Goal: Contribute content: Contribute content

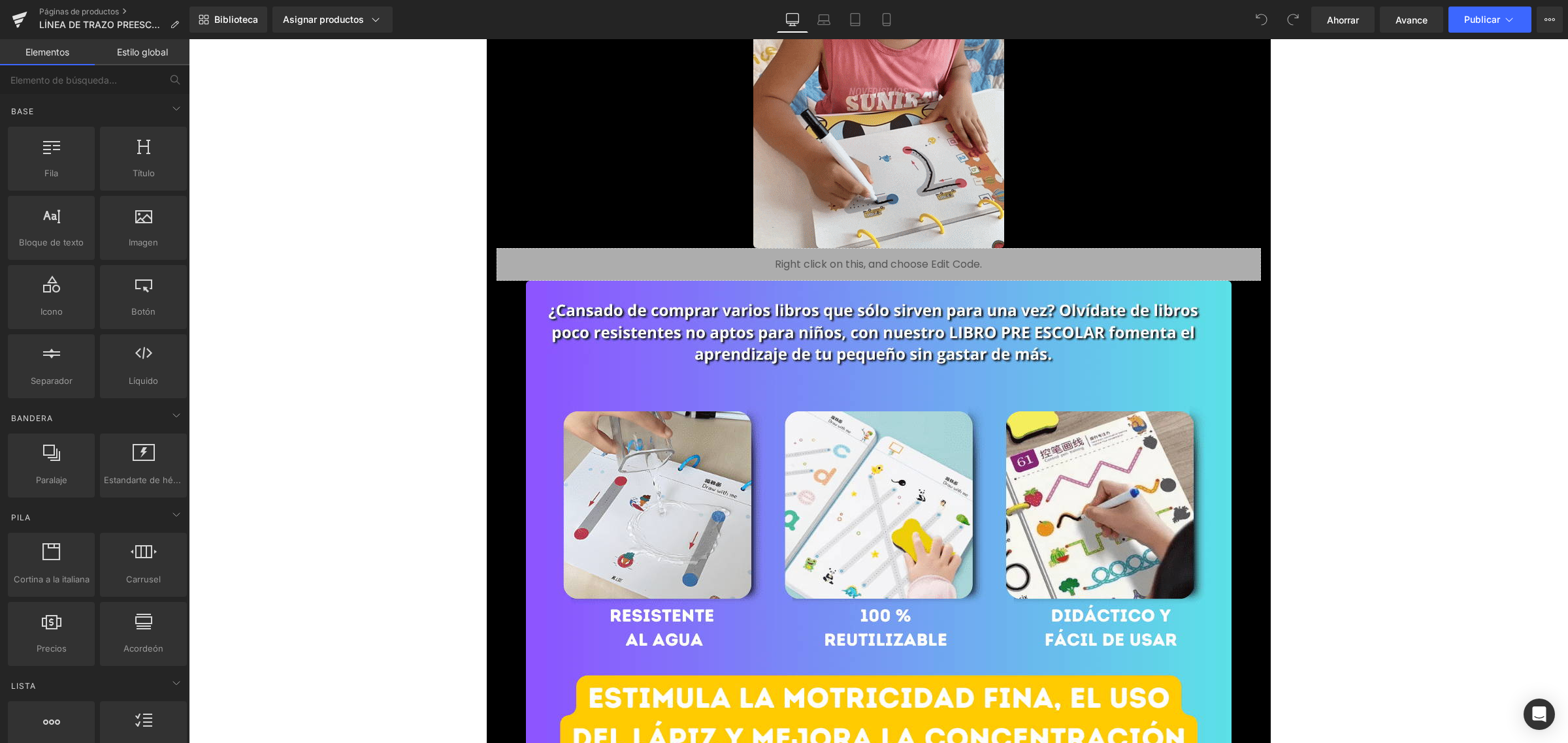
scroll to position [1061, 0]
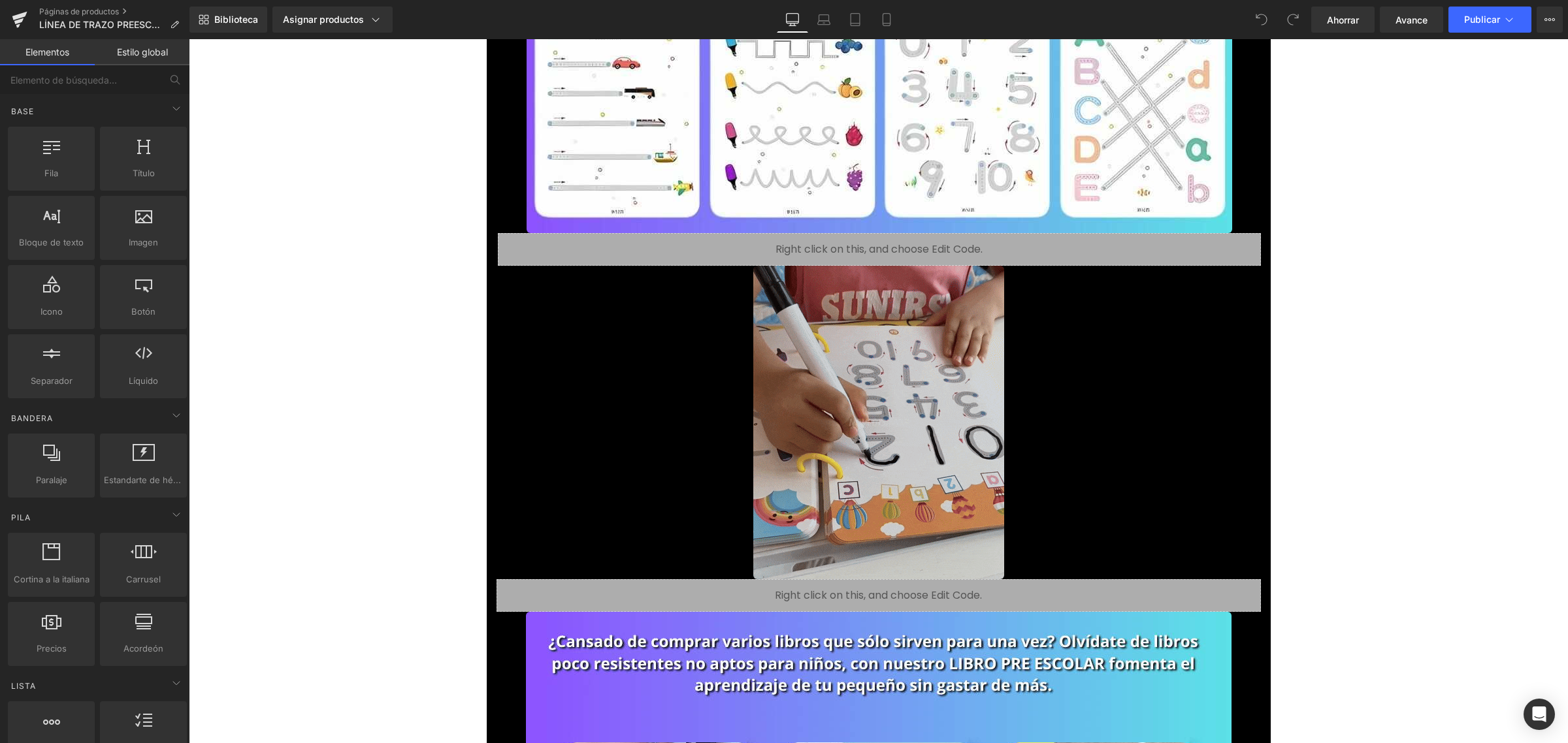
click at [932, 401] on img at bounding box center [879, 422] width 251 height 313
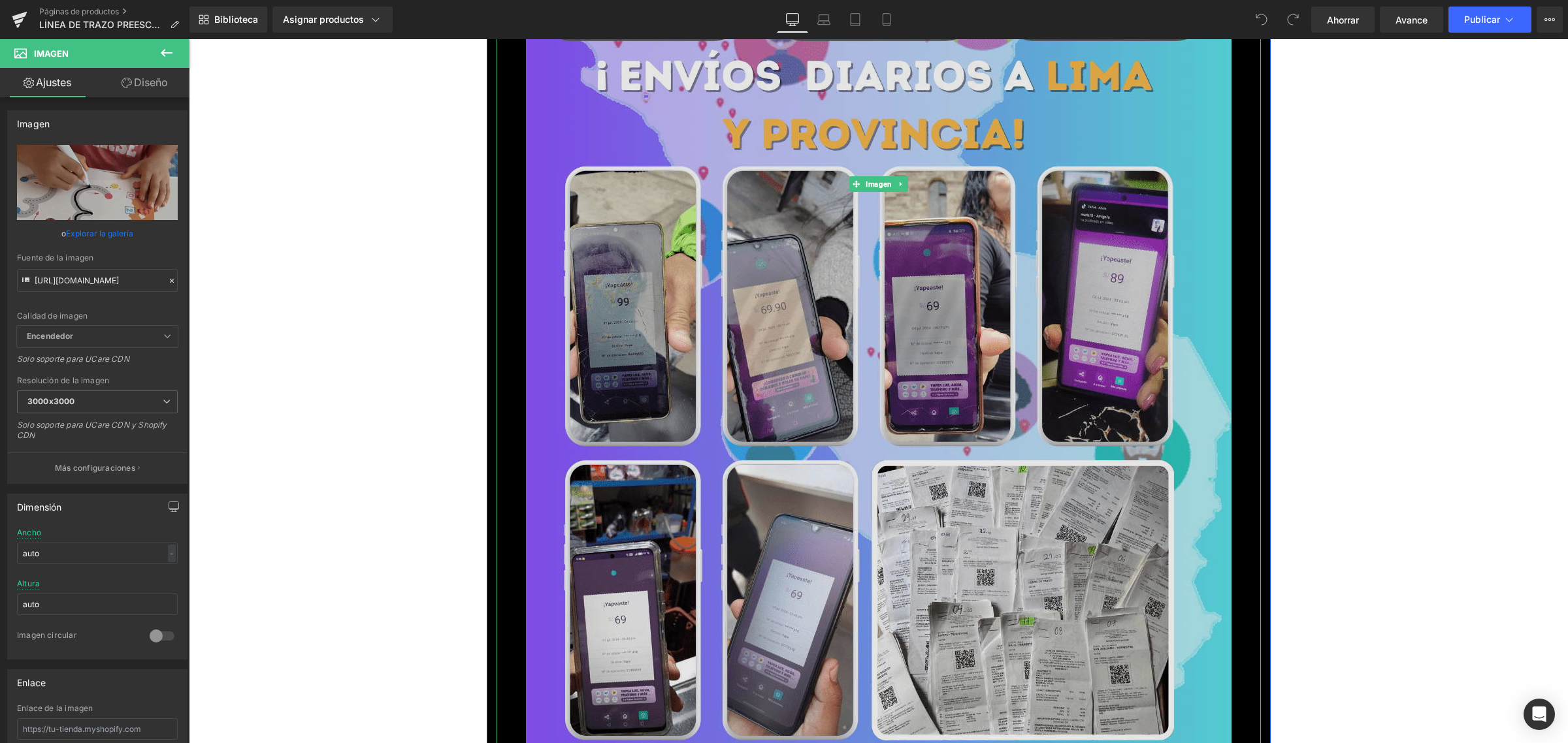
scroll to position [8319, 0]
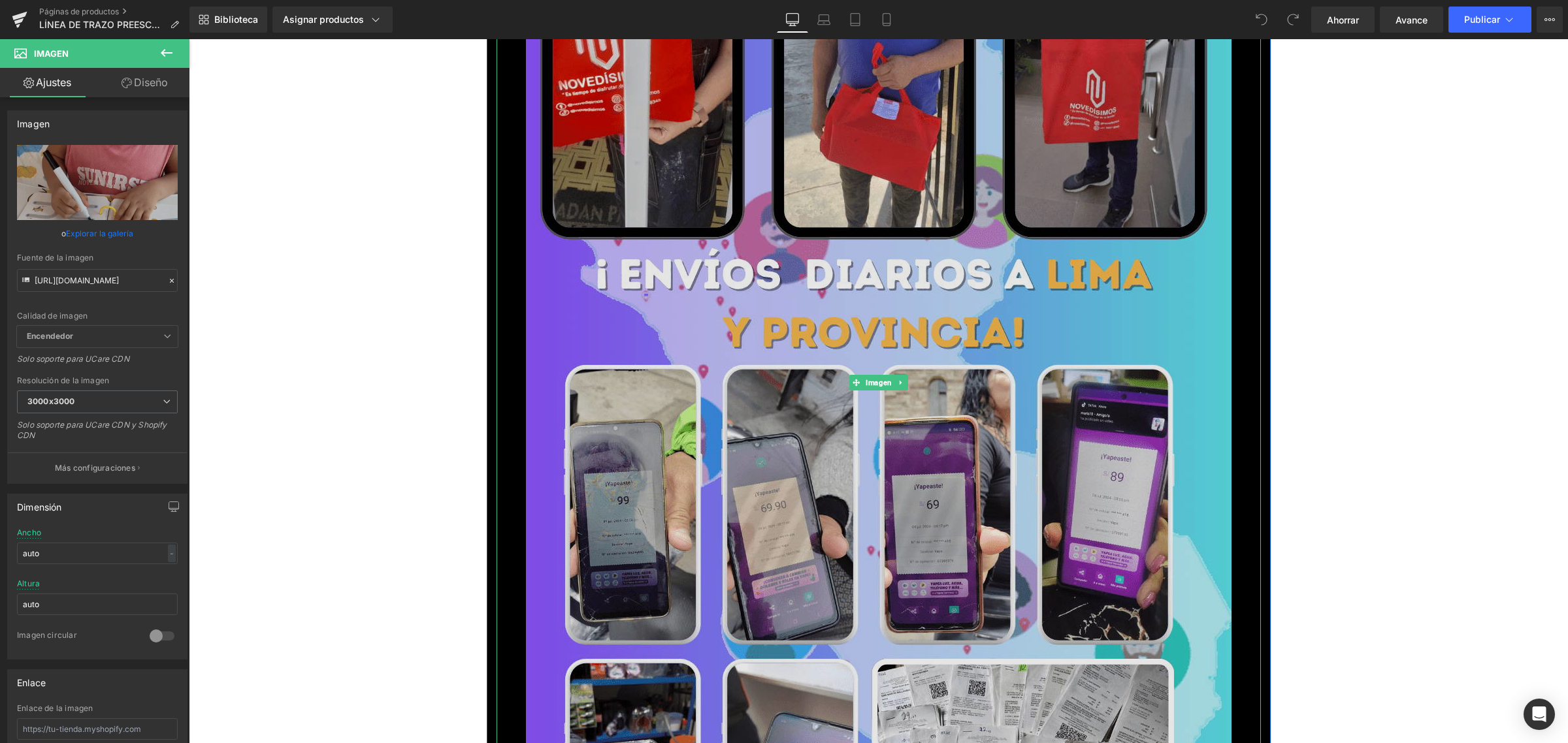
click at [880, 368] on img at bounding box center [879, 383] width 706 height 1254
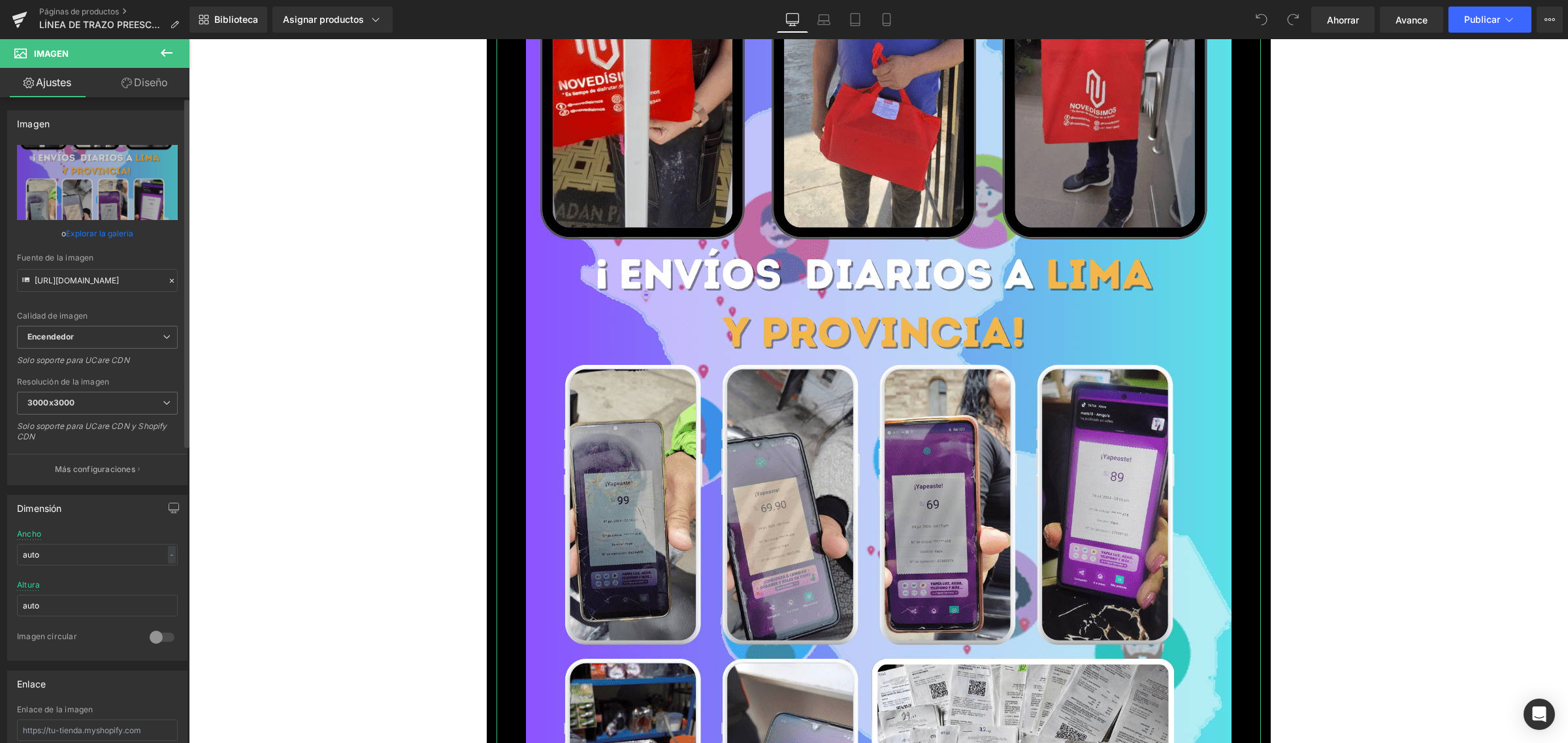
click at [126, 234] on font "Explorar la galería" at bounding box center [99, 233] width 67 height 10
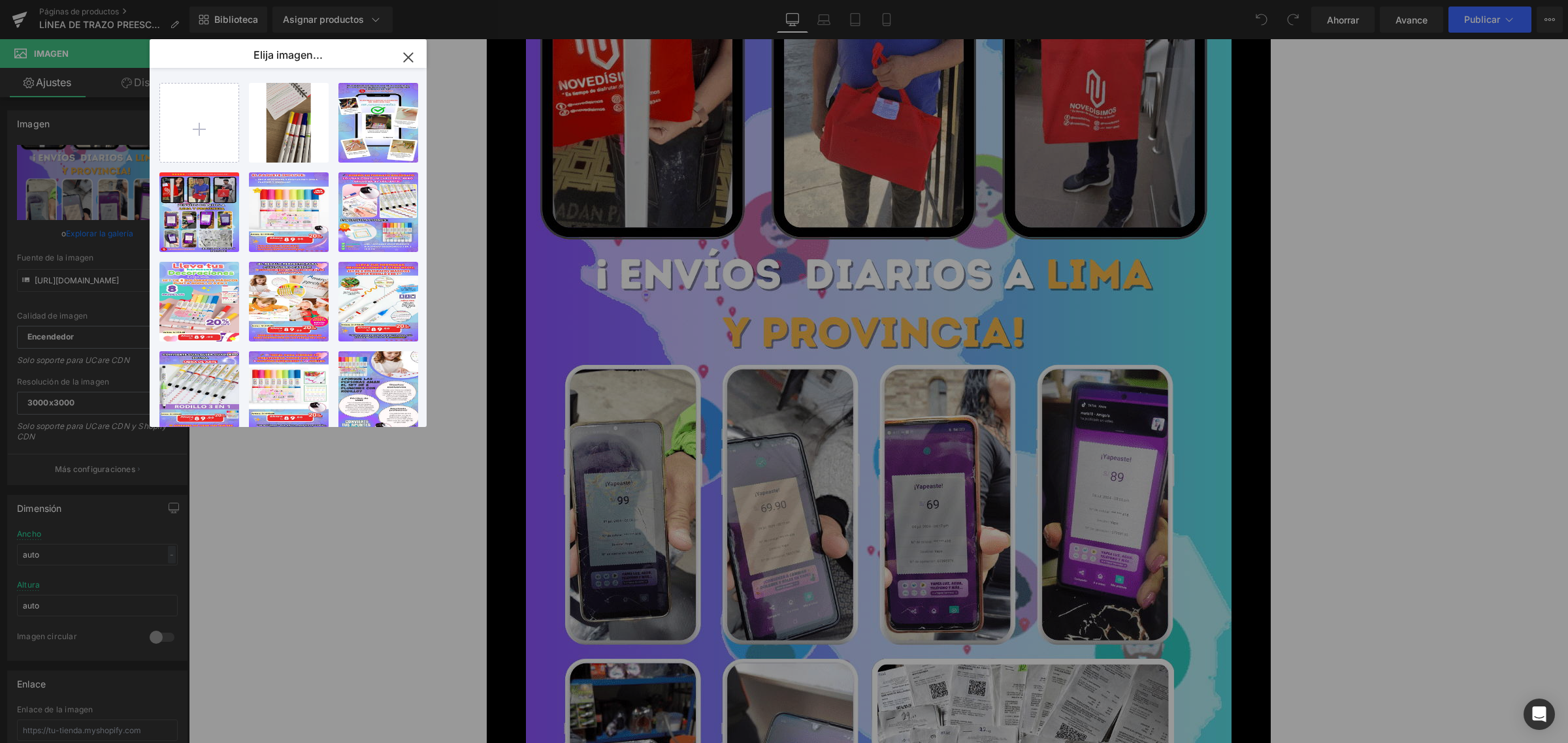
click at [412, 58] on icon "button" at bounding box center [408, 58] width 21 height 21
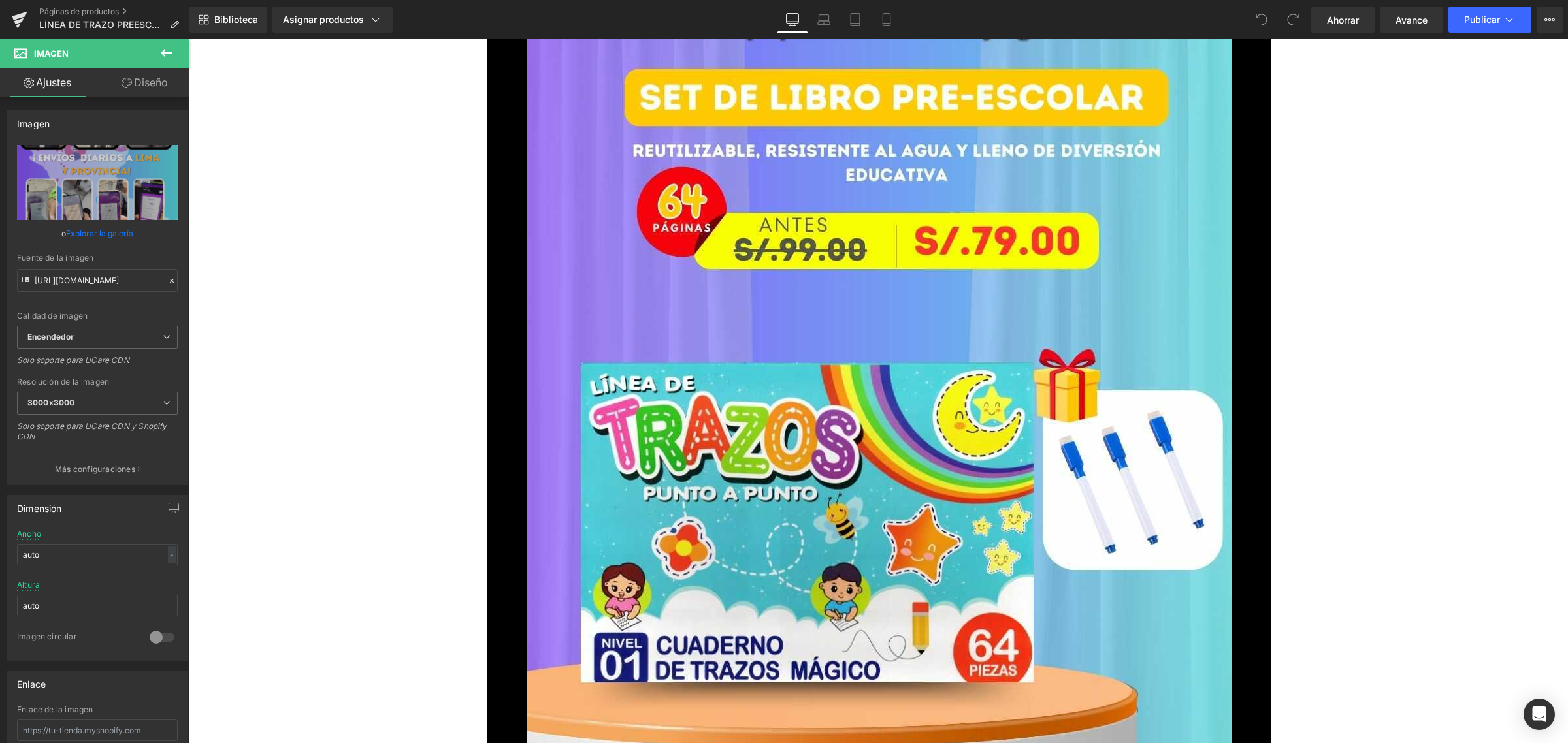
scroll to position [0, 0]
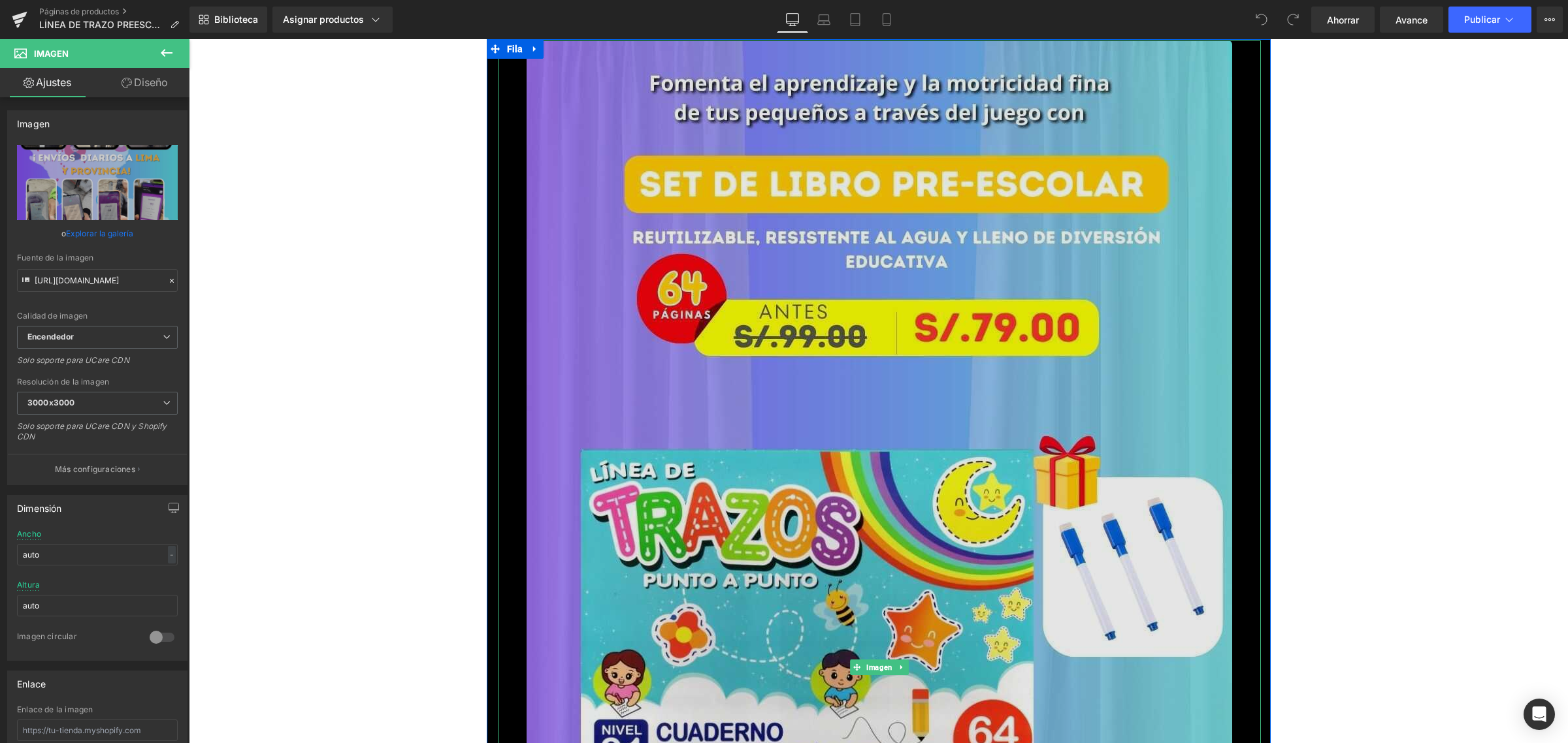
click at [953, 321] on img at bounding box center [879, 668] width 706 height 1254
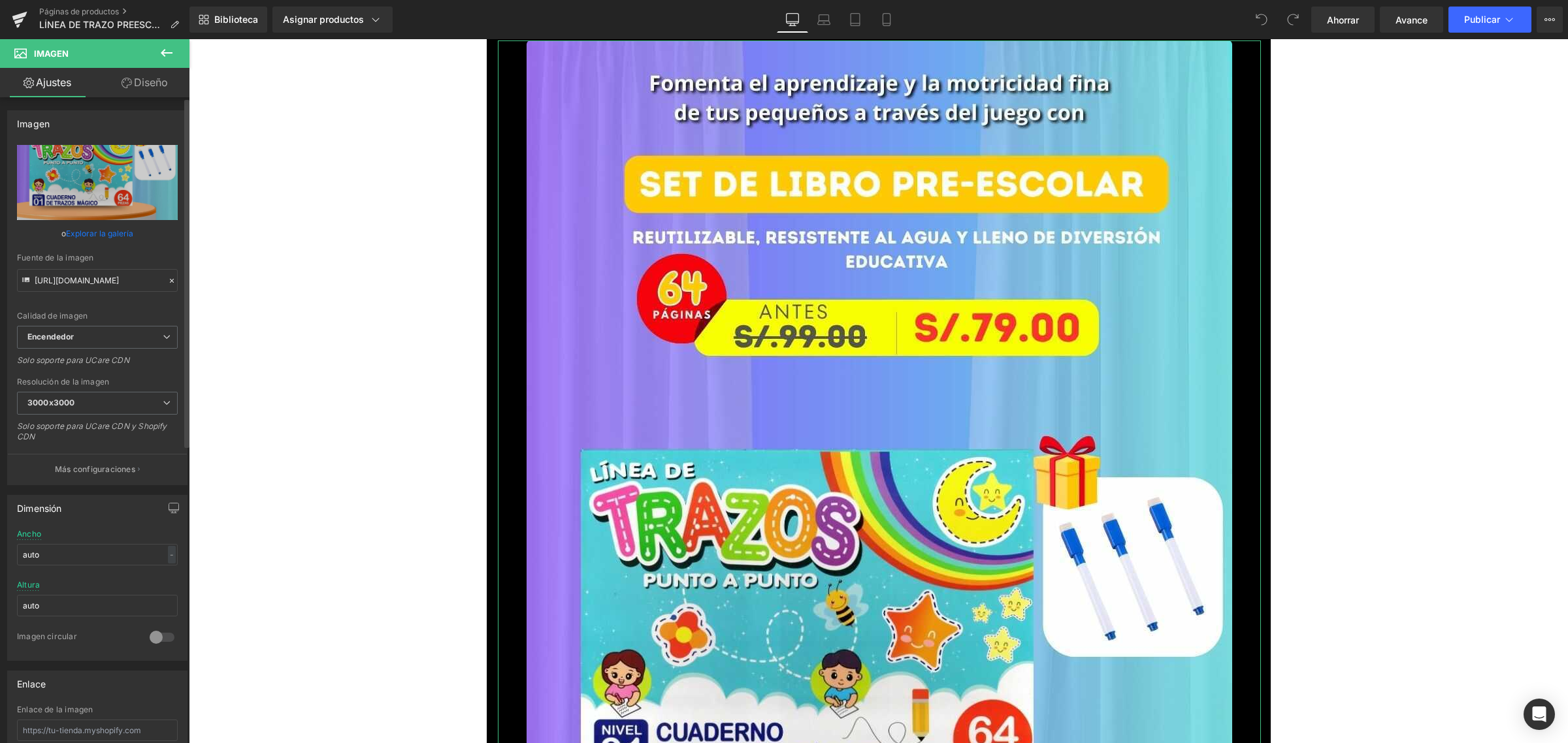
click at [110, 229] on font "Explorar la galería" at bounding box center [99, 233] width 67 height 10
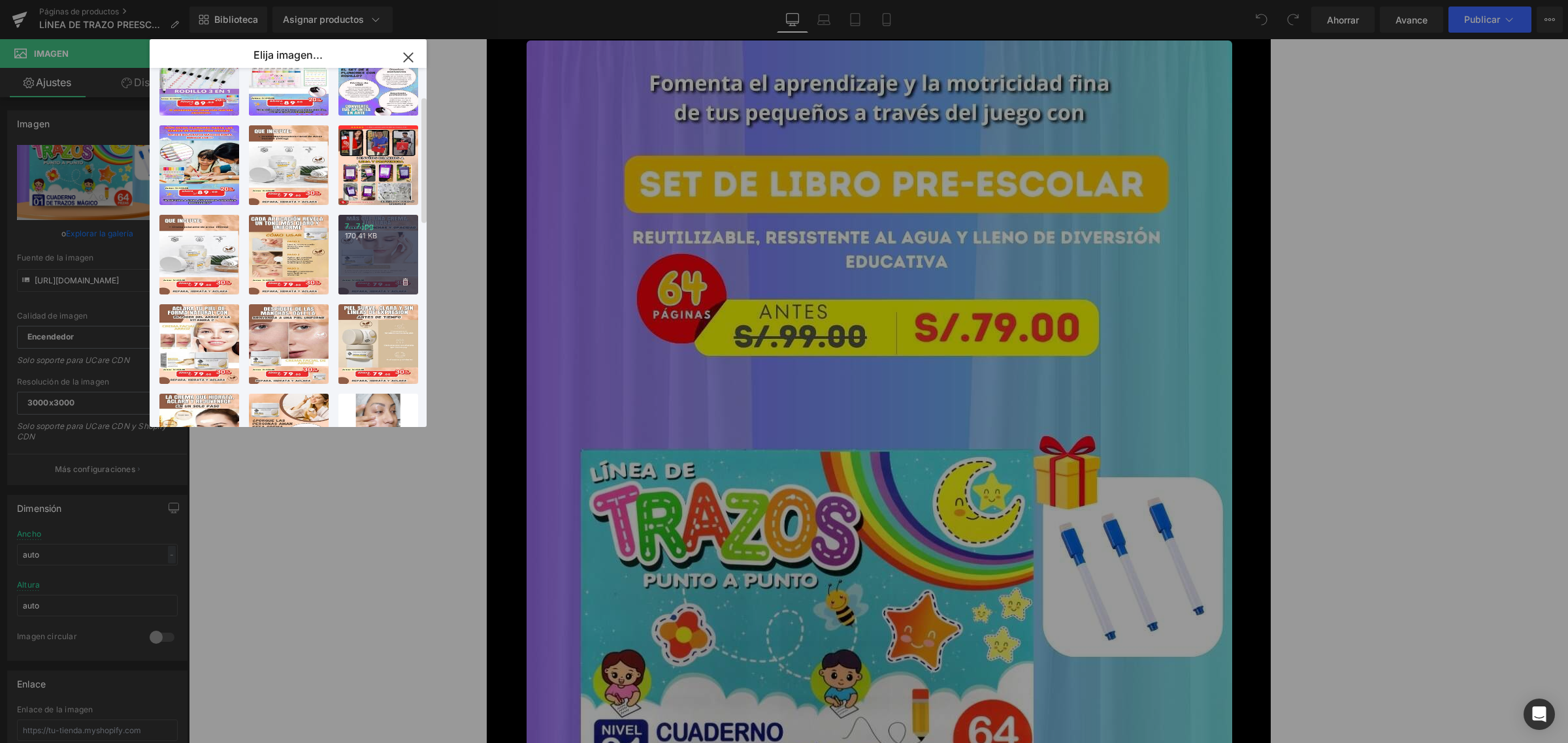
scroll to position [327, 0]
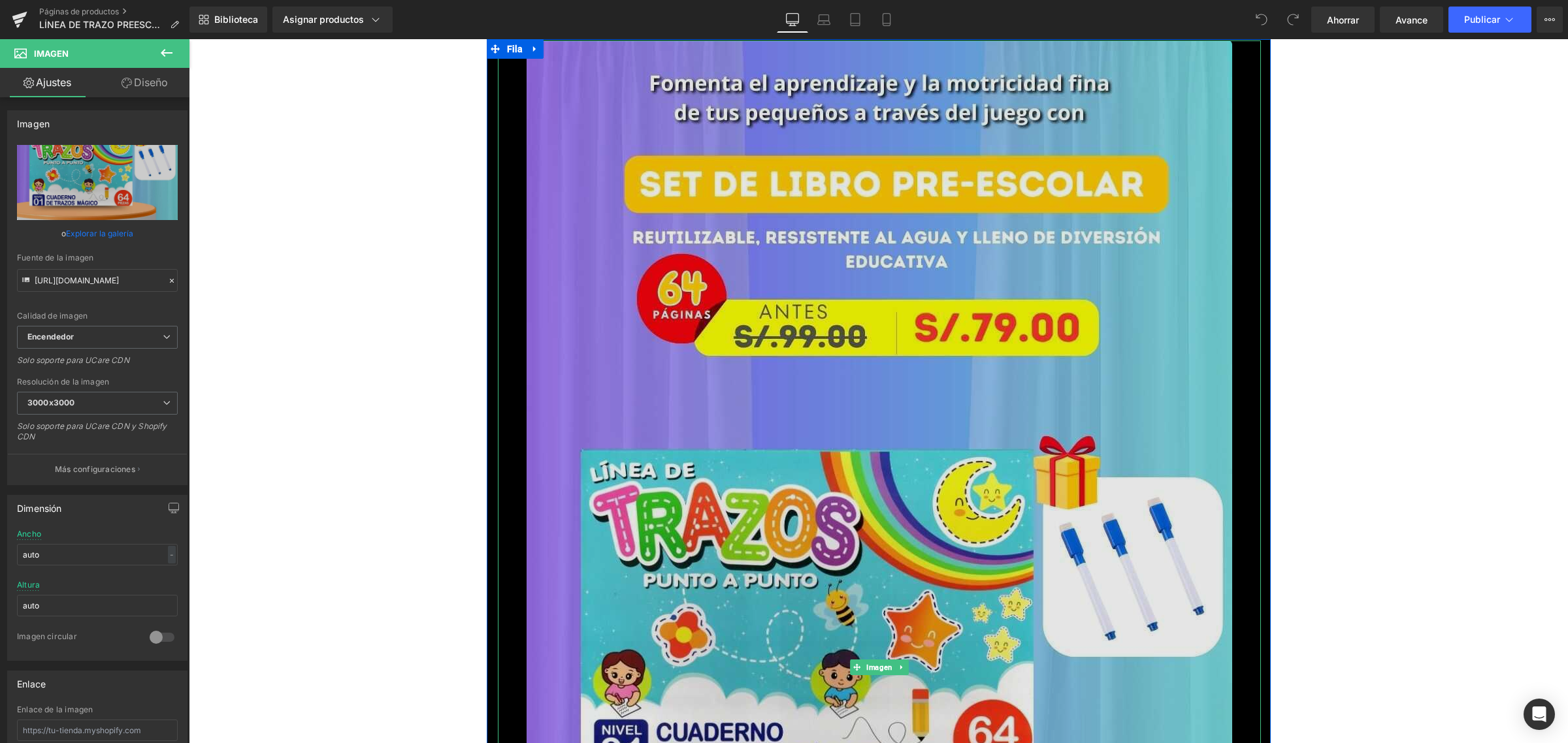
click at [814, 380] on img at bounding box center [879, 668] width 706 height 1254
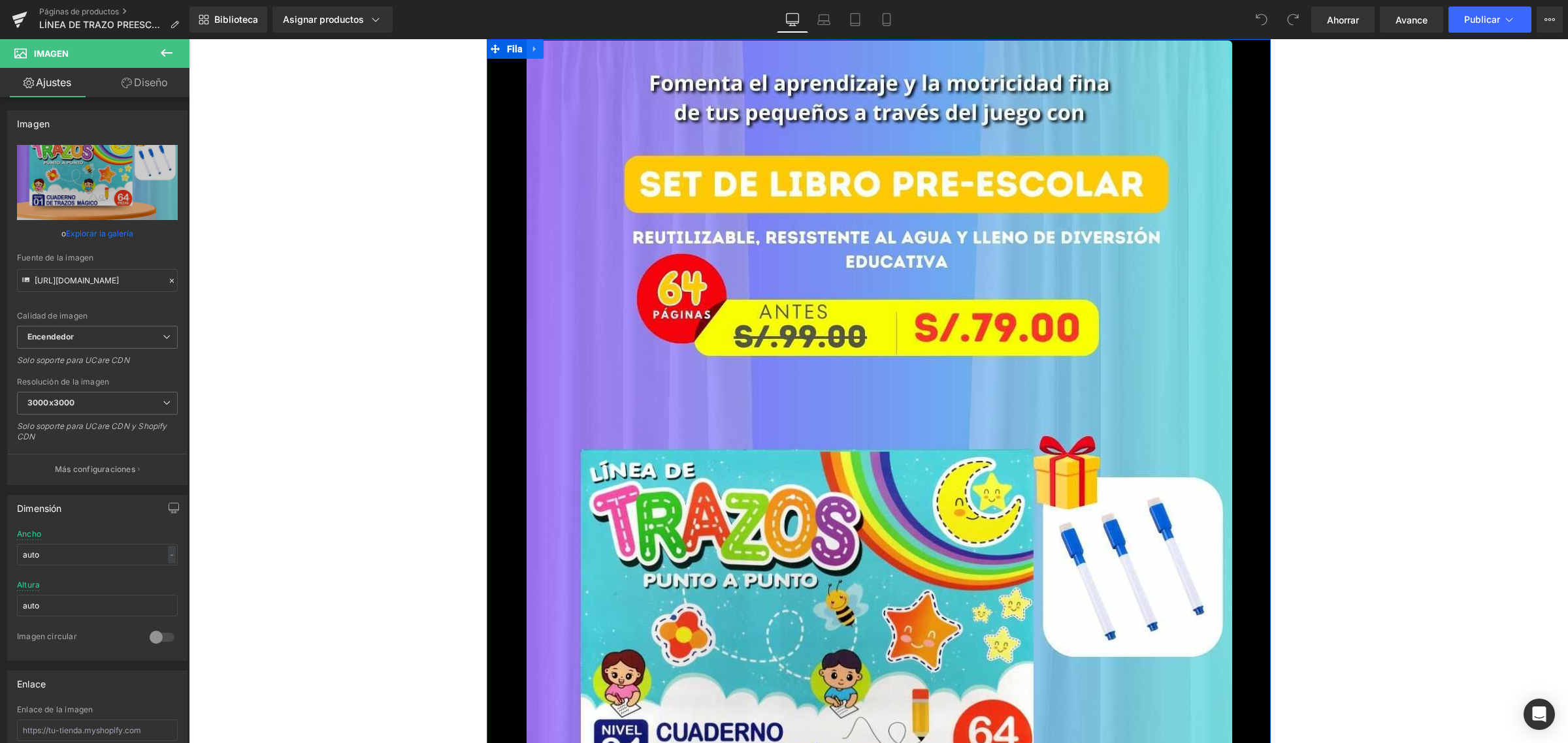
click at [531, 44] on icon at bounding box center [535, 49] width 9 height 10
click at [106, 336] on span "Encendedor" at bounding box center [97, 337] width 161 height 23
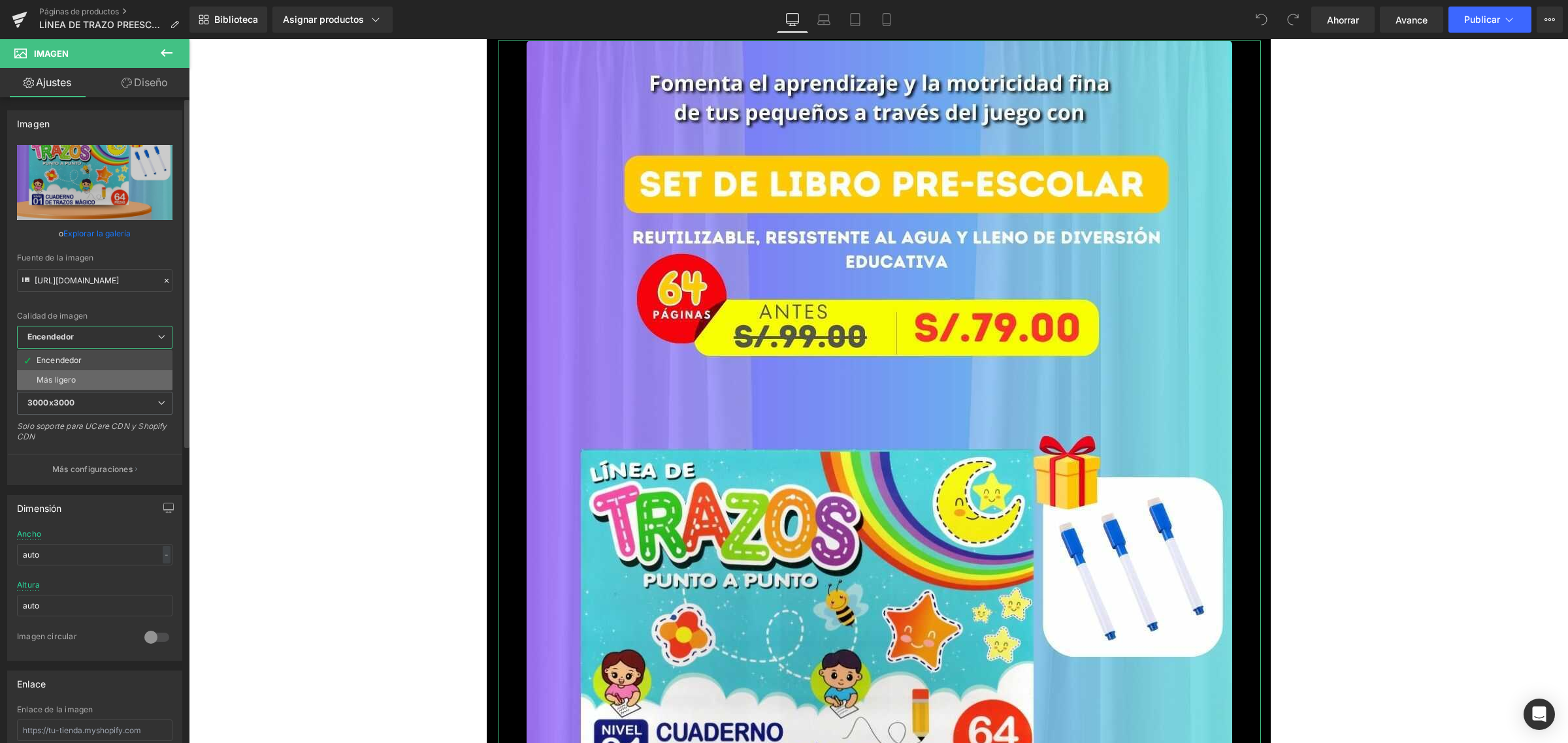
click at [88, 380] on li "Más ligero" at bounding box center [95, 380] width 156 height 19
click at [155, 331] on span "Más ligero" at bounding box center [97, 337] width 161 height 23
click at [99, 356] on li "Encendedor" at bounding box center [95, 360] width 156 height 19
type input "[URL][DOMAIN_NAME]"
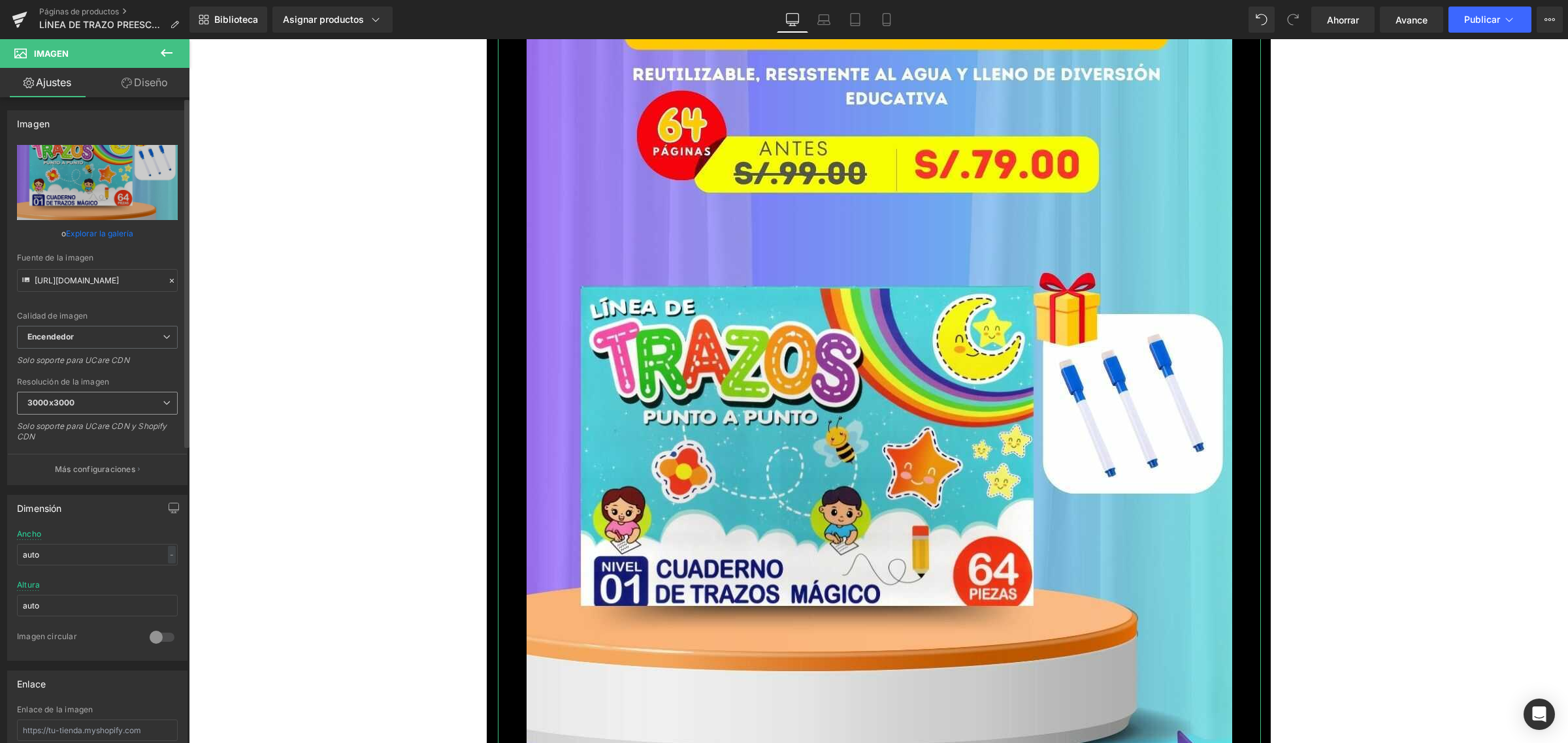
click at [129, 396] on span "3000x3000" at bounding box center [97, 403] width 161 height 23
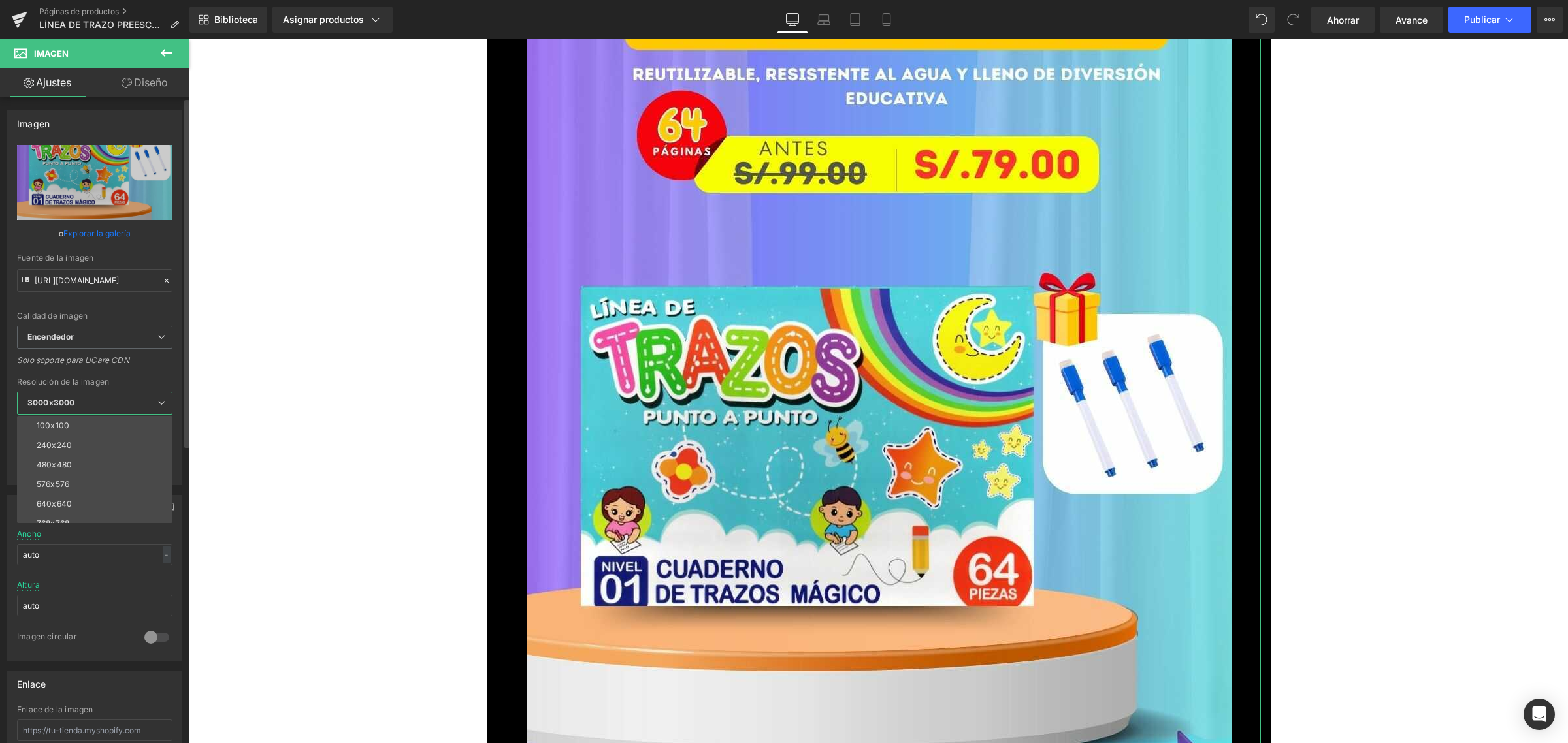
click at [135, 396] on span "3000x3000" at bounding box center [95, 403] width 156 height 23
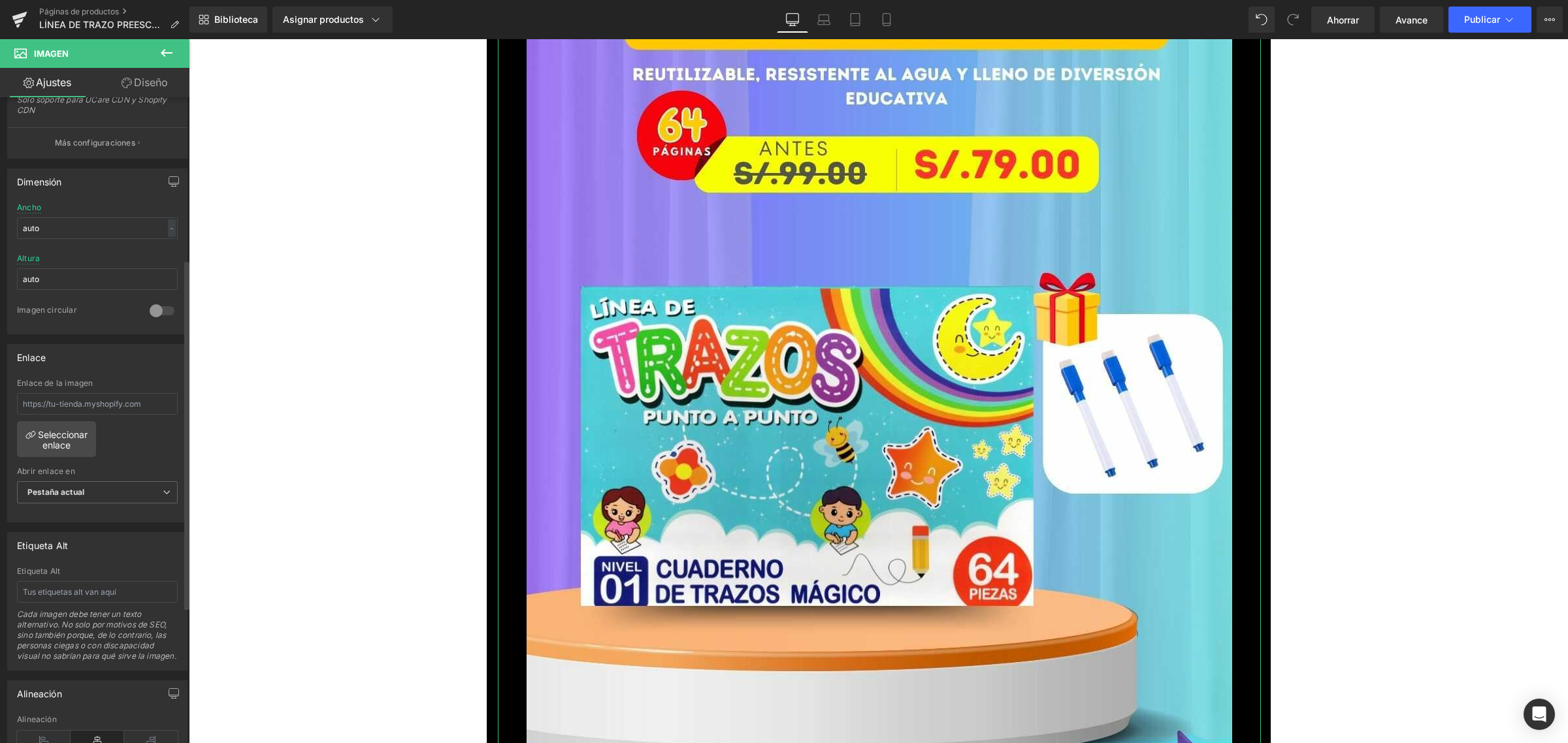
scroll to position [0, 0]
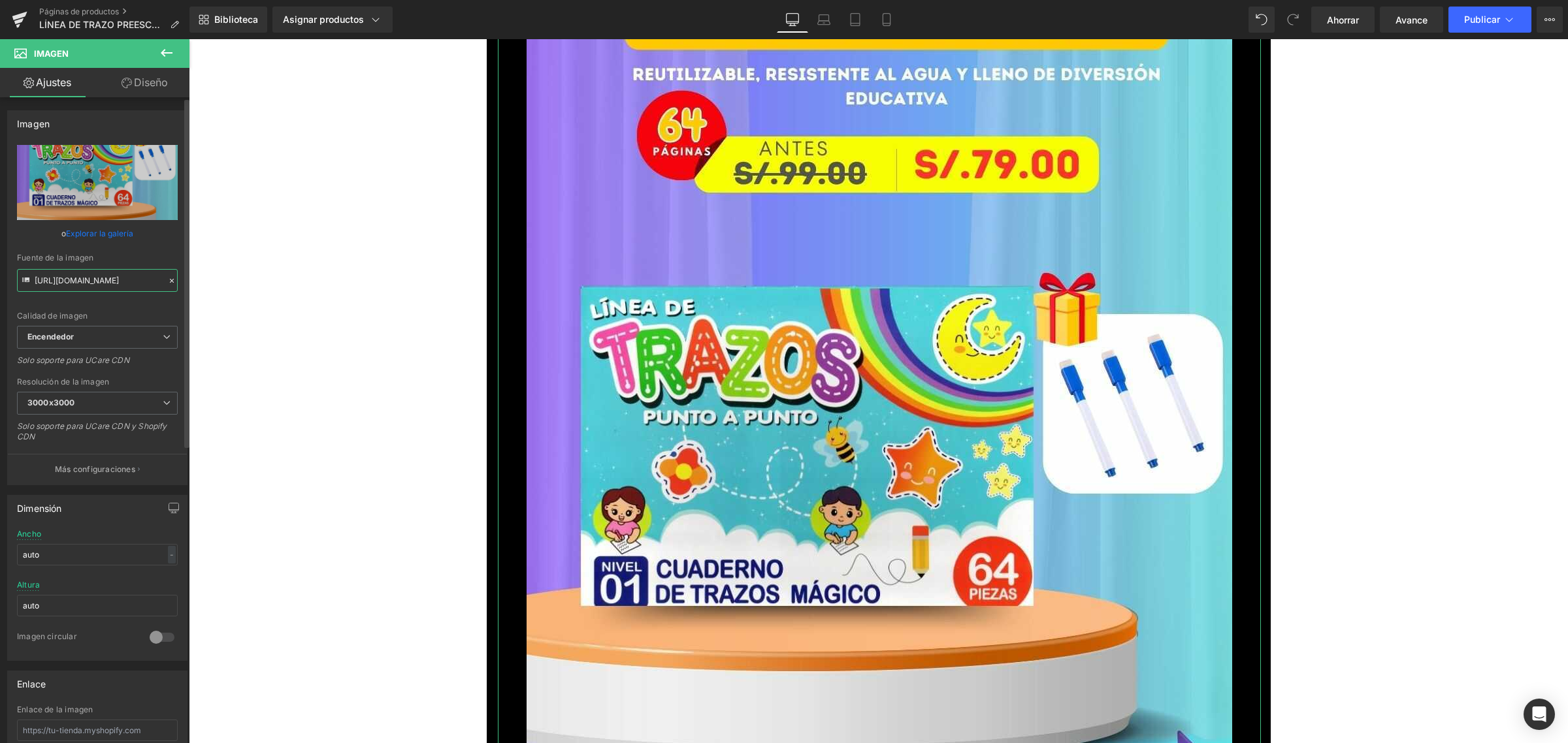
click at [124, 277] on input "[URL][DOMAIN_NAME]" at bounding box center [97, 280] width 161 height 23
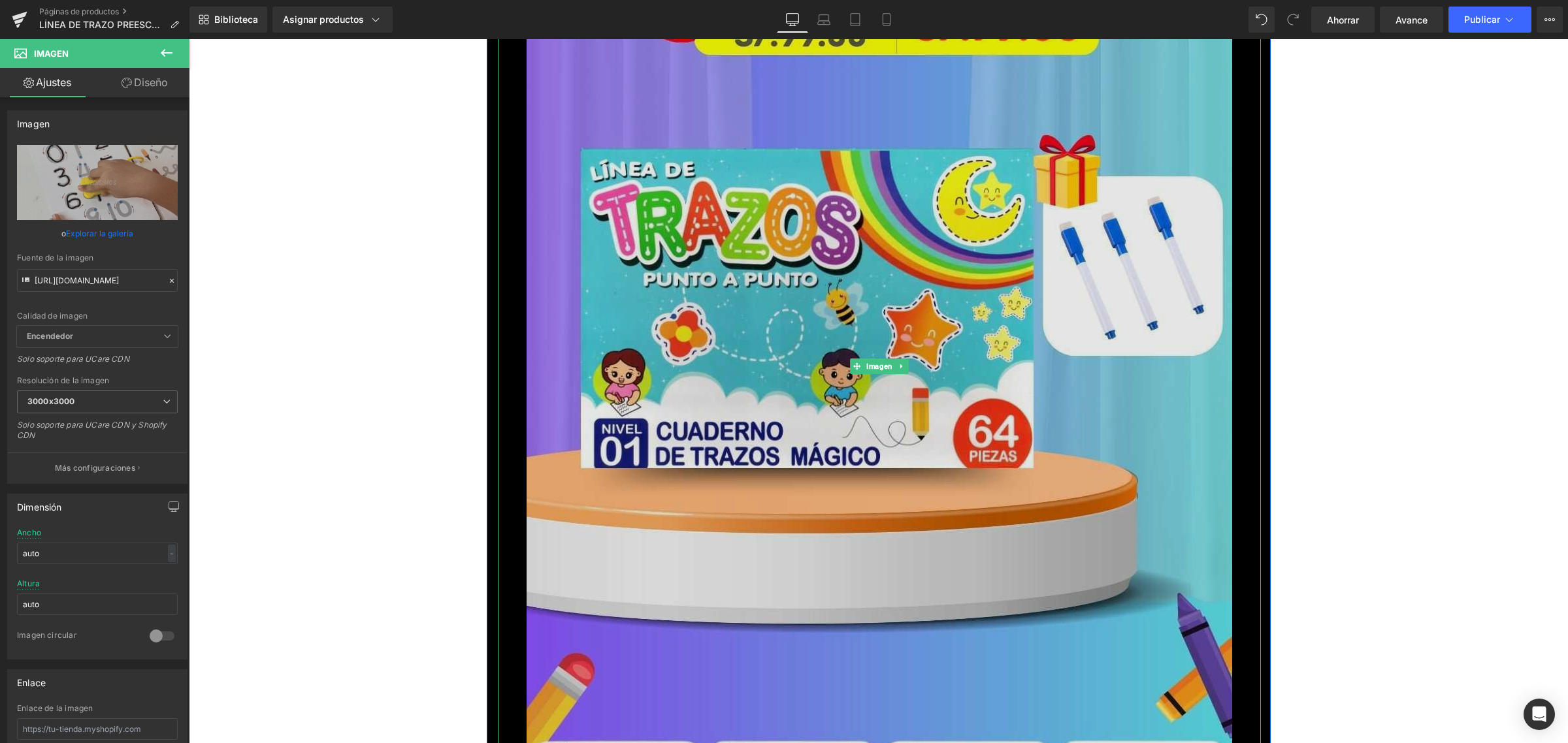
scroll to position [245, 0]
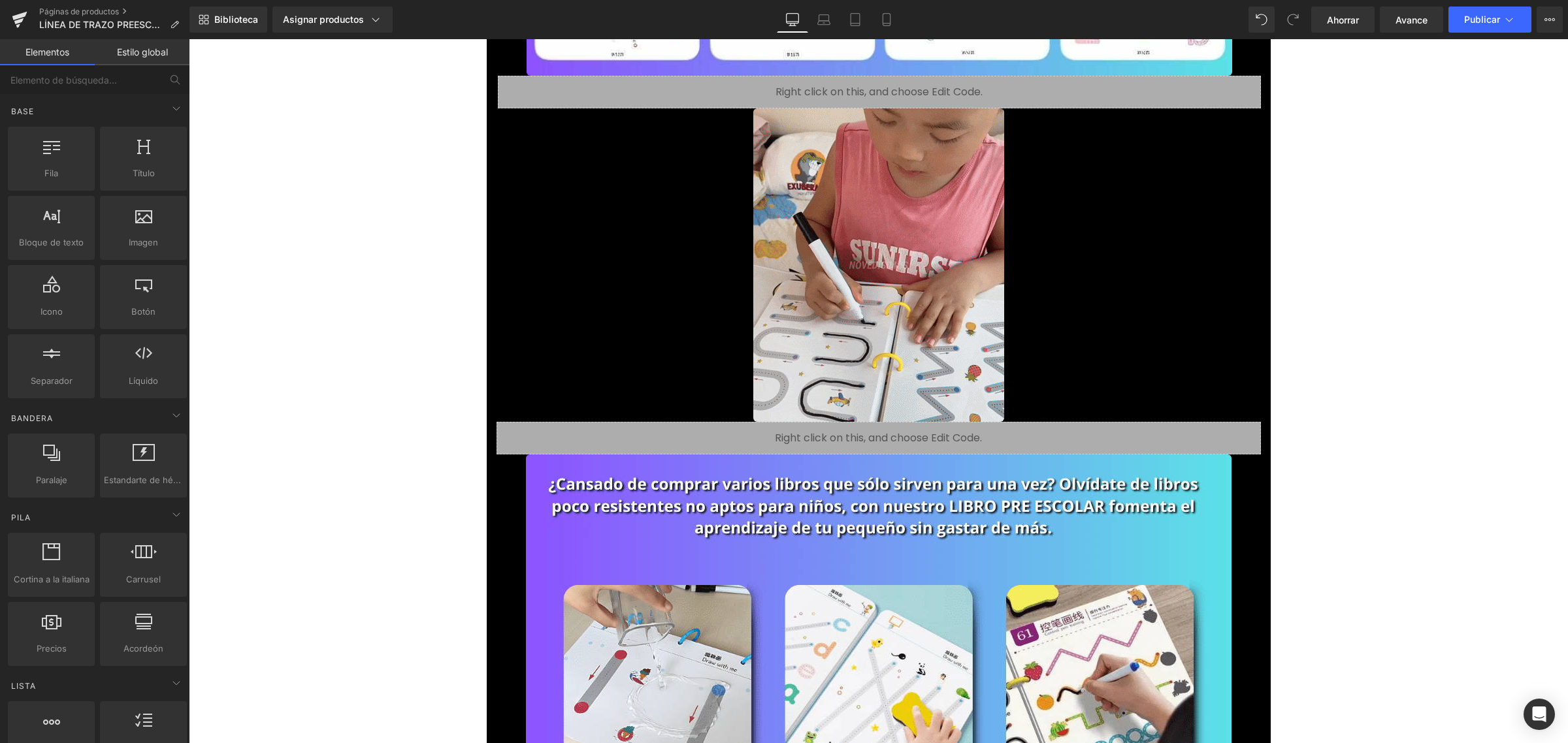
scroll to position [1207, 0]
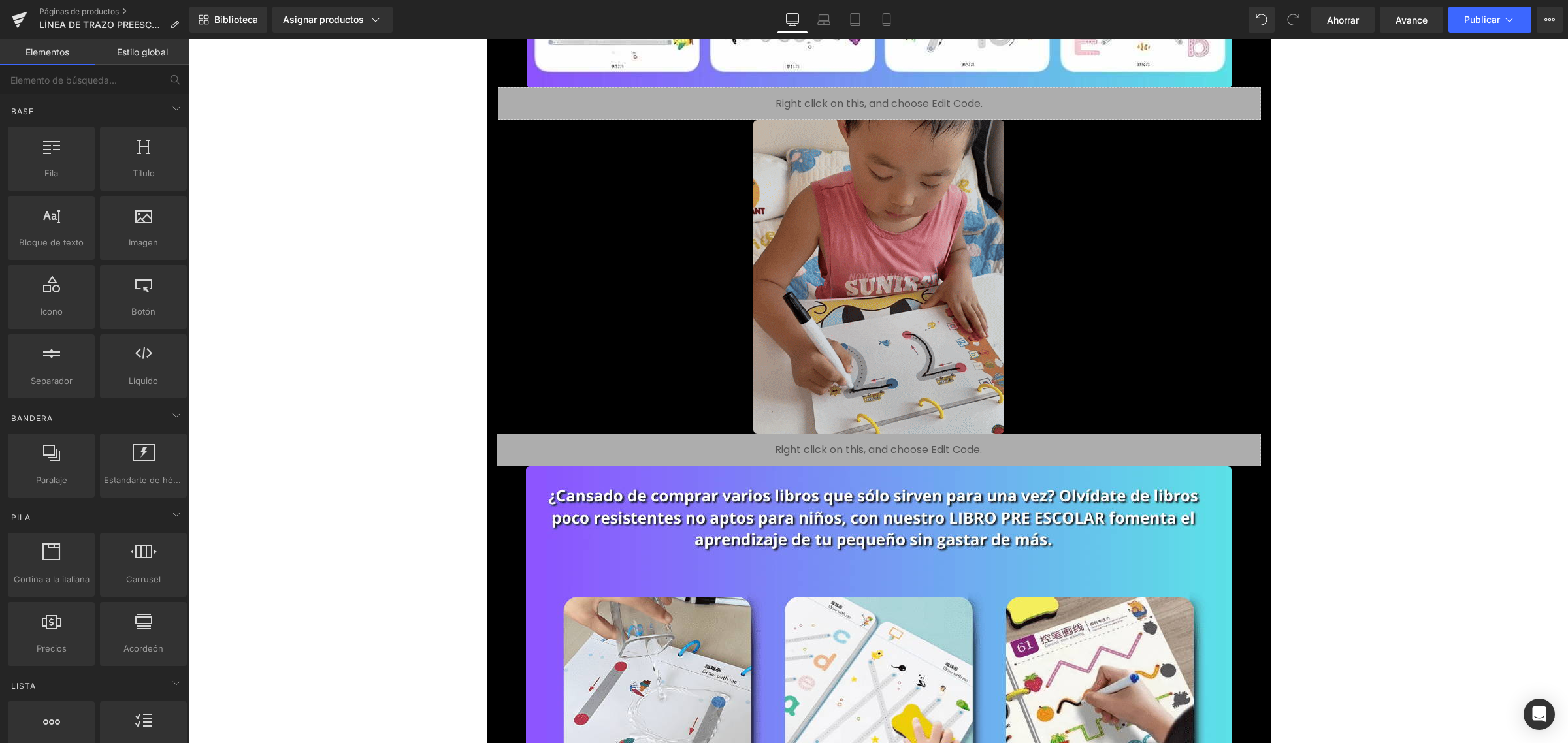
click at [915, 217] on img at bounding box center [879, 277] width 251 height 313
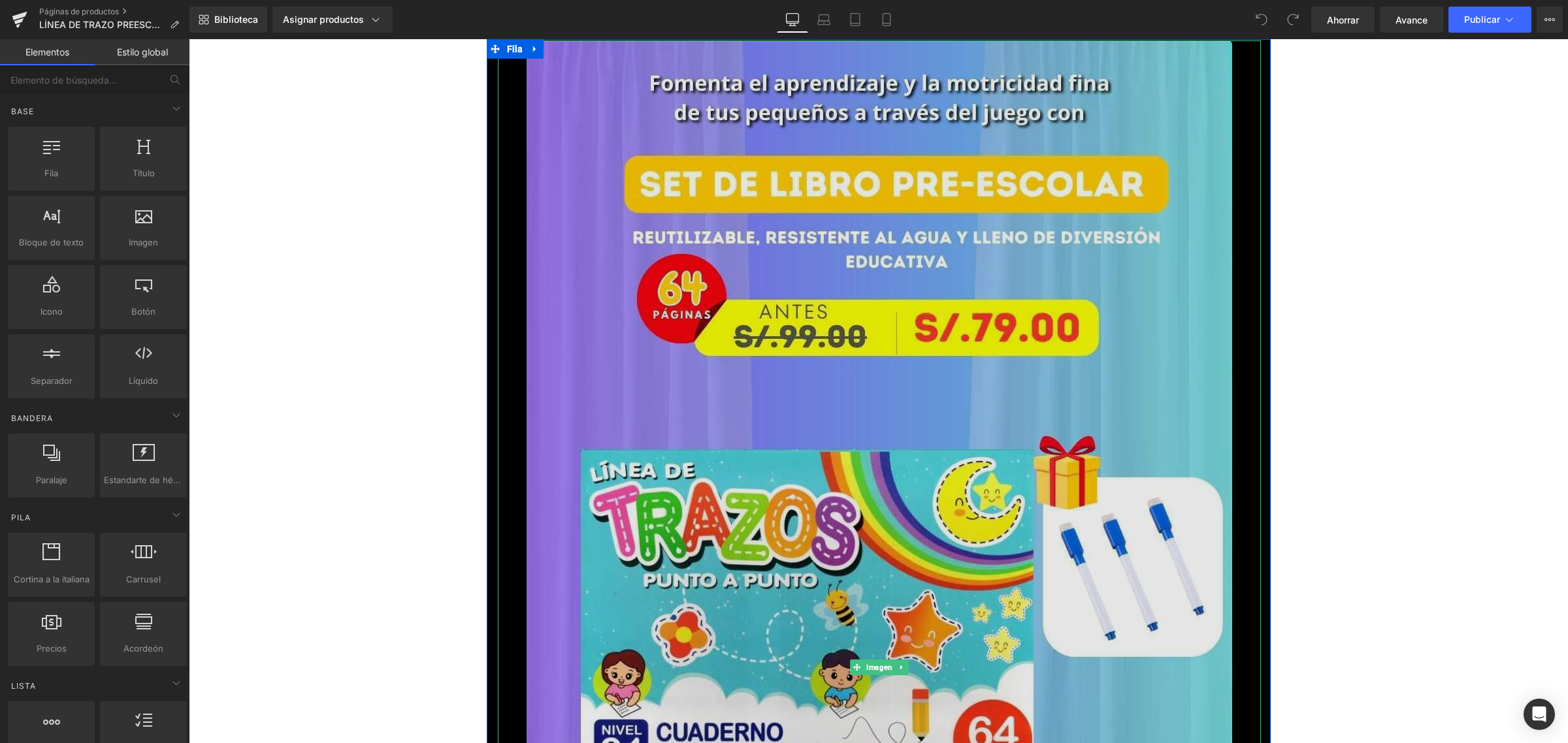
drag, startPoint x: 912, startPoint y: 376, endPoint x: 945, endPoint y: 354, distance: 39.7
click at [912, 375] on img at bounding box center [879, 668] width 706 height 1254
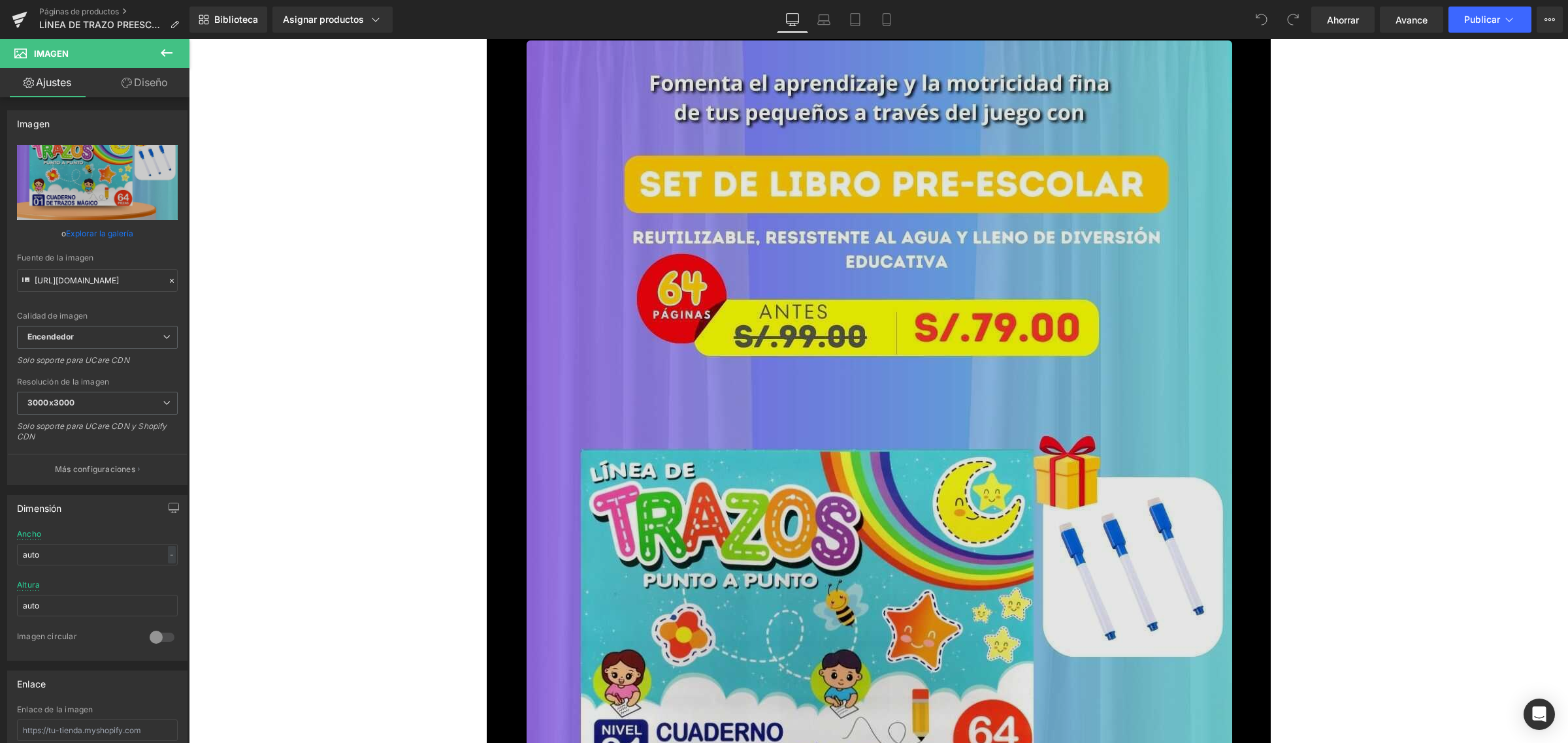
click at [710, 271] on img at bounding box center [879, 668] width 706 height 1254
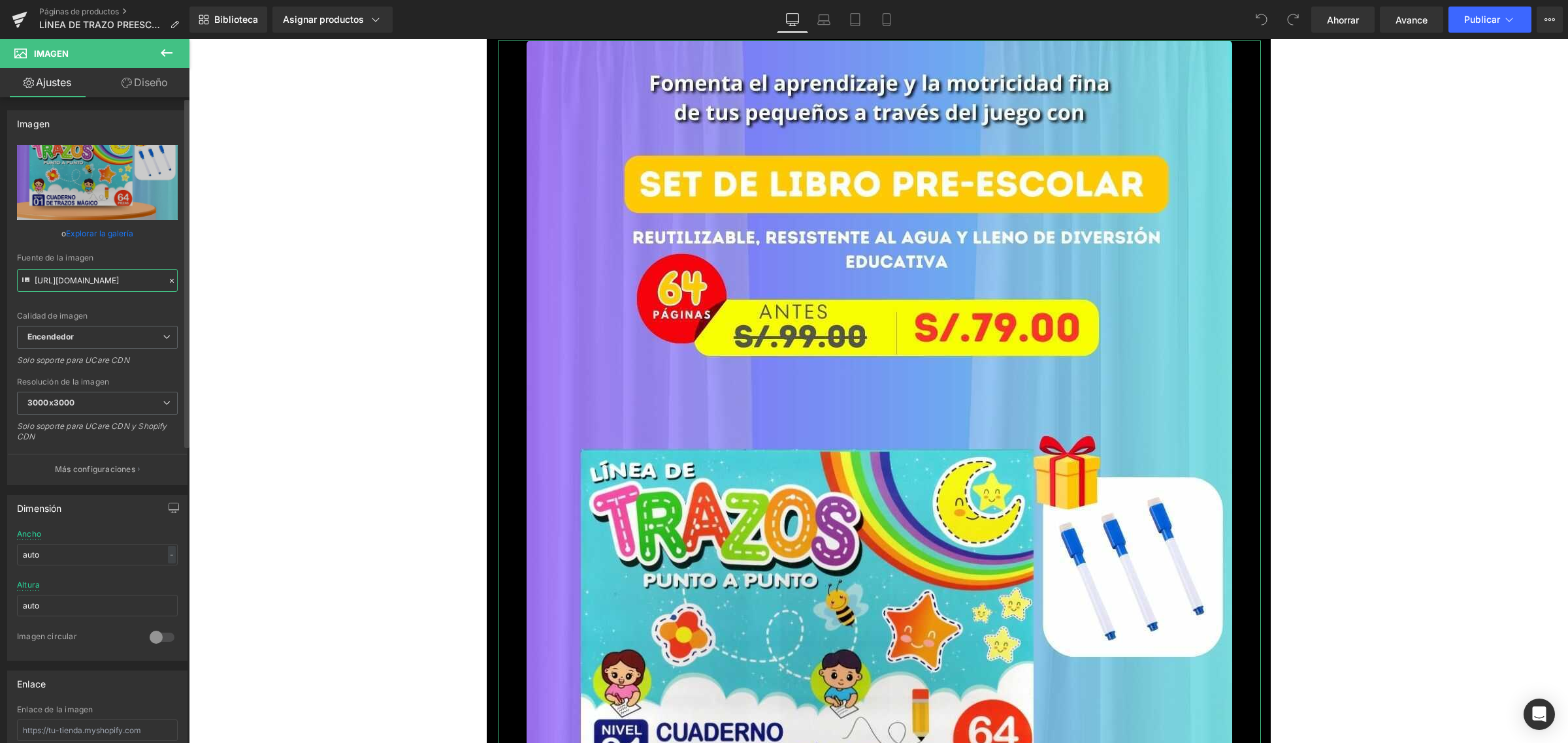
click at [86, 282] on input "[URL][DOMAIN_NAME]" at bounding box center [97, 280] width 161 height 23
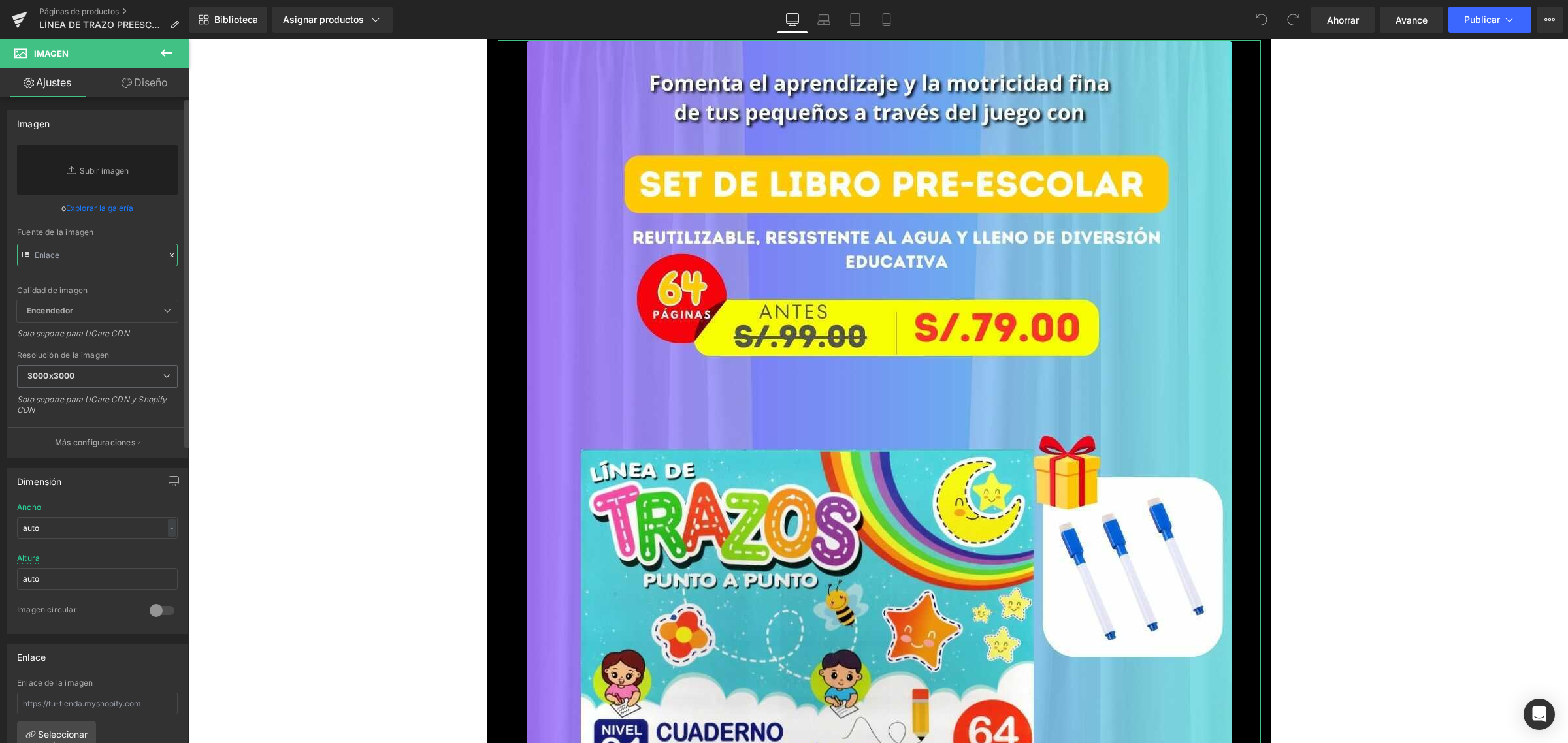
paste input "[URL][DOMAIN_NAME]"
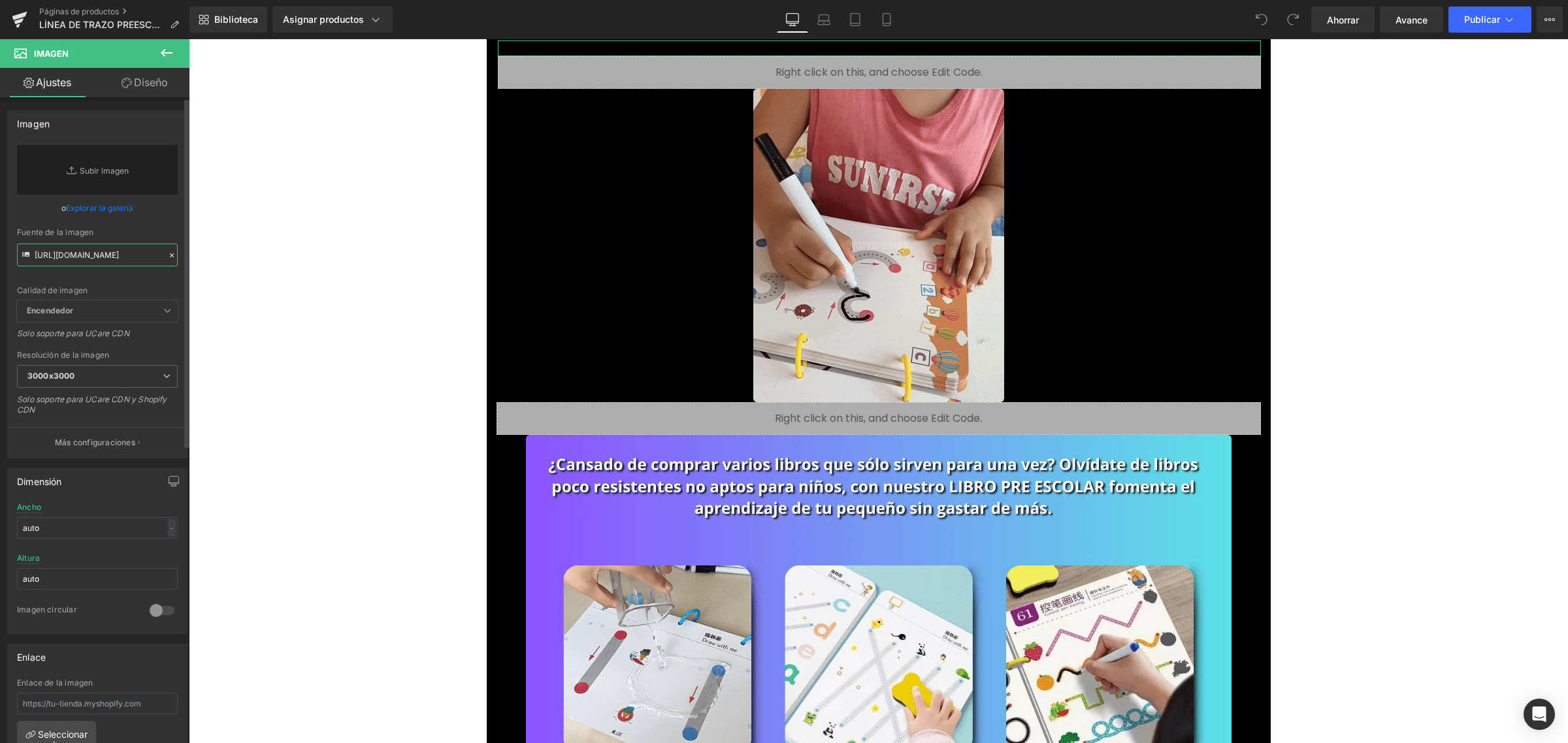
scroll to position [0, 360]
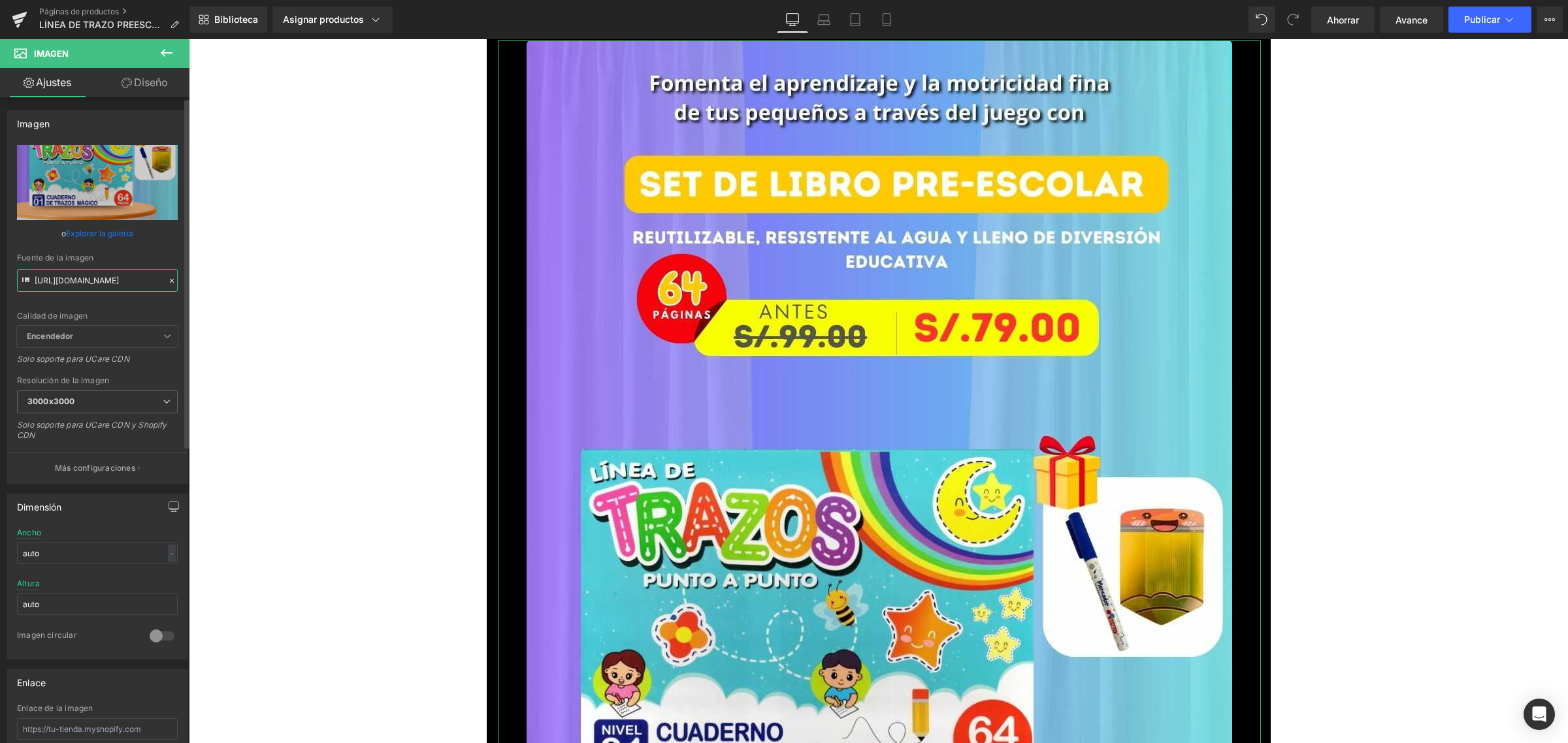
type input "[URL][DOMAIN_NAME]"
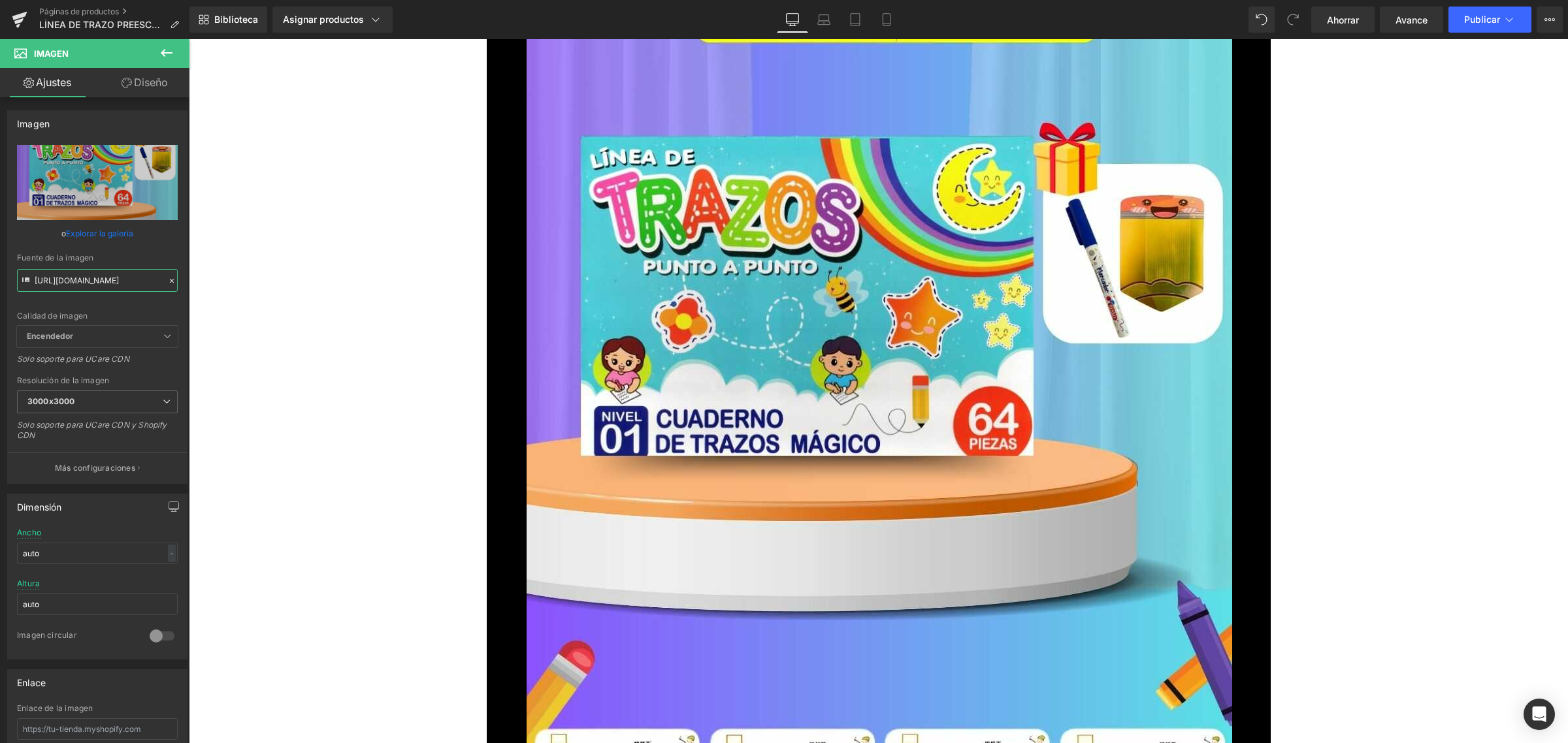
scroll to position [408, 0]
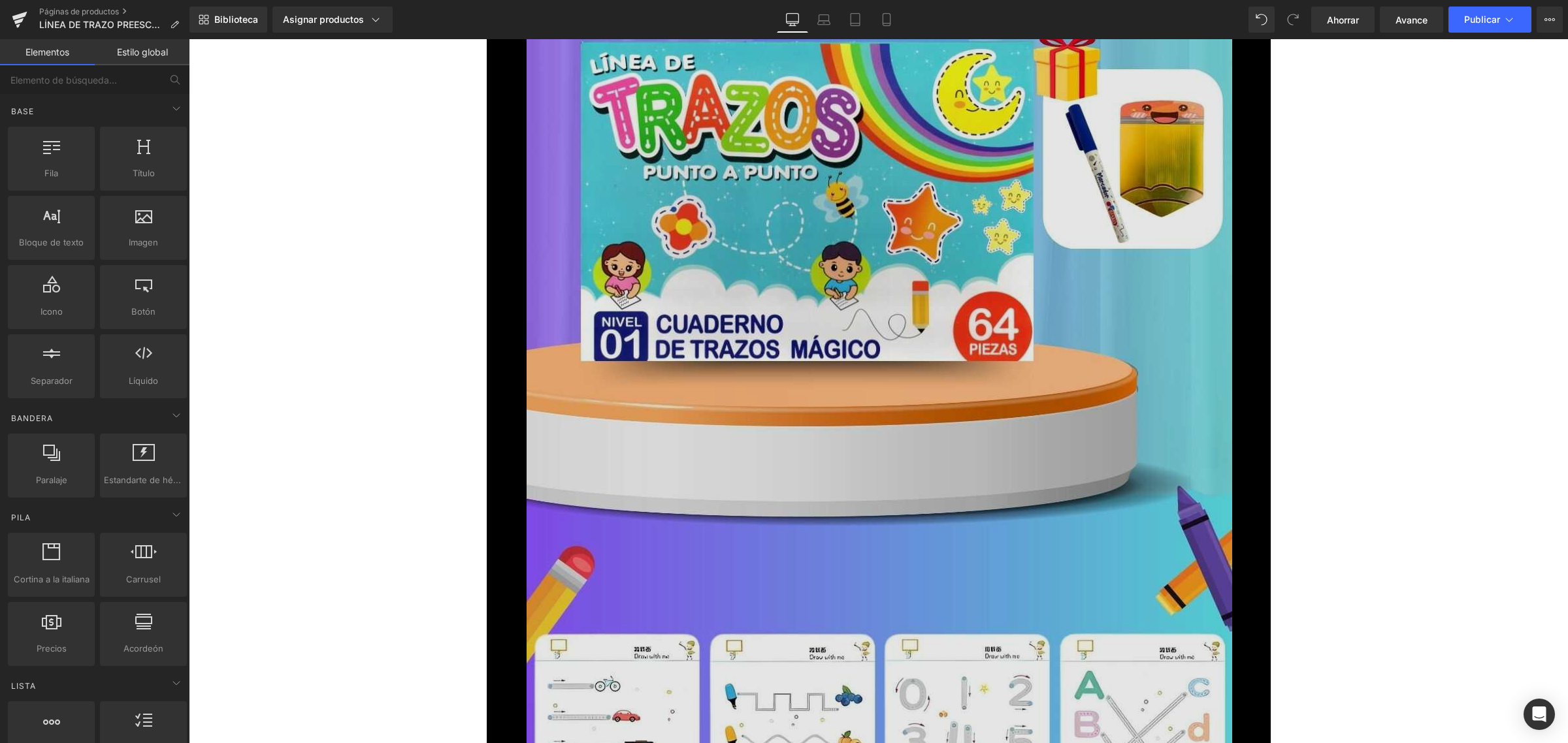
click at [665, 191] on img at bounding box center [879, 259] width 706 height 1254
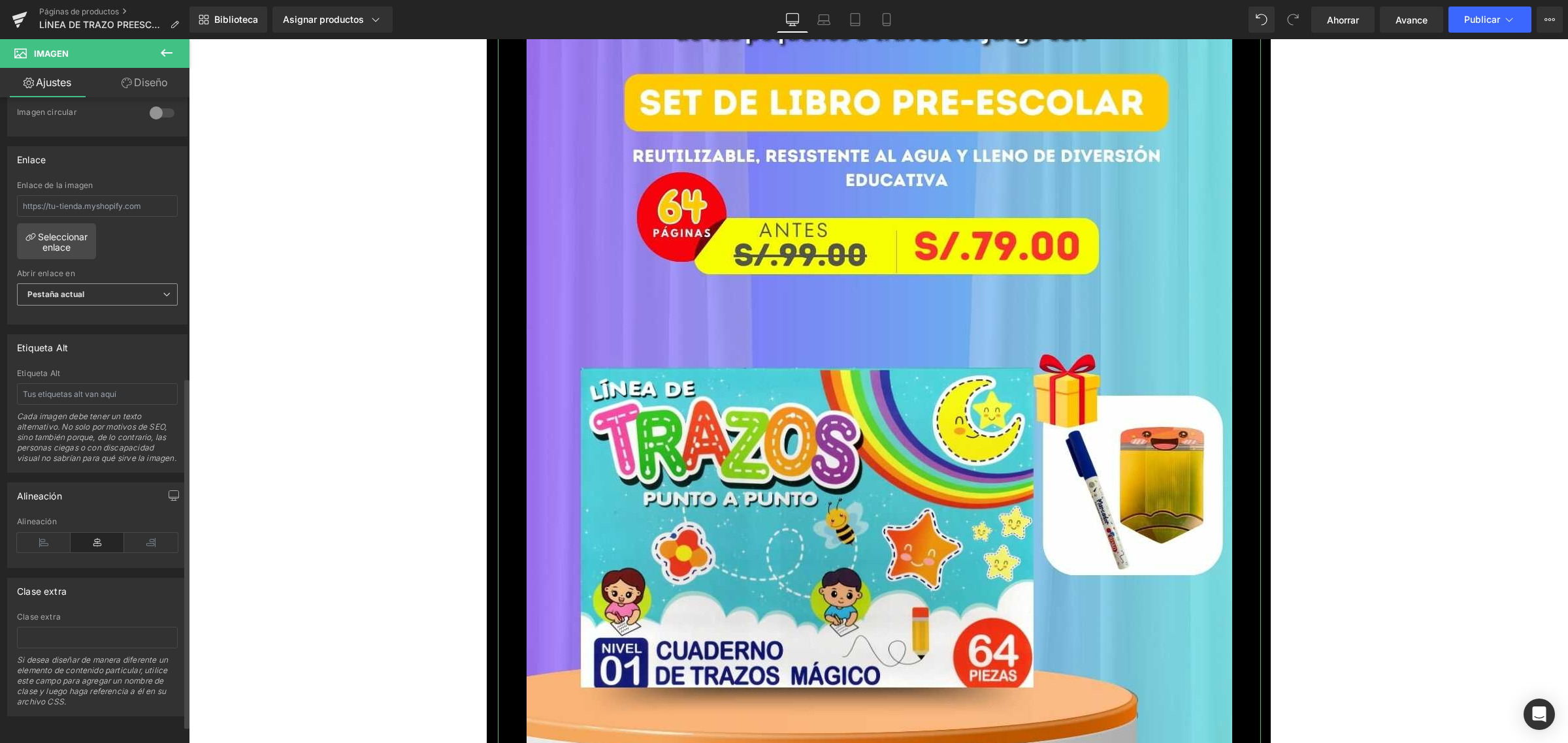
scroll to position [383, 0]
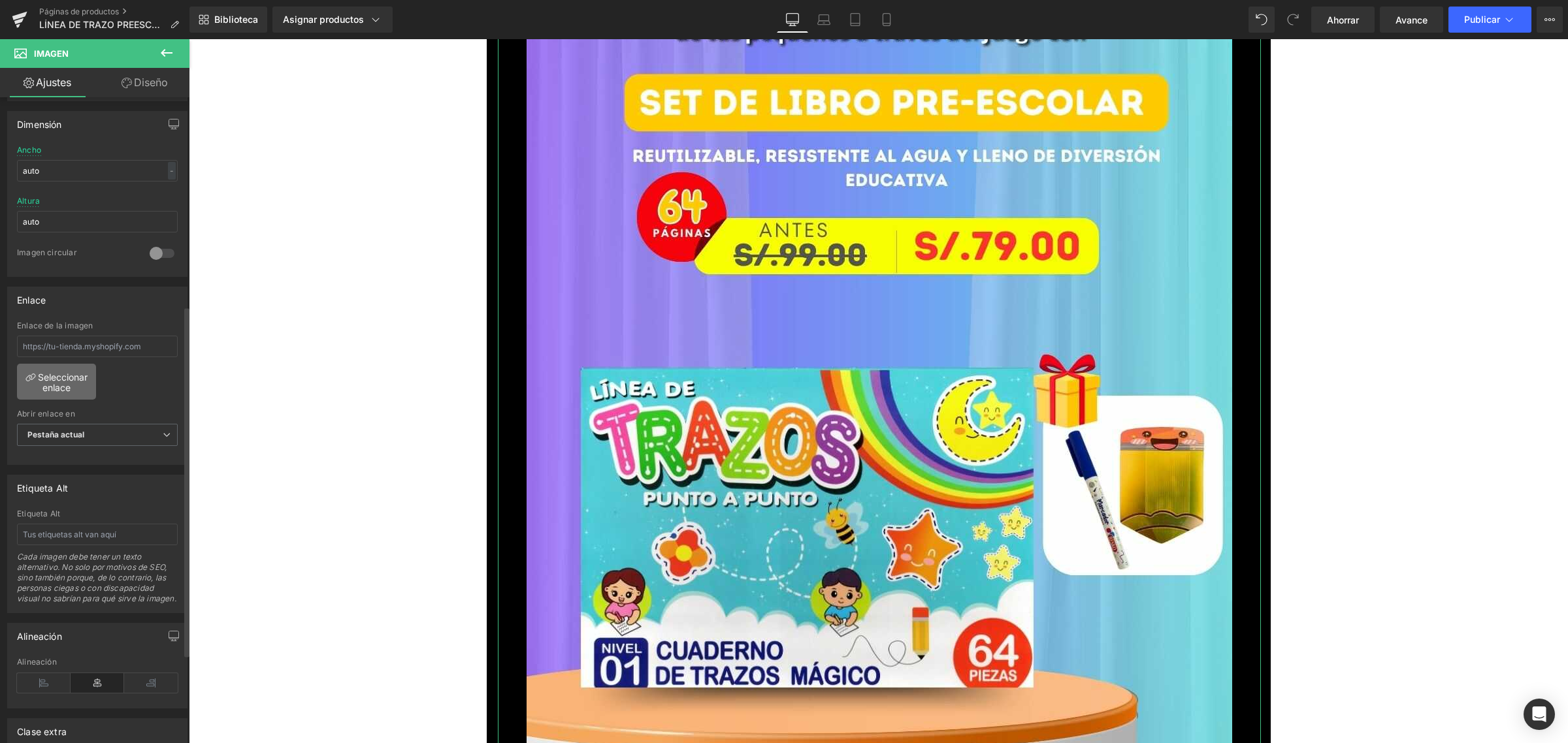
click at [58, 386] on font "Seleccionar enlace" at bounding box center [63, 382] width 49 height 22
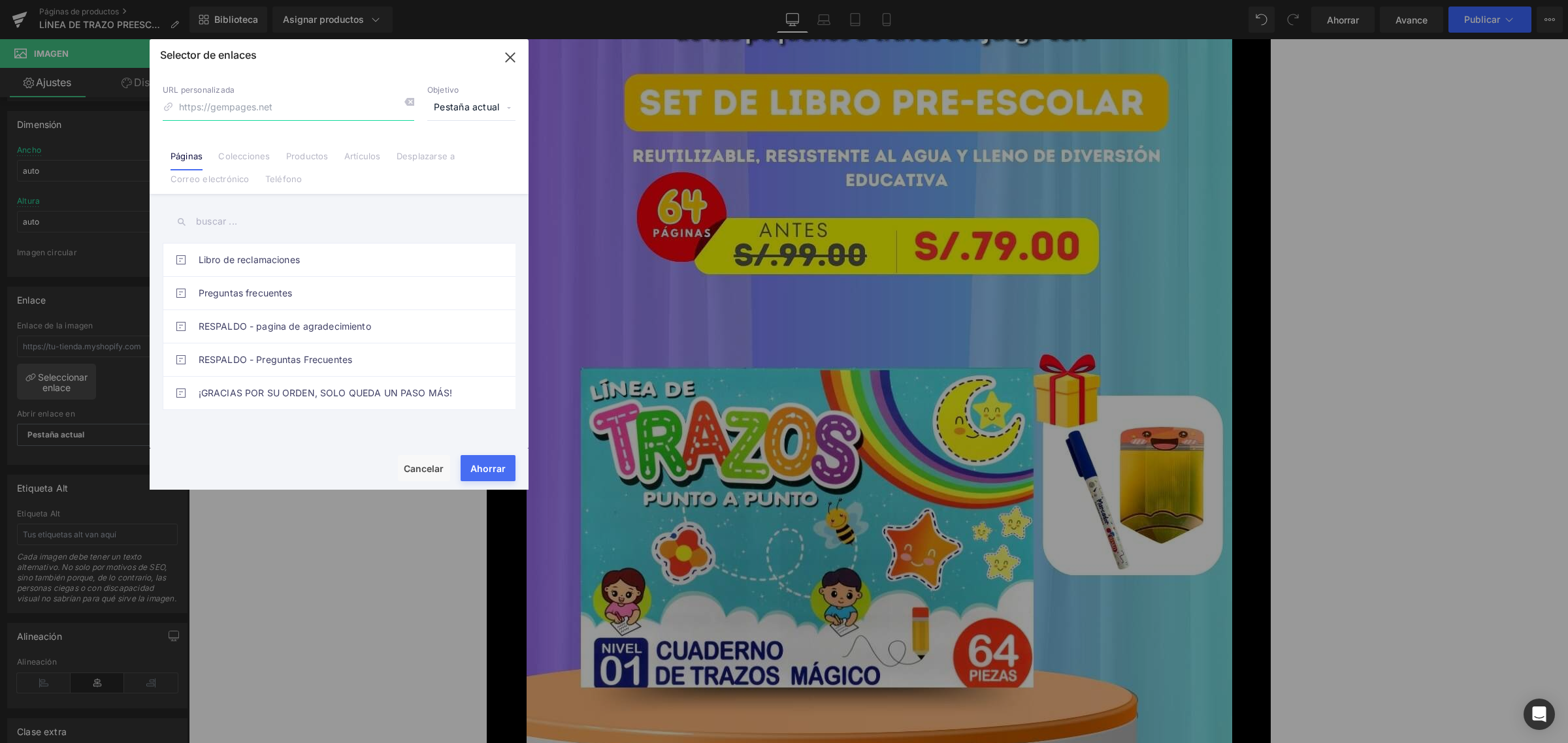
click at [271, 119] on input at bounding box center [289, 108] width 251 height 25
paste input "[URL][DOMAIN_NAME]"
type input "[URL][DOMAIN_NAME]"
click at [495, 474] on font "Ahorrar" at bounding box center [488, 469] width 35 height 11
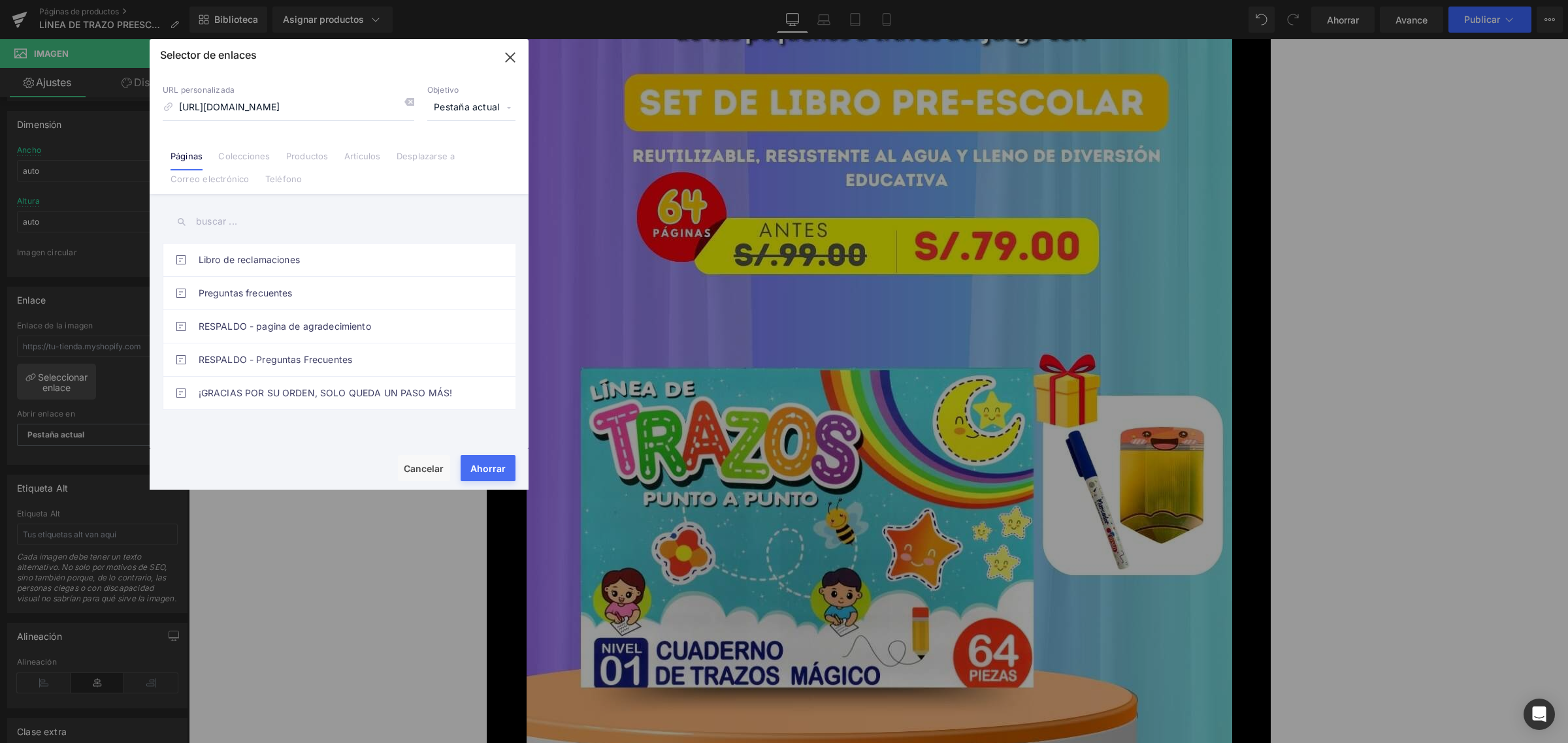
type input "[URL][DOMAIN_NAME]"
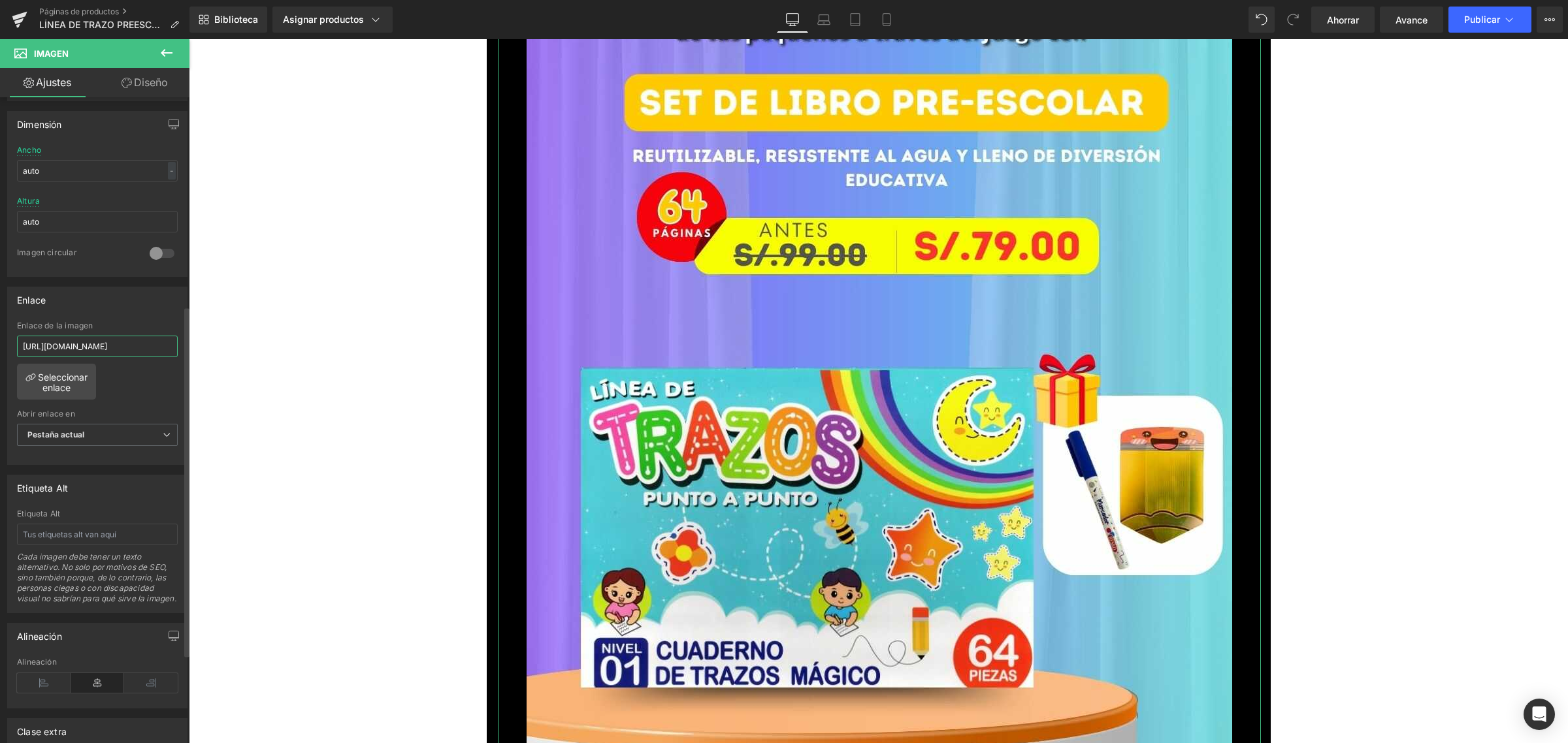
click at [115, 345] on input "[URL][DOMAIN_NAME]" at bounding box center [97, 346] width 161 height 22
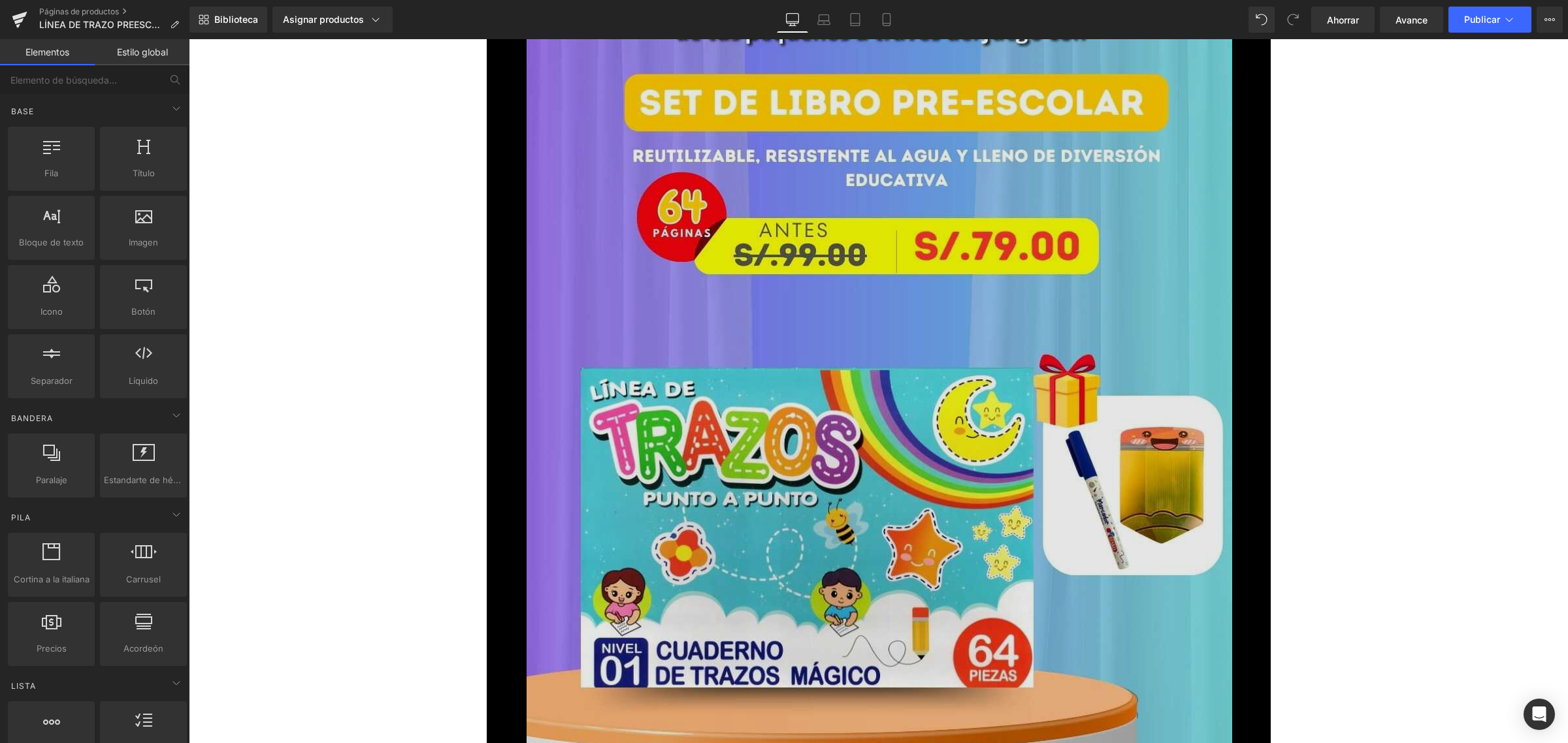
click at [660, 283] on img at bounding box center [879, 586] width 706 height 1254
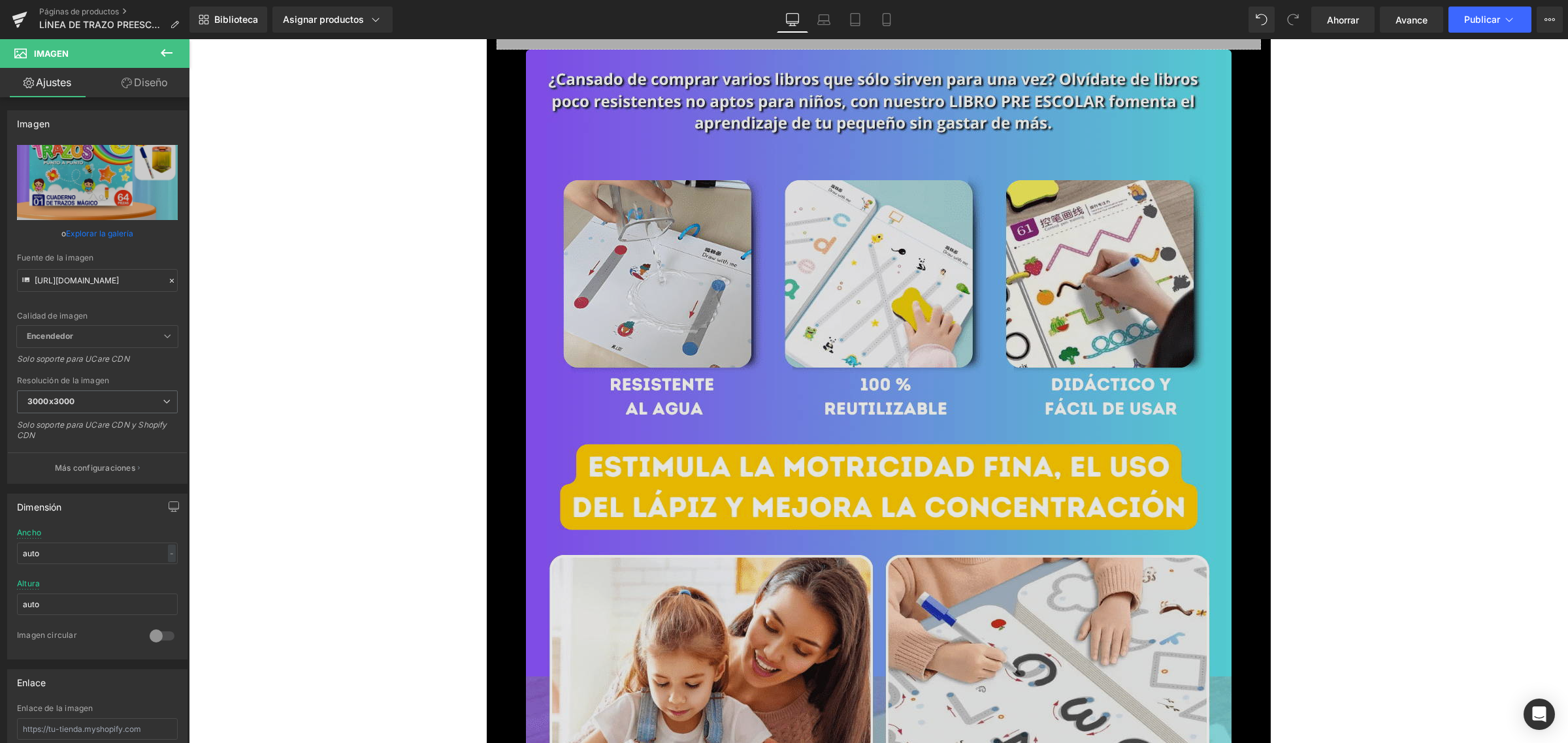
scroll to position [1633, 0]
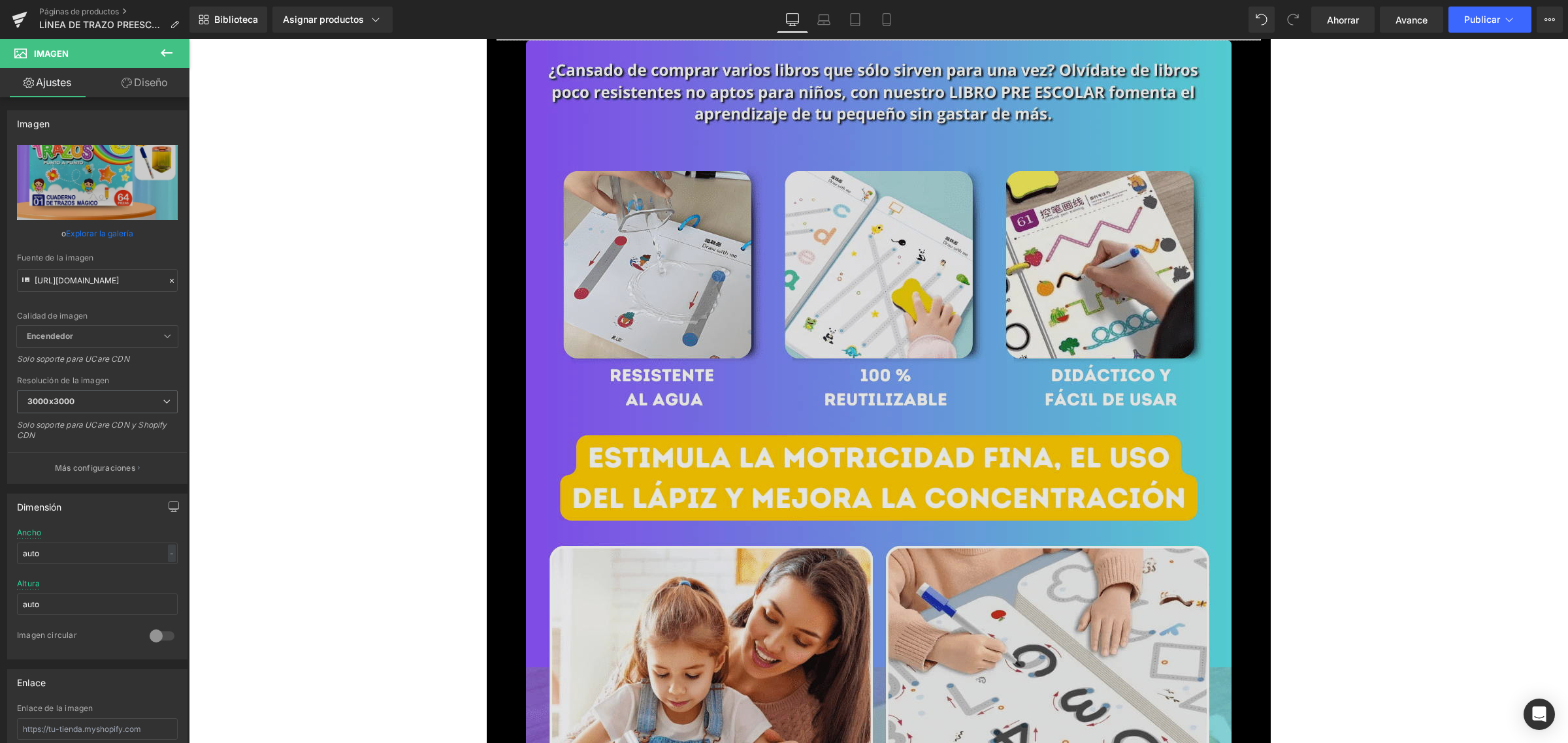
click at [819, 363] on img at bounding box center [879, 668] width 706 height 1254
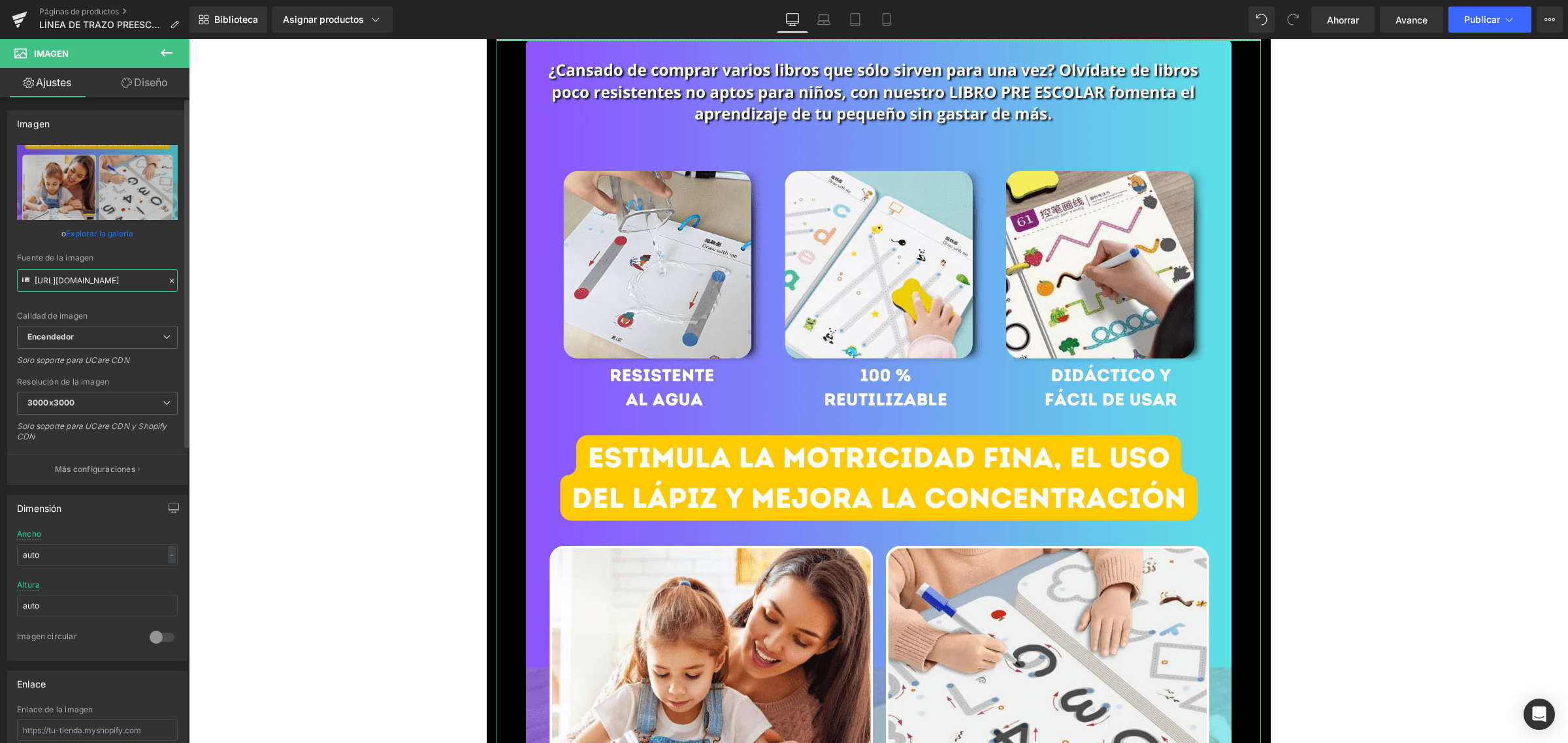
click at [90, 280] on input "[URL][DOMAIN_NAME]" at bounding box center [97, 280] width 161 height 23
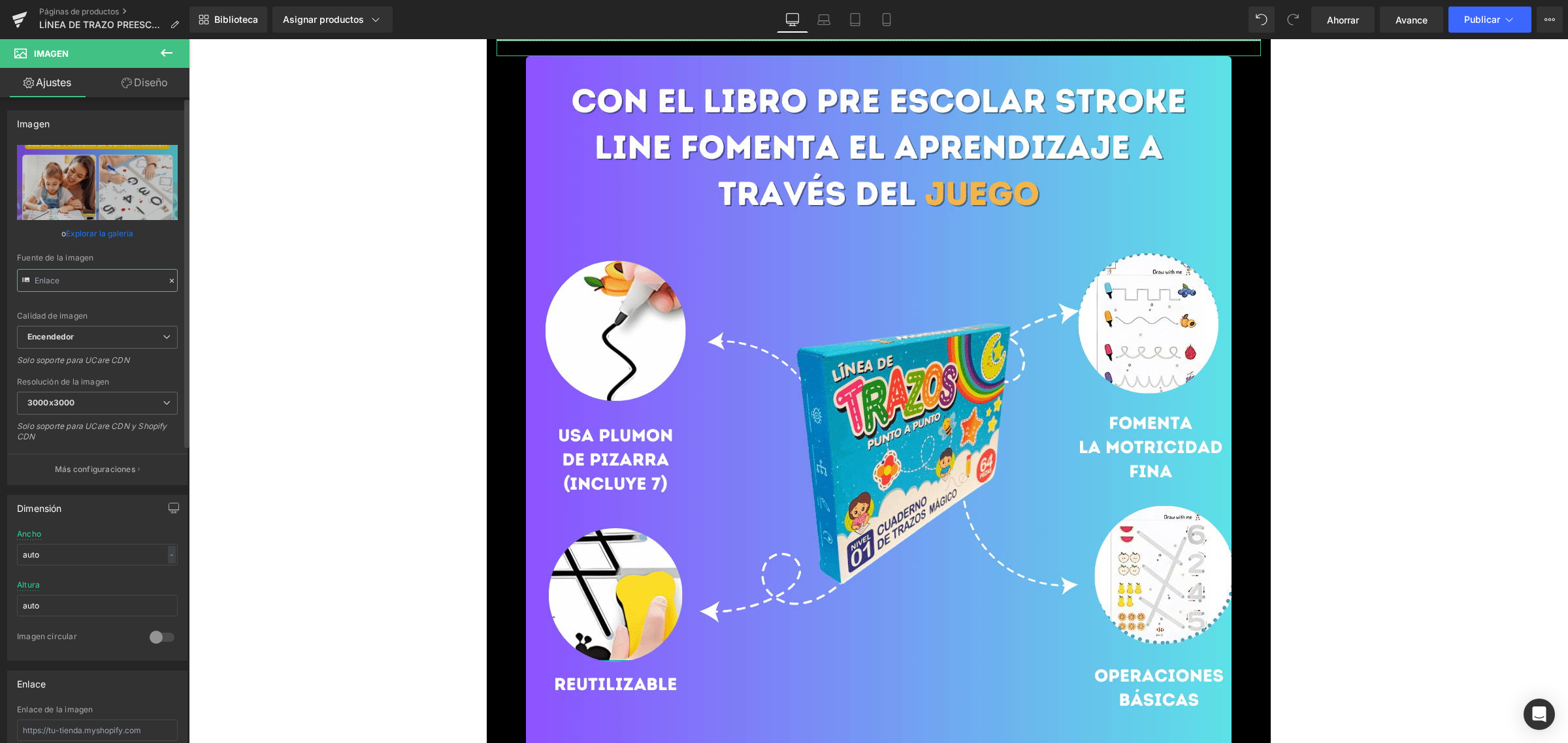
paste input "[URL][DOMAIN_NAME]"
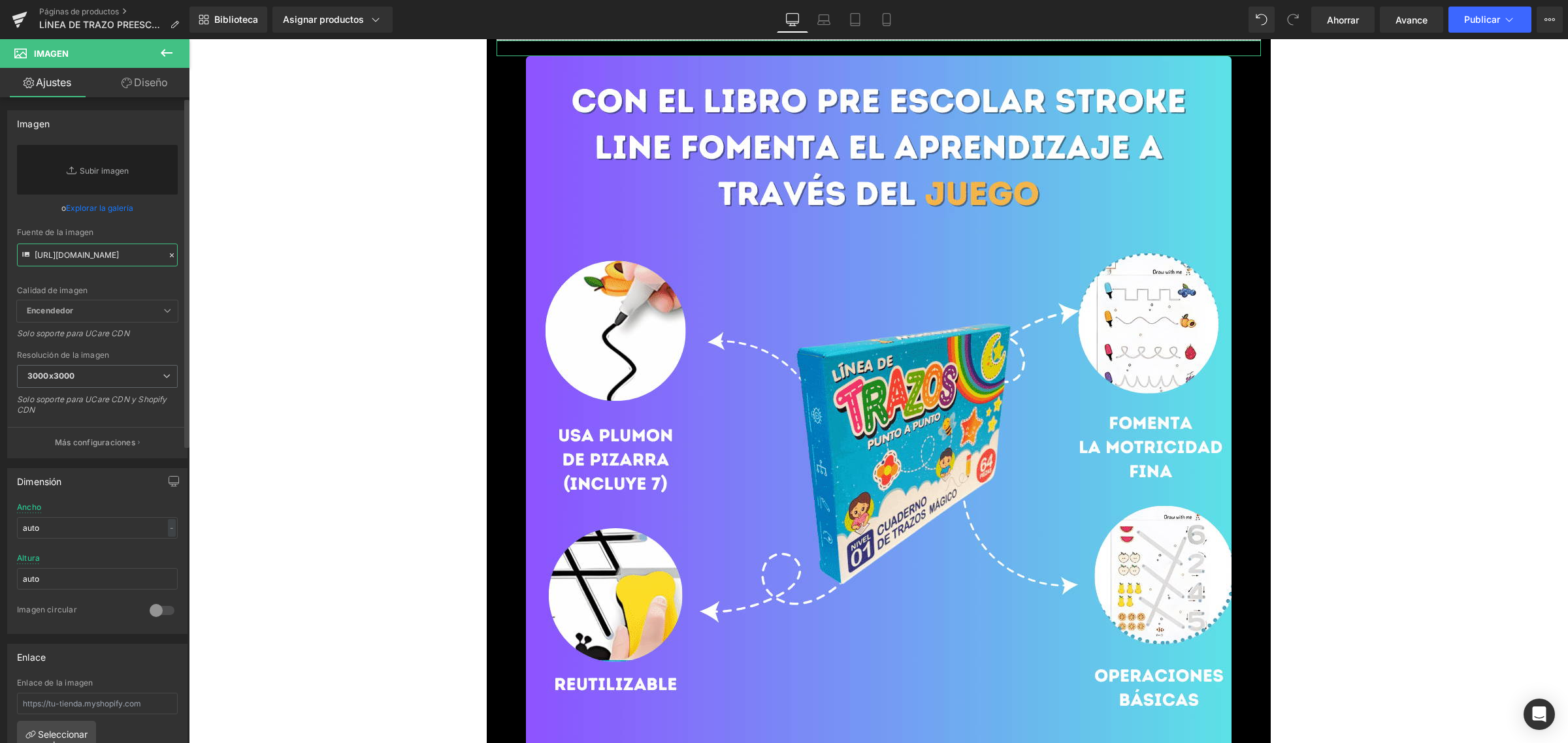
scroll to position [0, 368]
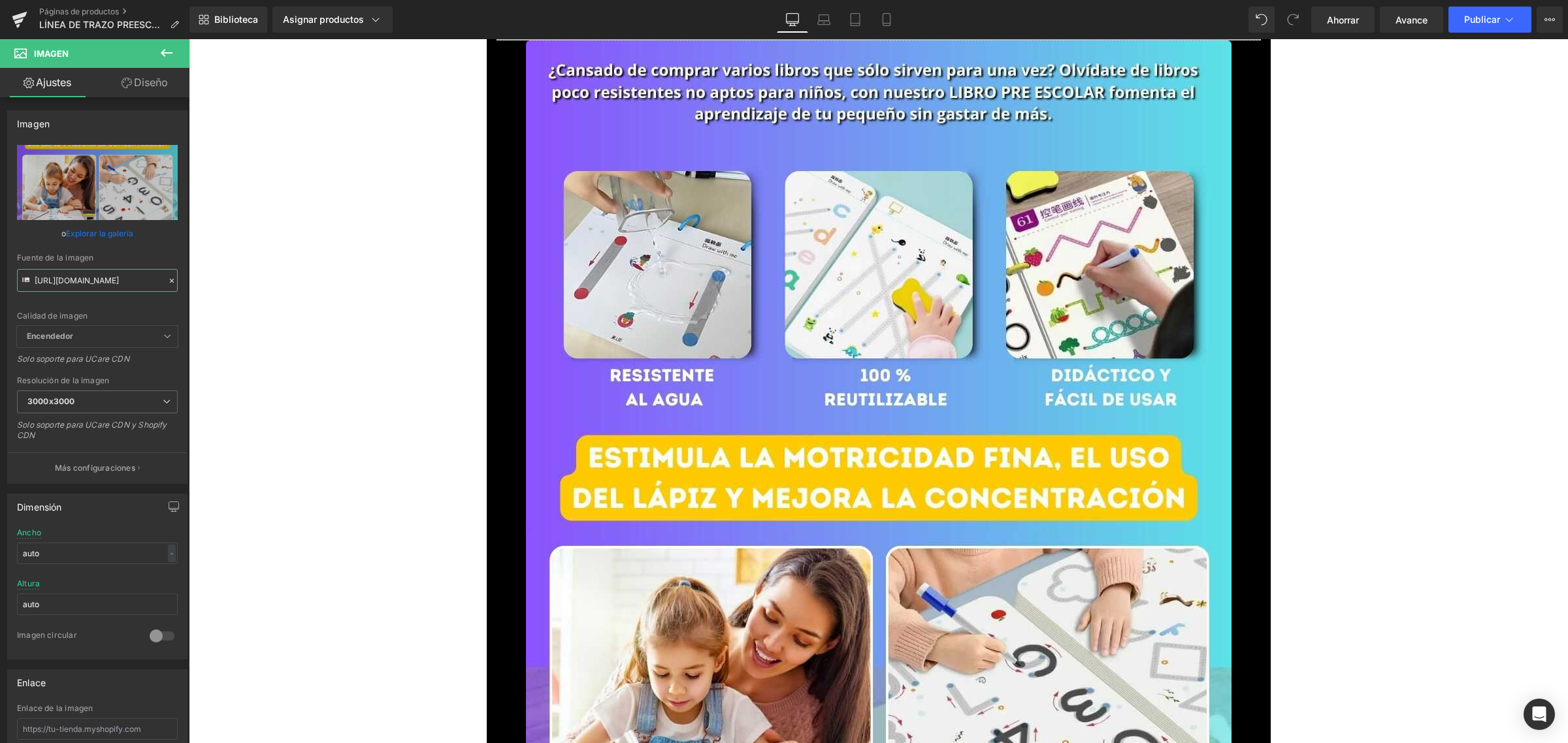
type input "[URL][DOMAIN_NAME]"
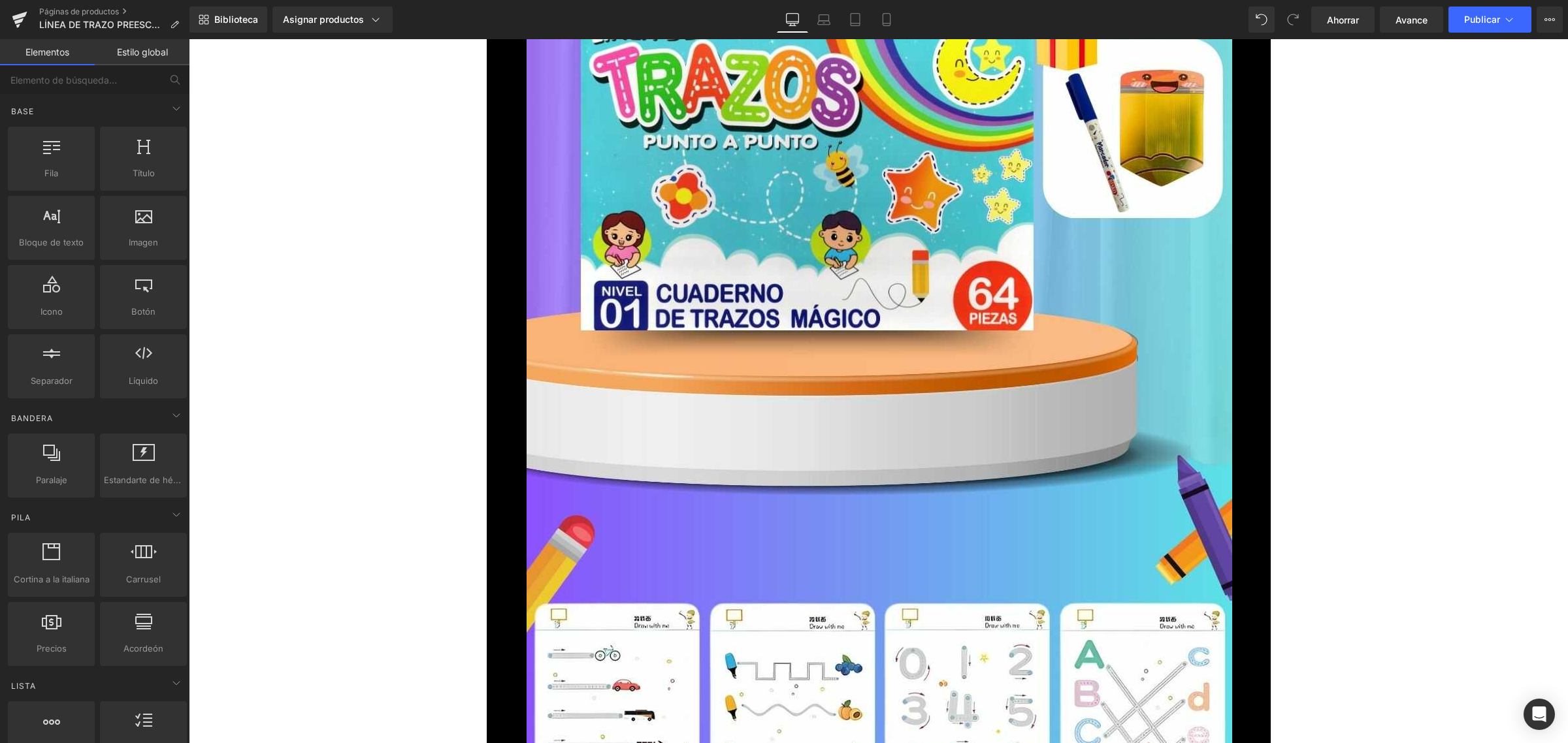
scroll to position [245, 0]
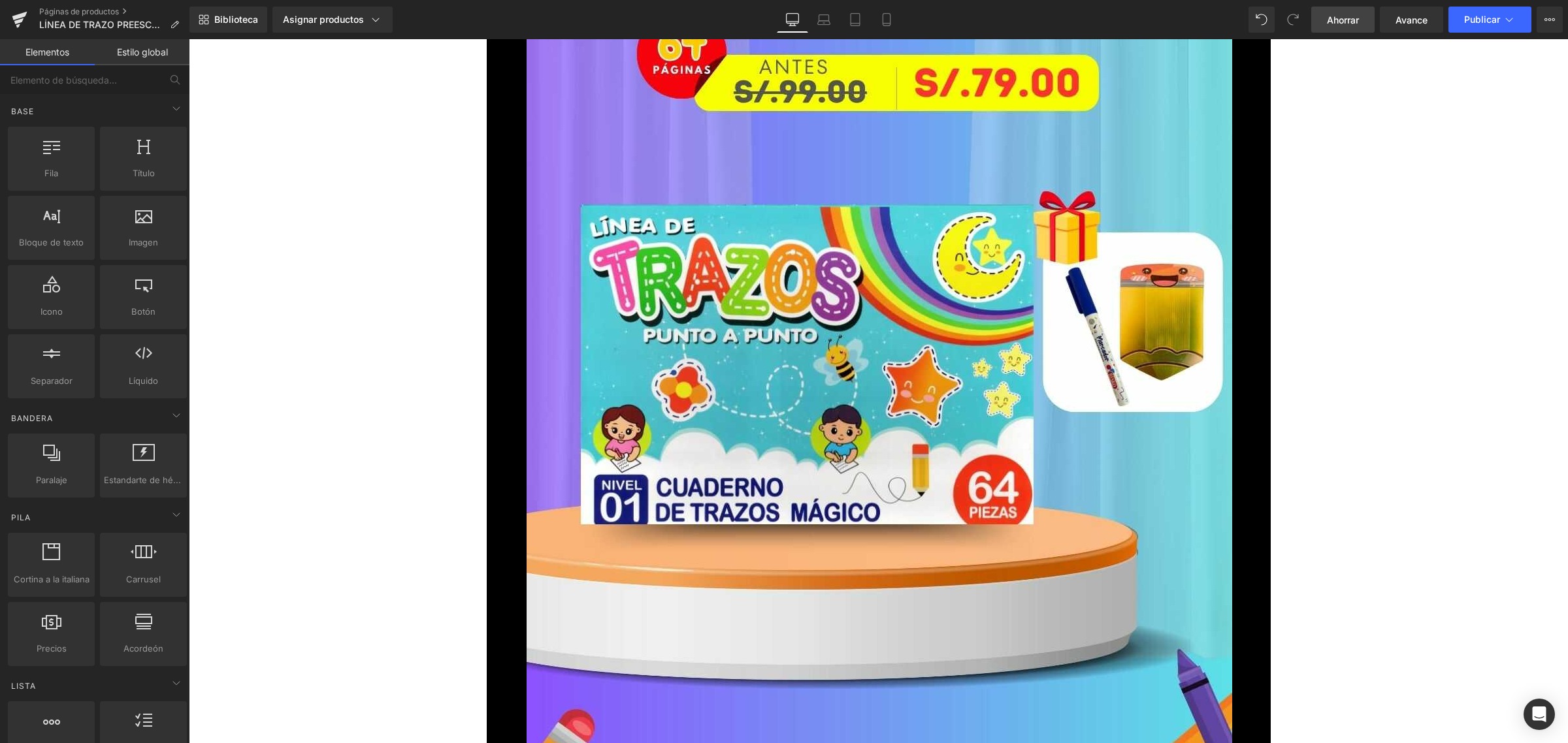
click at [1354, 19] on font "Ahorrar" at bounding box center [1343, 19] width 32 height 11
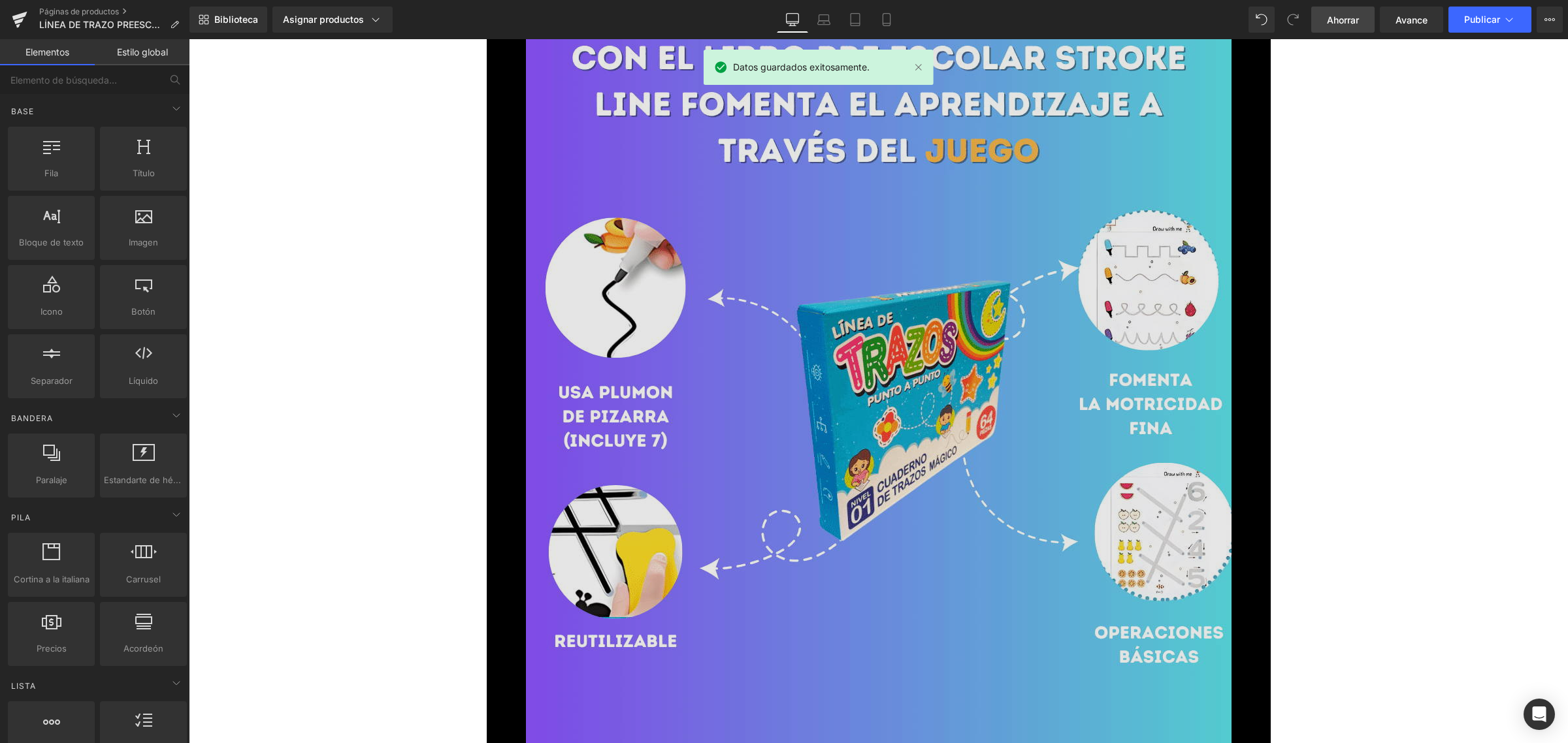
scroll to position [3184, 0]
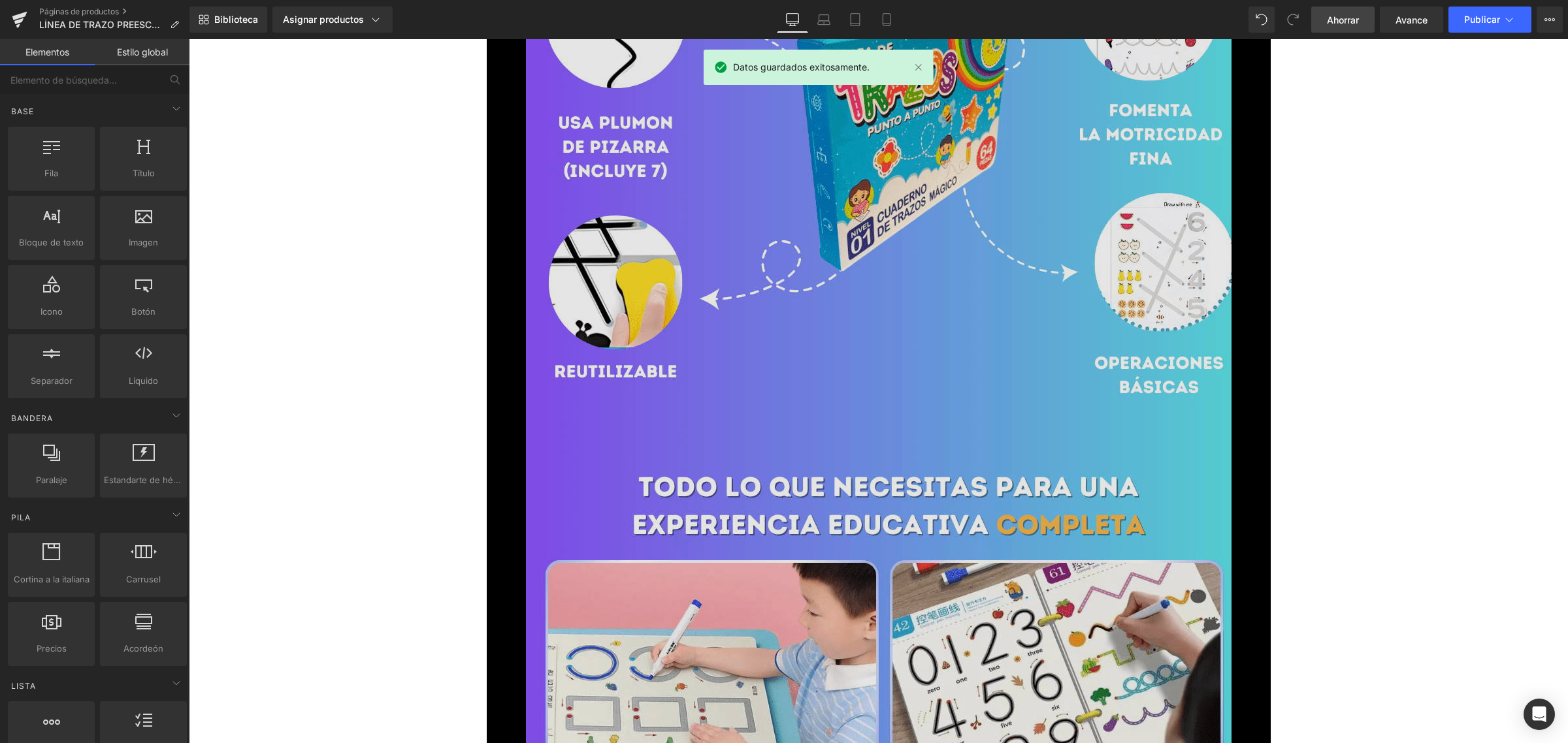
click at [864, 314] on img at bounding box center [879, 371] width 706 height 1254
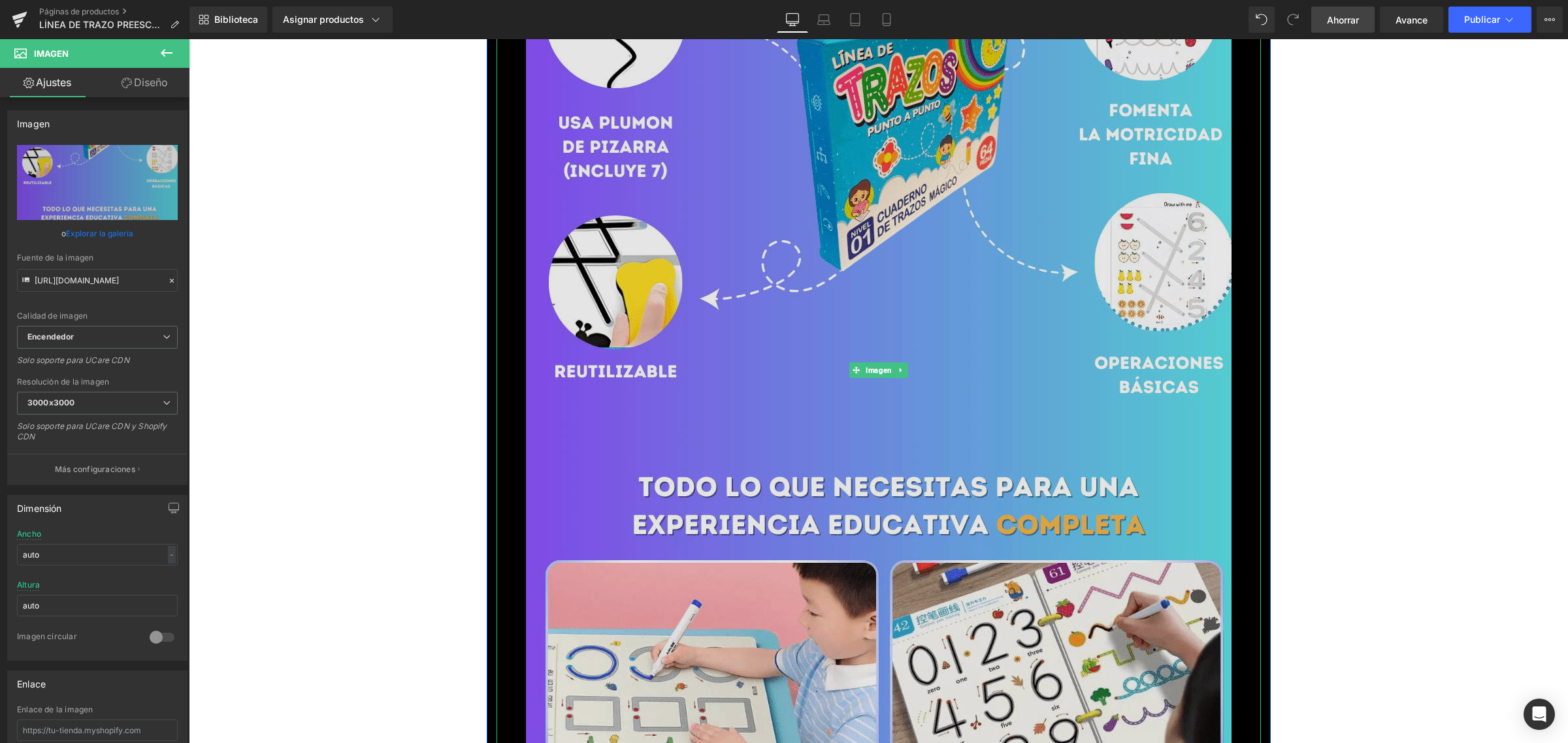
click at [936, 258] on img at bounding box center [879, 371] width 706 height 1254
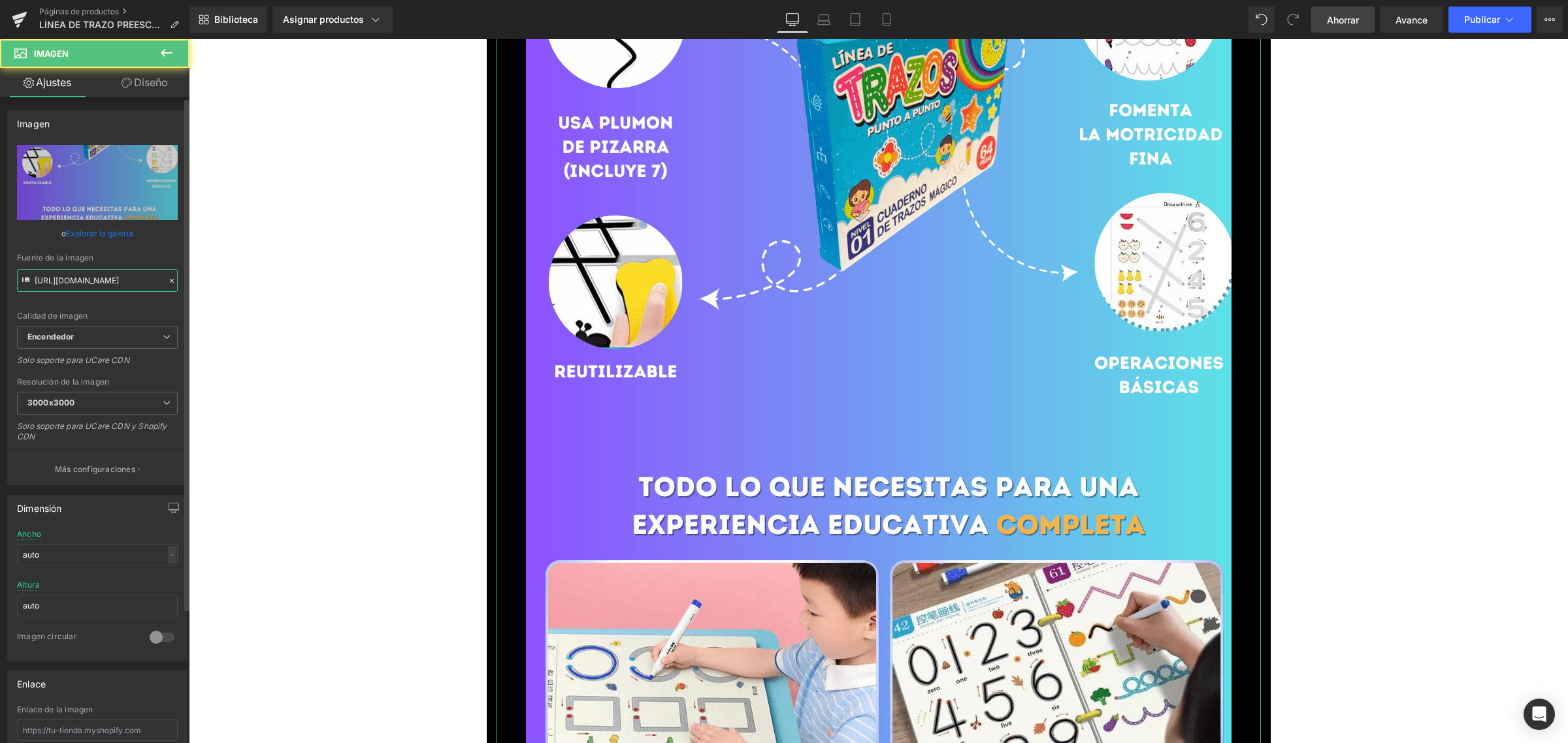
click at [125, 274] on input "[URL][DOMAIN_NAME]" at bounding box center [97, 280] width 161 height 23
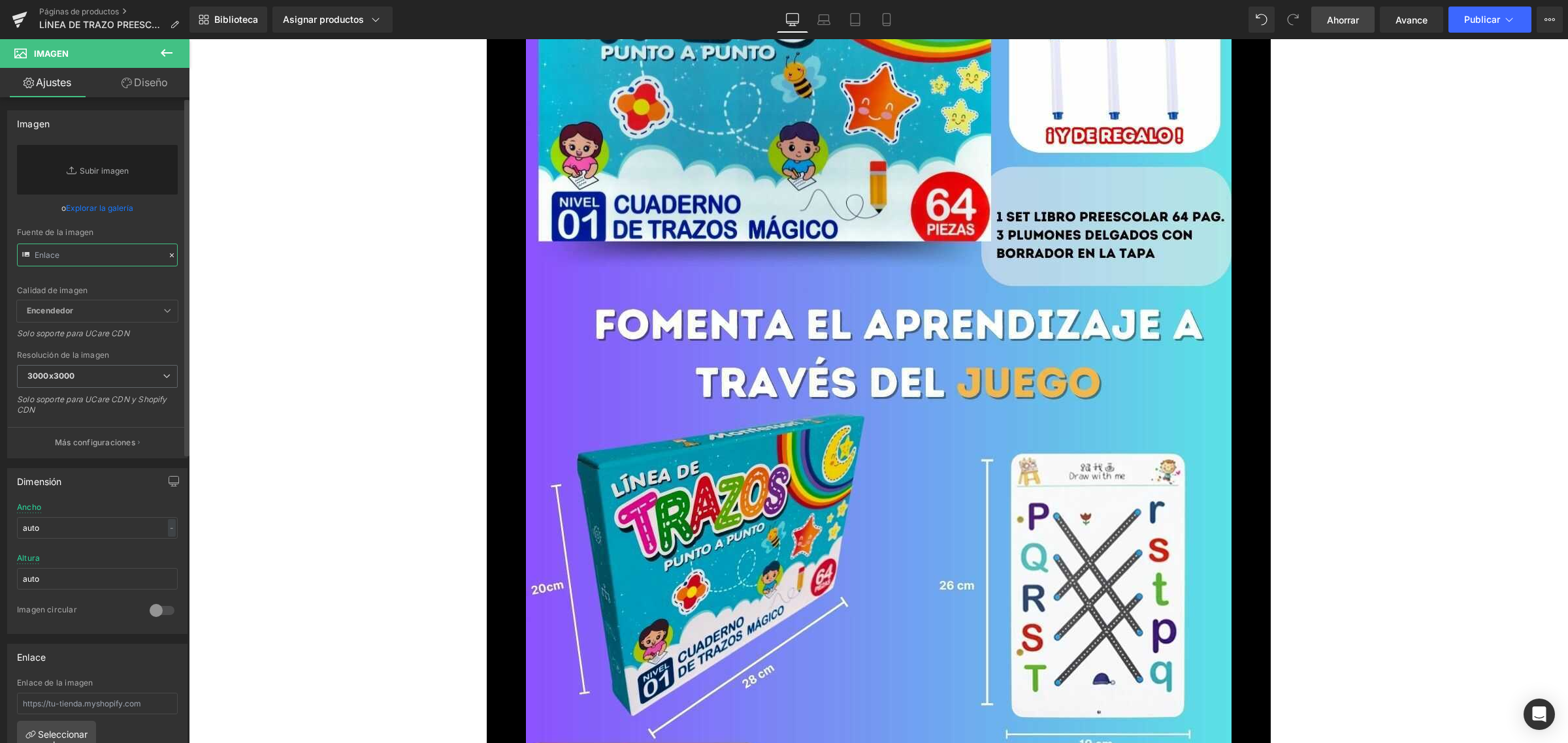
paste input "[URL][DOMAIN_NAME]"
type input "[URL][DOMAIN_NAME]"
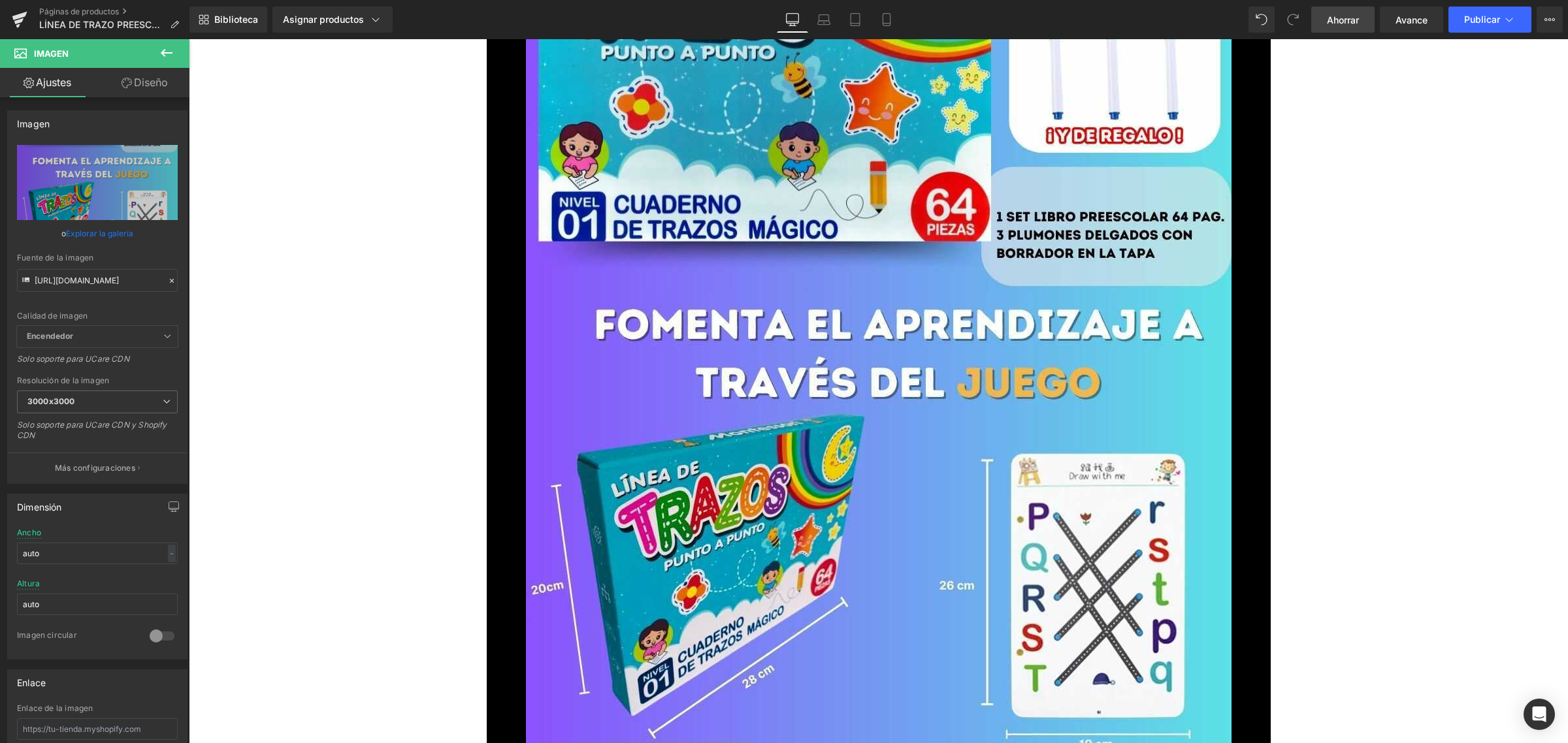
click at [1323, 18] on link "Ahorrar" at bounding box center [1343, 19] width 64 height 26
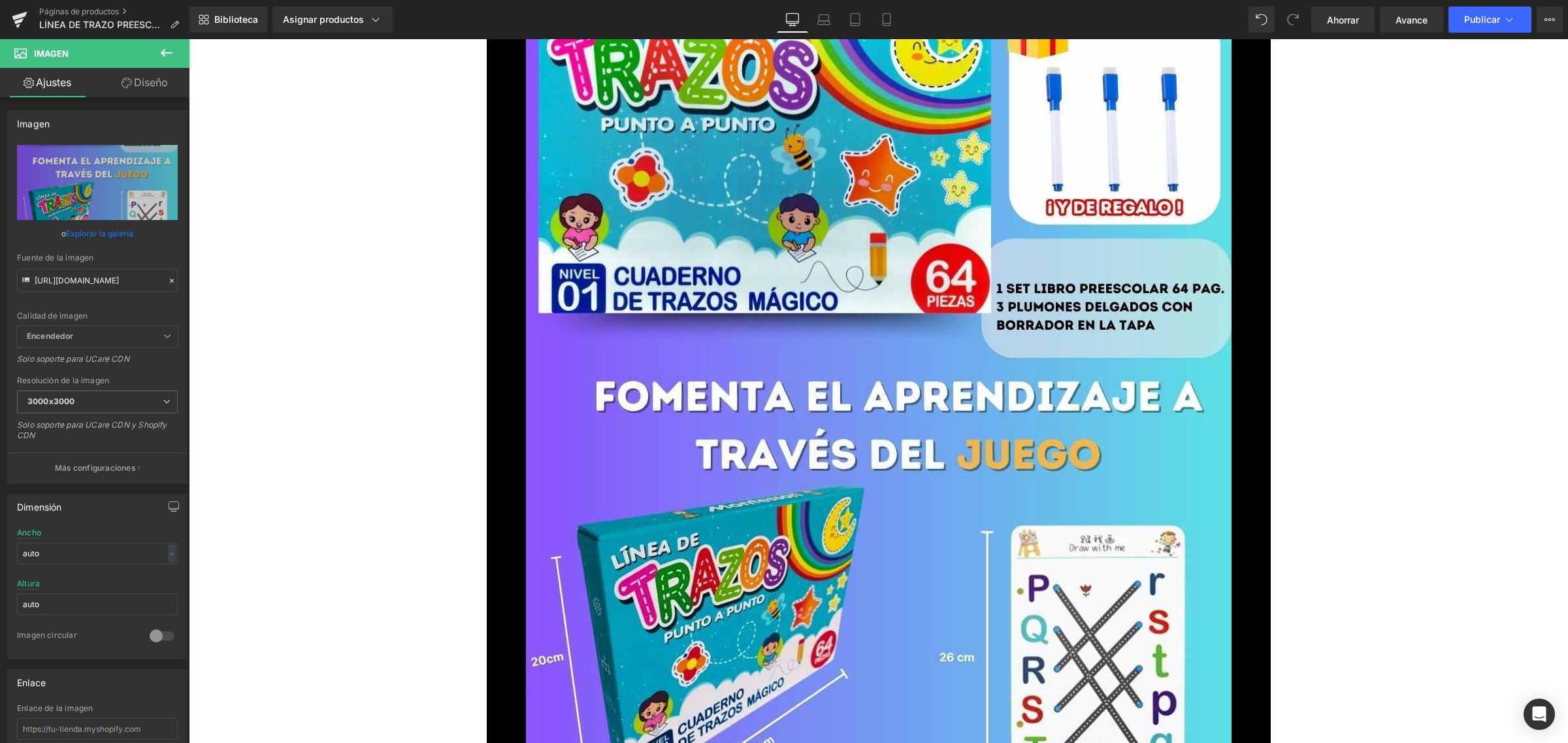
scroll to position [3021, 0]
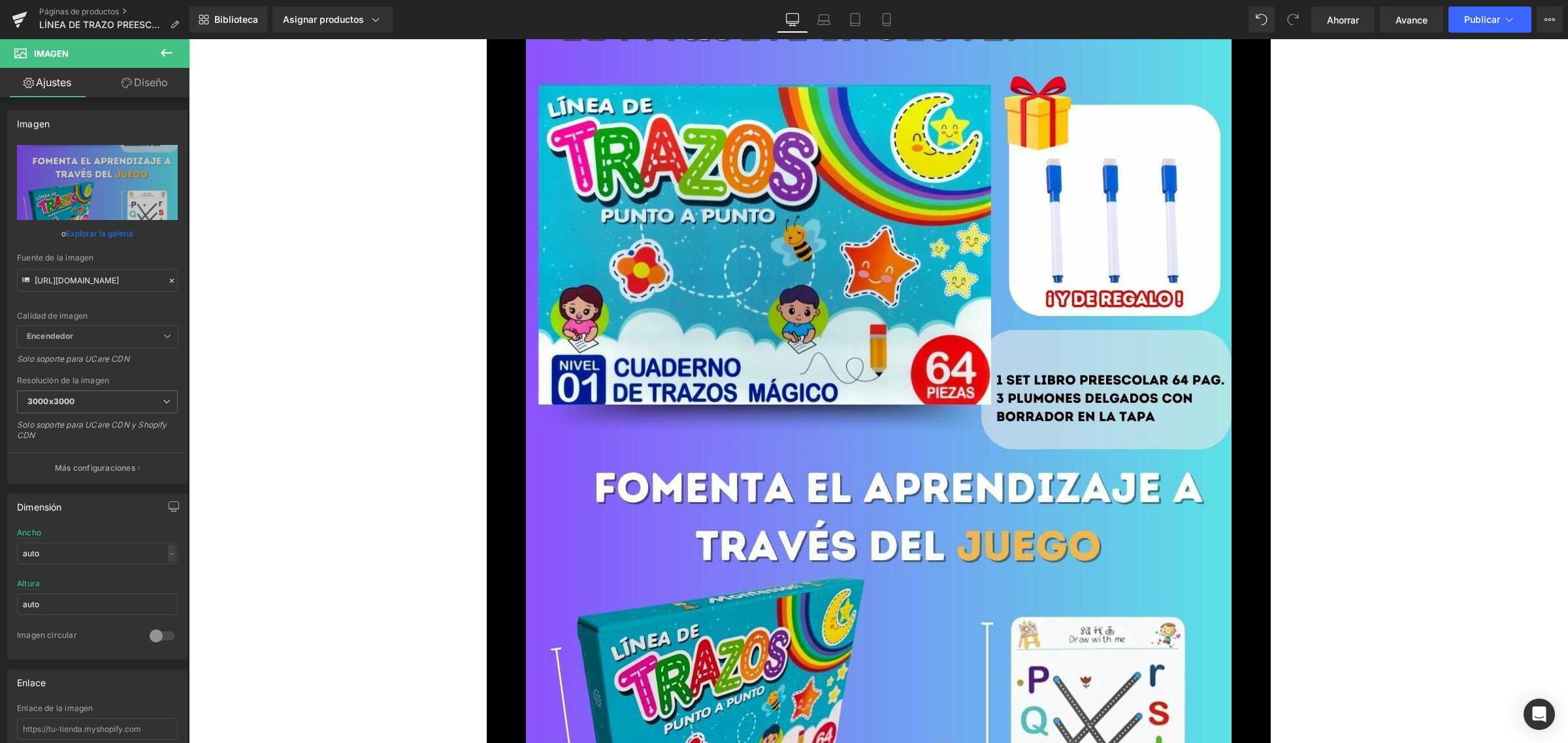
click at [83, 278] on input "[URL][DOMAIN_NAME]" at bounding box center [97, 280] width 161 height 23
paste input "5_optimized_247213be-000d-45be-84ec-dcb44f6bb9b8"
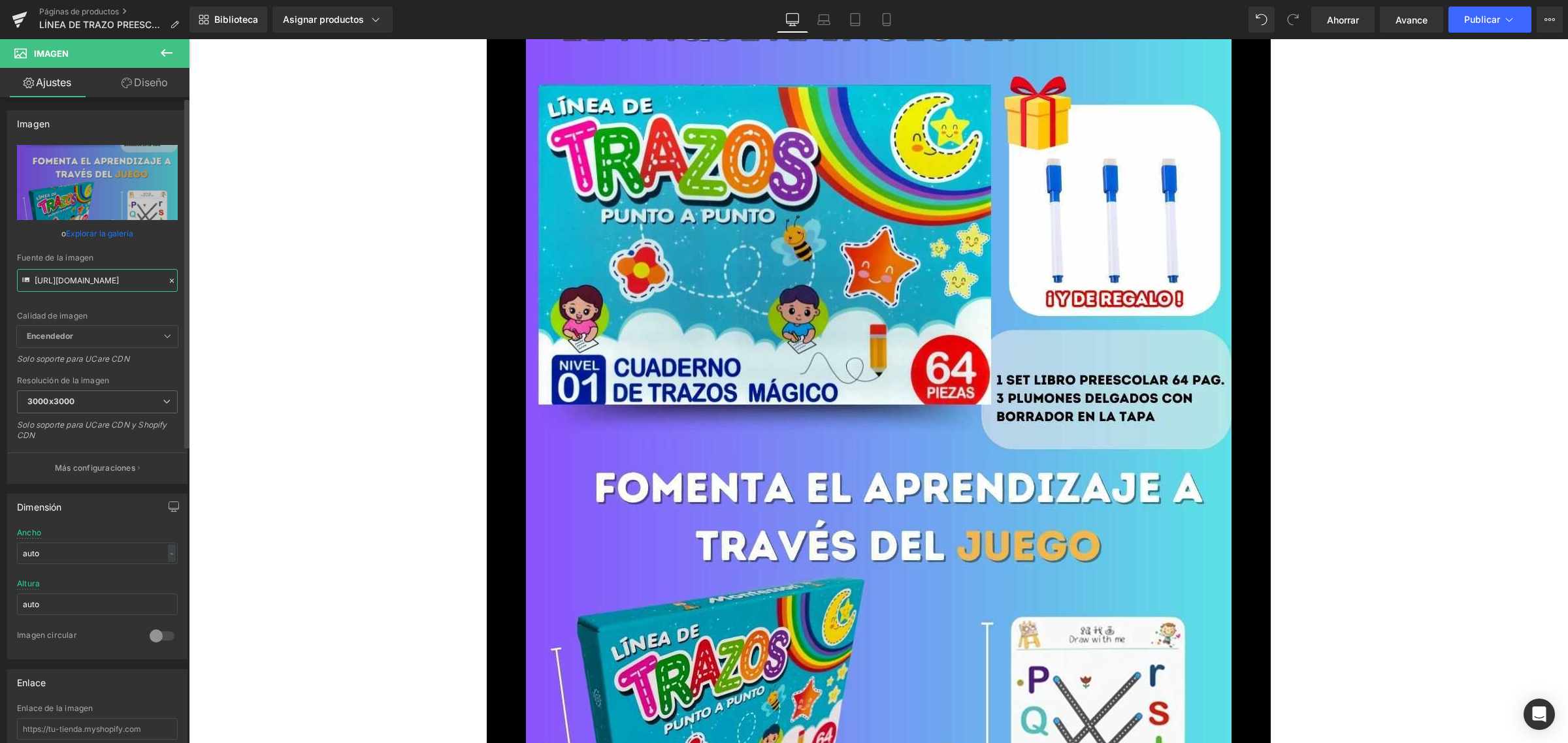
type input "[URL][DOMAIN_NAME]"
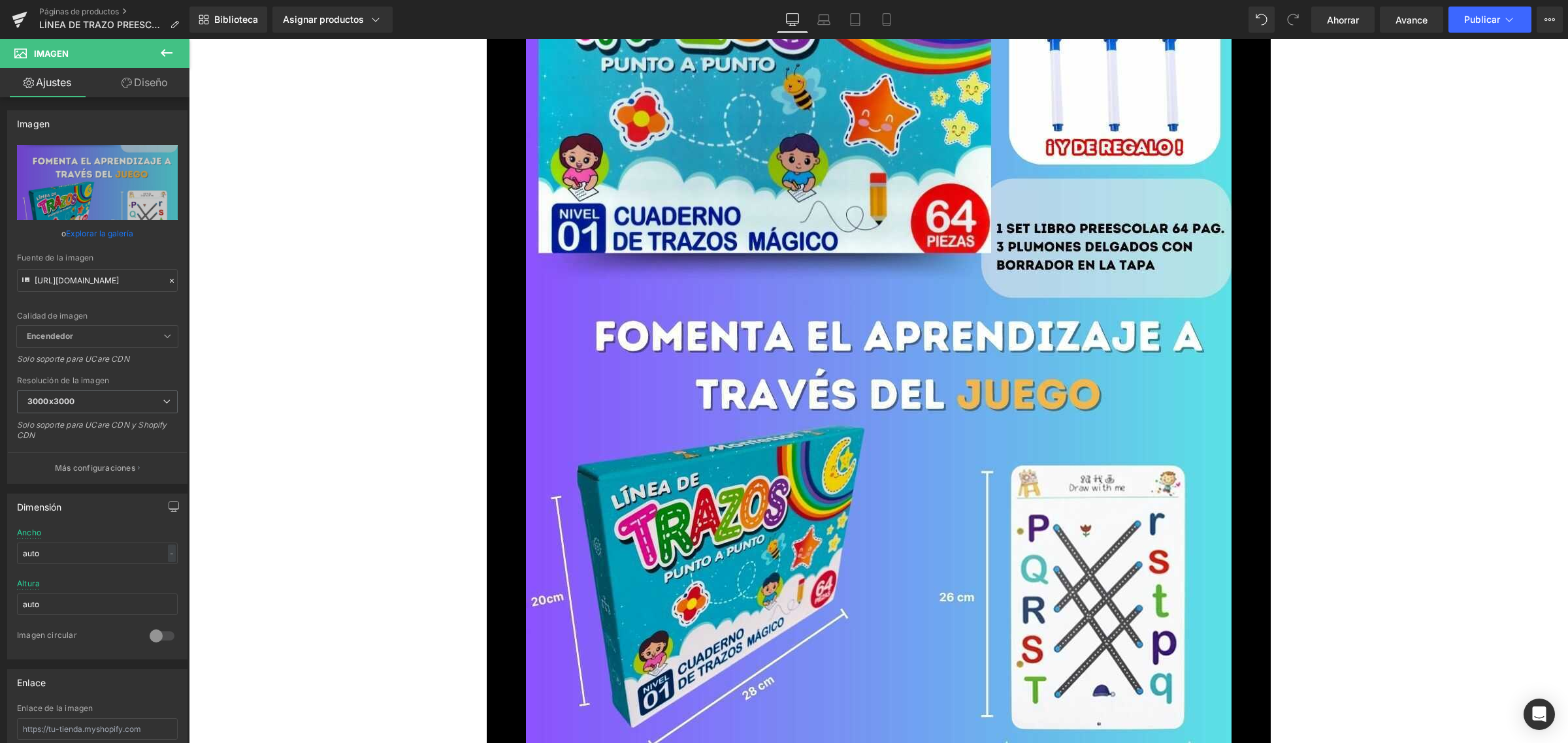
scroll to position [3184, 0]
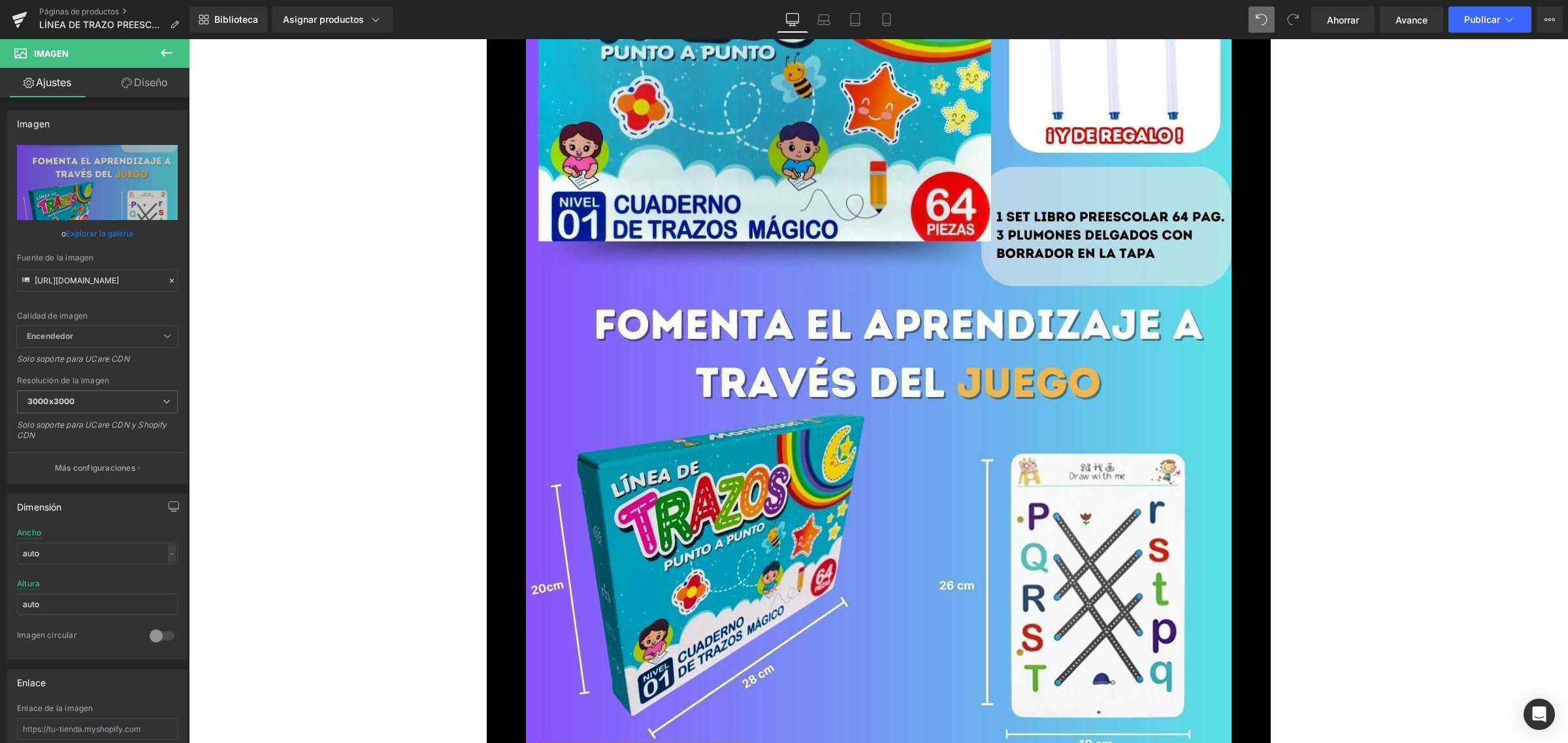
click at [1255, 20] on icon at bounding box center [1261, 19] width 12 height 12
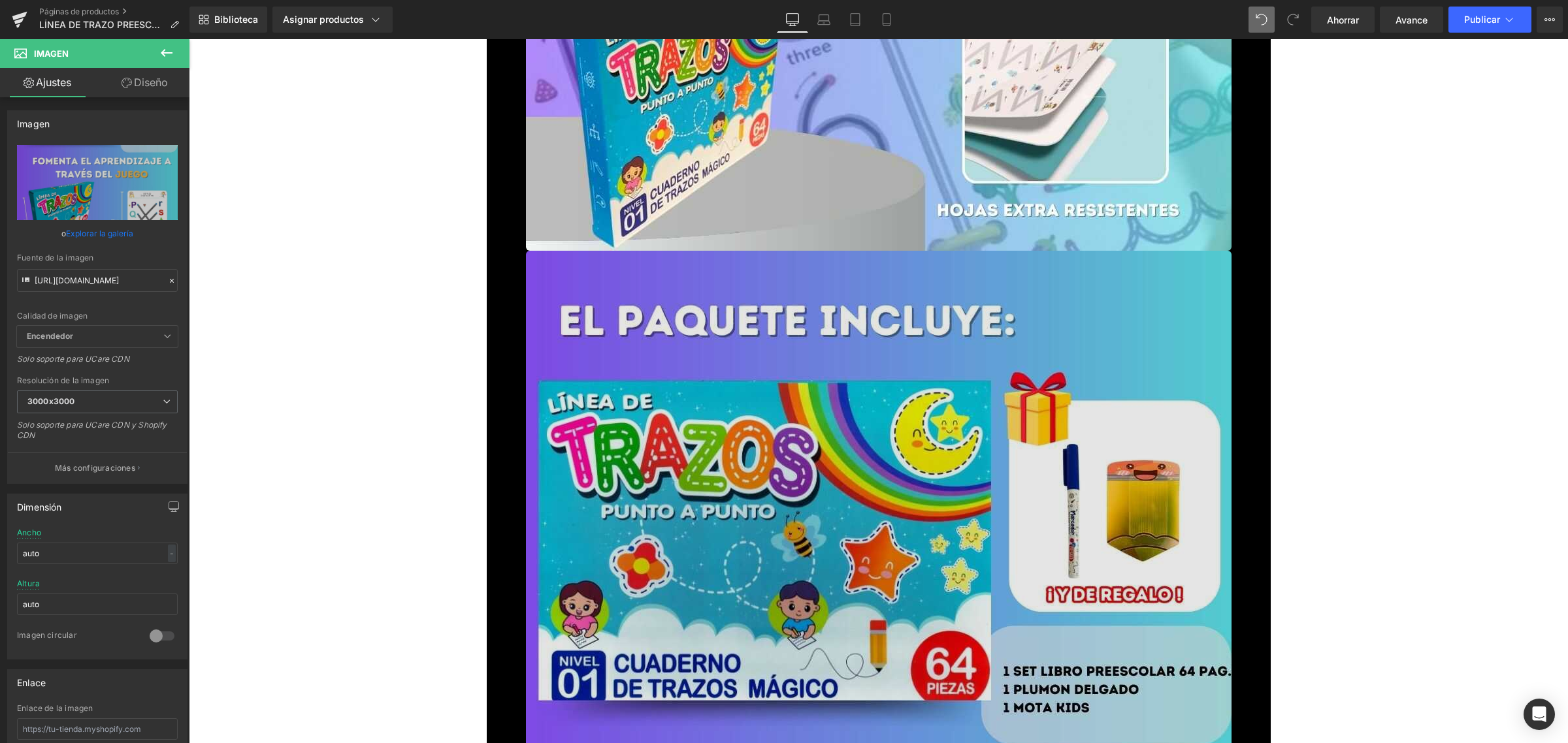
scroll to position [2896, 0]
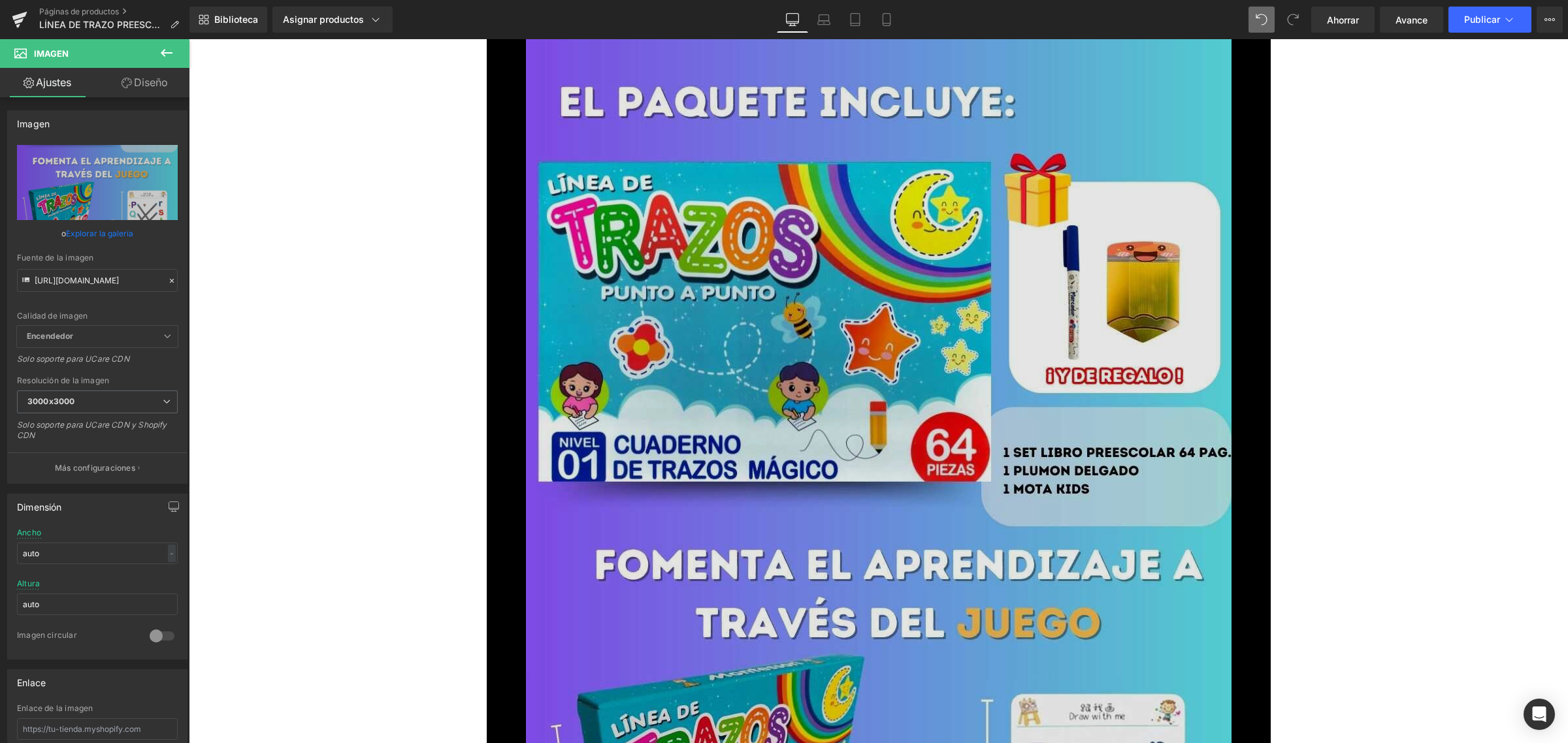
click at [908, 282] on img at bounding box center [879, 659] width 706 height 1254
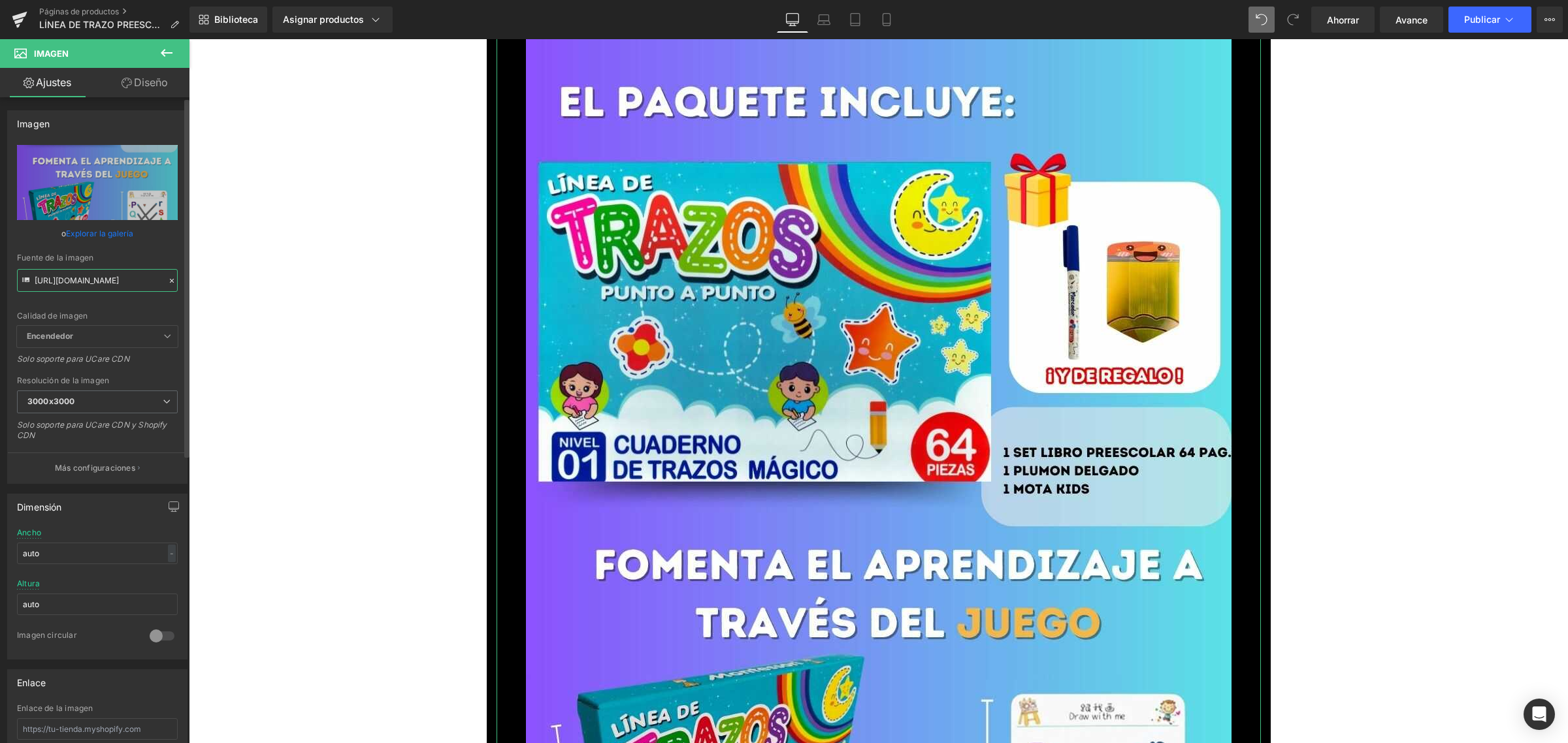
click at [66, 280] on input "[URL][DOMAIN_NAME]" at bounding box center [97, 280] width 161 height 23
paste input "[URL][DOMAIN_NAME]"
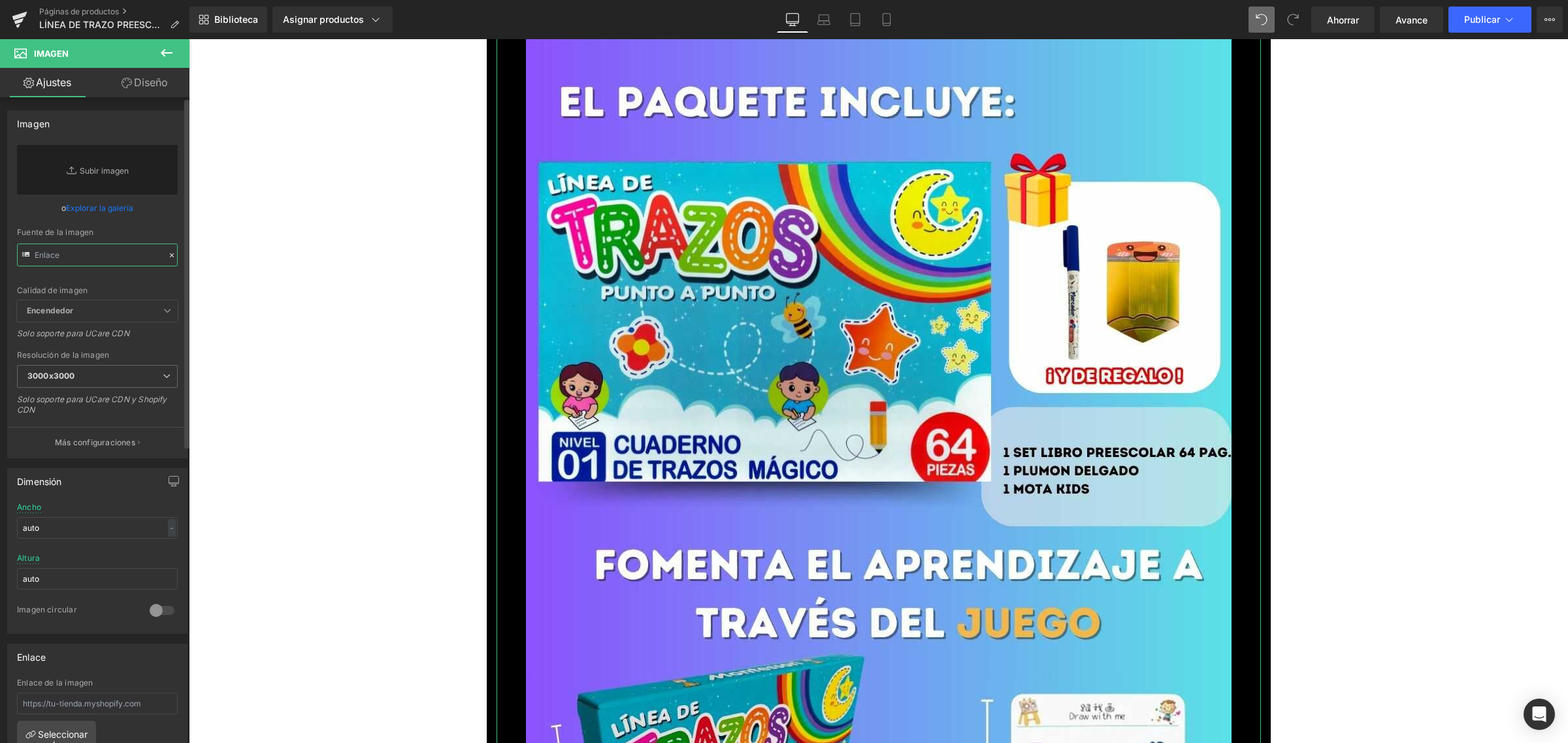
type input "[URL][DOMAIN_NAME]"
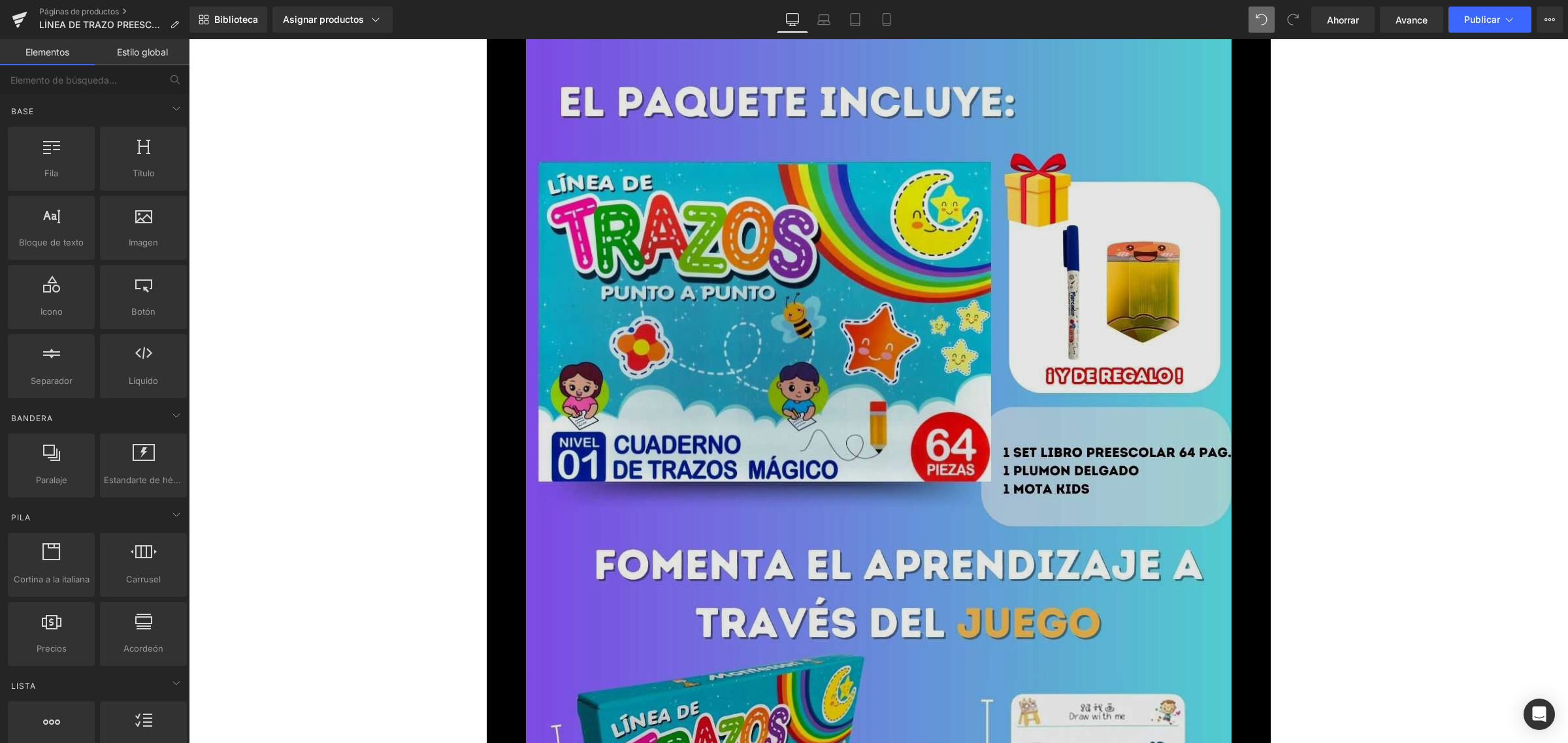
click at [900, 413] on img at bounding box center [879, 659] width 706 height 1254
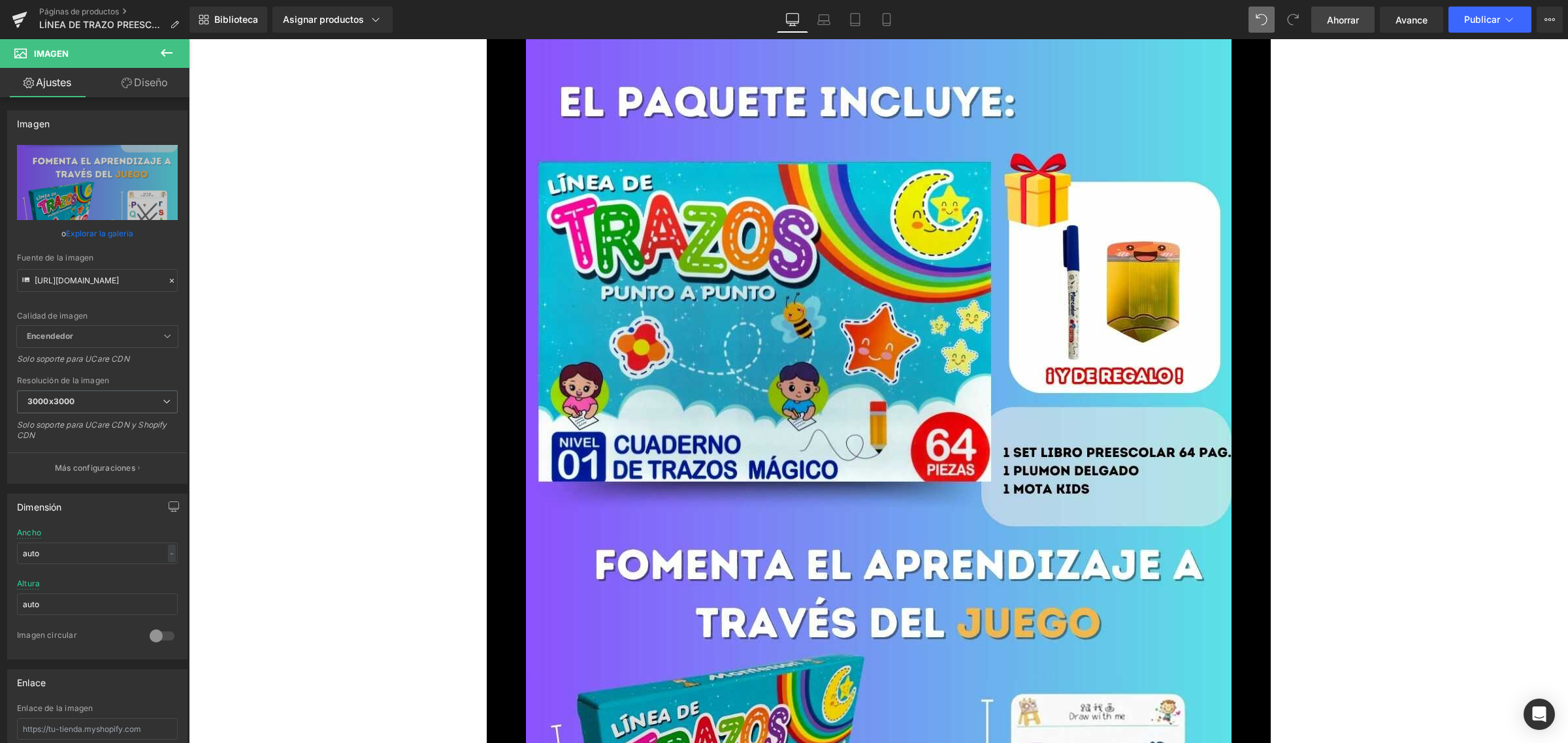
click at [1337, 18] on font "Ahorrar" at bounding box center [1343, 19] width 32 height 11
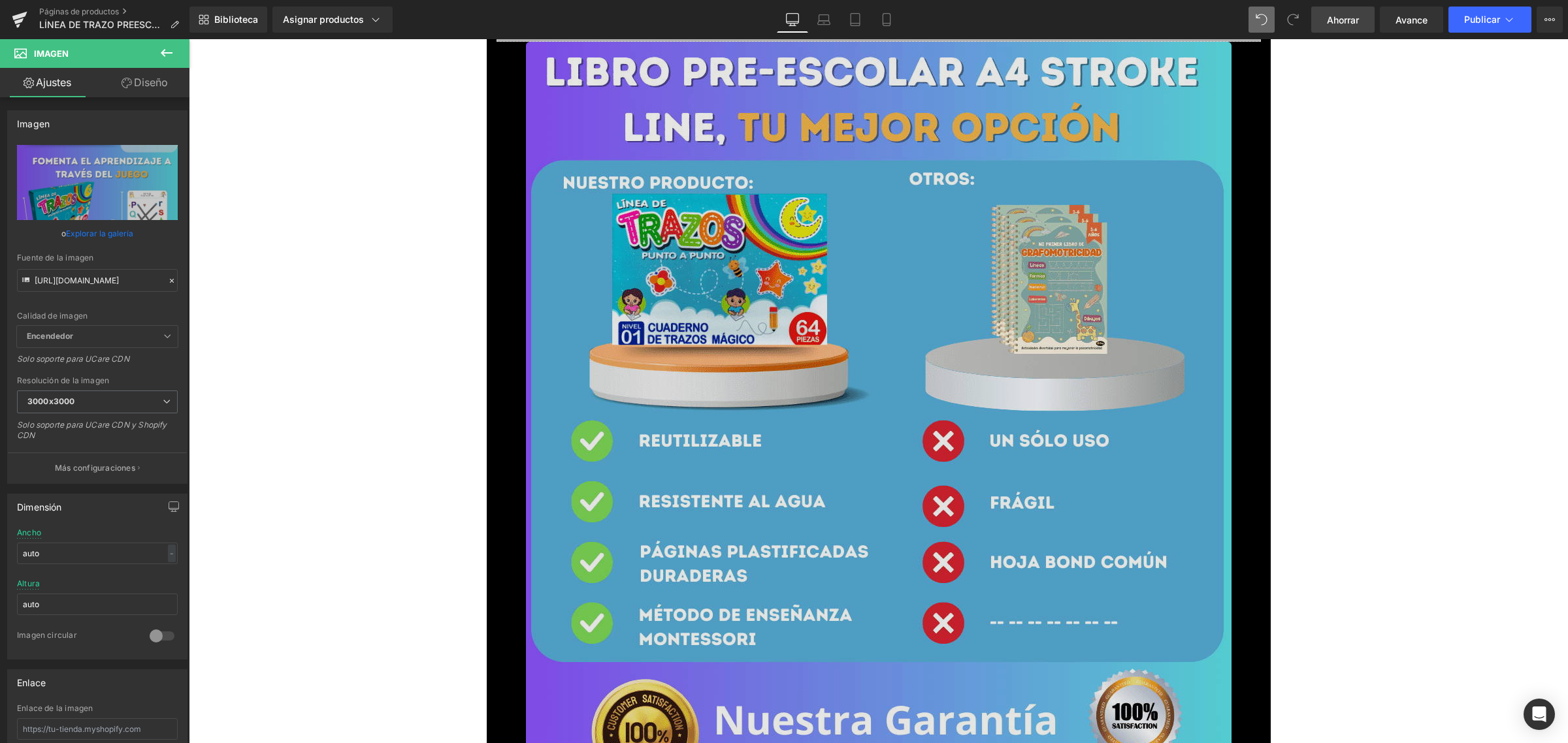
scroll to position [5753, 0]
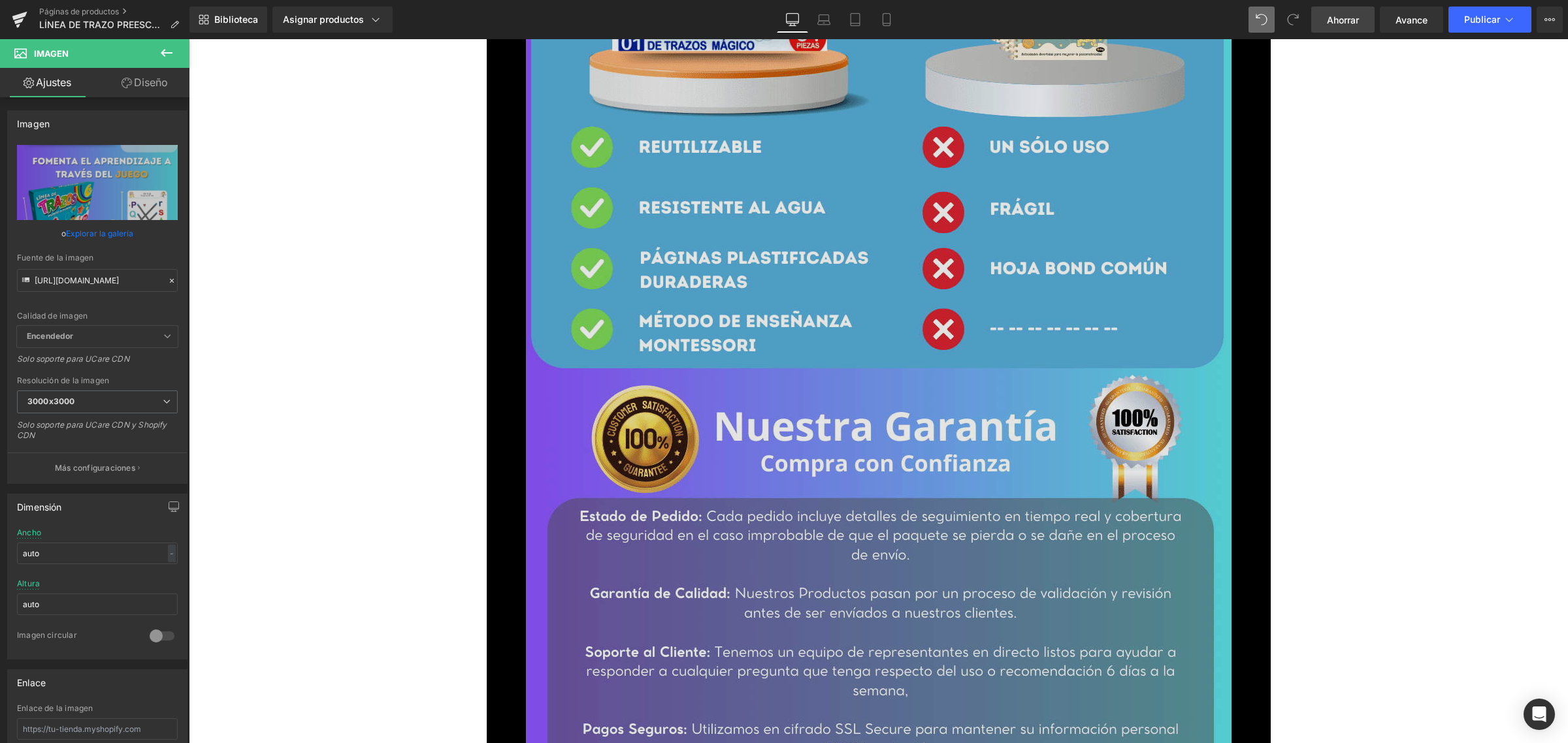
click at [835, 300] on img at bounding box center [879, 375] width 706 height 1254
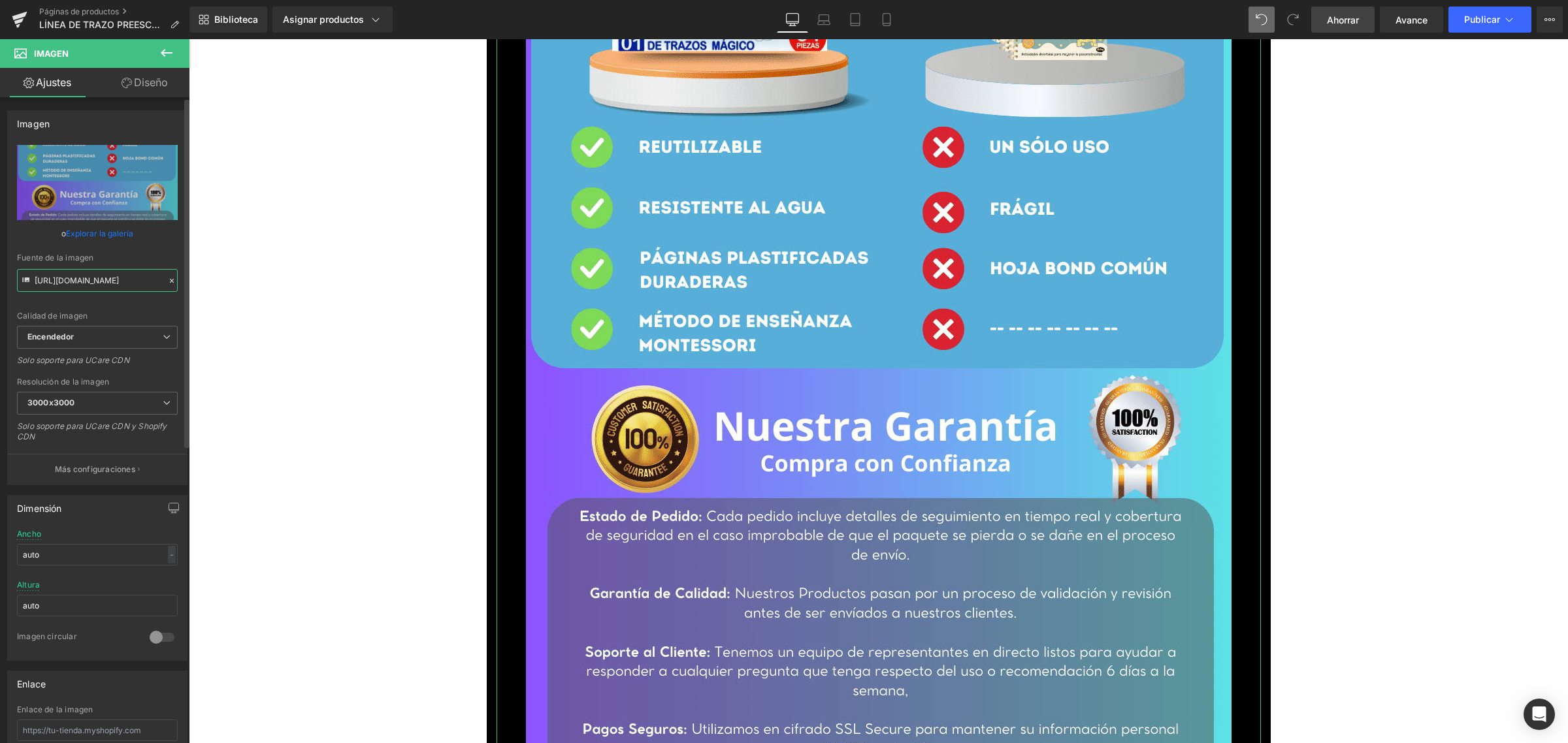
click at [106, 272] on input "[URL][DOMAIN_NAME]" at bounding box center [97, 280] width 161 height 23
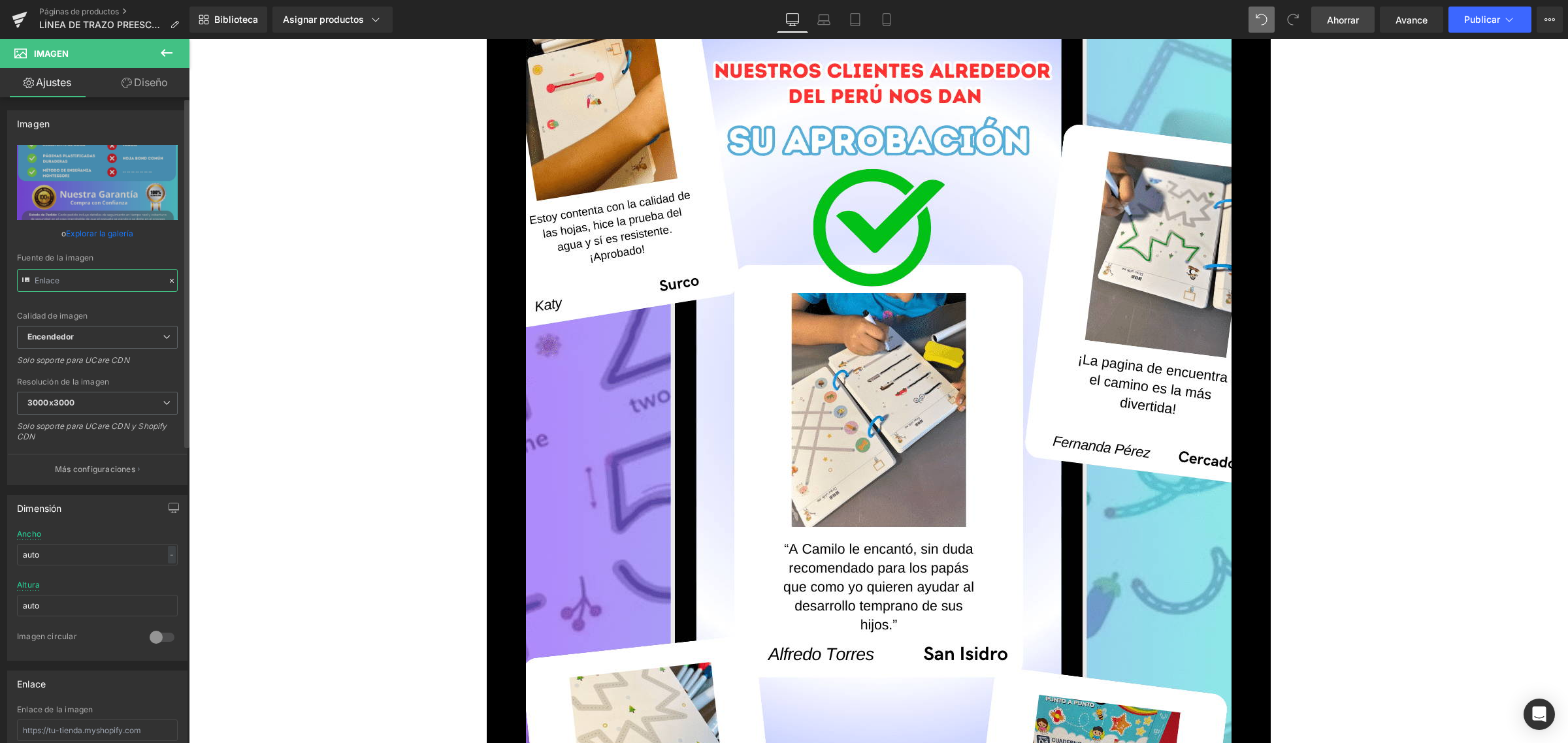
paste input "[URL][DOMAIN_NAME]"
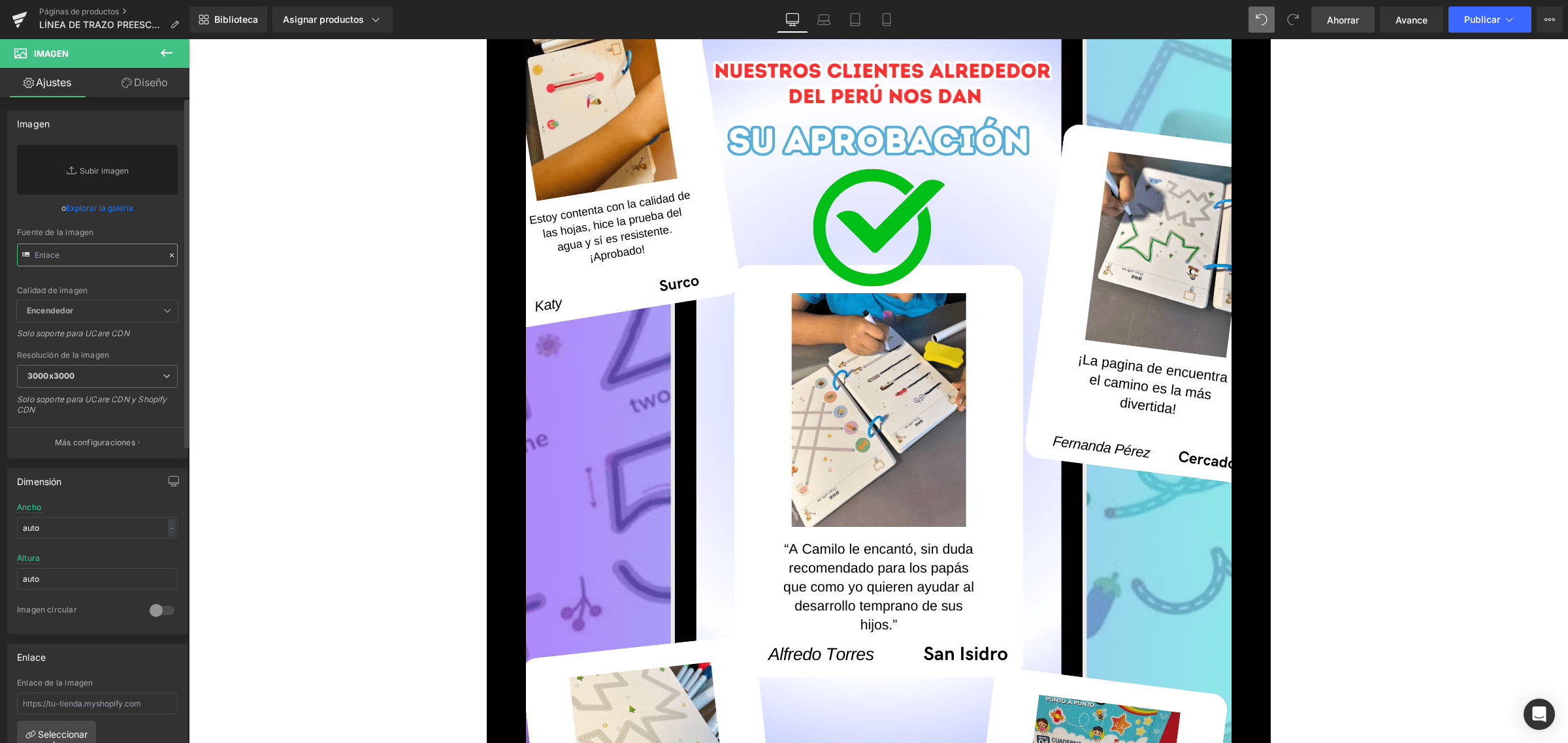
type input "[URL][DOMAIN_NAME]"
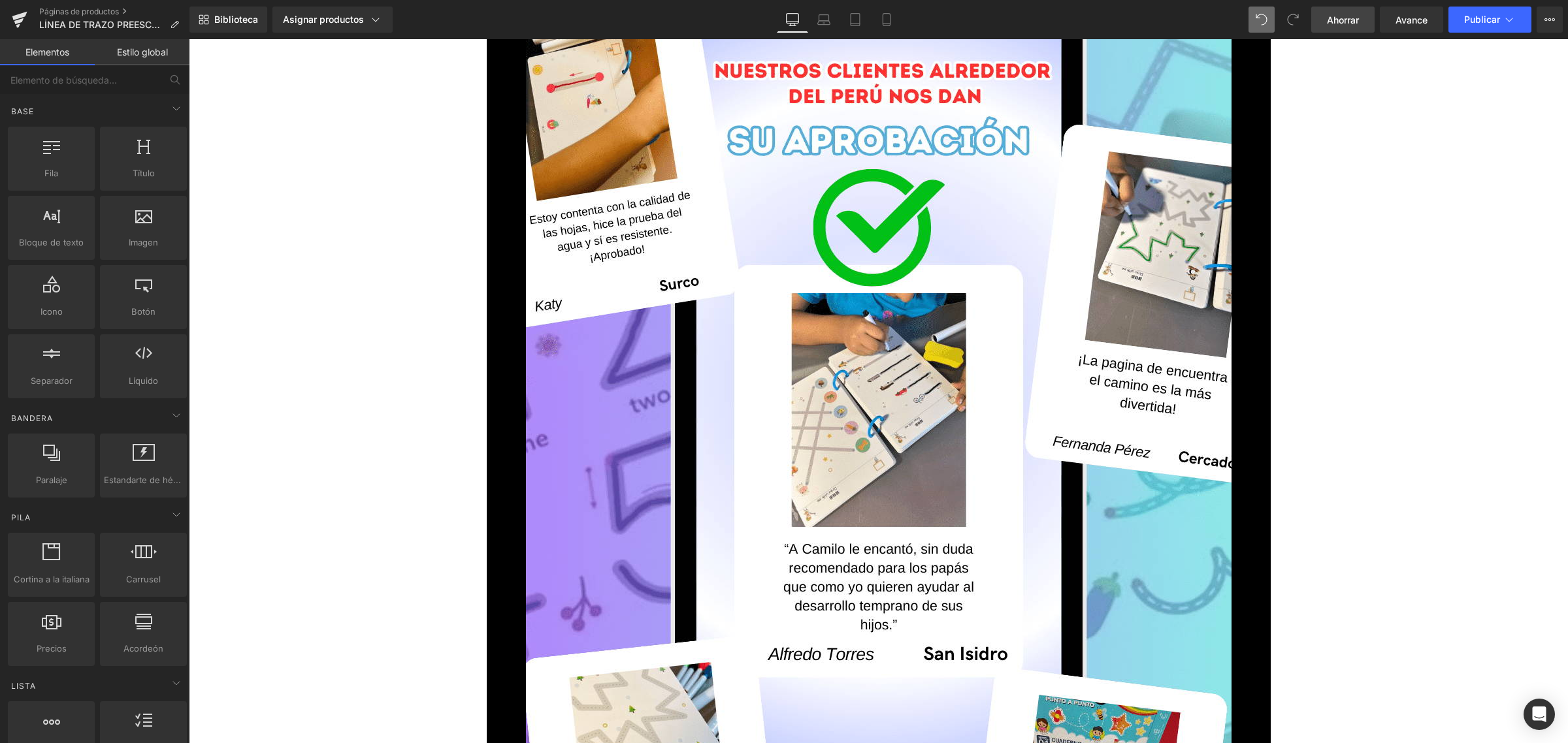
scroll to position [0, 0]
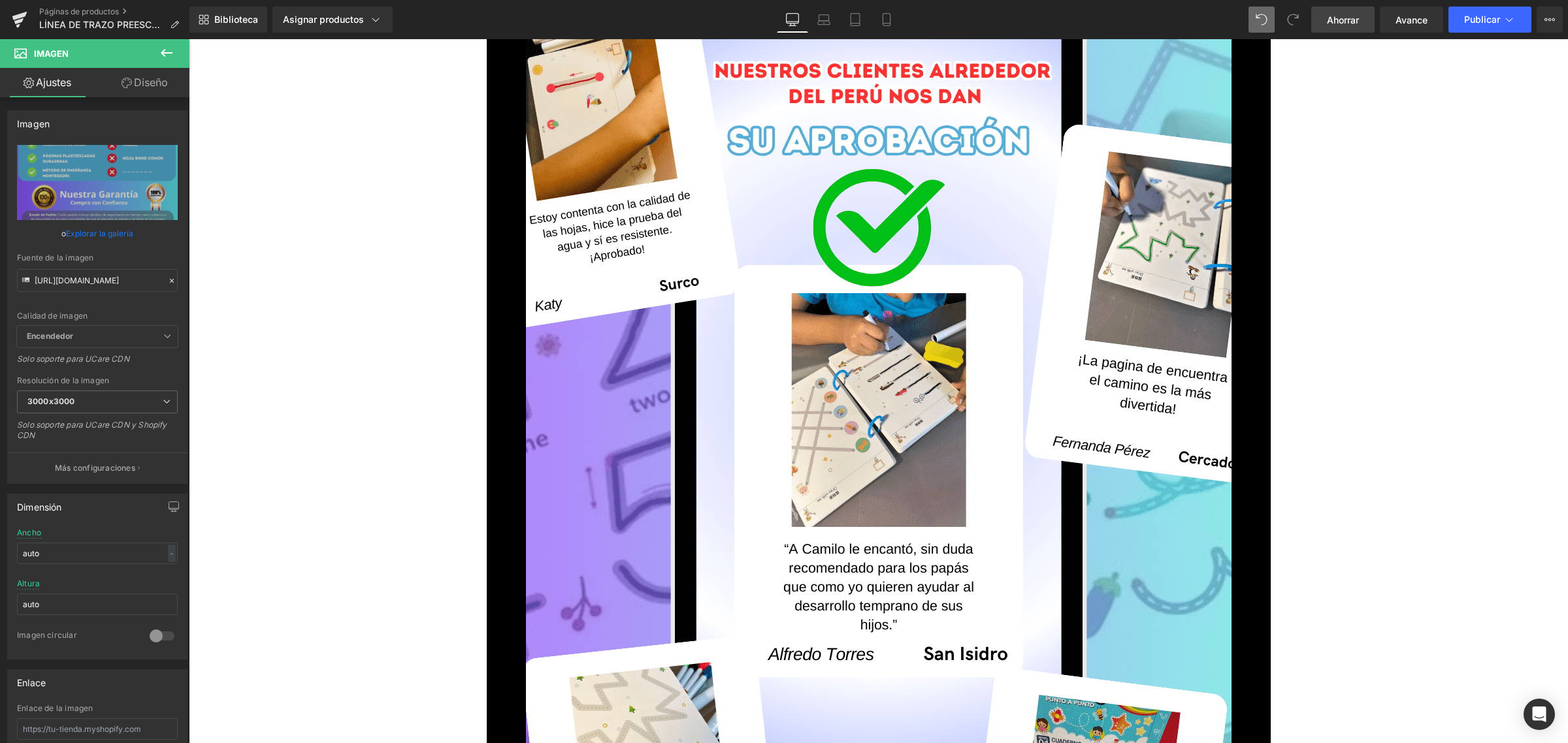
click at [1353, 19] on font "Ahorrar" at bounding box center [1343, 19] width 32 height 11
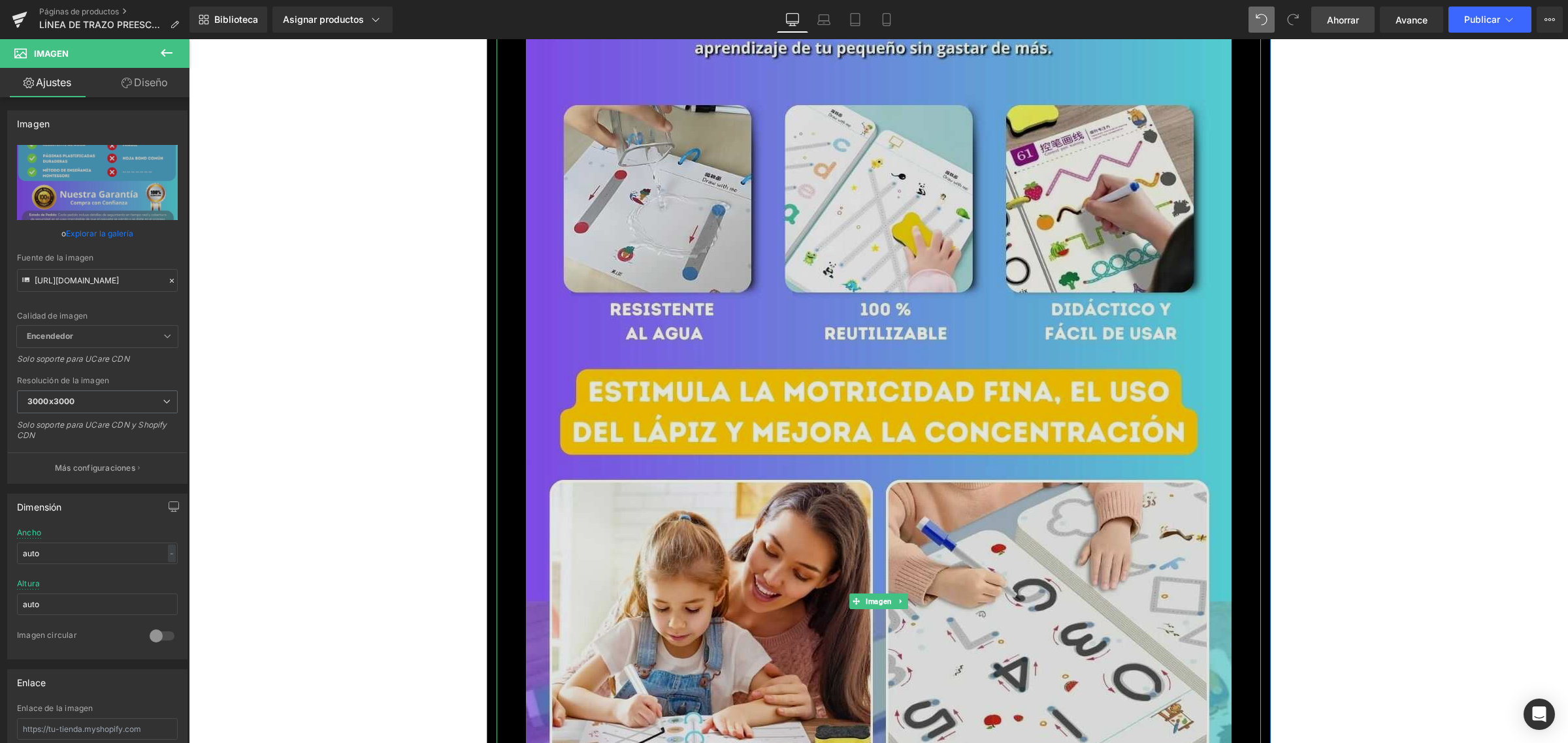
scroll to position [1916, 0]
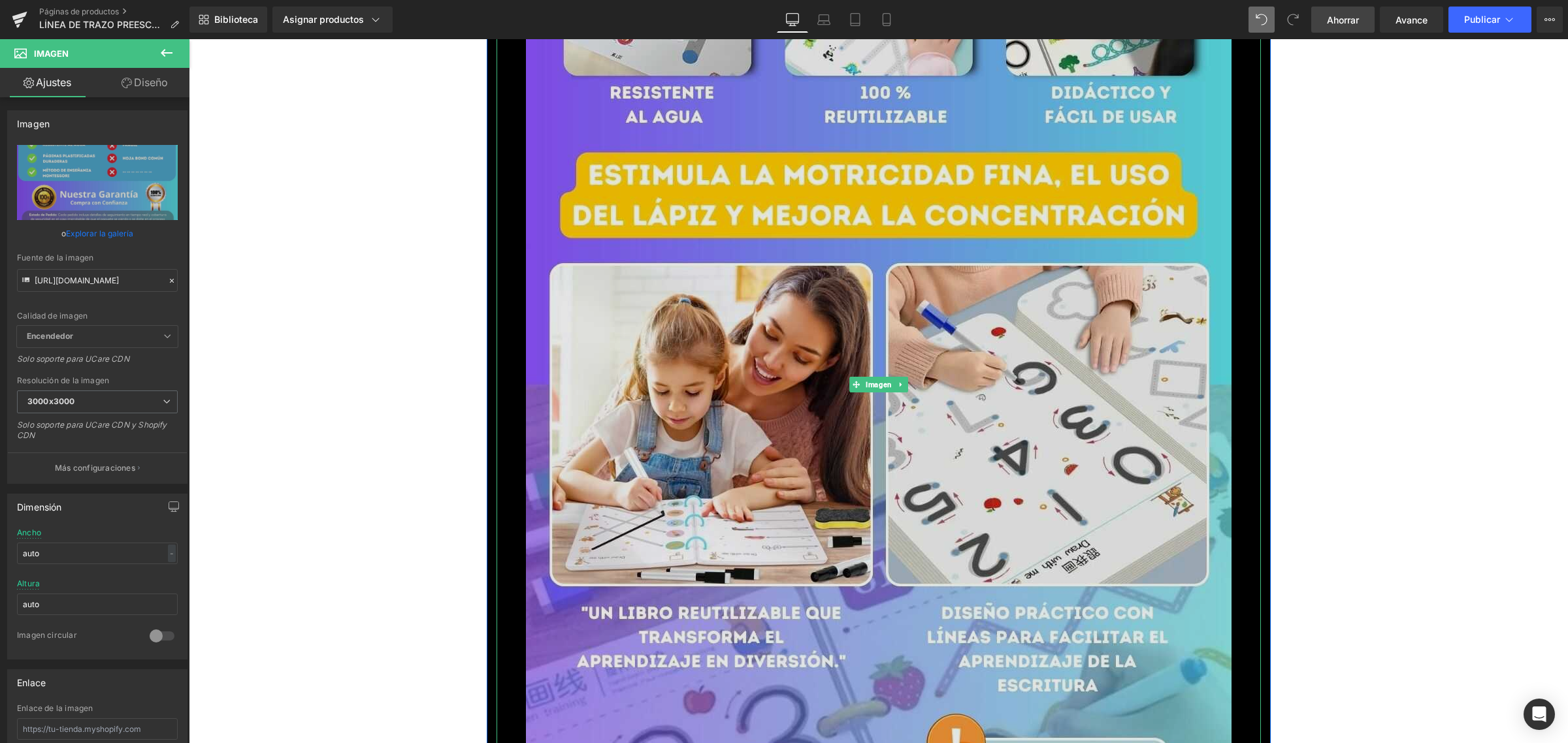
click at [1010, 441] on img at bounding box center [879, 385] width 706 height 1254
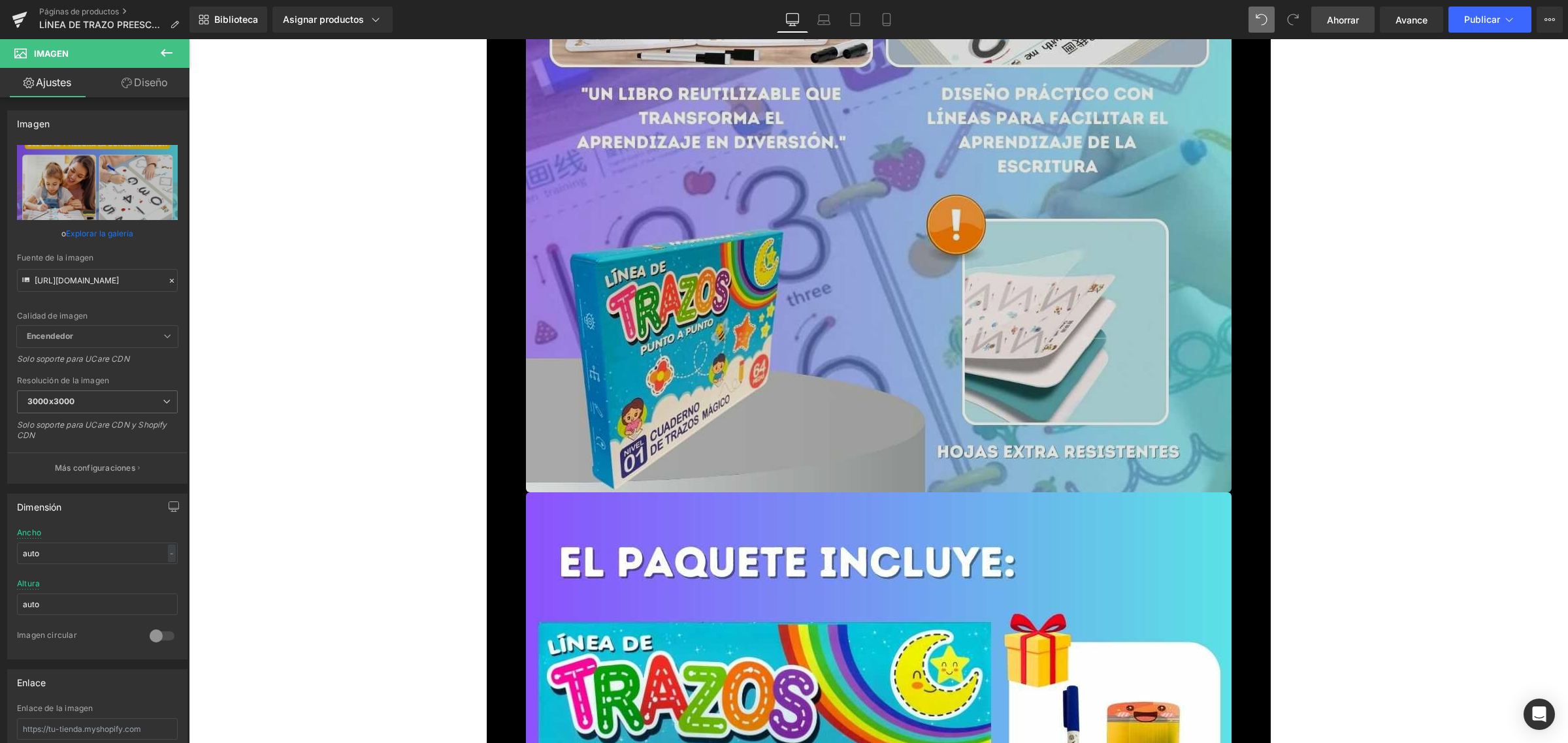
scroll to position [2405, 0]
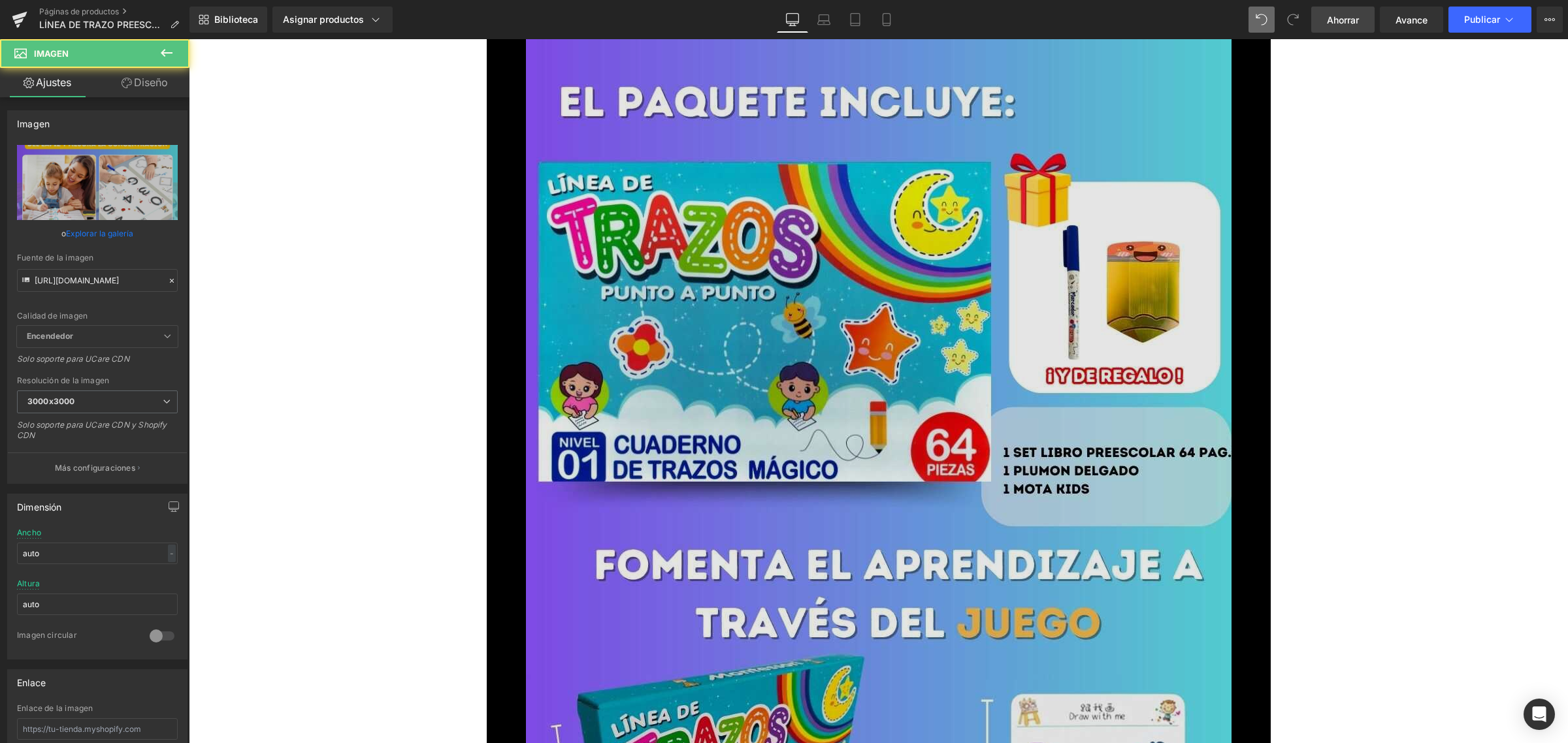
click at [965, 453] on img at bounding box center [879, 659] width 706 height 1254
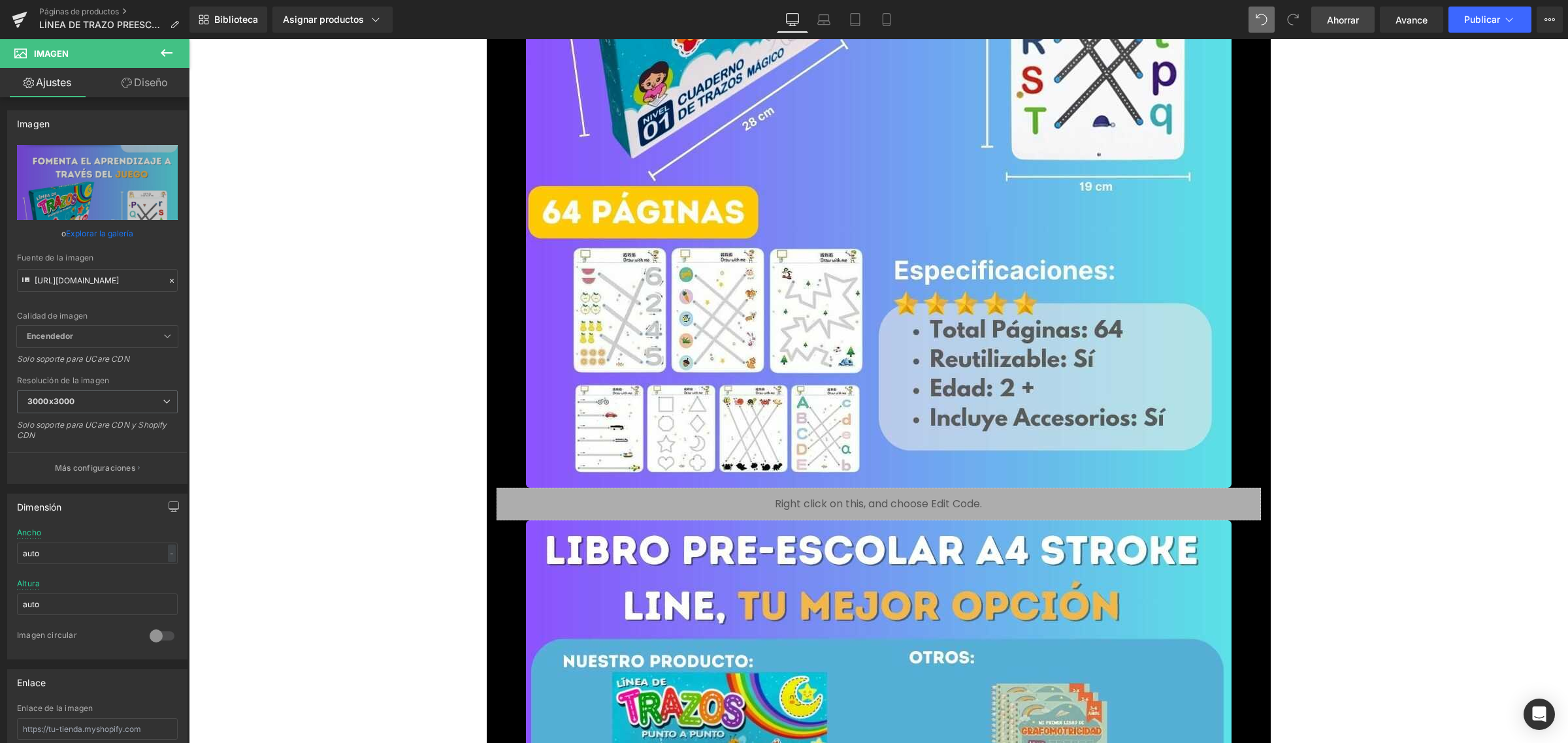
scroll to position [5508, 0]
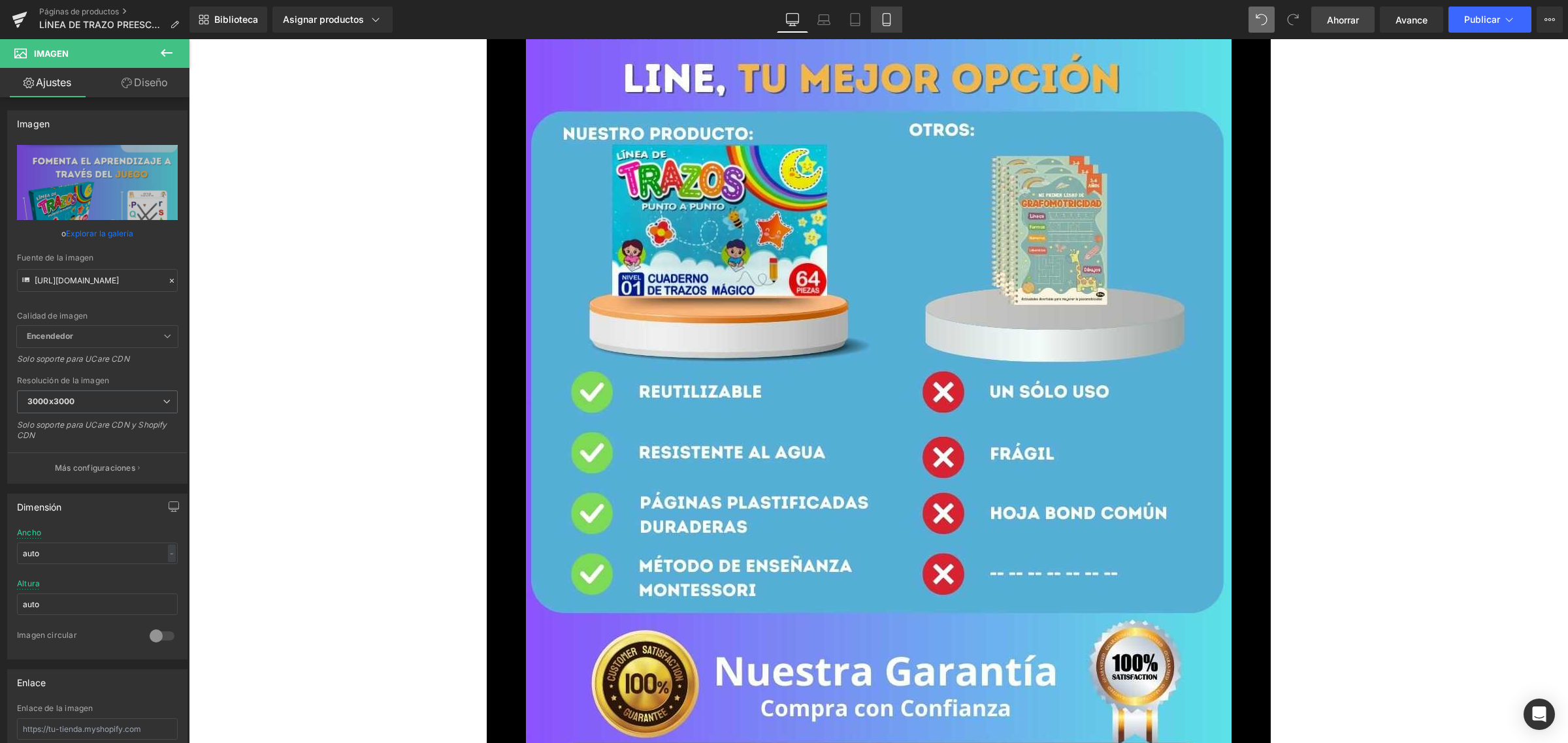
click at [880, 15] on icon at bounding box center [886, 19] width 13 height 13
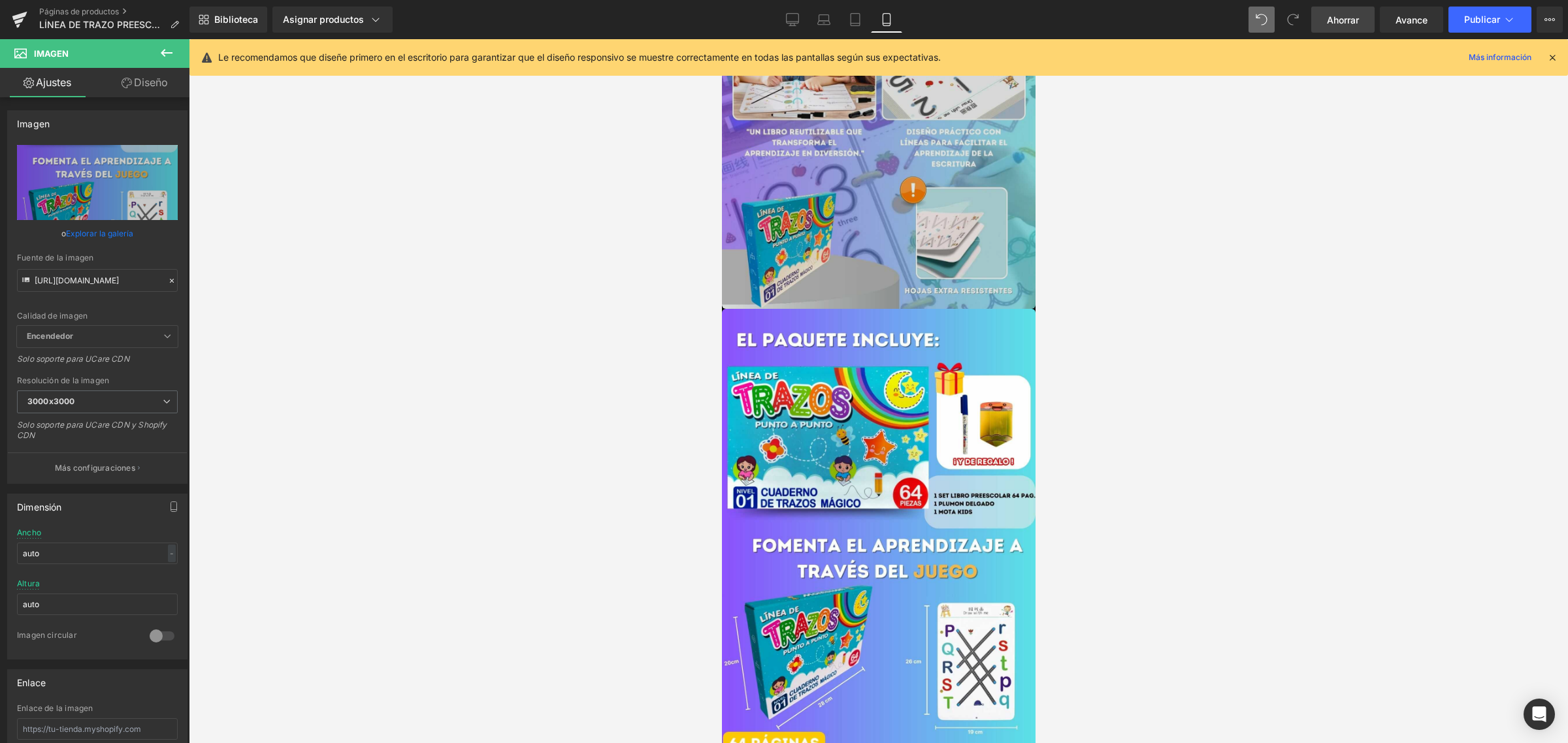
scroll to position [1470, 0]
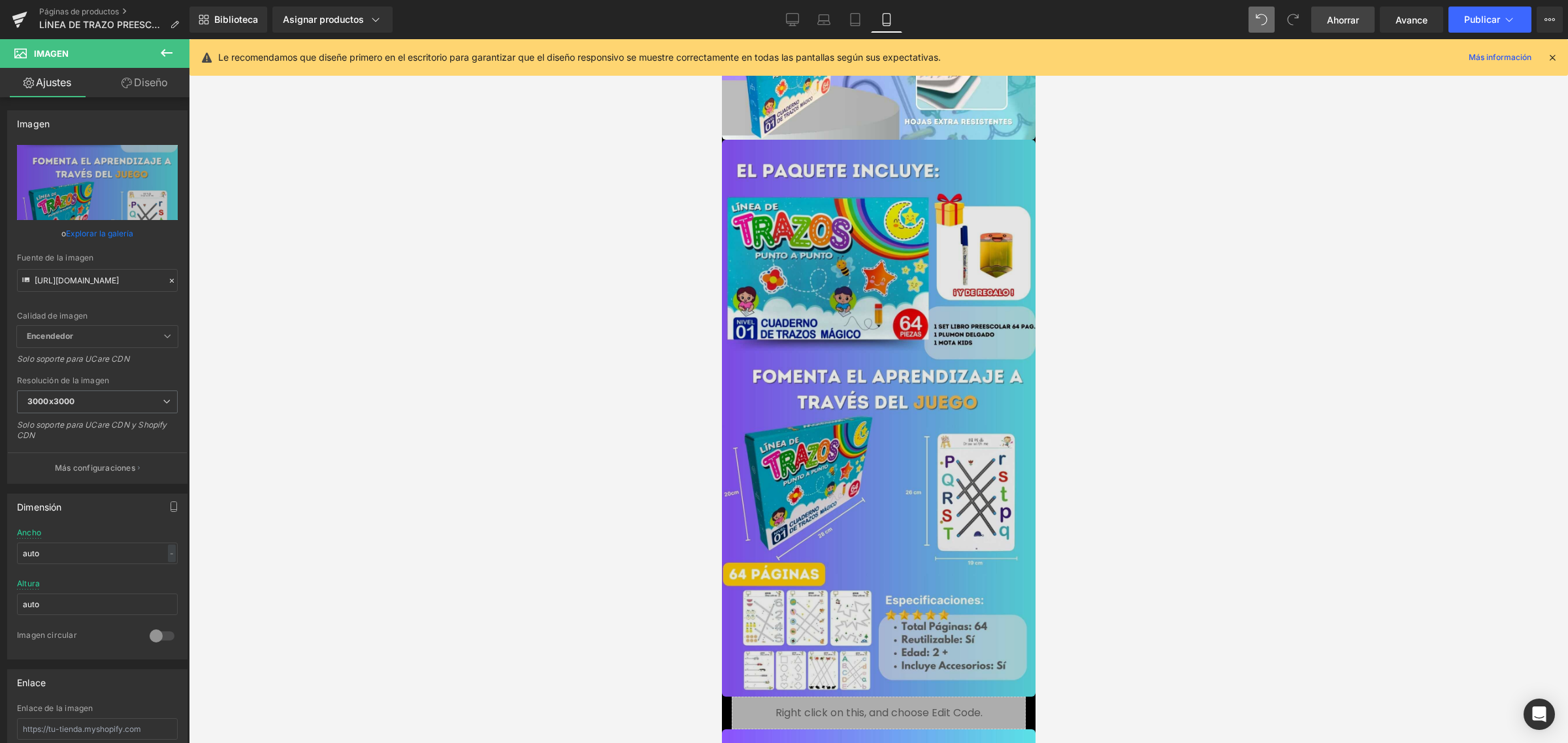
click at [882, 351] on div "Imagen" at bounding box center [878, 418] width 313 height 557
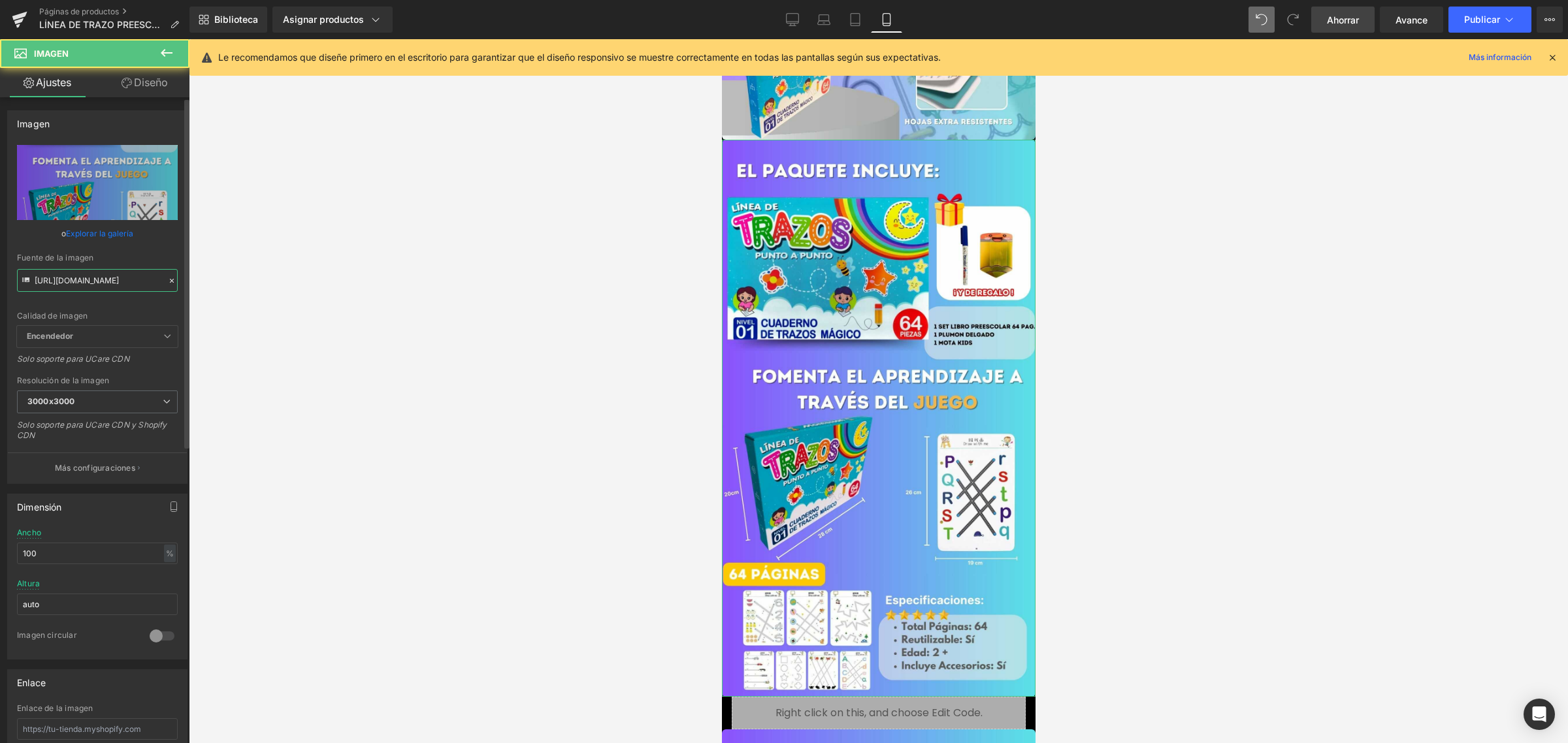
click at [109, 277] on input "[URL][DOMAIN_NAME]" at bounding box center [97, 280] width 161 height 23
paste input "[URL][DOMAIN_NAME]"
type input "[URL][DOMAIN_NAME]"
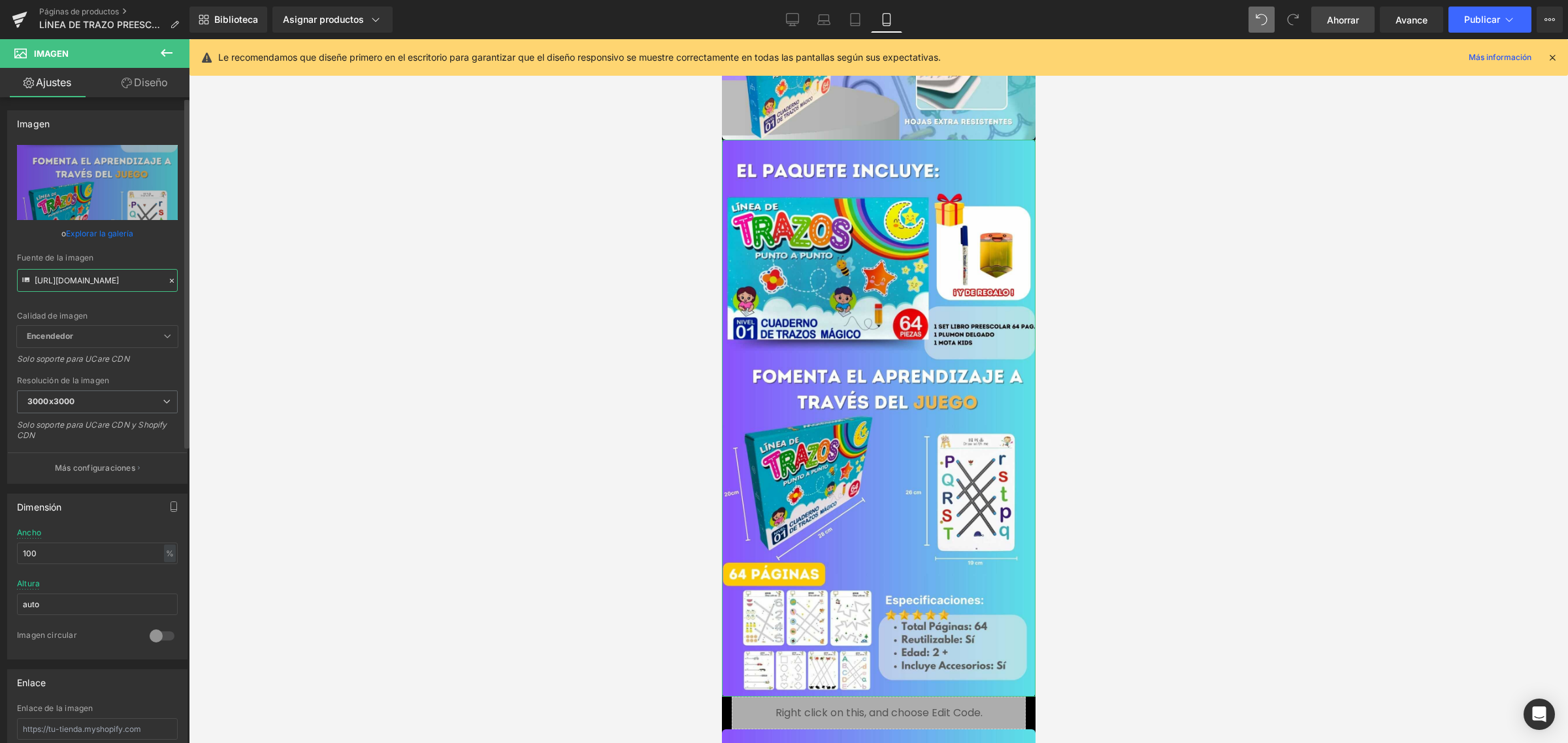
scroll to position [0, 368]
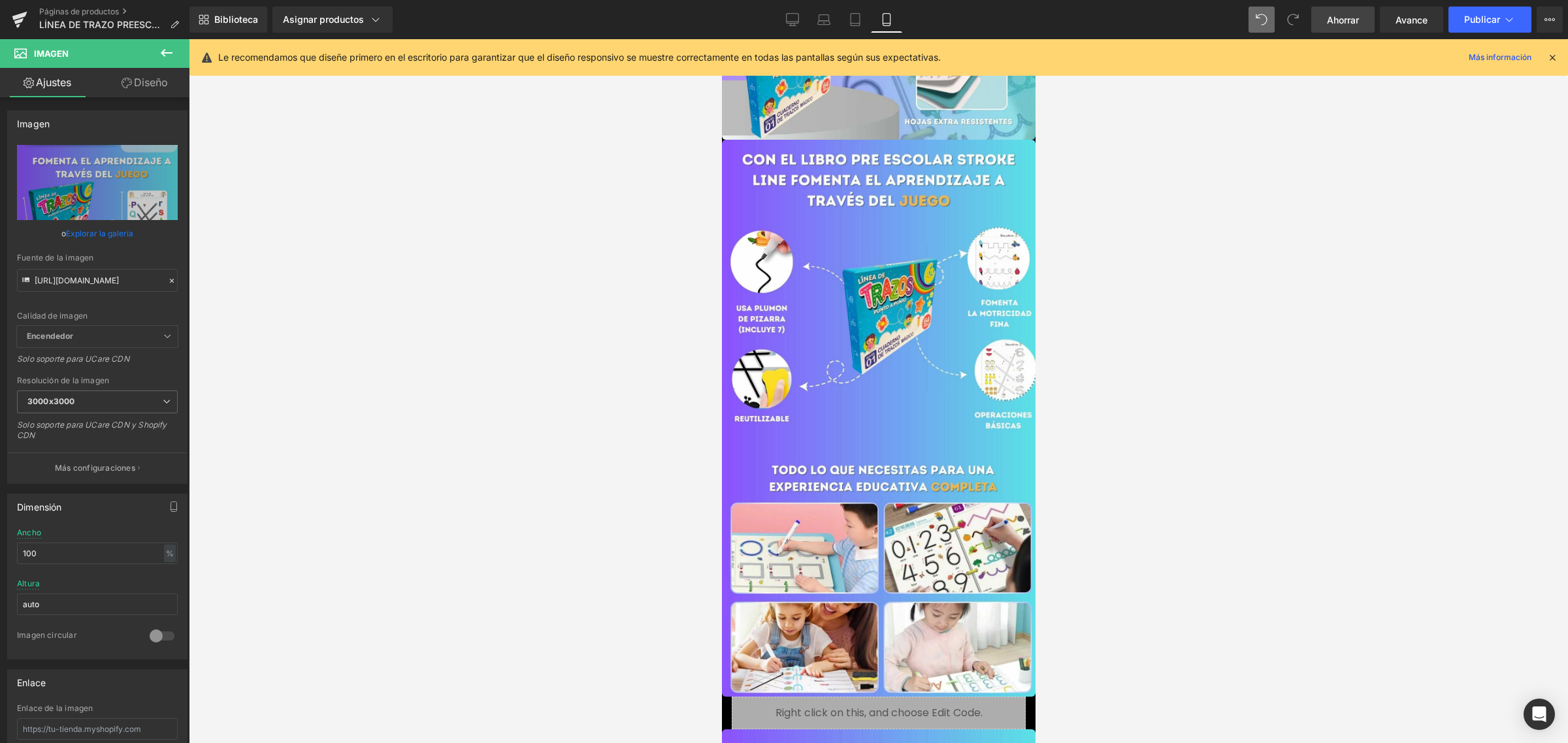
click at [465, 327] on div at bounding box center [879, 391] width 1380 height 704
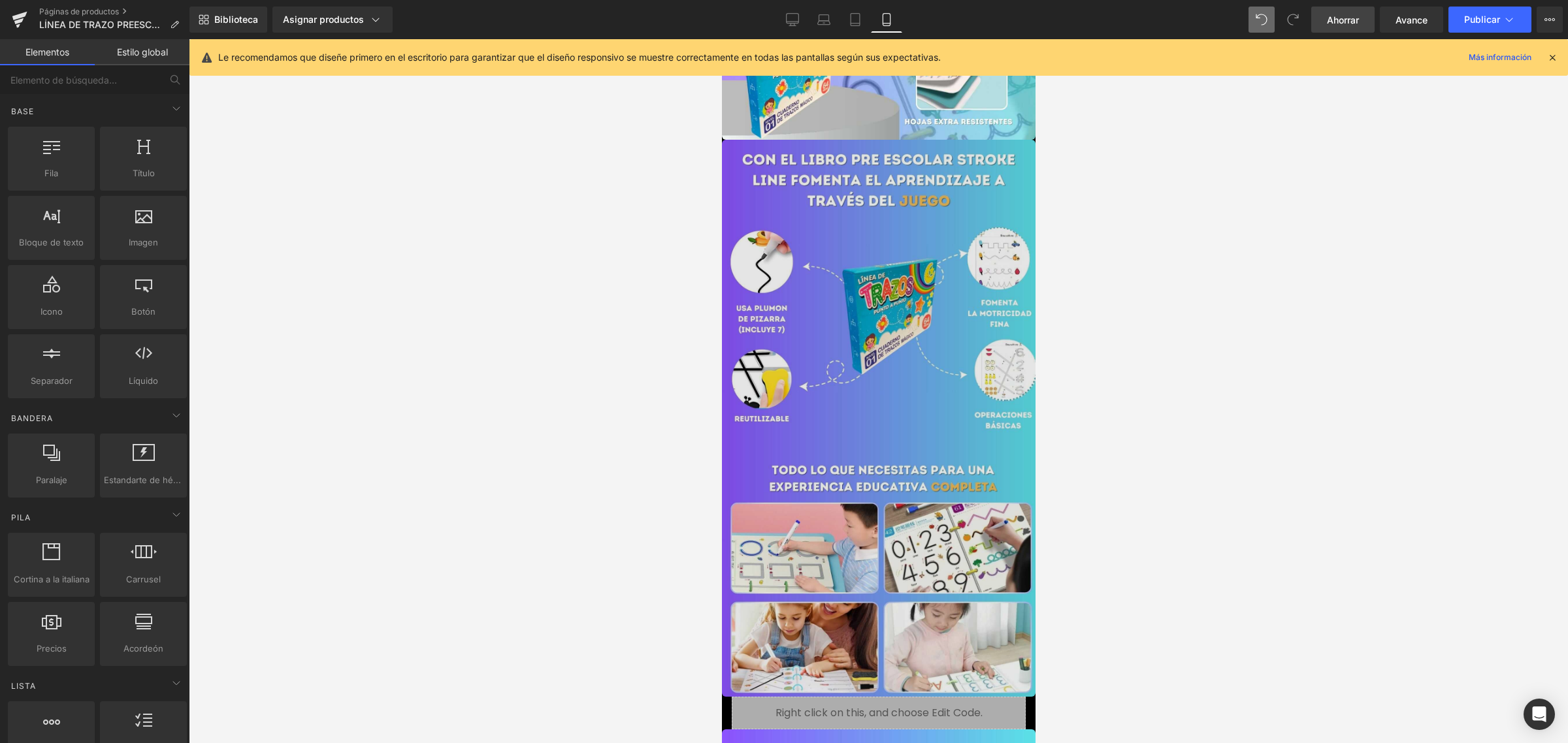
click at [890, 420] on img at bounding box center [878, 418] width 313 height 557
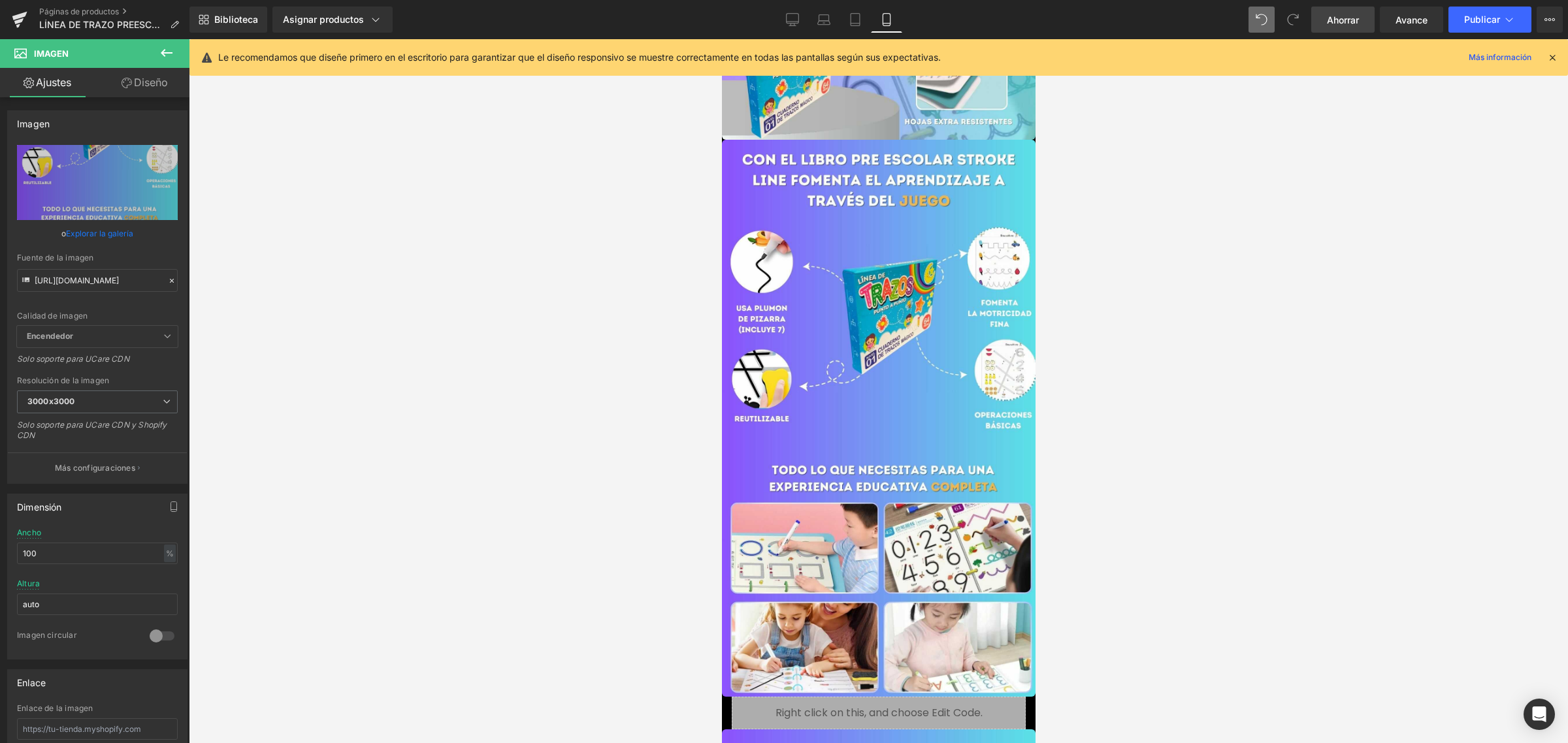
click at [1340, 19] on font "Ahorrar" at bounding box center [1343, 19] width 32 height 11
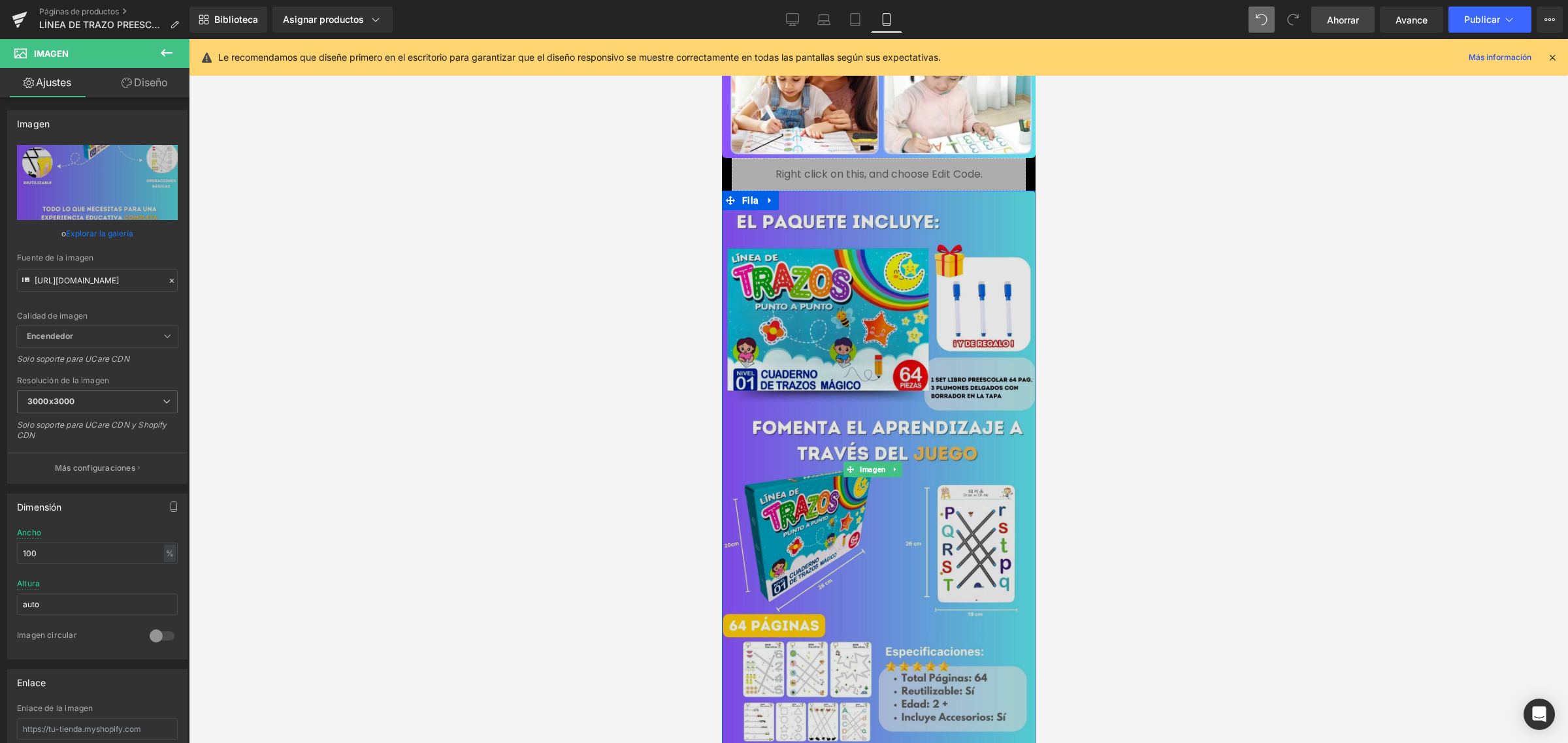
scroll to position [2123, 0]
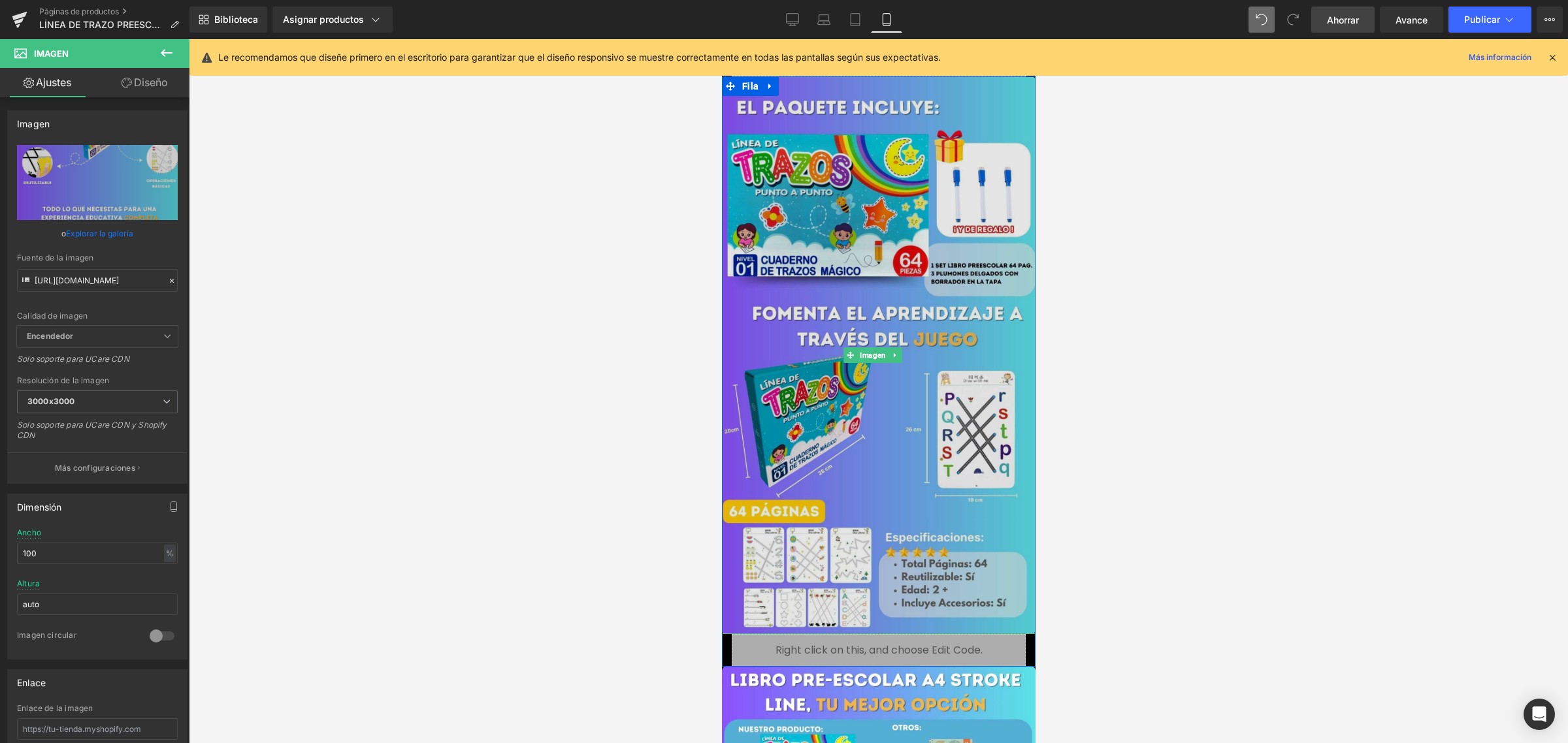
click at [924, 274] on img at bounding box center [878, 354] width 313 height 557
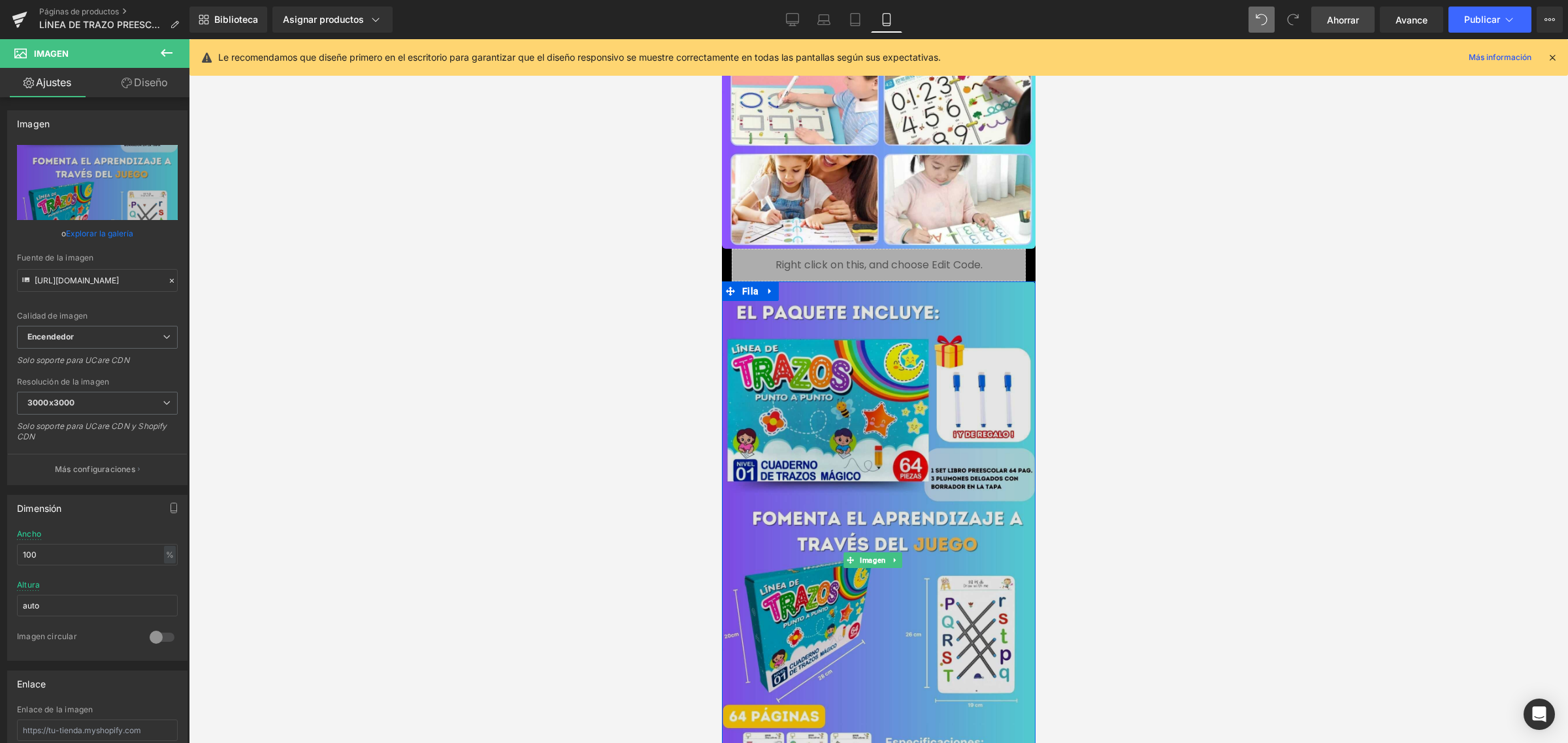
scroll to position [1878, 0]
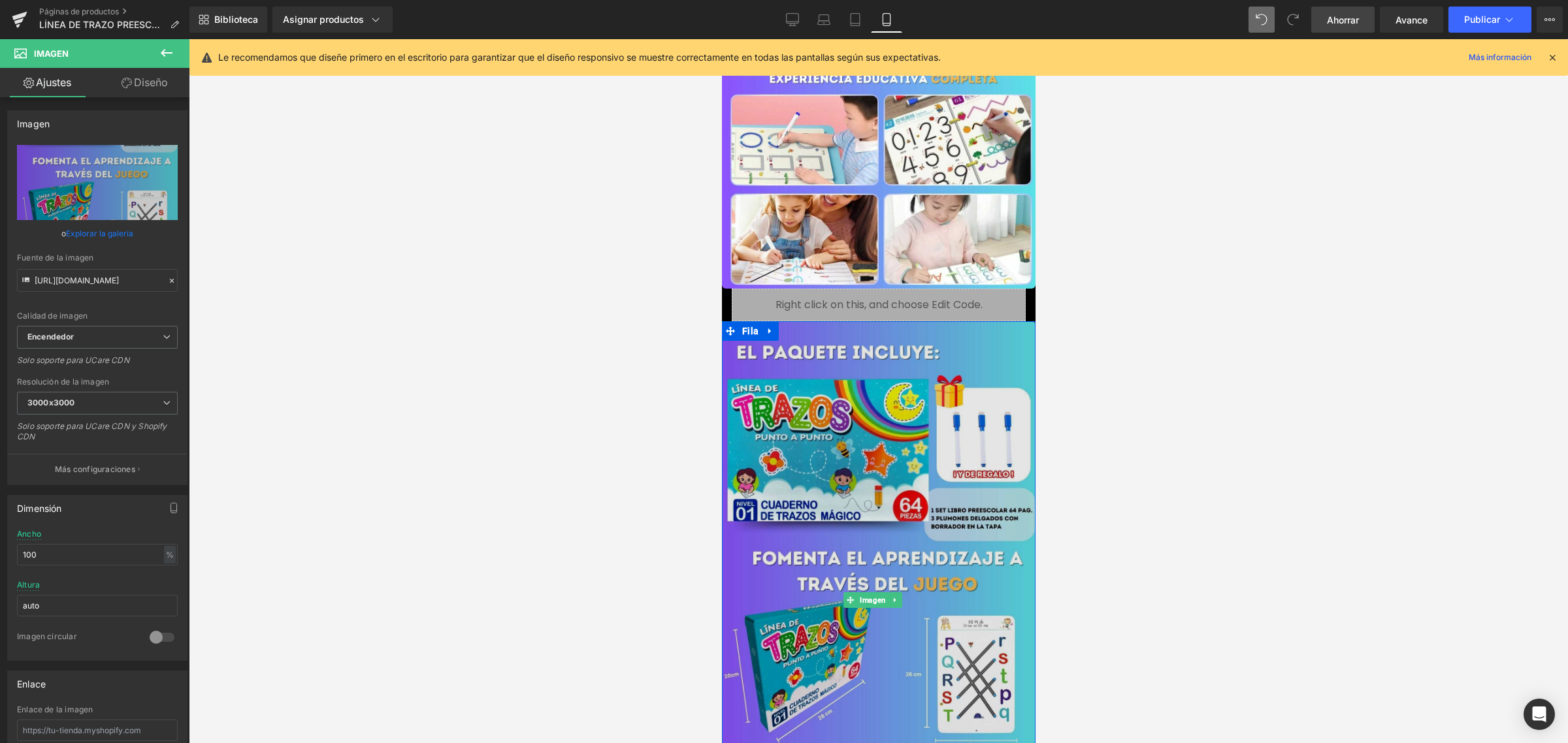
click at [917, 364] on img at bounding box center [878, 599] width 313 height 557
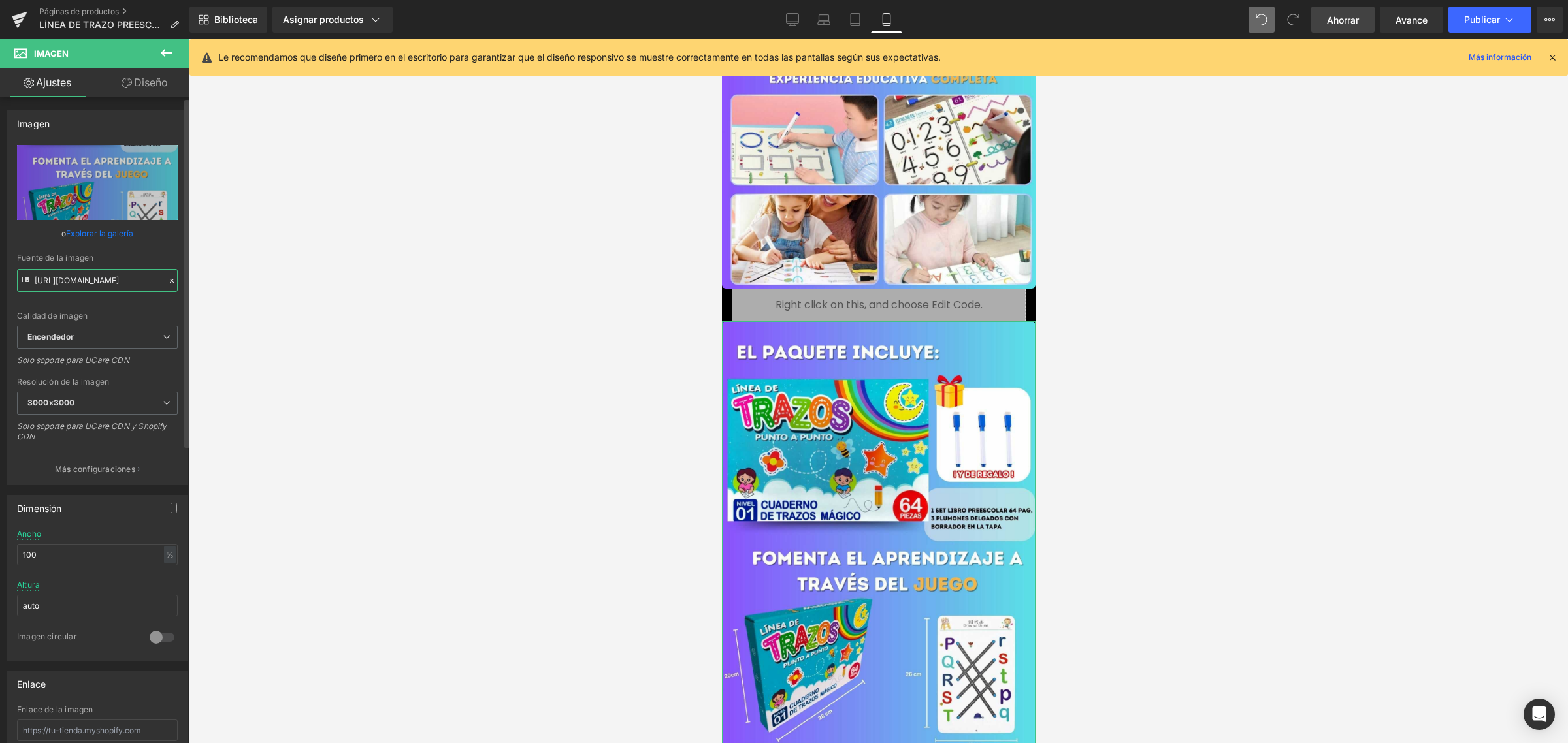
click at [127, 282] on input "[URL][DOMAIN_NAME]" at bounding box center [97, 280] width 161 height 23
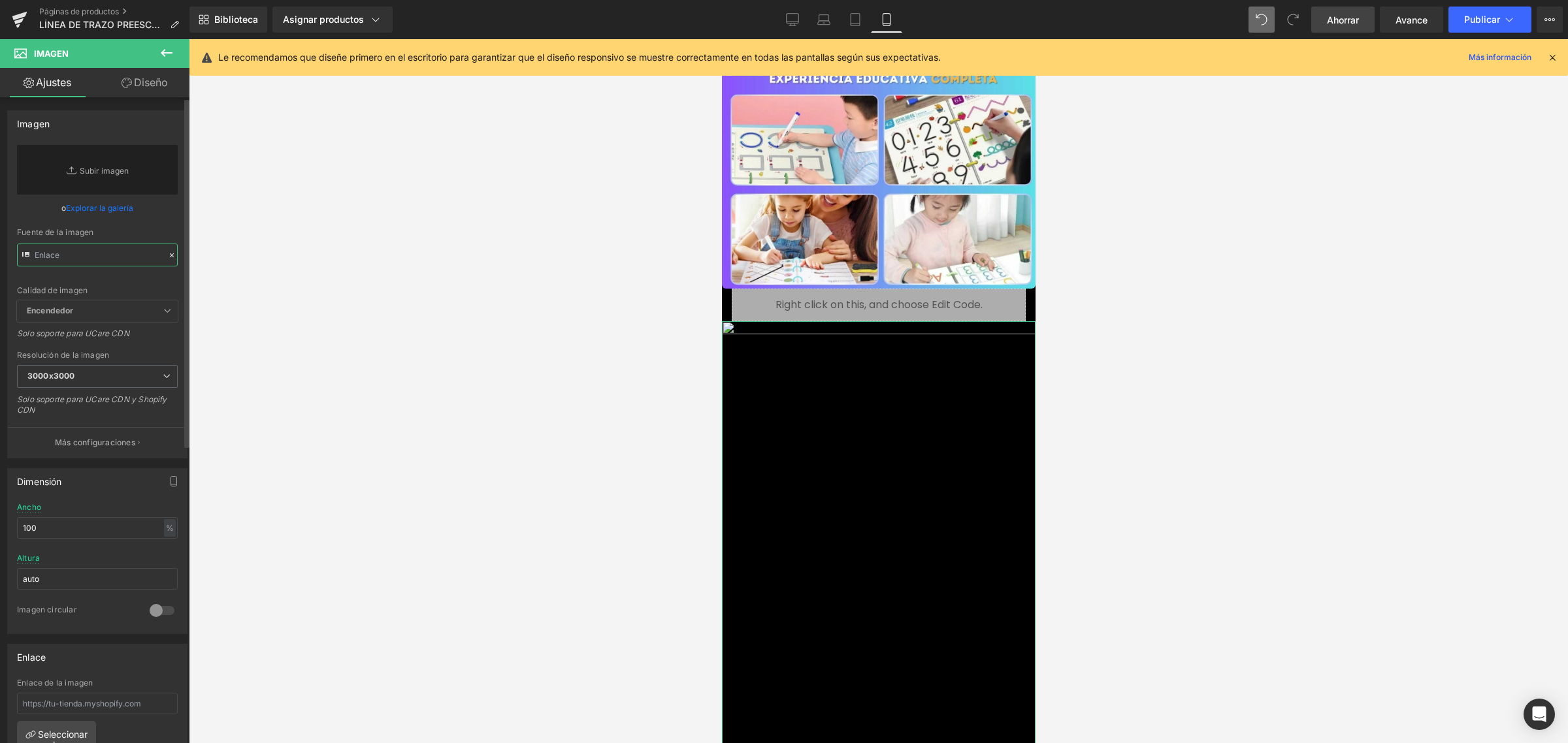
paste input "[URL][DOMAIN_NAME]"
type input "[URL][DOMAIN_NAME]"
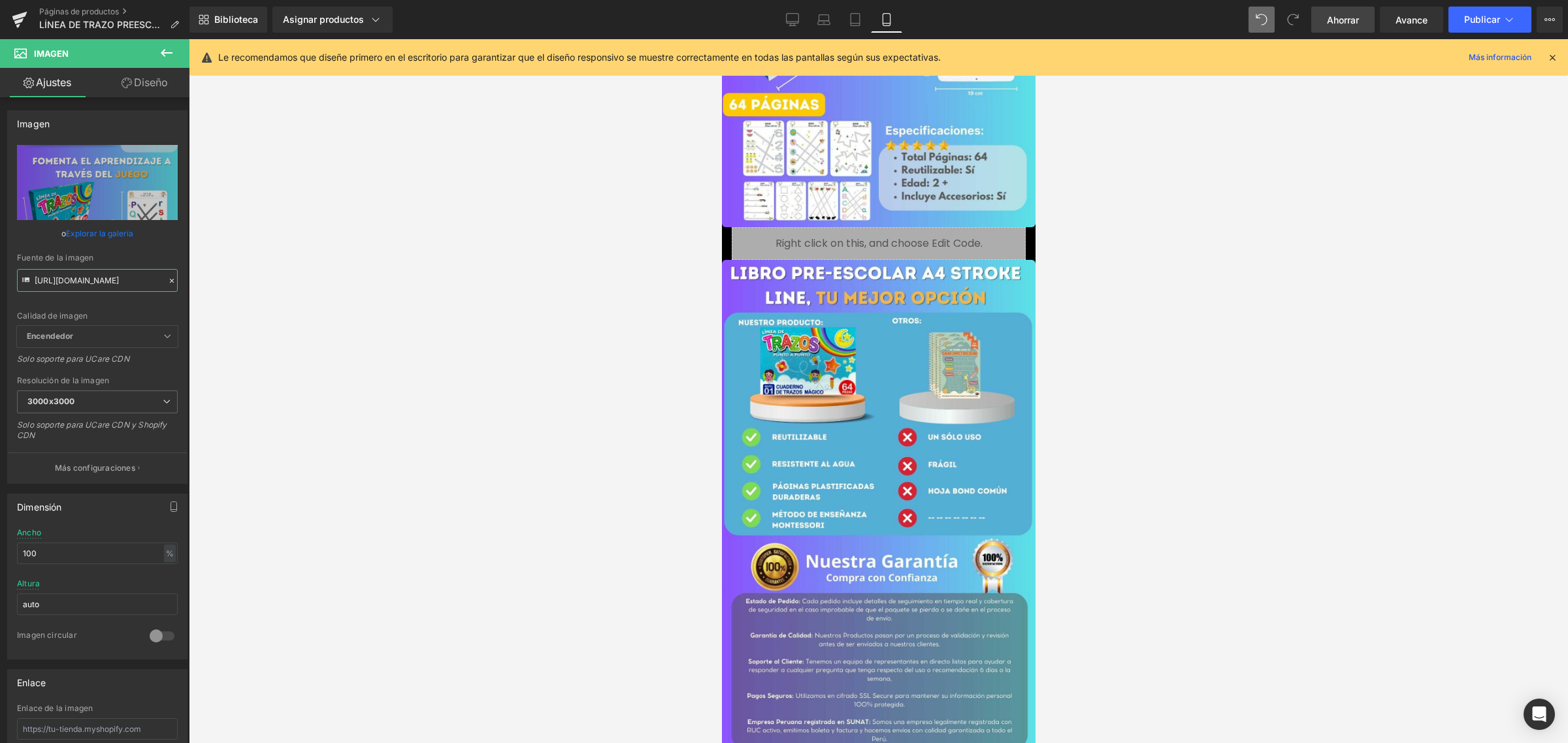
scroll to position [2531, 0]
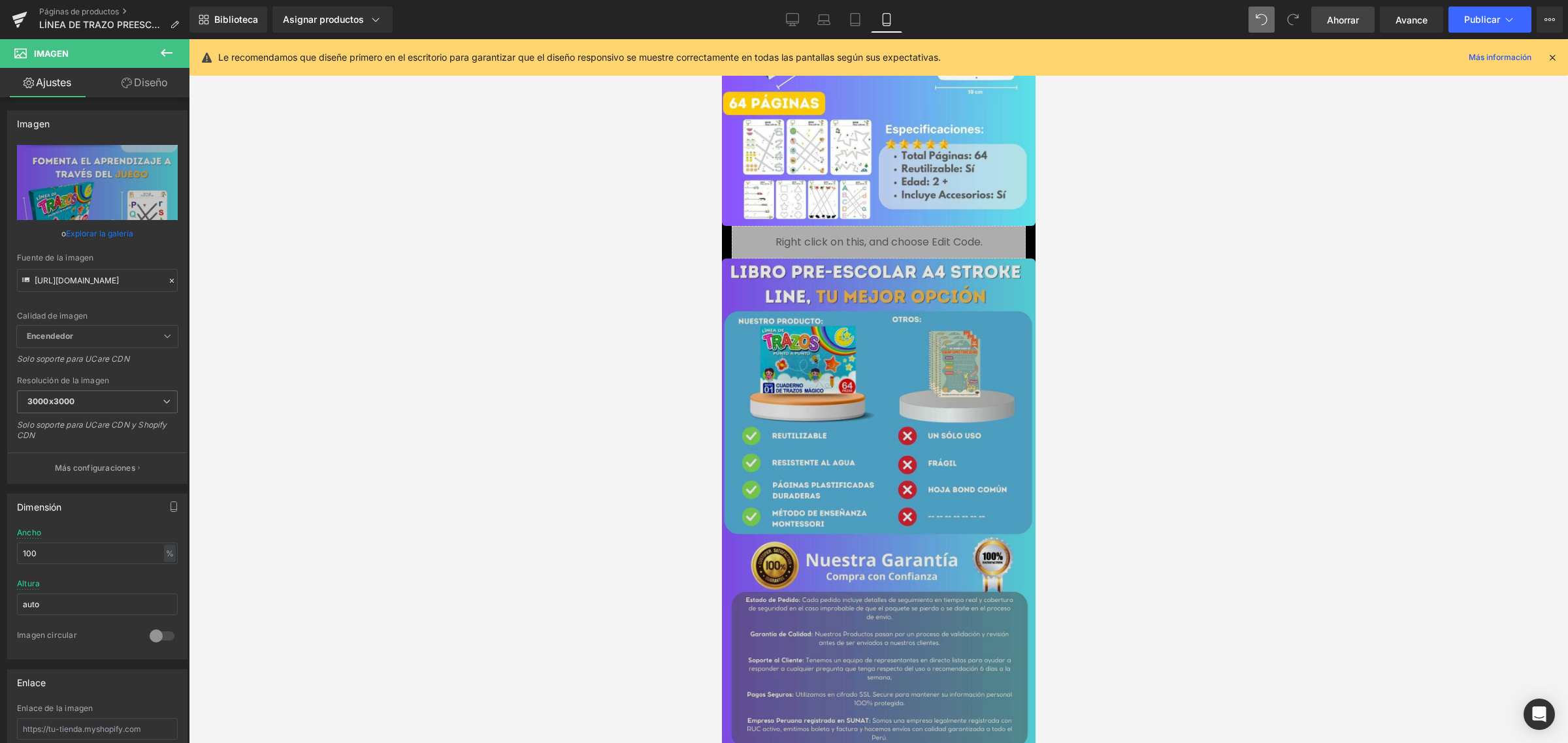
click at [914, 327] on img at bounding box center [878, 537] width 313 height 557
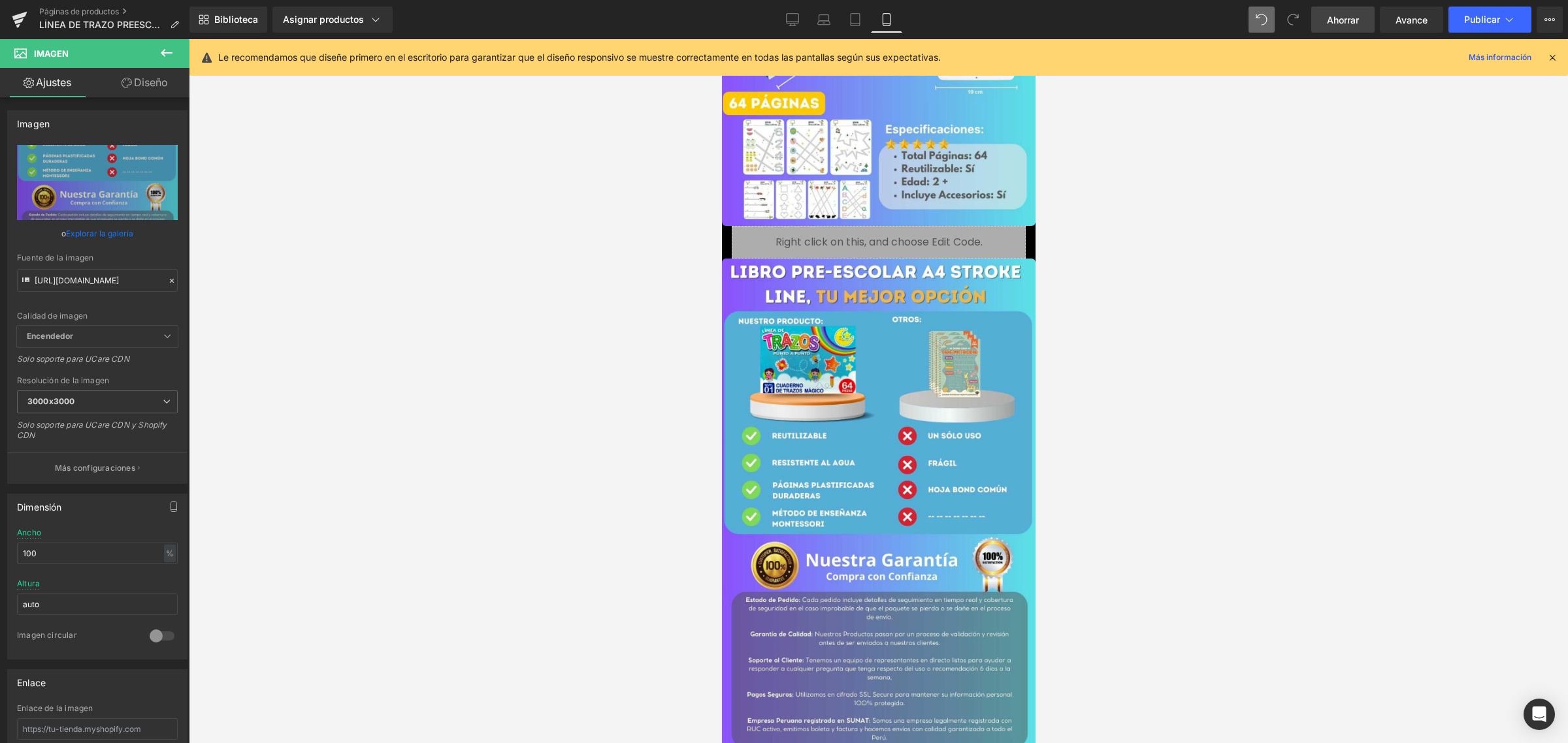
click at [1327, 26] on span "Ahorrar" at bounding box center [1343, 19] width 32 height 13
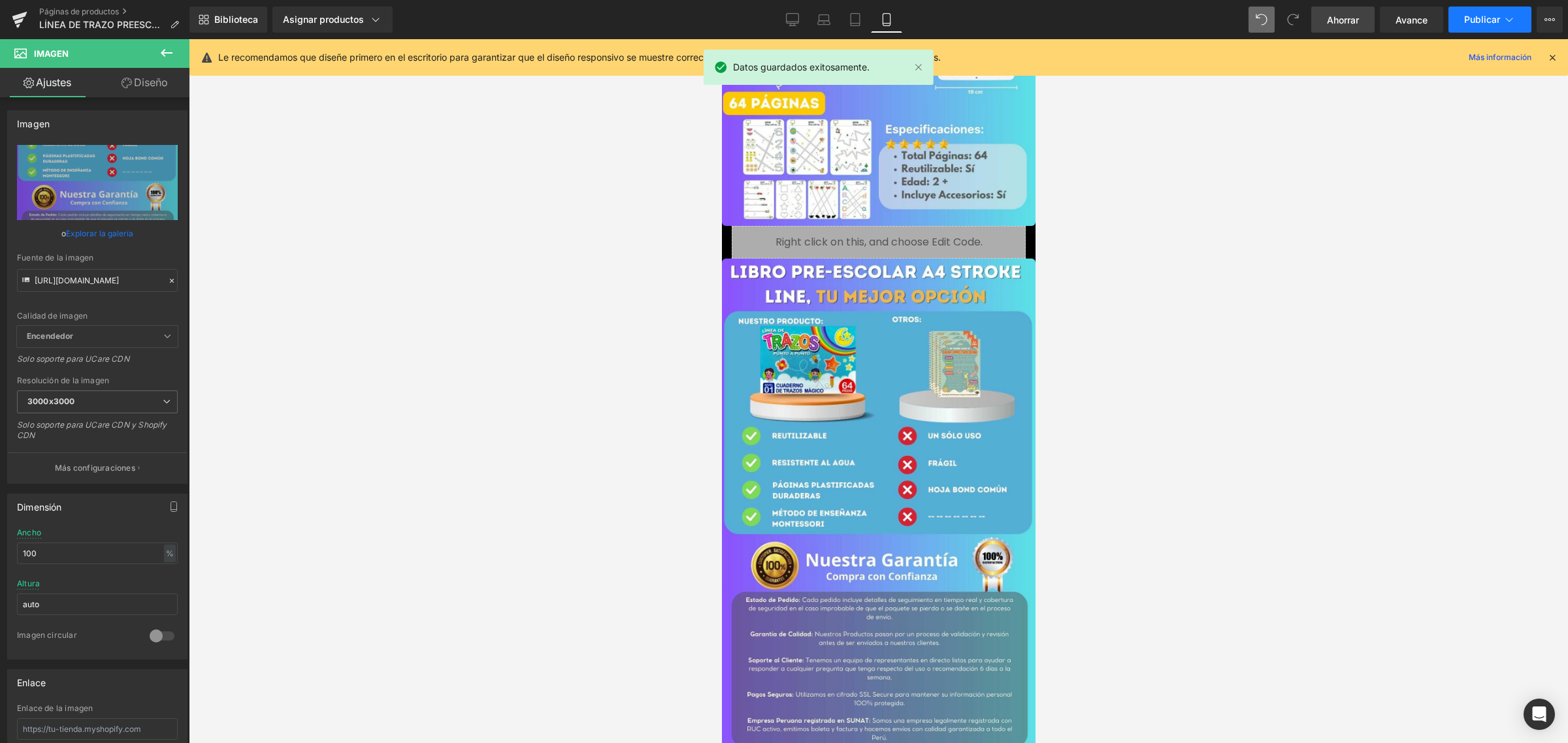
click at [1474, 23] on font "Publicar" at bounding box center [1482, 19] width 36 height 11
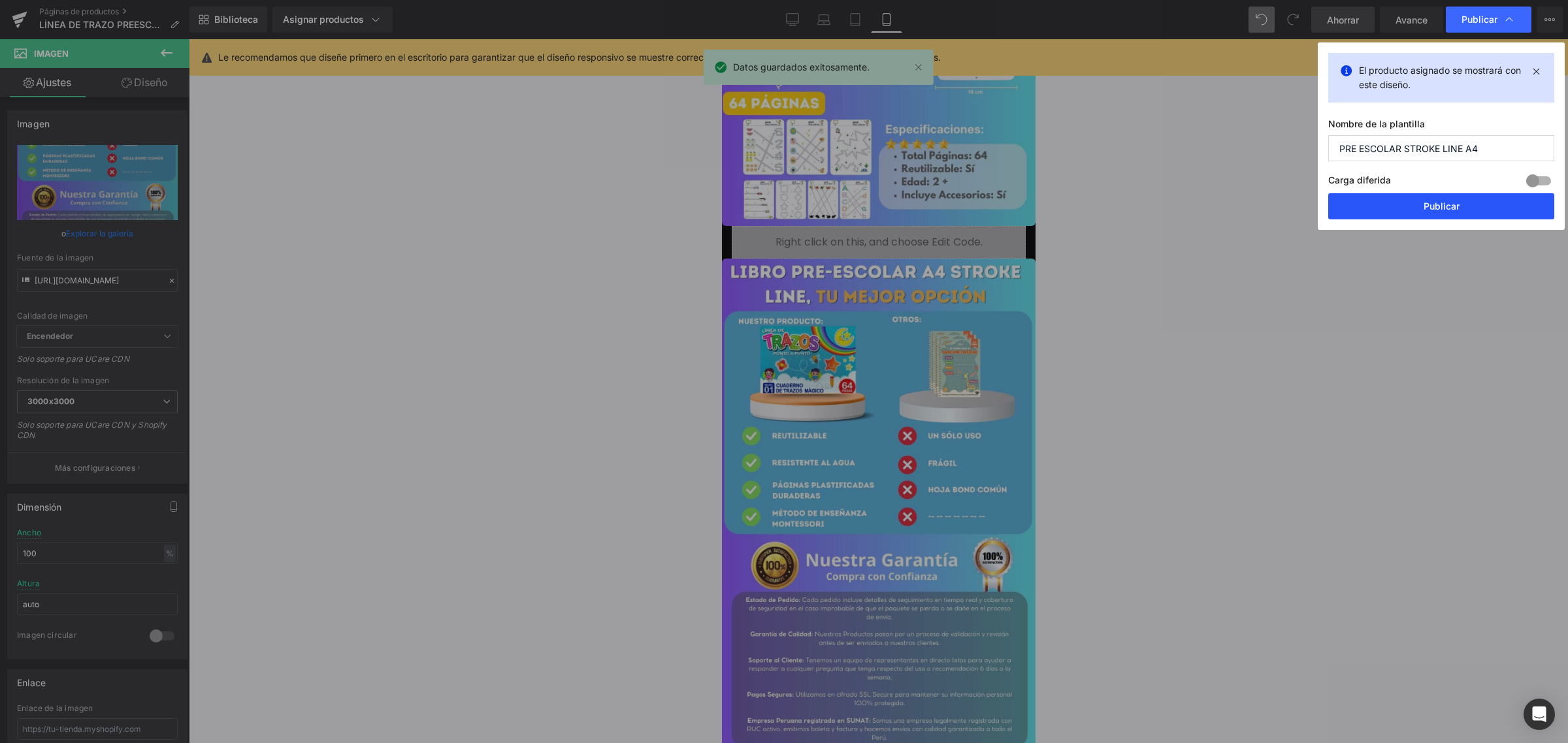
click at [1406, 200] on button "Publicar" at bounding box center [1441, 206] width 226 height 26
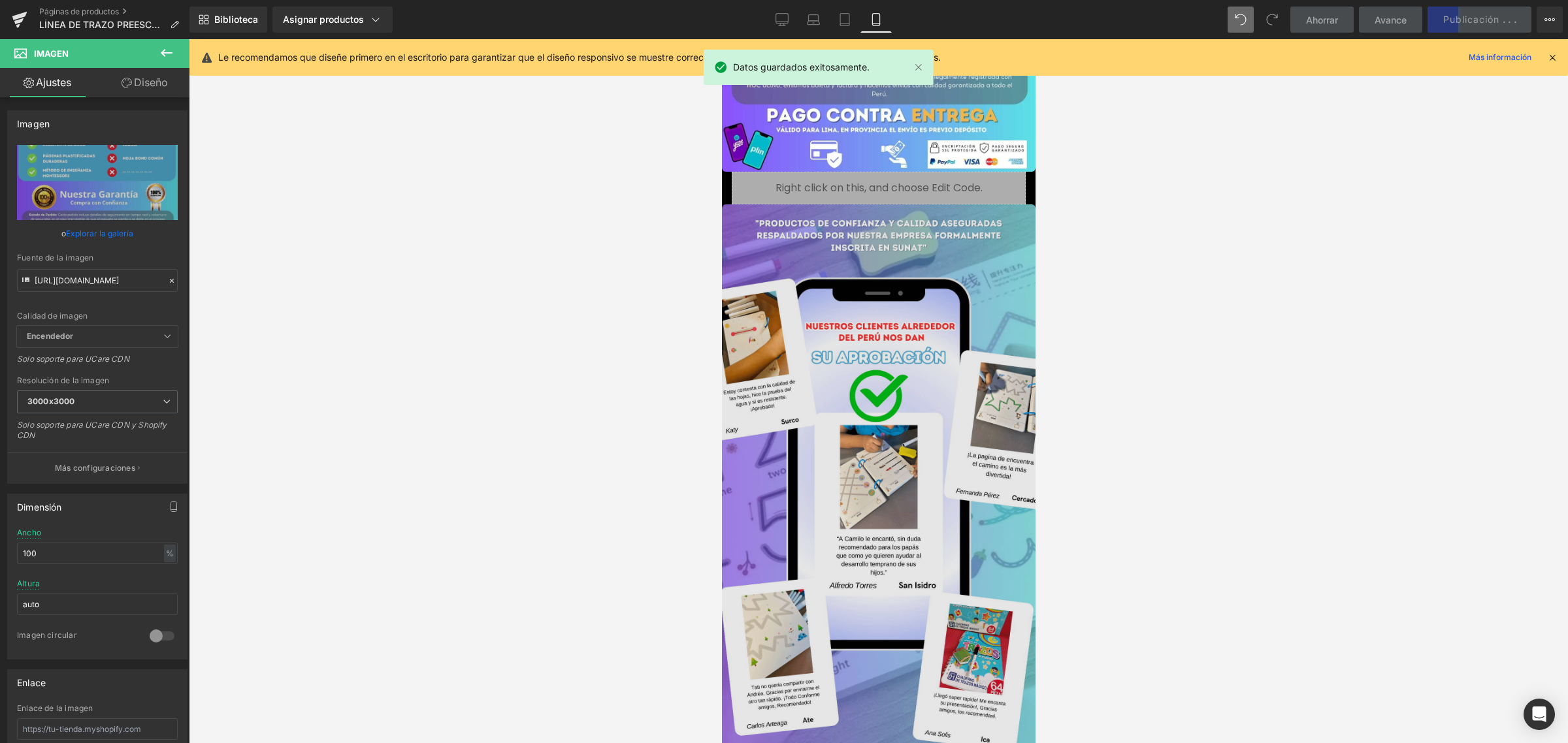
scroll to position [3184, 0]
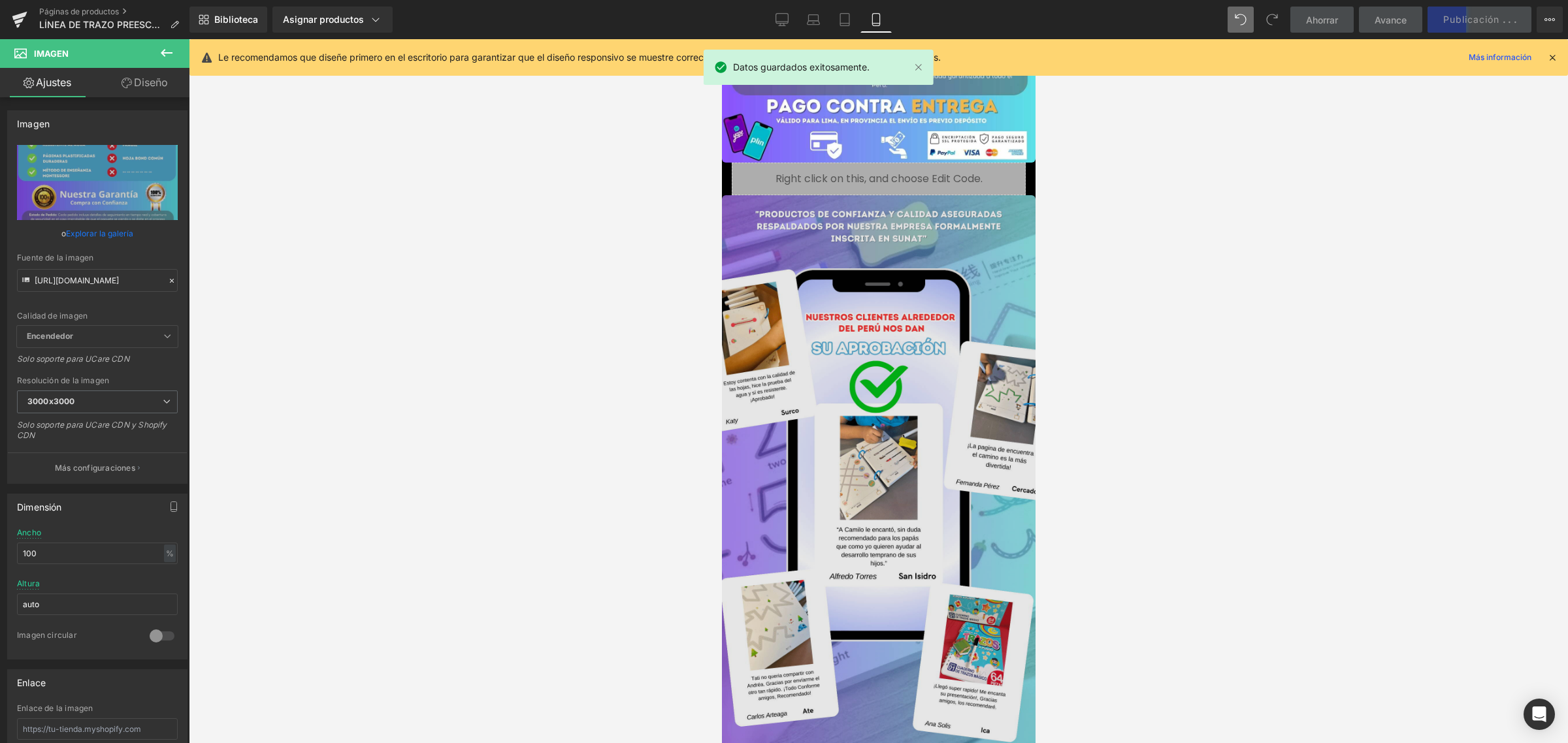
click at [916, 380] on img at bounding box center [878, 473] width 313 height 557
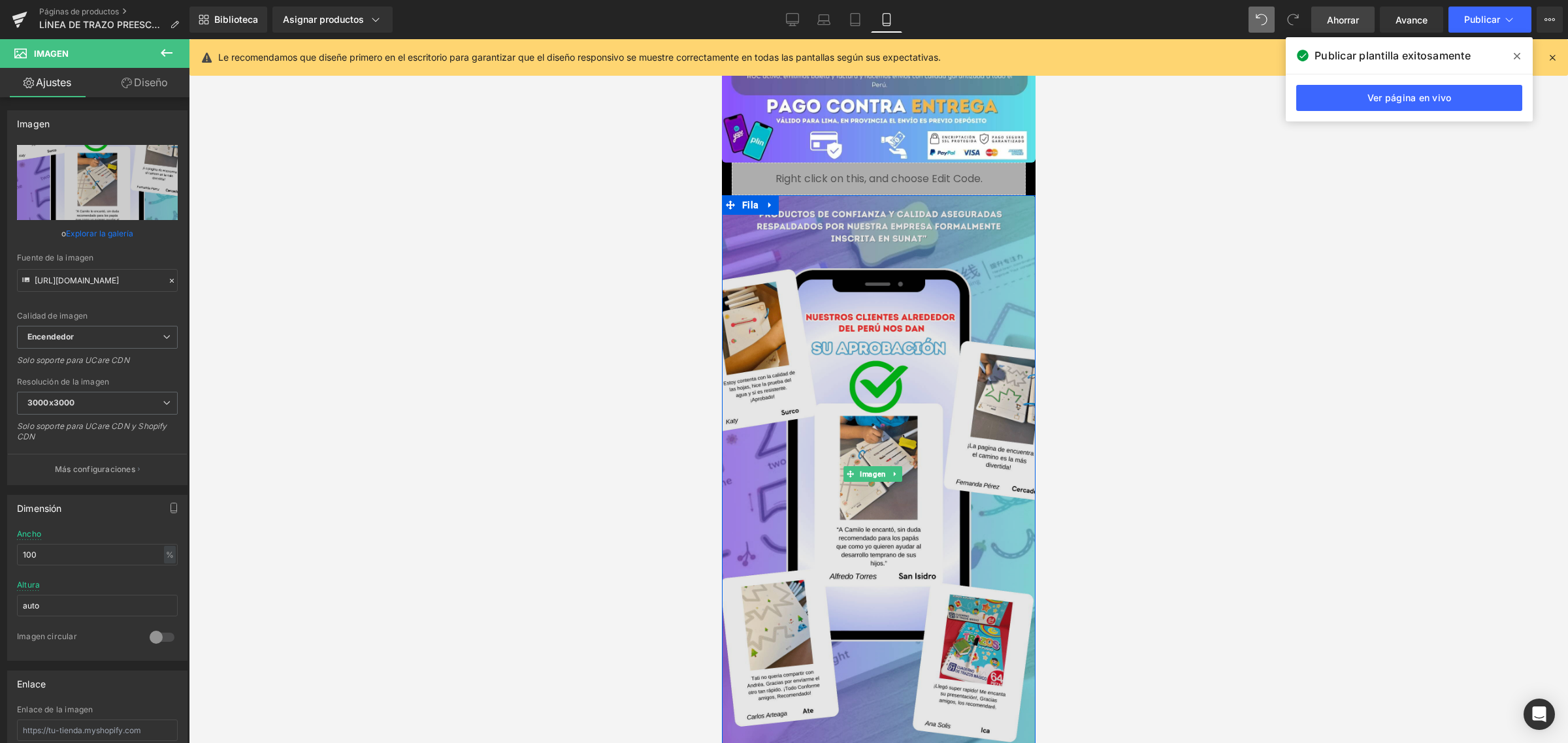
click at [911, 324] on img at bounding box center [878, 473] width 313 height 557
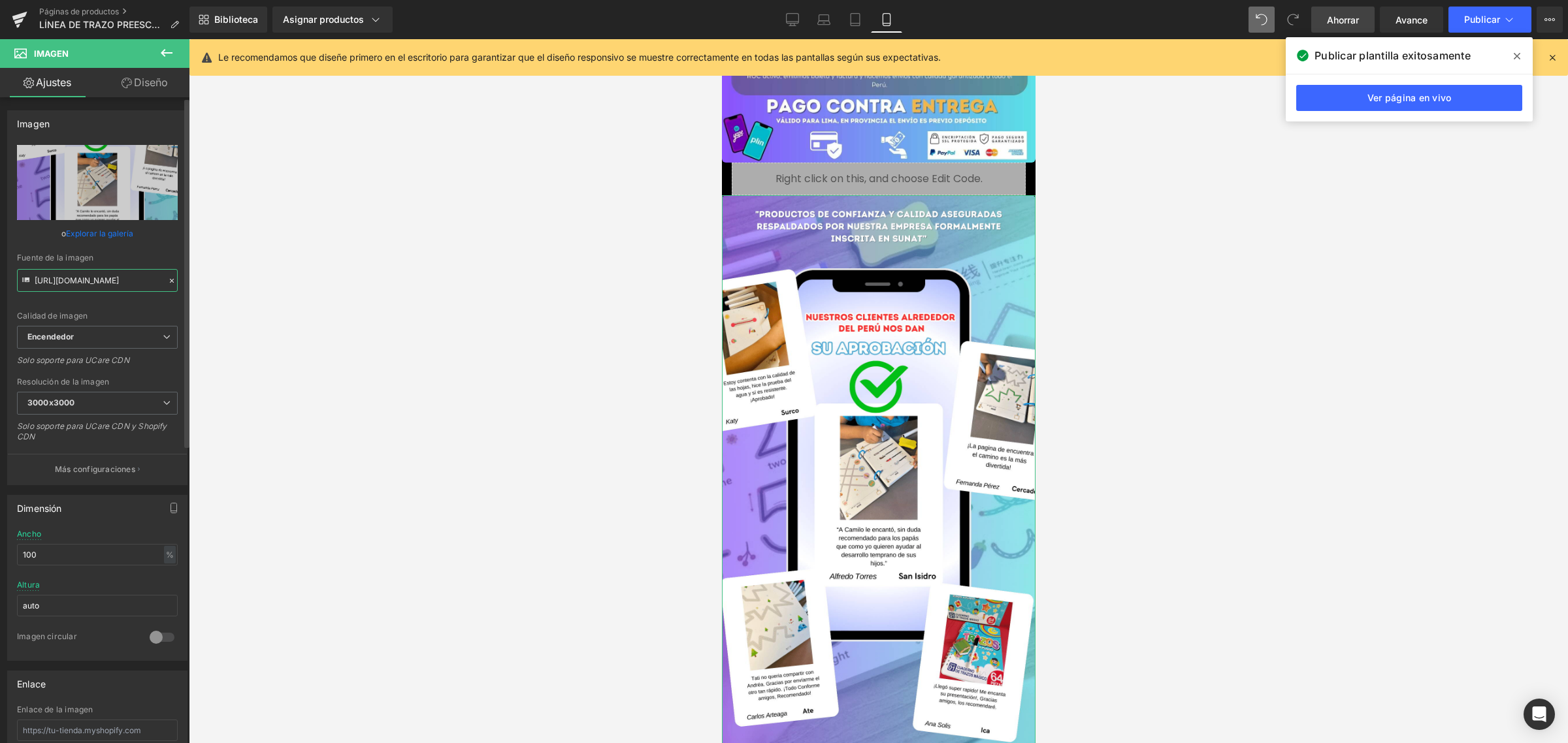
click at [80, 277] on input "[URL][DOMAIN_NAME]" at bounding box center [97, 280] width 161 height 23
click at [83, 275] on input "[URL][DOMAIN_NAME]" at bounding box center [97, 280] width 161 height 23
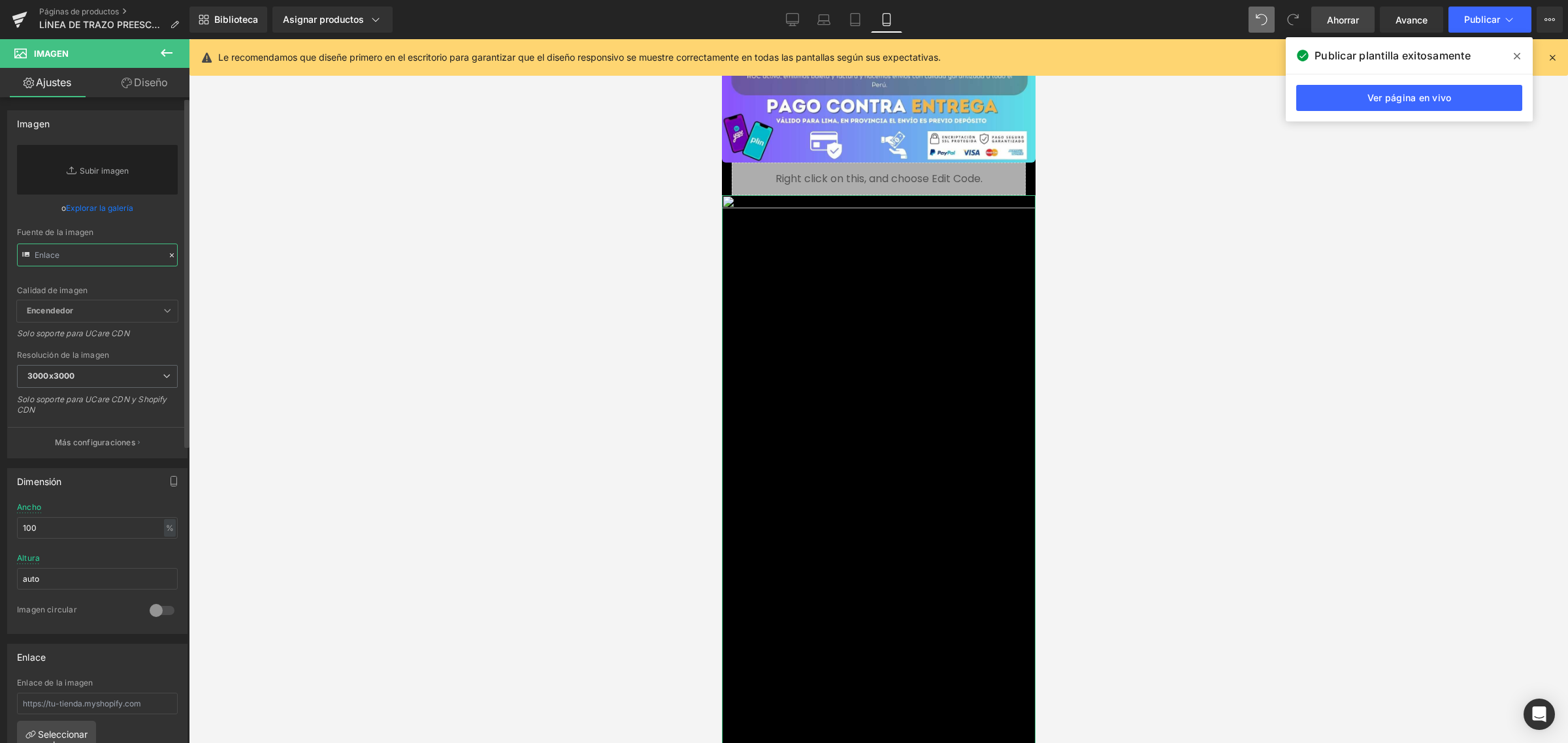
paste input "[URL][DOMAIN_NAME]"
type input "[URL][DOMAIN_NAME]"
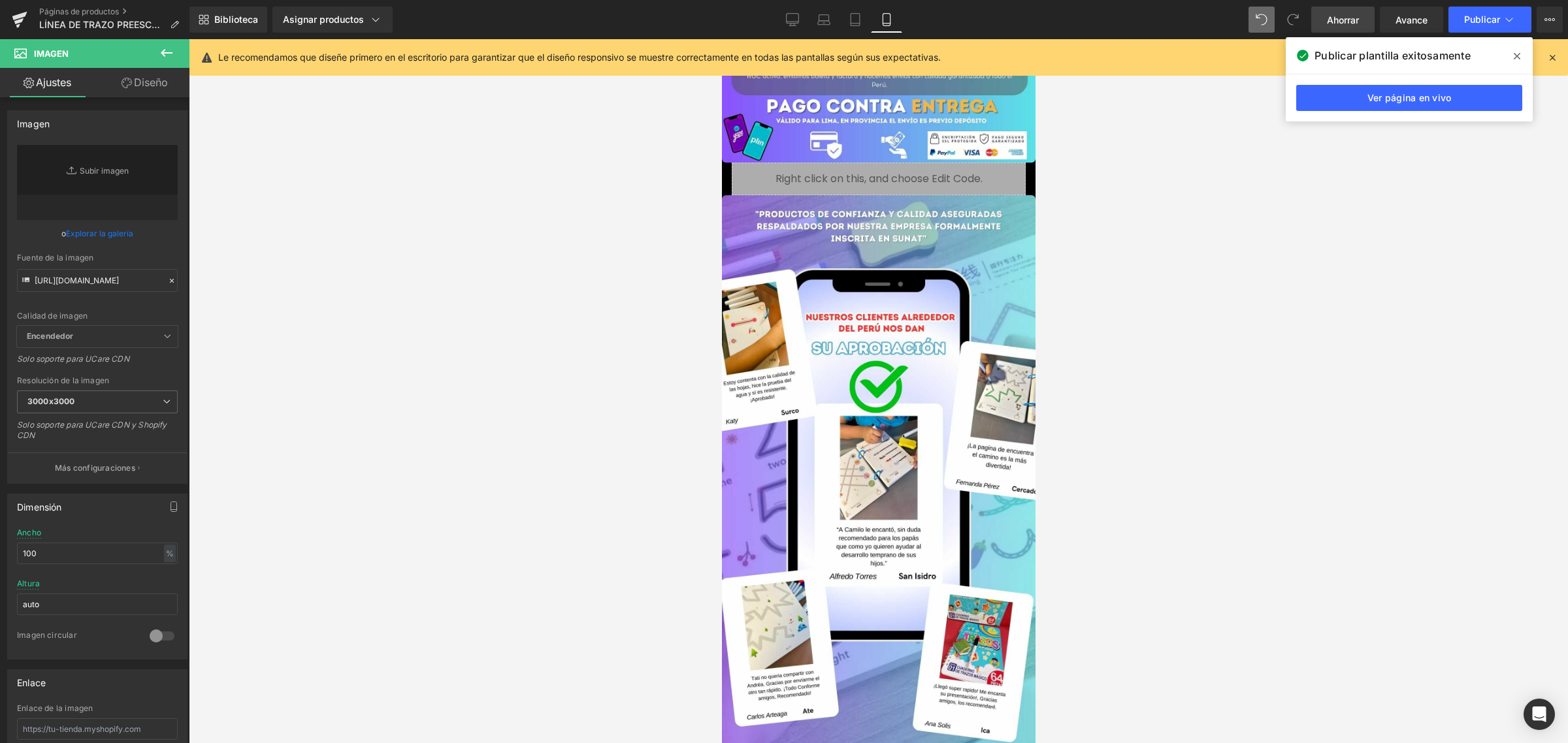
click at [458, 325] on div at bounding box center [879, 391] width 1380 height 704
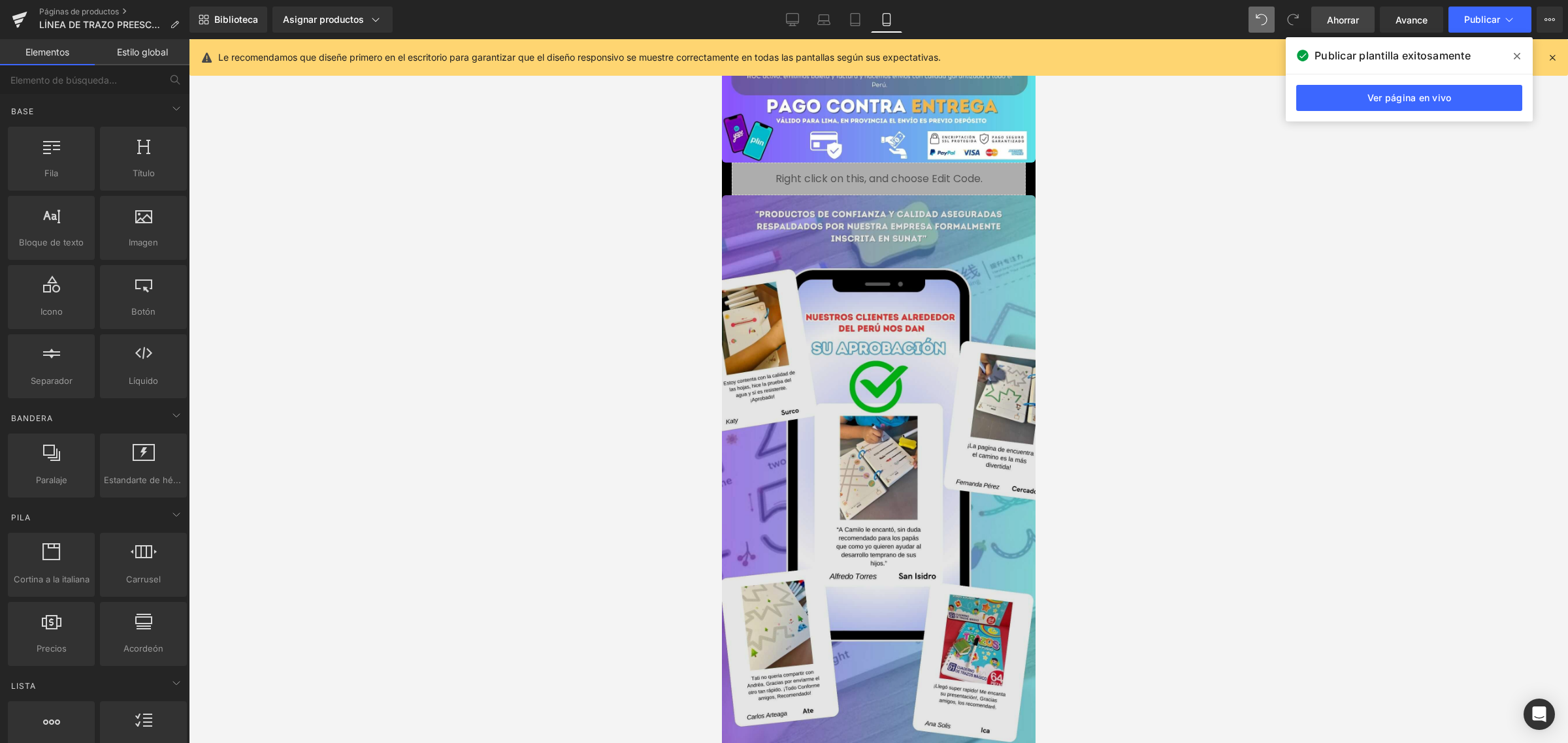
click at [811, 363] on img at bounding box center [878, 473] width 313 height 557
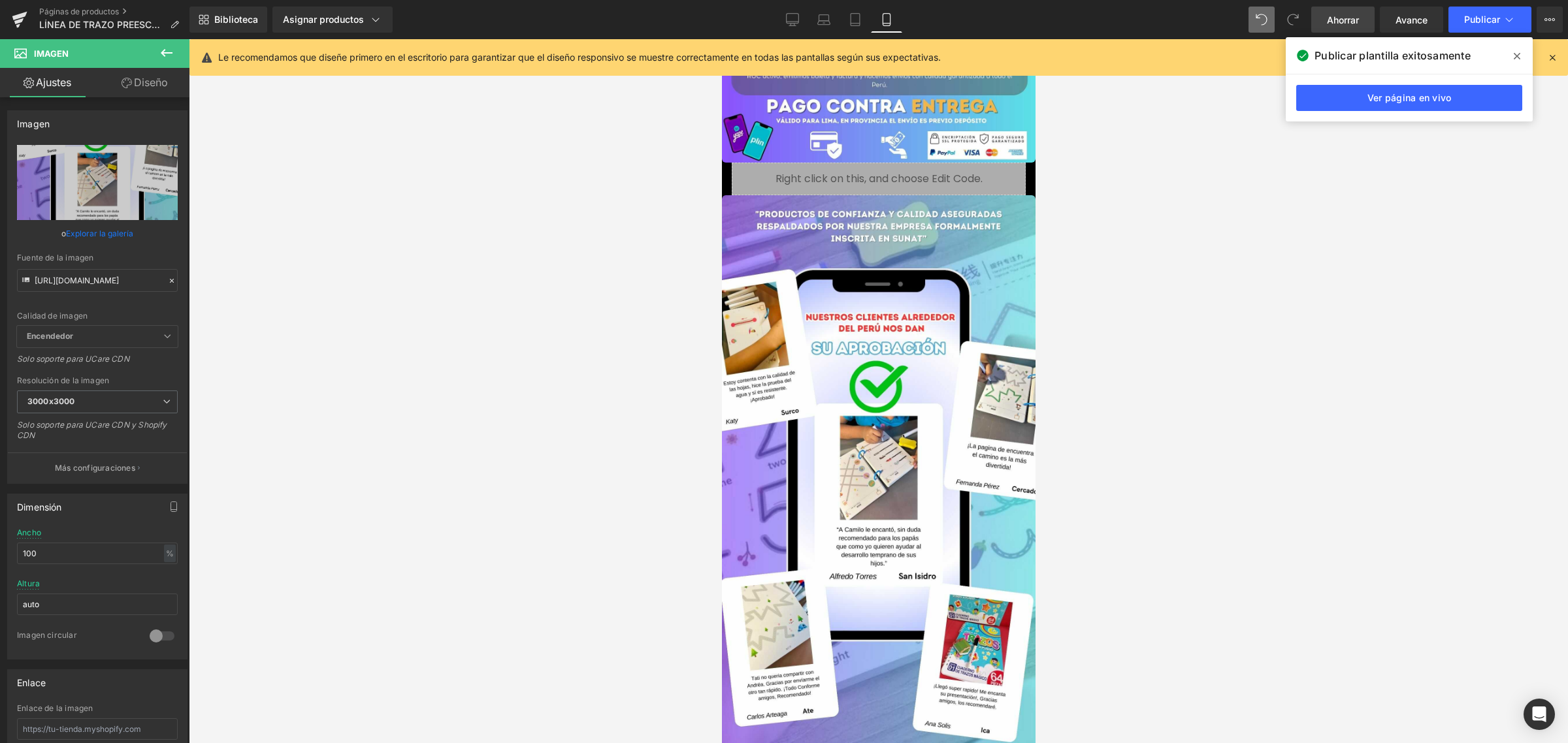
click at [1321, 14] on link "Ahorrar" at bounding box center [1343, 19] width 64 height 26
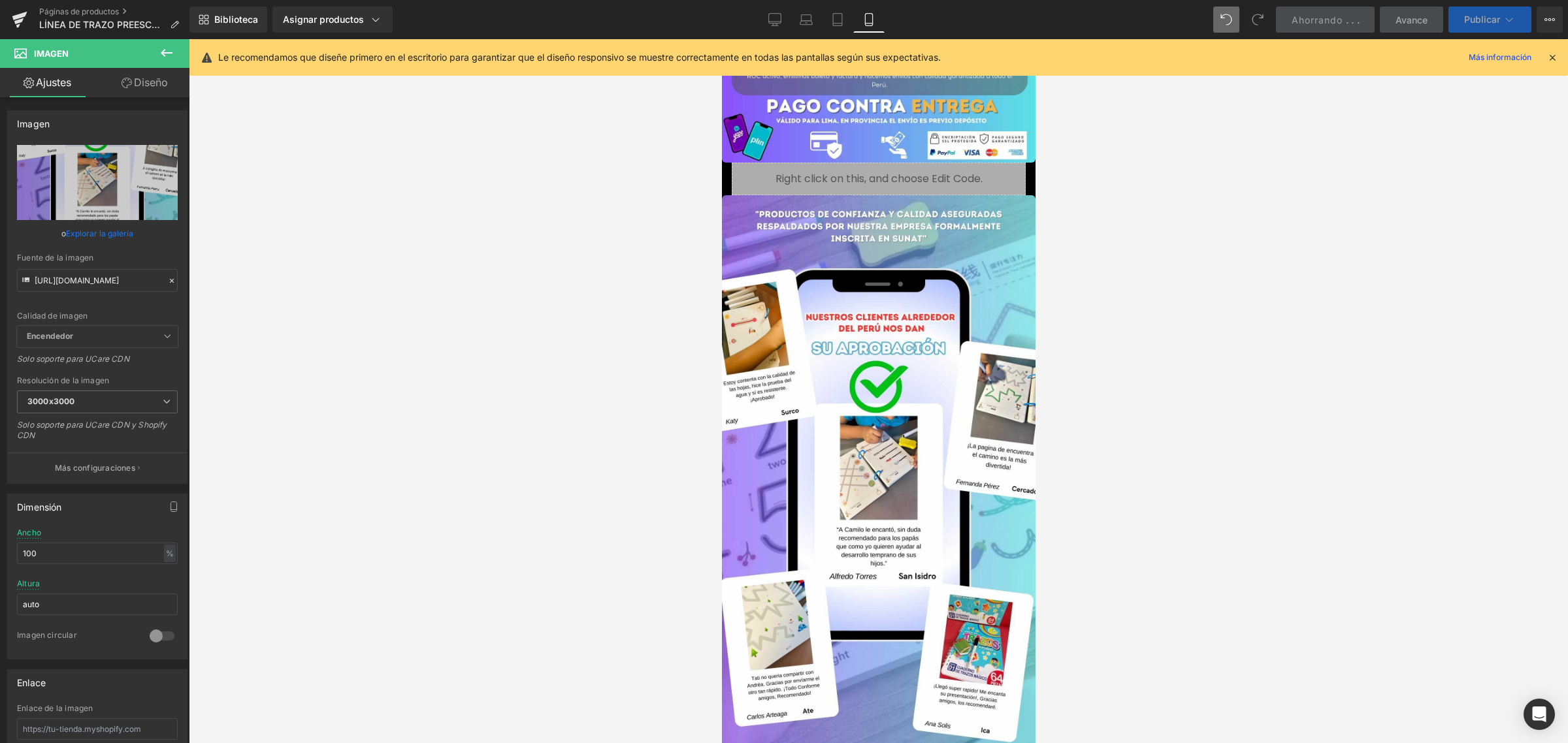
click at [1472, 23] on font "Publicar" at bounding box center [1482, 19] width 36 height 11
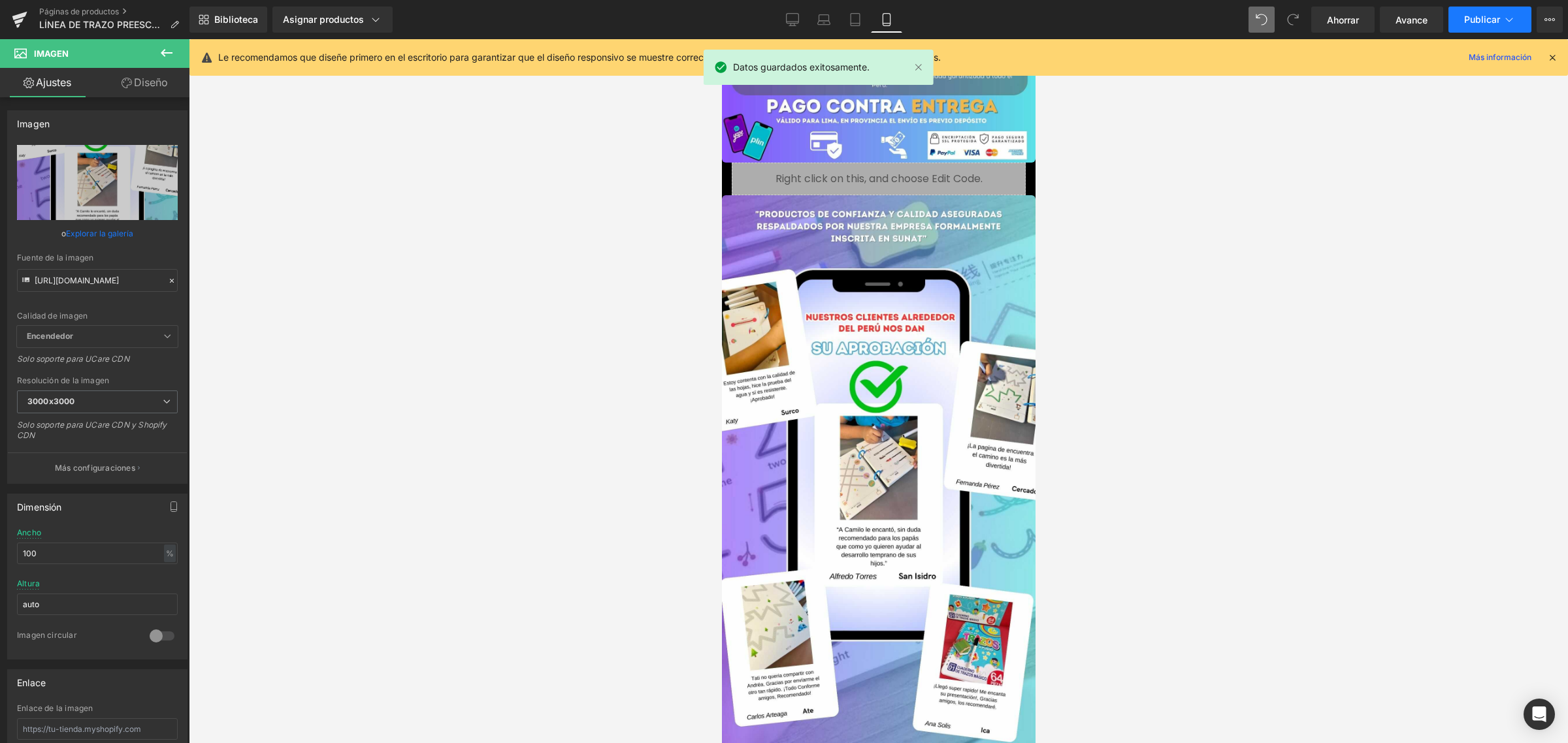
click at [1478, 16] on font "Publicar" at bounding box center [1482, 19] width 36 height 11
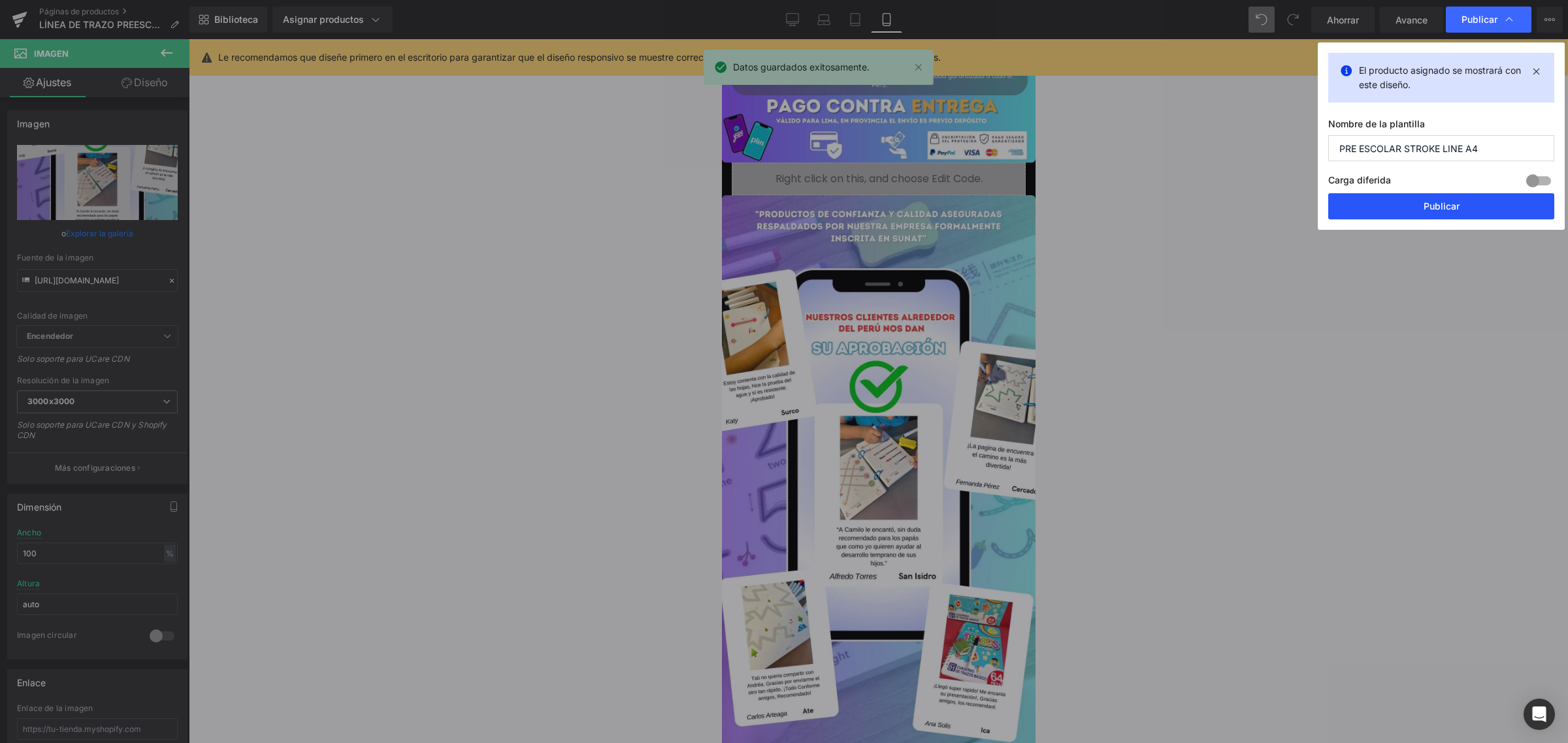
click at [1406, 204] on button "Publicar" at bounding box center [1441, 206] width 226 height 26
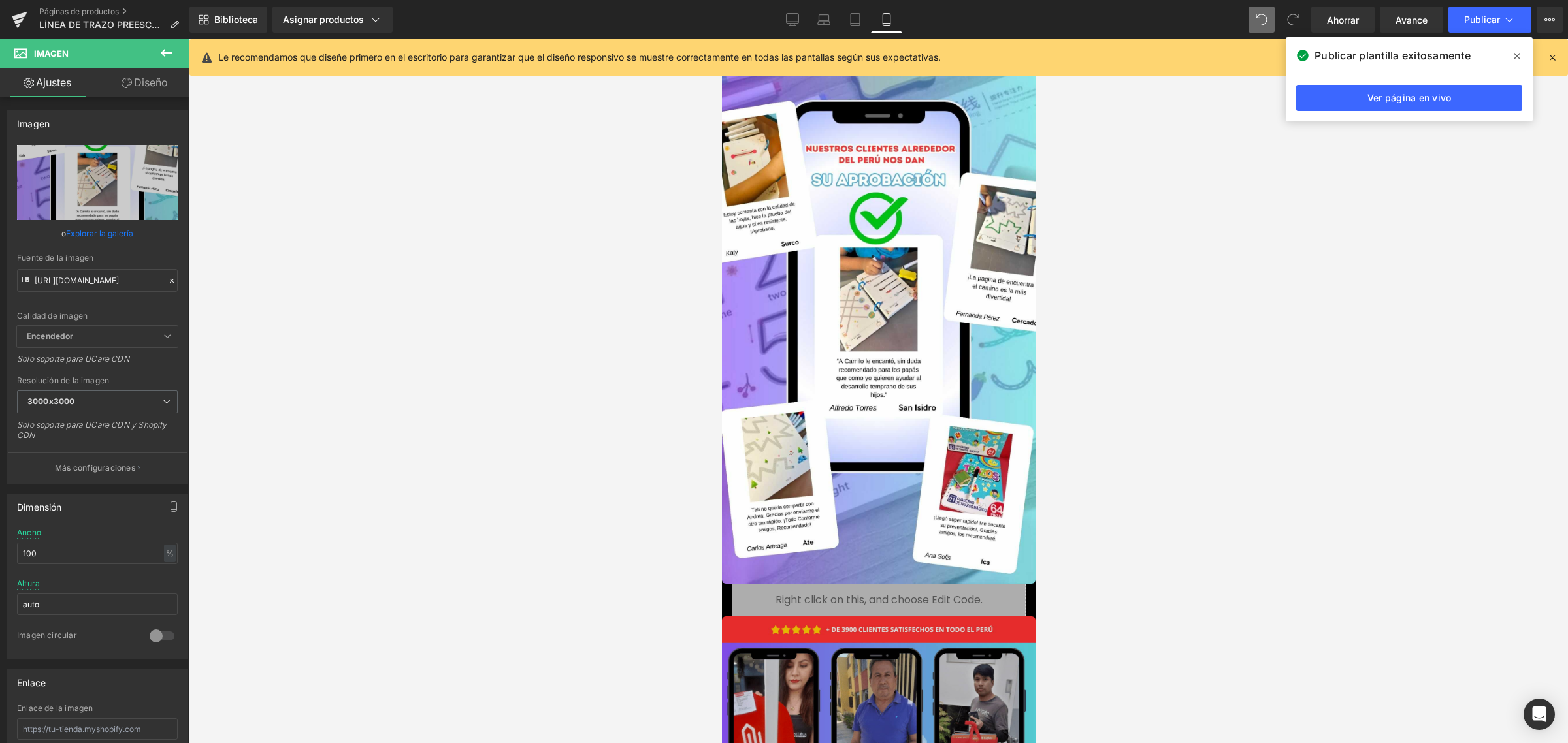
scroll to position [3755, 0]
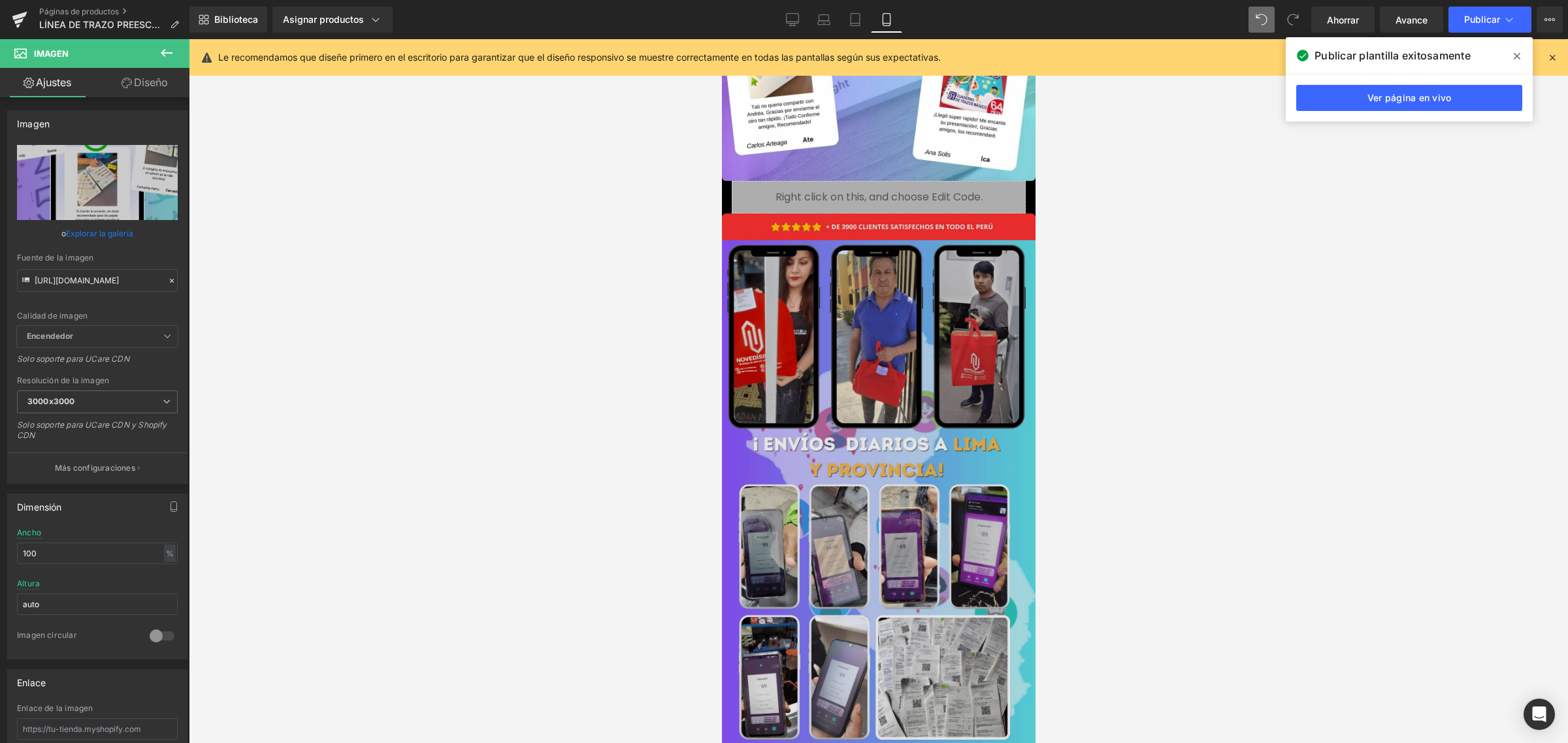
click at [917, 413] on img at bounding box center [878, 492] width 313 height 557
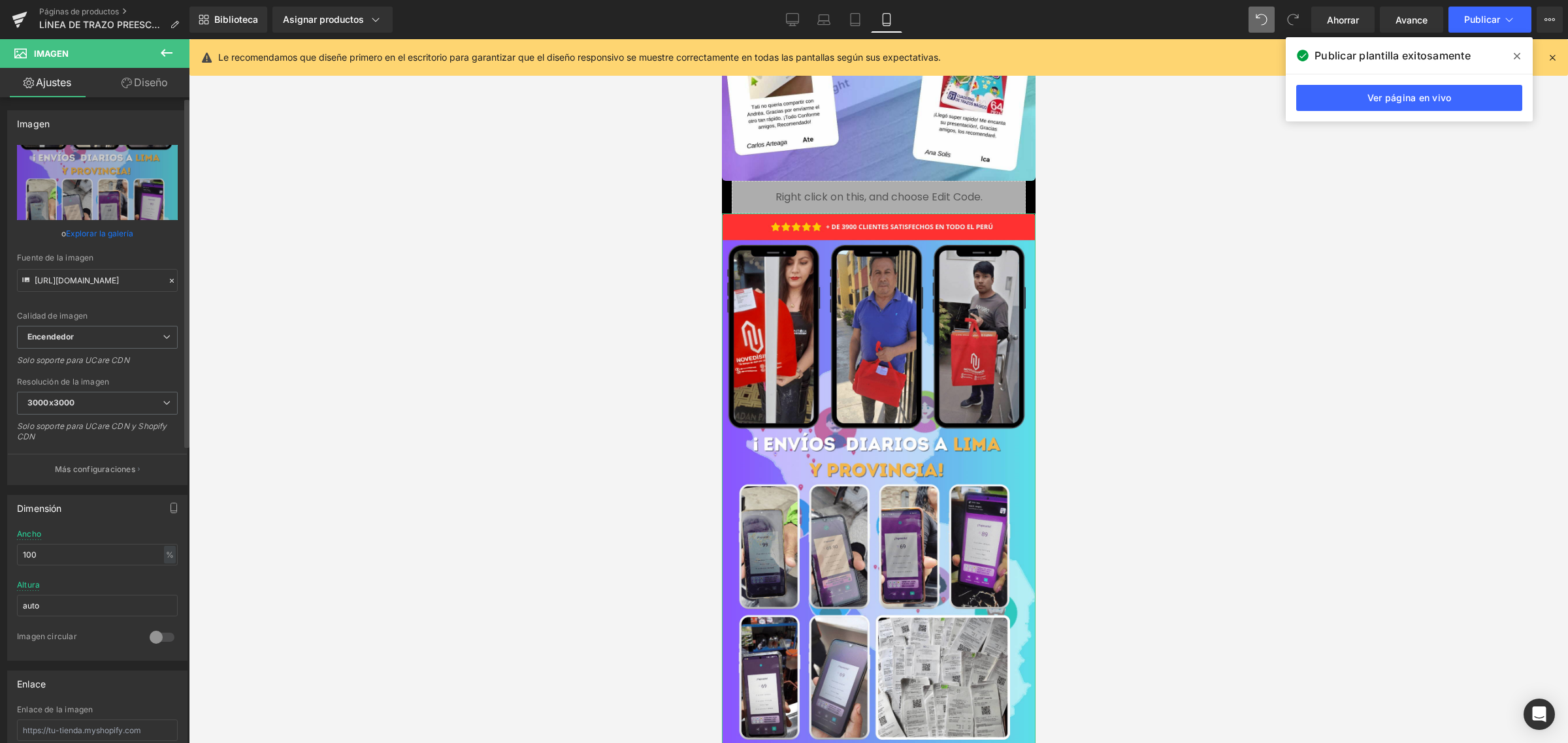
click at [95, 232] on font "Explorar la galería" at bounding box center [99, 233] width 67 height 10
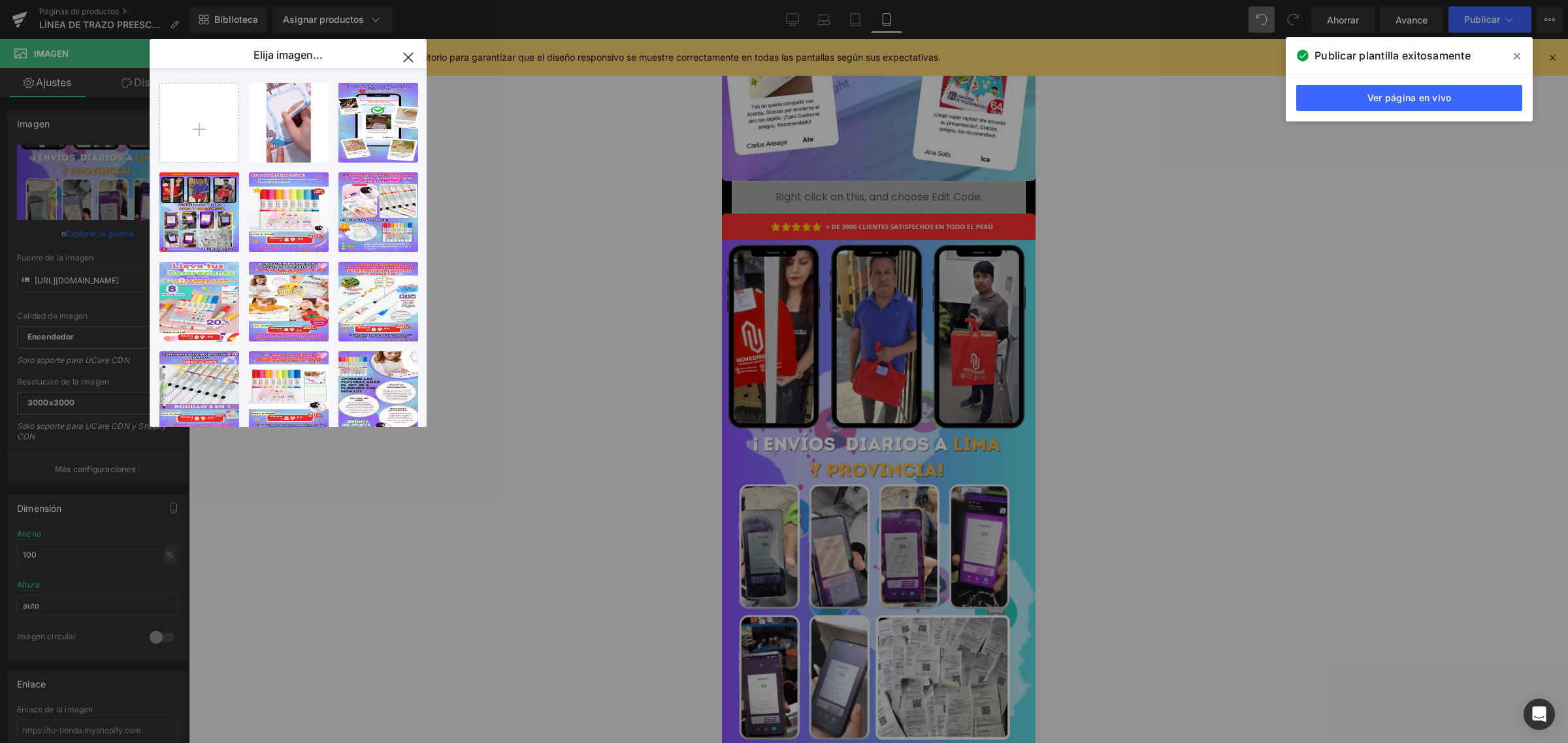
click at [411, 60] on icon "button" at bounding box center [408, 57] width 8 height 8
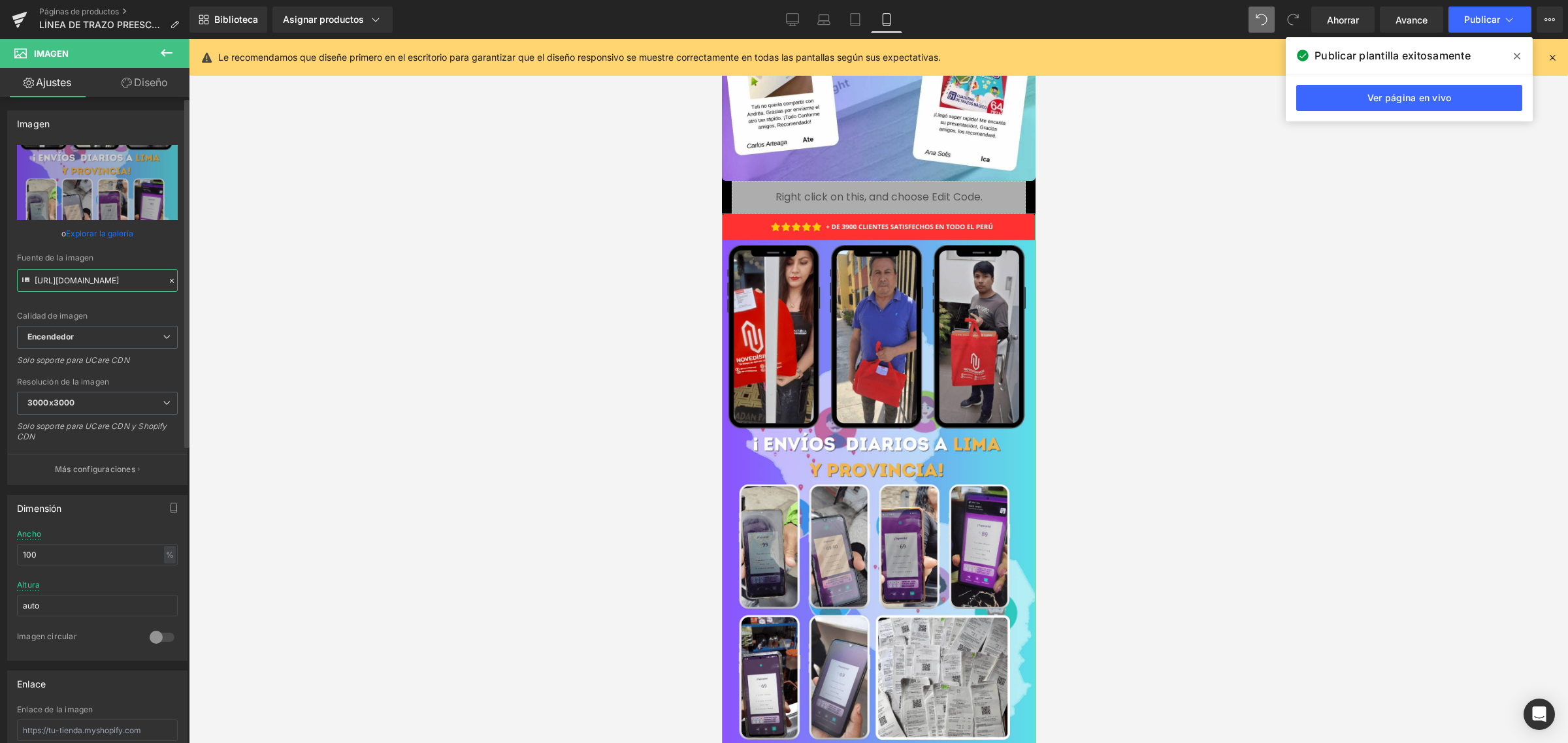
click at [80, 282] on input "[URL][DOMAIN_NAME]" at bounding box center [97, 280] width 161 height 23
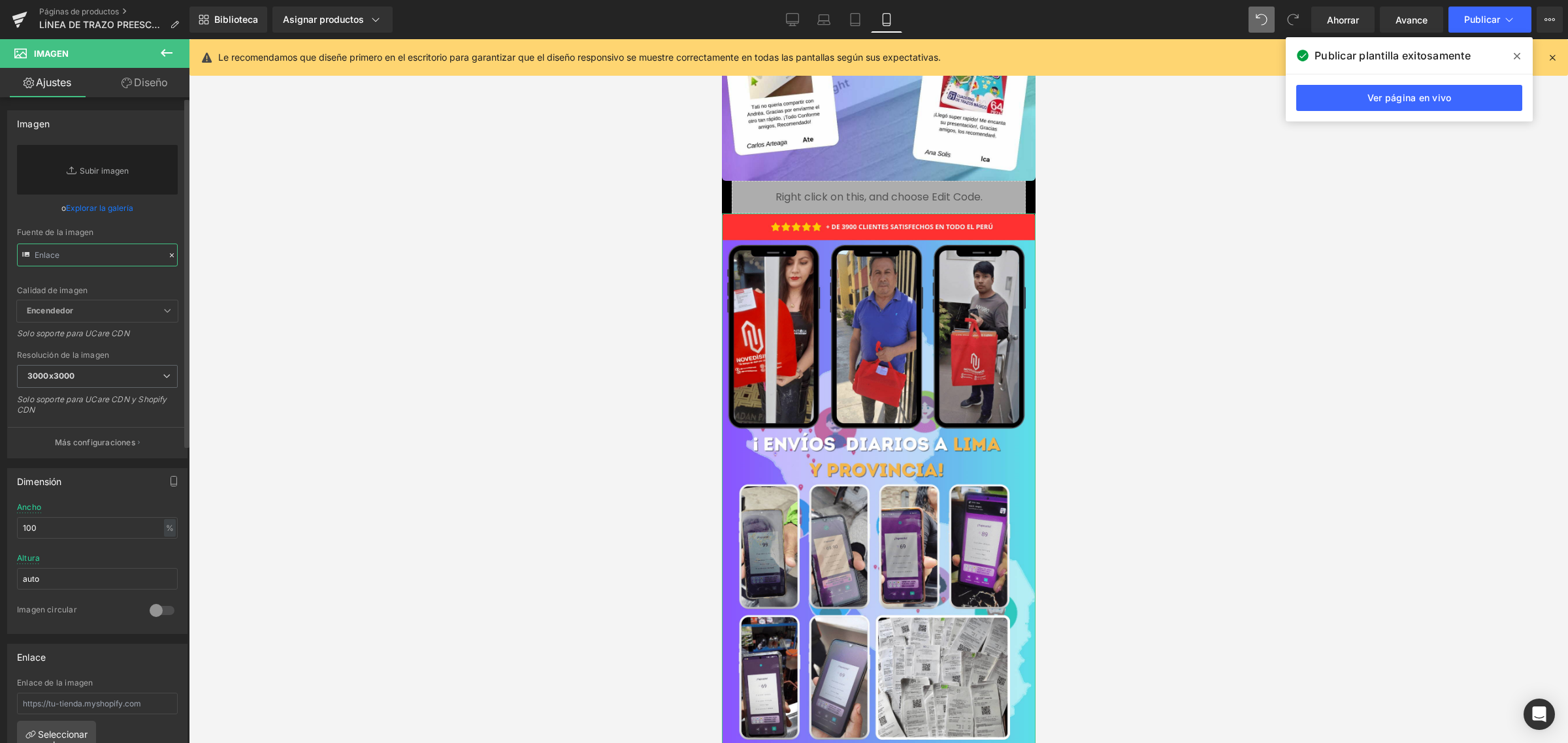
paste input "[URL][DOMAIN_NAME]"
type input "[URL][DOMAIN_NAME]"
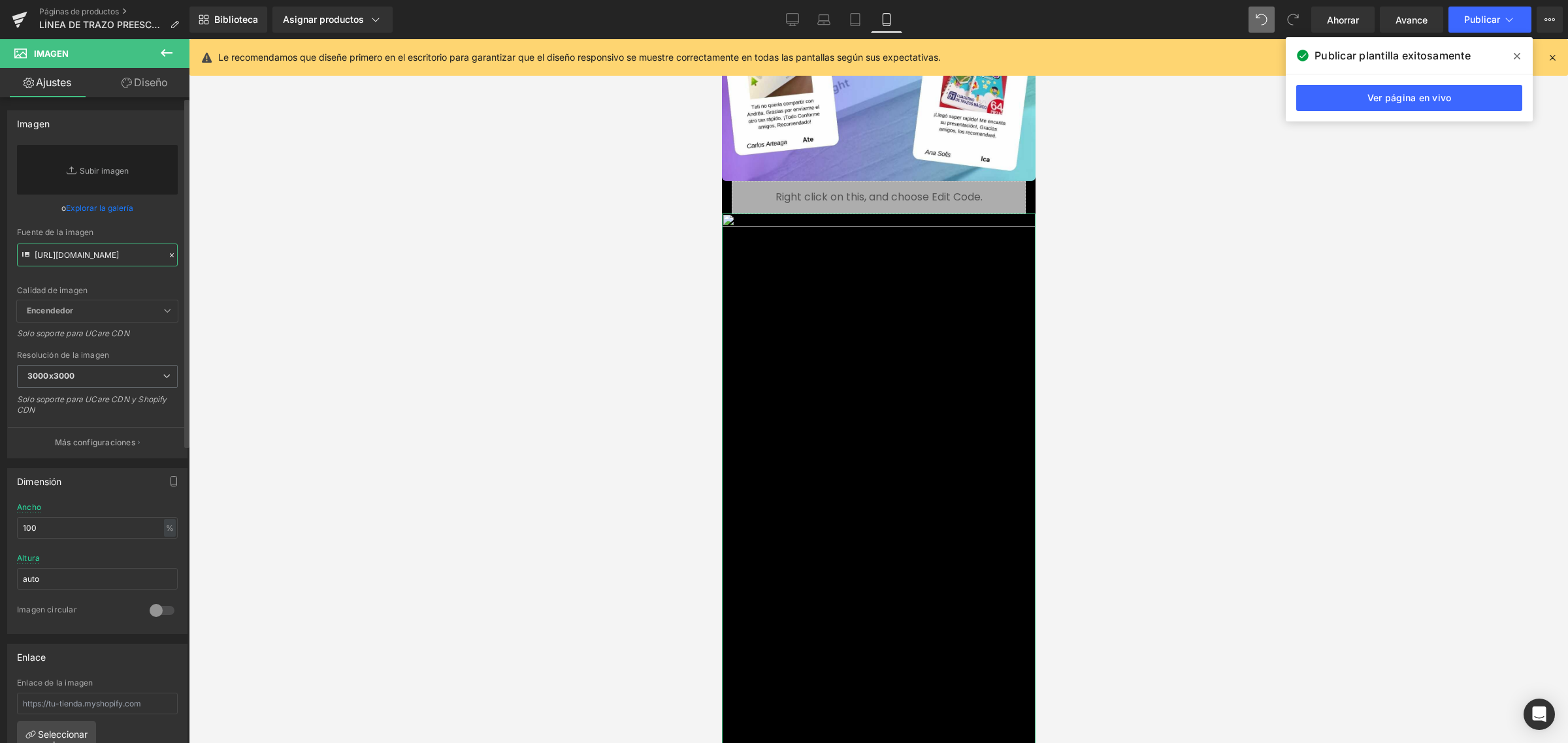
scroll to position [0, 363]
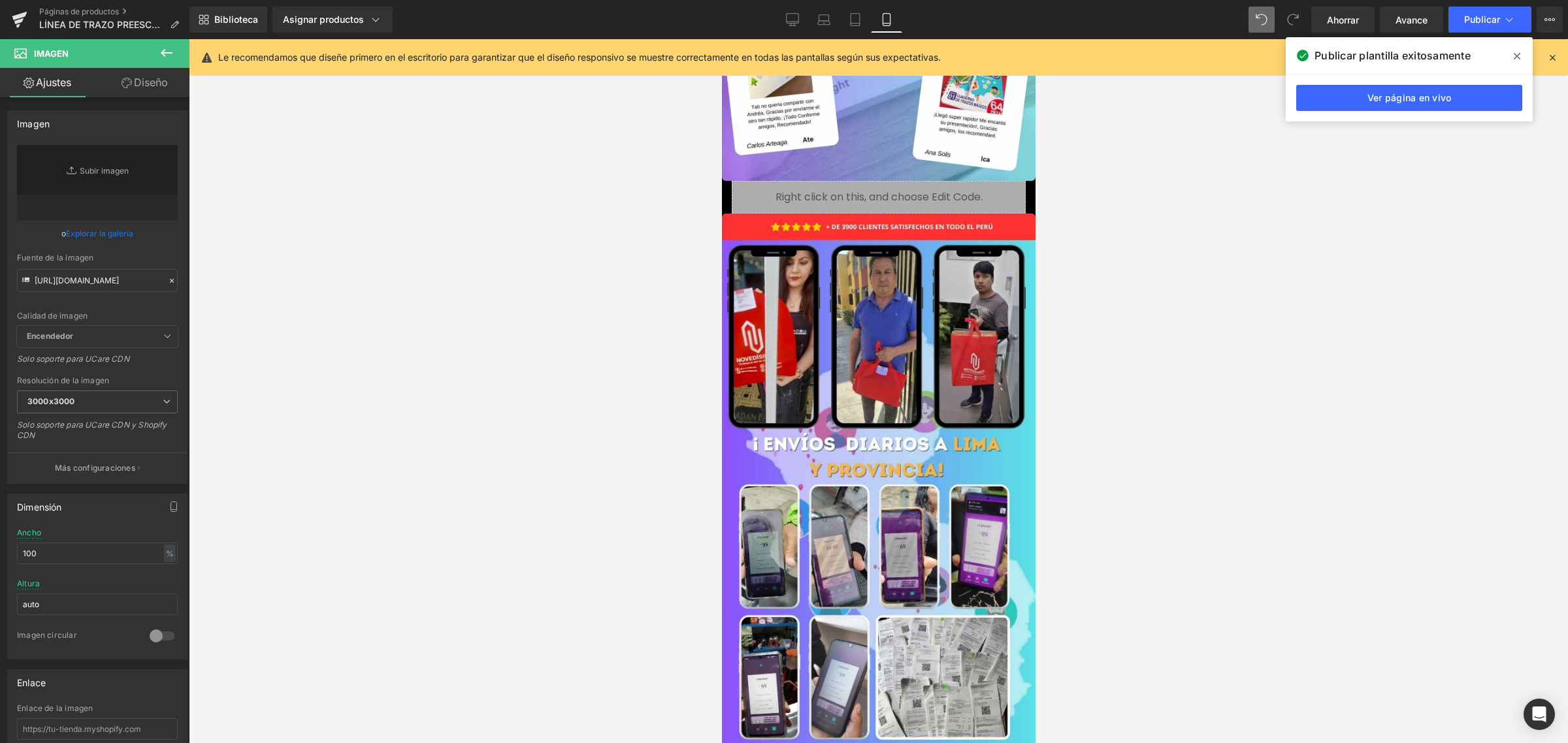
click at [441, 340] on div at bounding box center [879, 391] width 1380 height 704
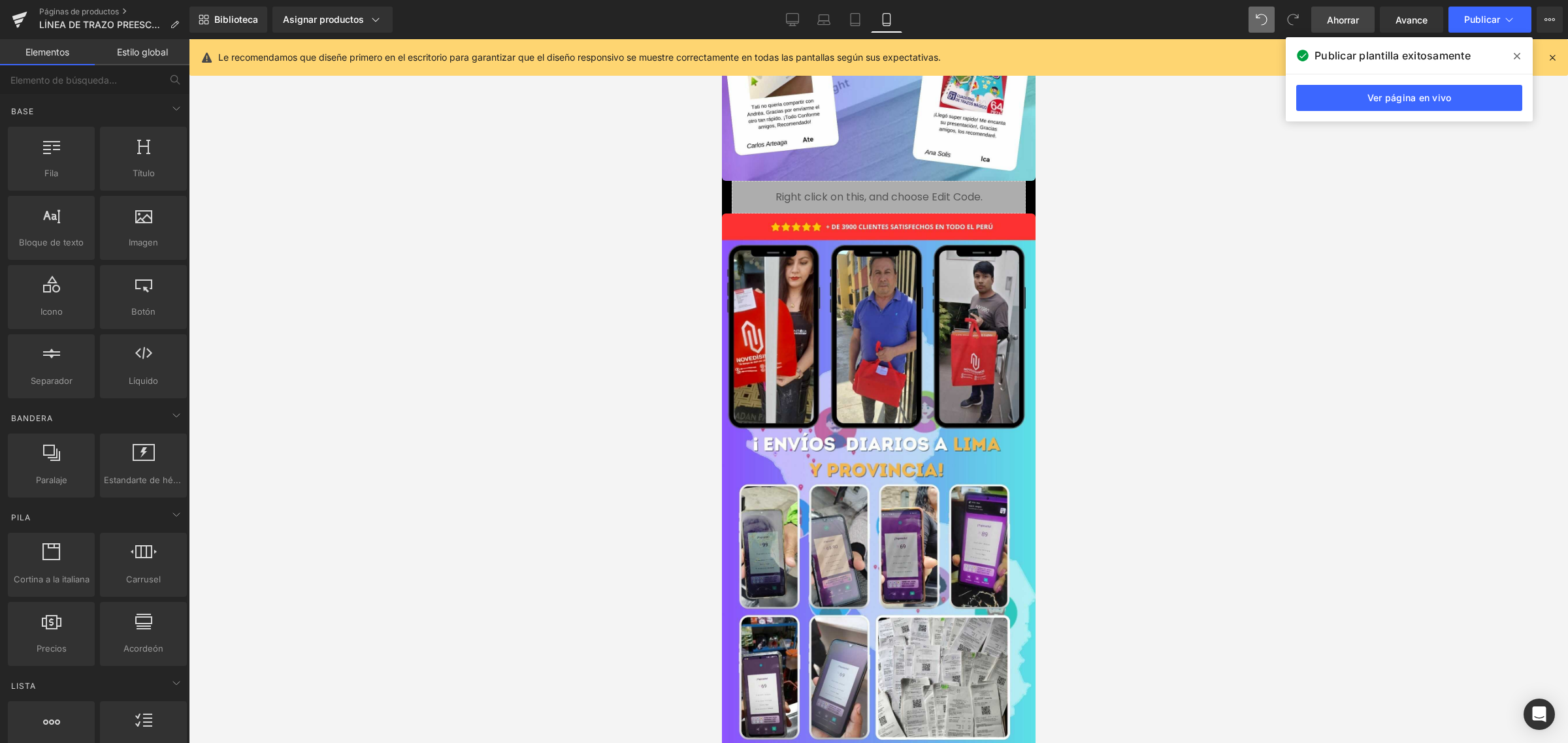
click at [1354, 20] on font "Ahorrar" at bounding box center [1343, 19] width 32 height 11
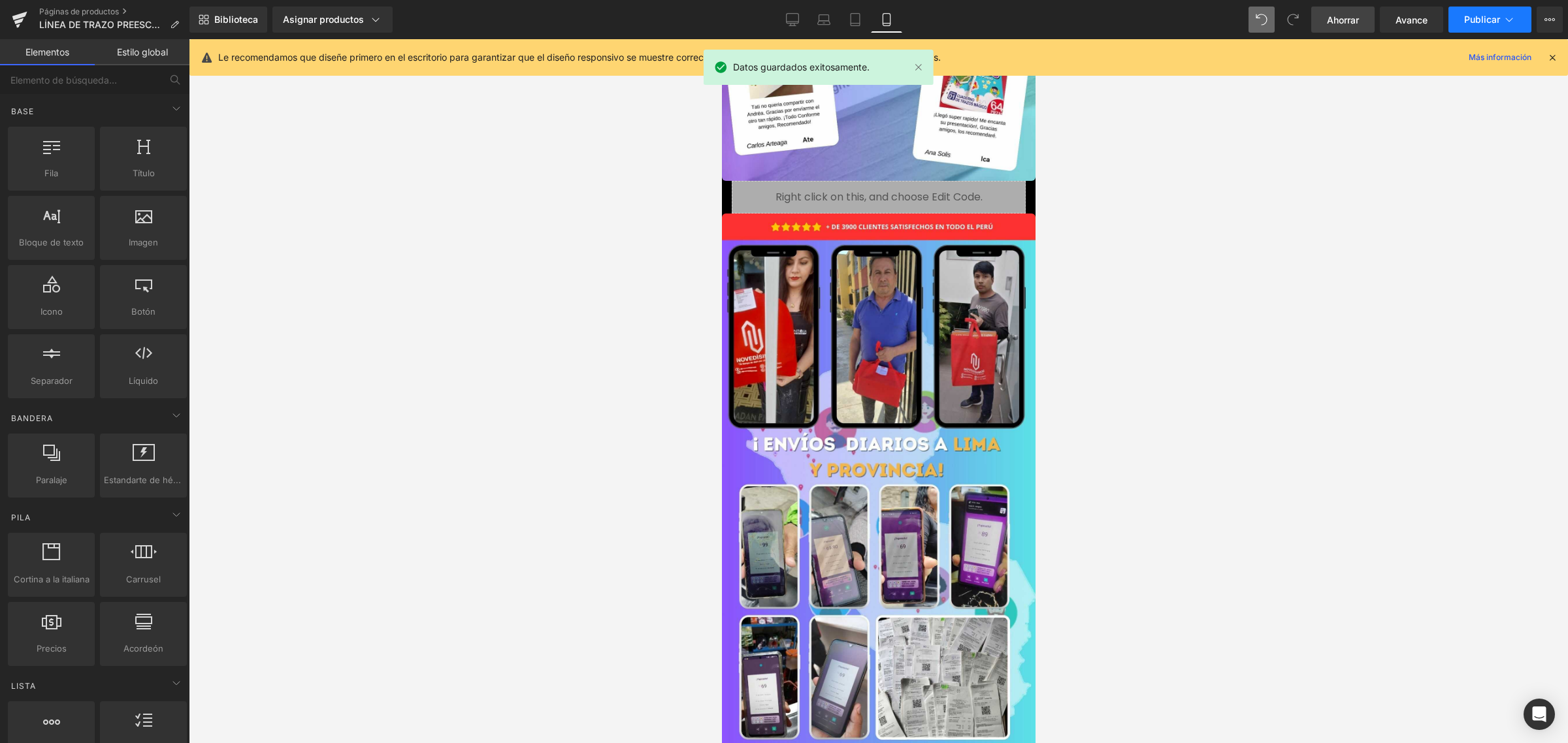
click at [1493, 18] on font "Publicar" at bounding box center [1482, 19] width 36 height 11
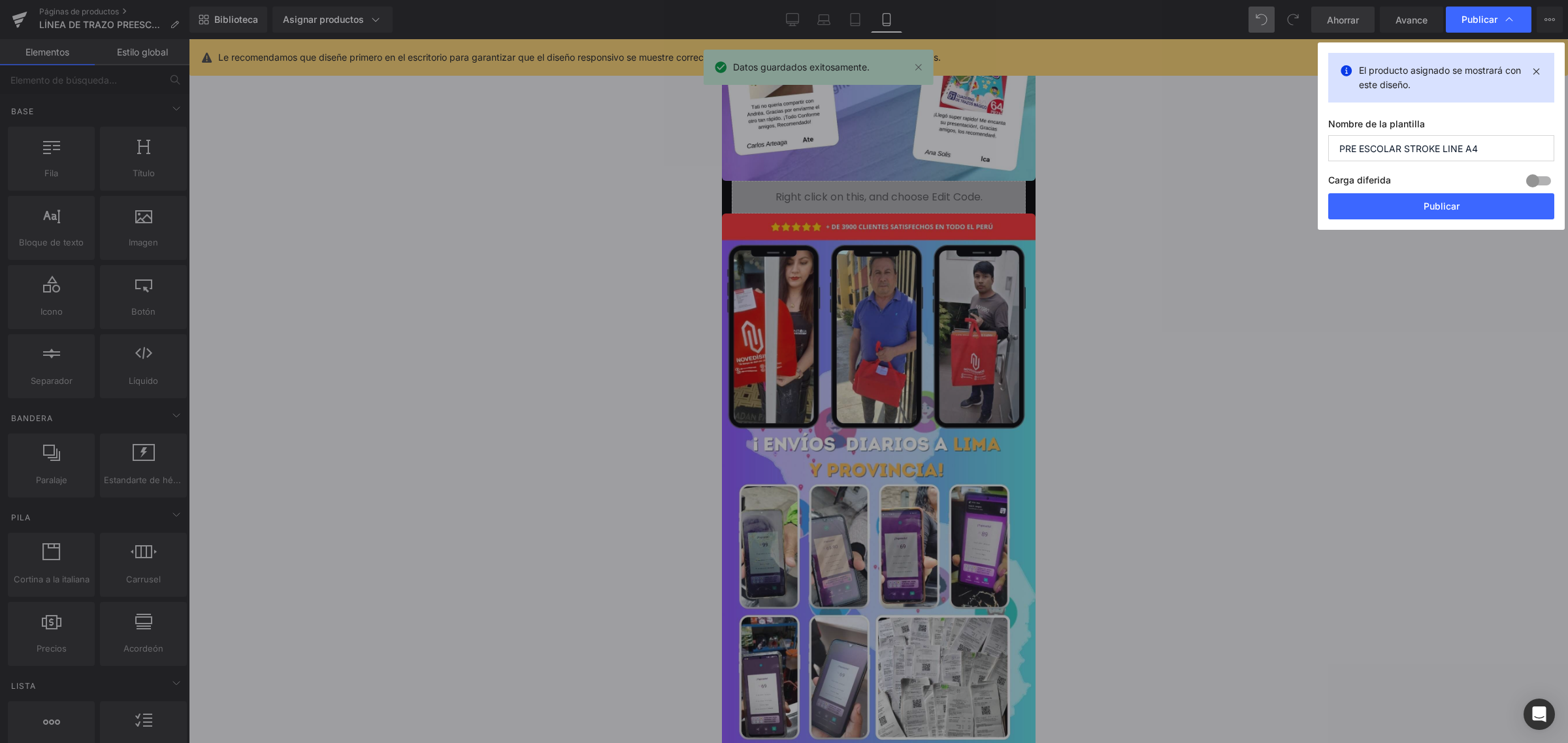
click at [1445, 190] on div "Carga diferida Construir Plan de actualización para desbloquear" at bounding box center [1441, 182] width 226 height 22
click at [1428, 203] on font "Publicar" at bounding box center [1442, 206] width 36 height 11
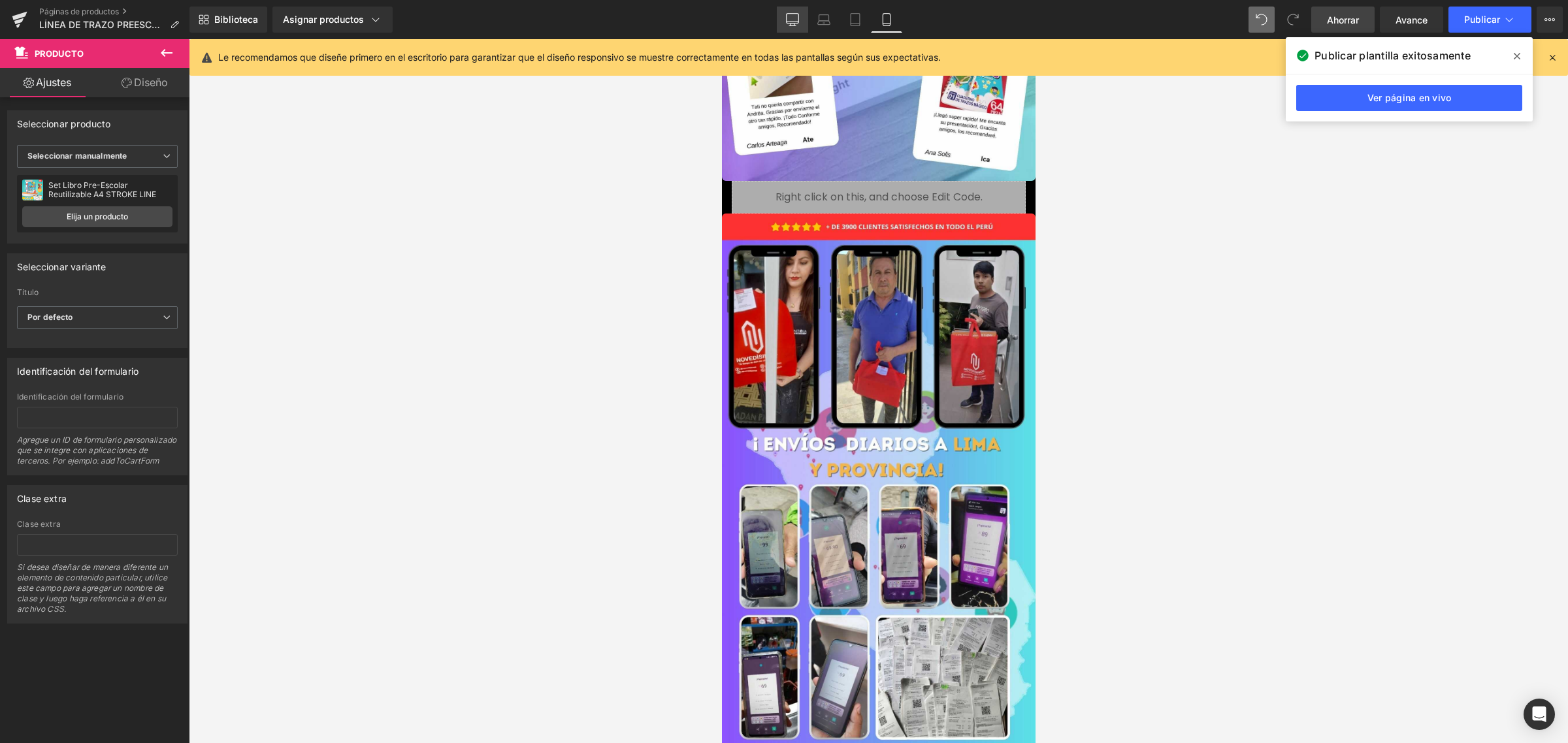
click at [787, 18] on icon at bounding box center [793, 18] width 13 height 10
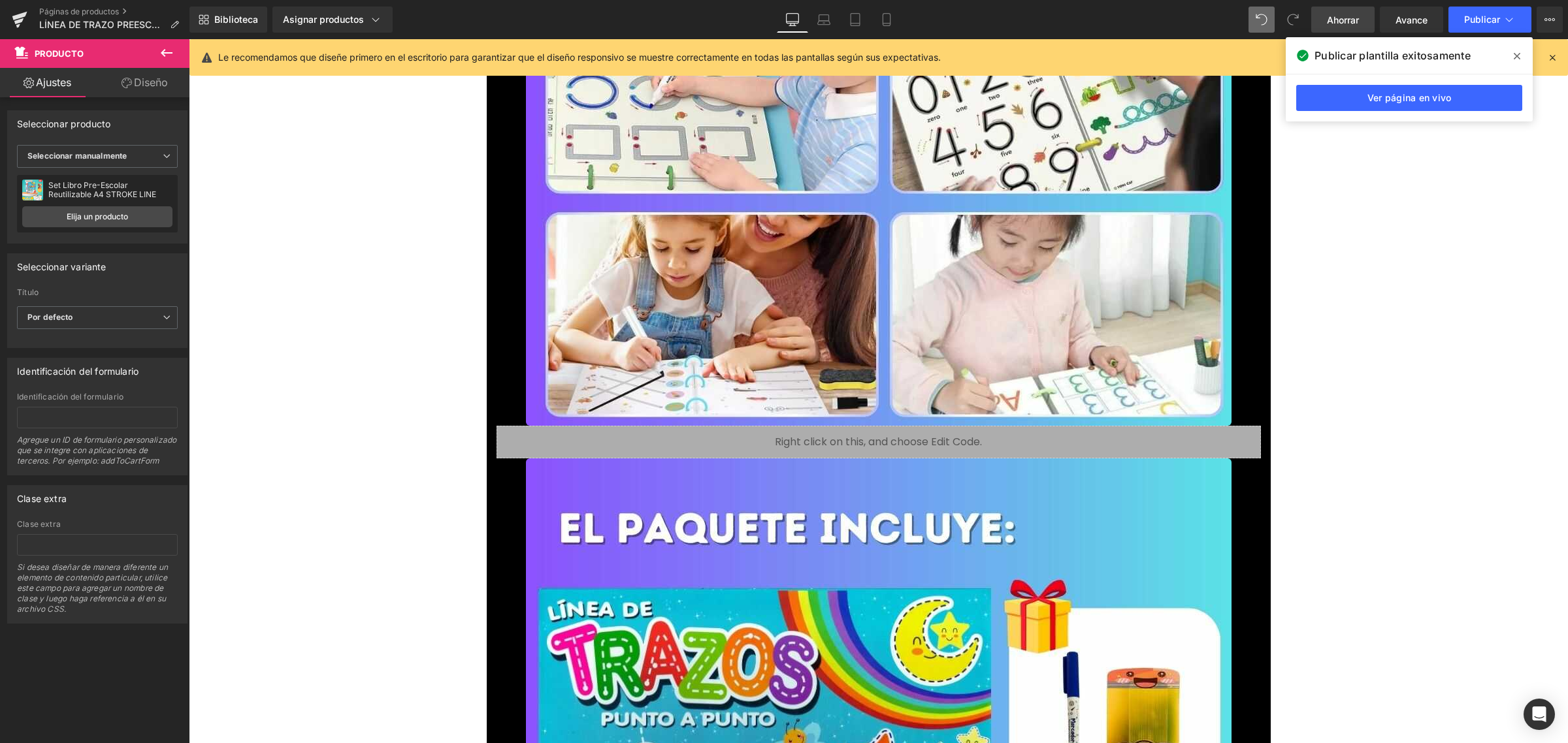
scroll to position [8725, 0]
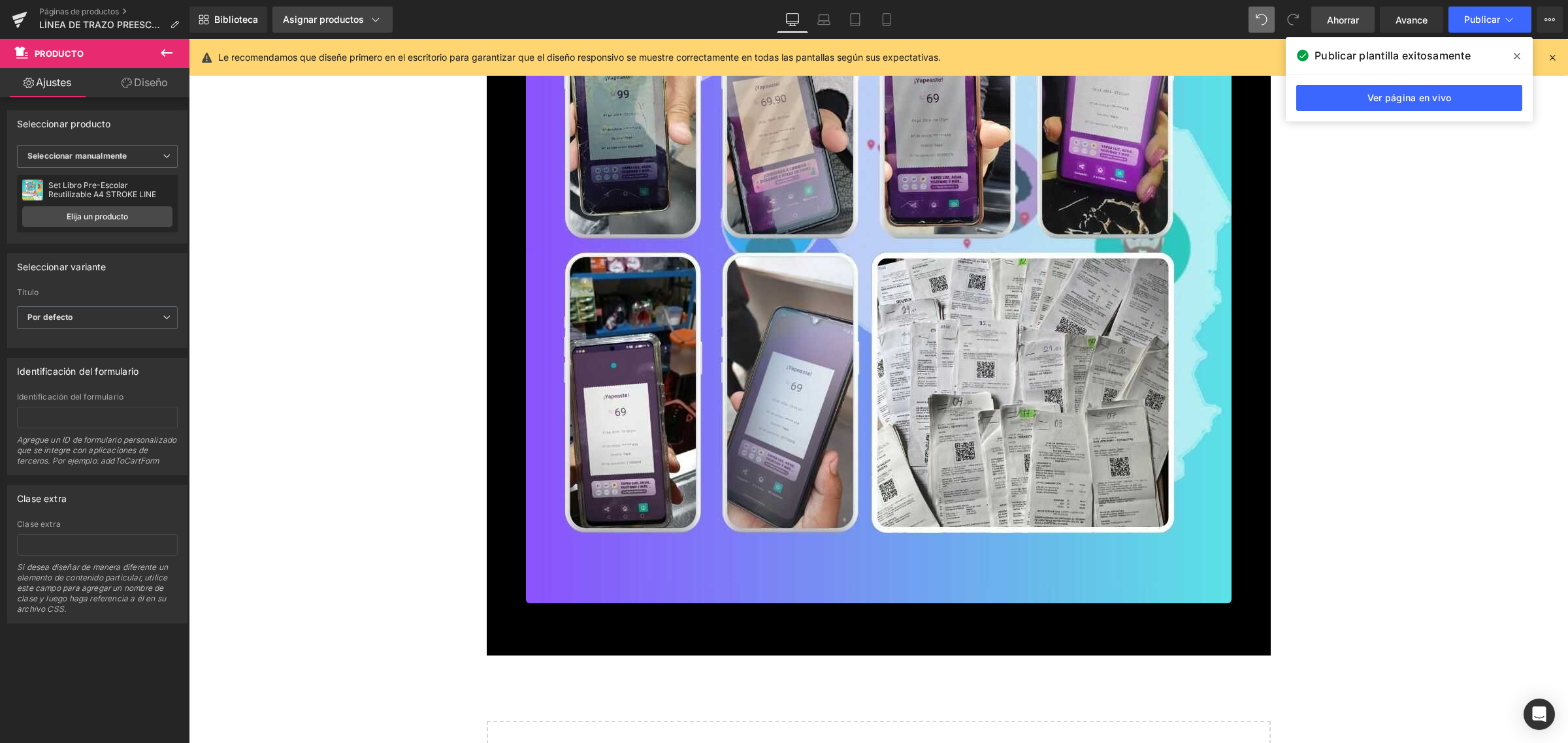
click at [338, 18] on font "Asignar productos" at bounding box center [323, 19] width 81 height 11
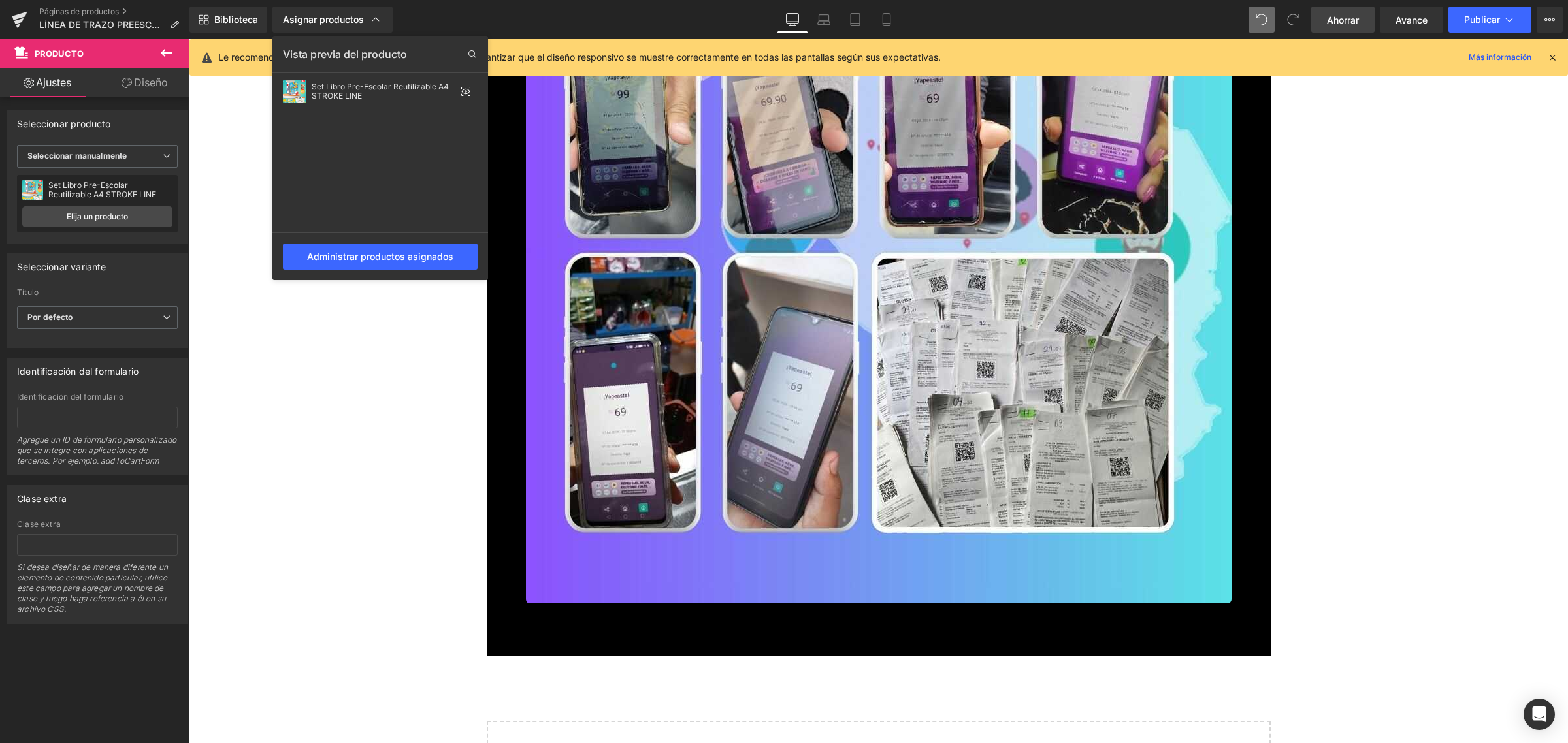
click at [1343, 16] on font "Ahorrar" at bounding box center [1343, 19] width 32 height 11
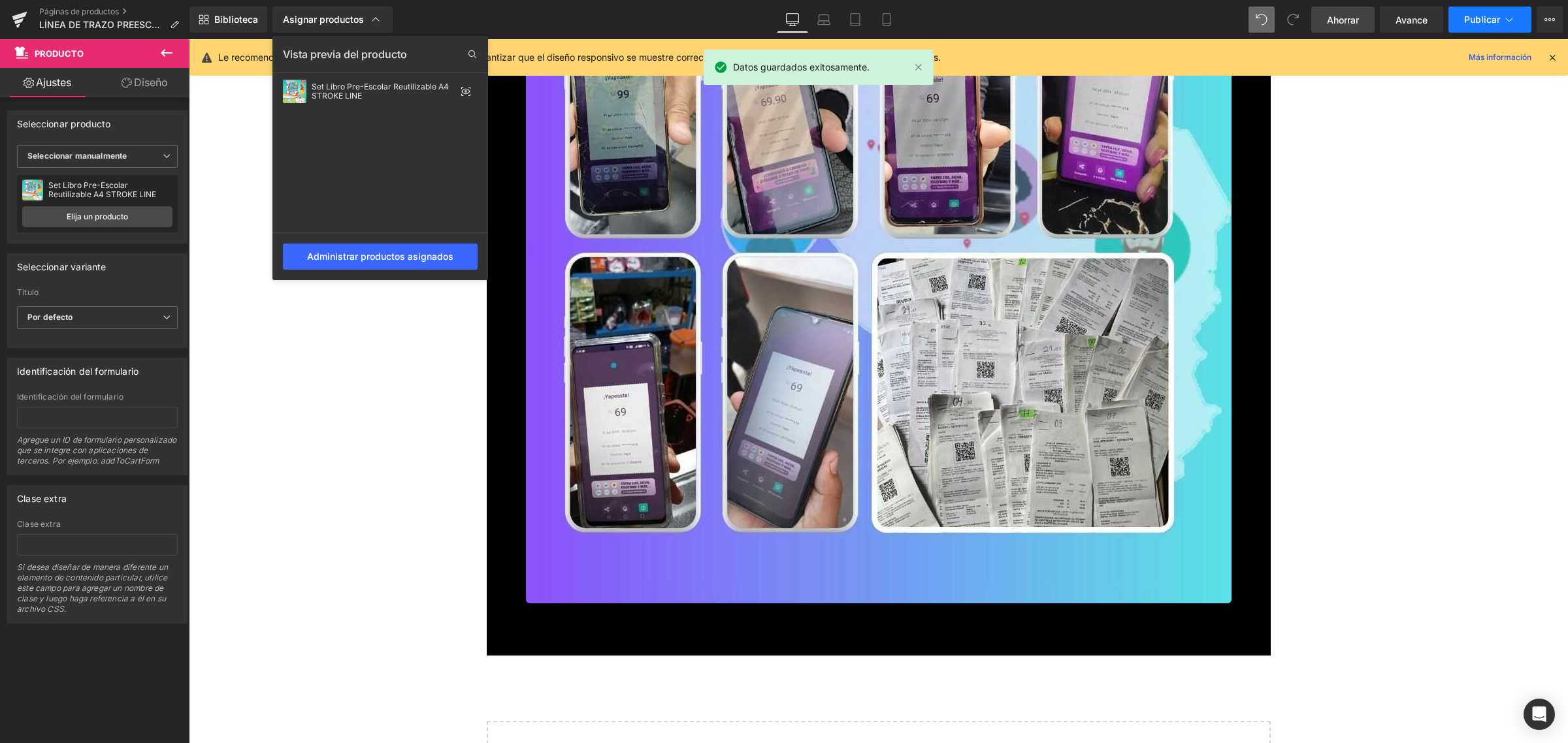
click at [1472, 11] on button "Publicar" at bounding box center [1489, 19] width 83 height 26
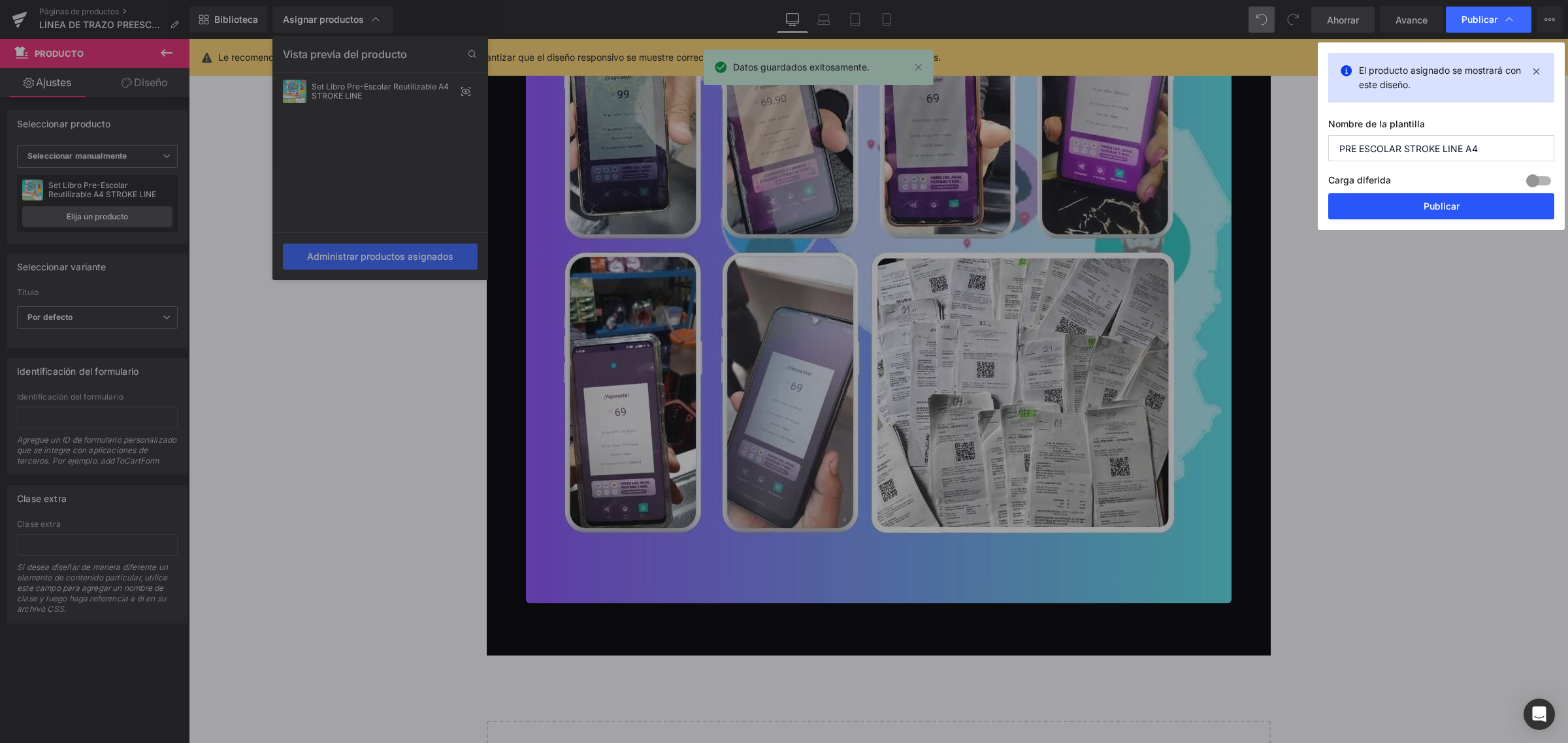
click at [1416, 208] on button "Publicar" at bounding box center [1441, 206] width 226 height 26
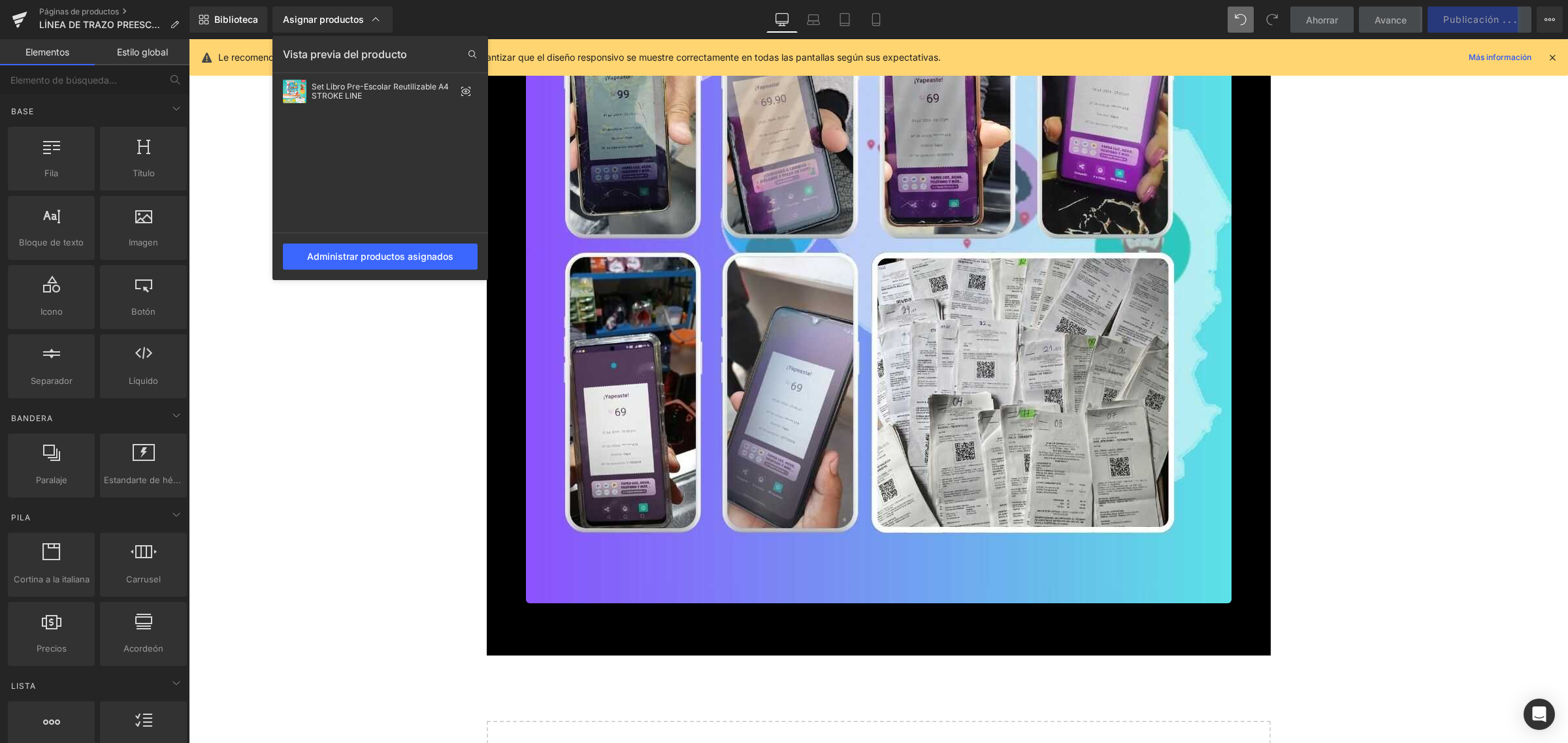
drag, startPoint x: 1562, startPoint y: 686, endPoint x: 1564, endPoint y: 649, distance: 37.1
click at [1564, 649] on div at bounding box center [879, 391] width 1380 height 704
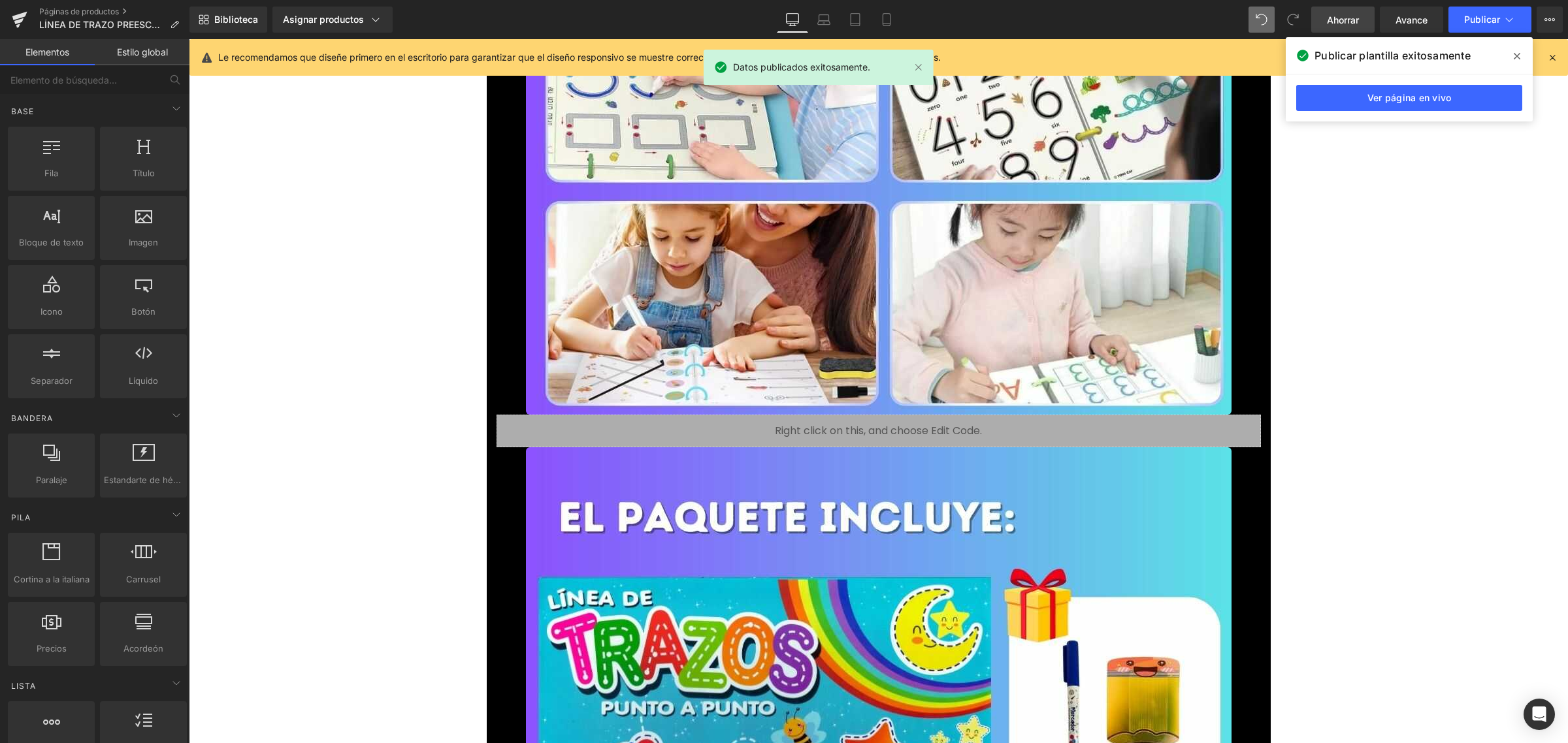
scroll to position [3336, 0]
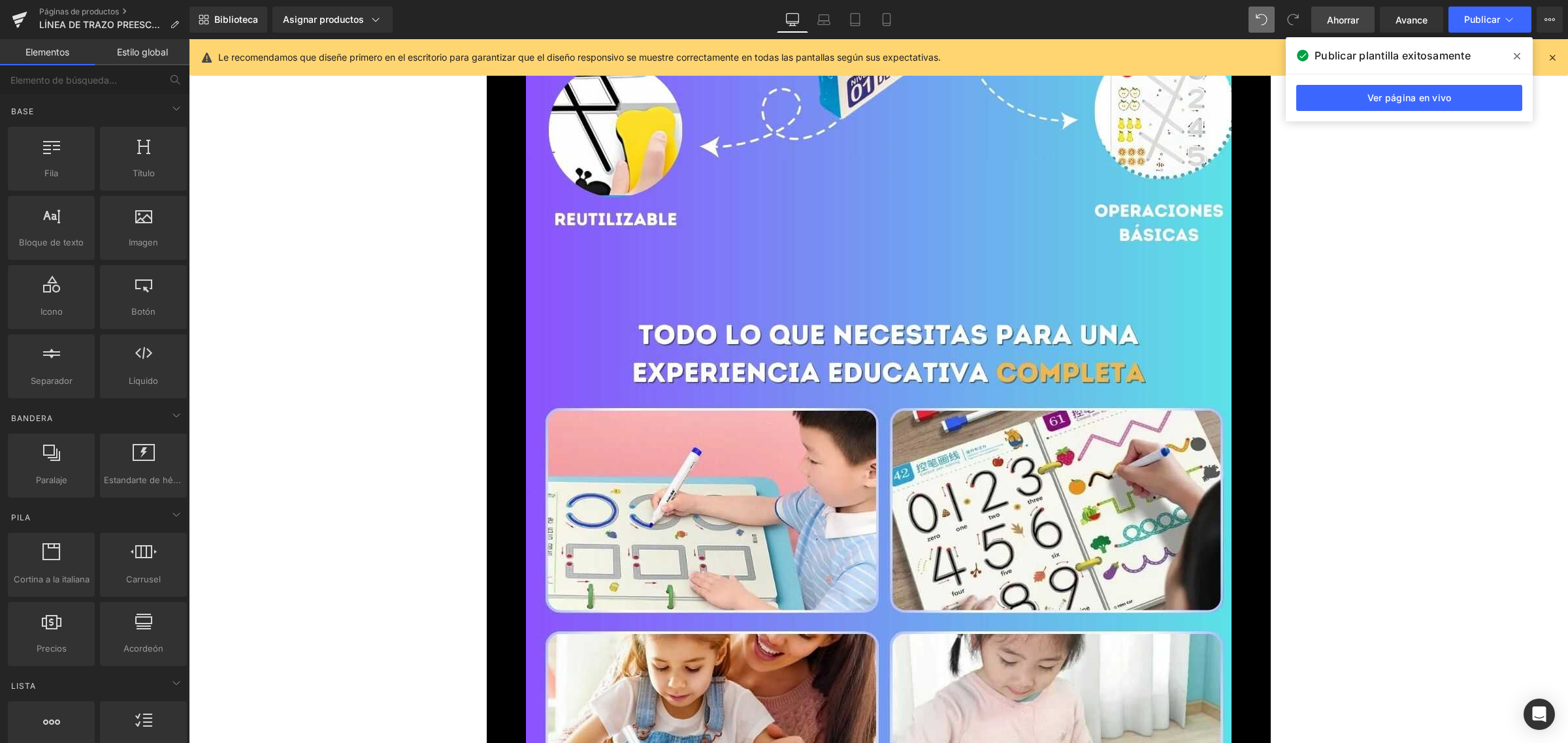
click at [1323, 16] on link "Ahorrar" at bounding box center [1343, 19] width 64 height 26
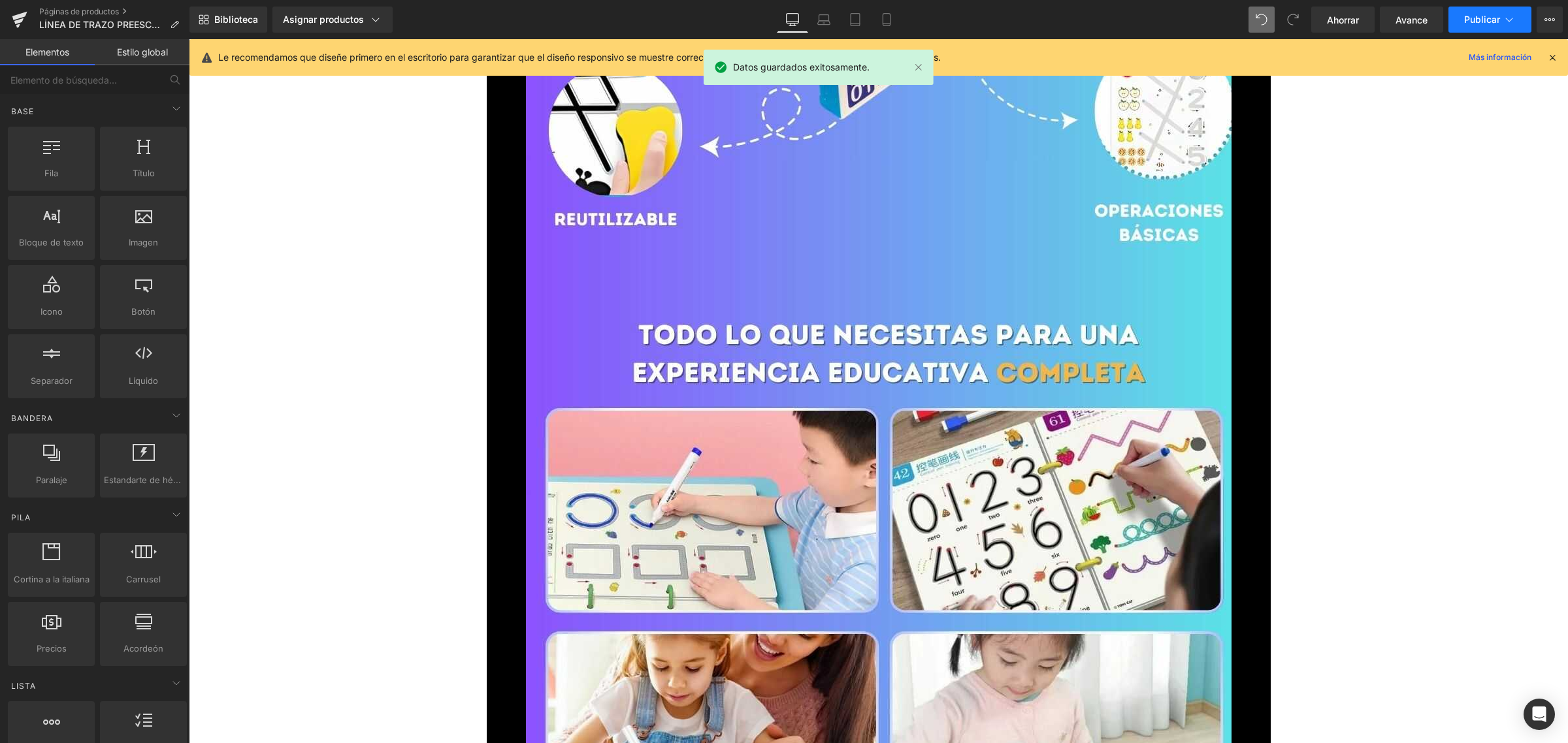
click at [1481, 14] on font "Publicar" at bounding box center [1482, 19] width 36 height 11
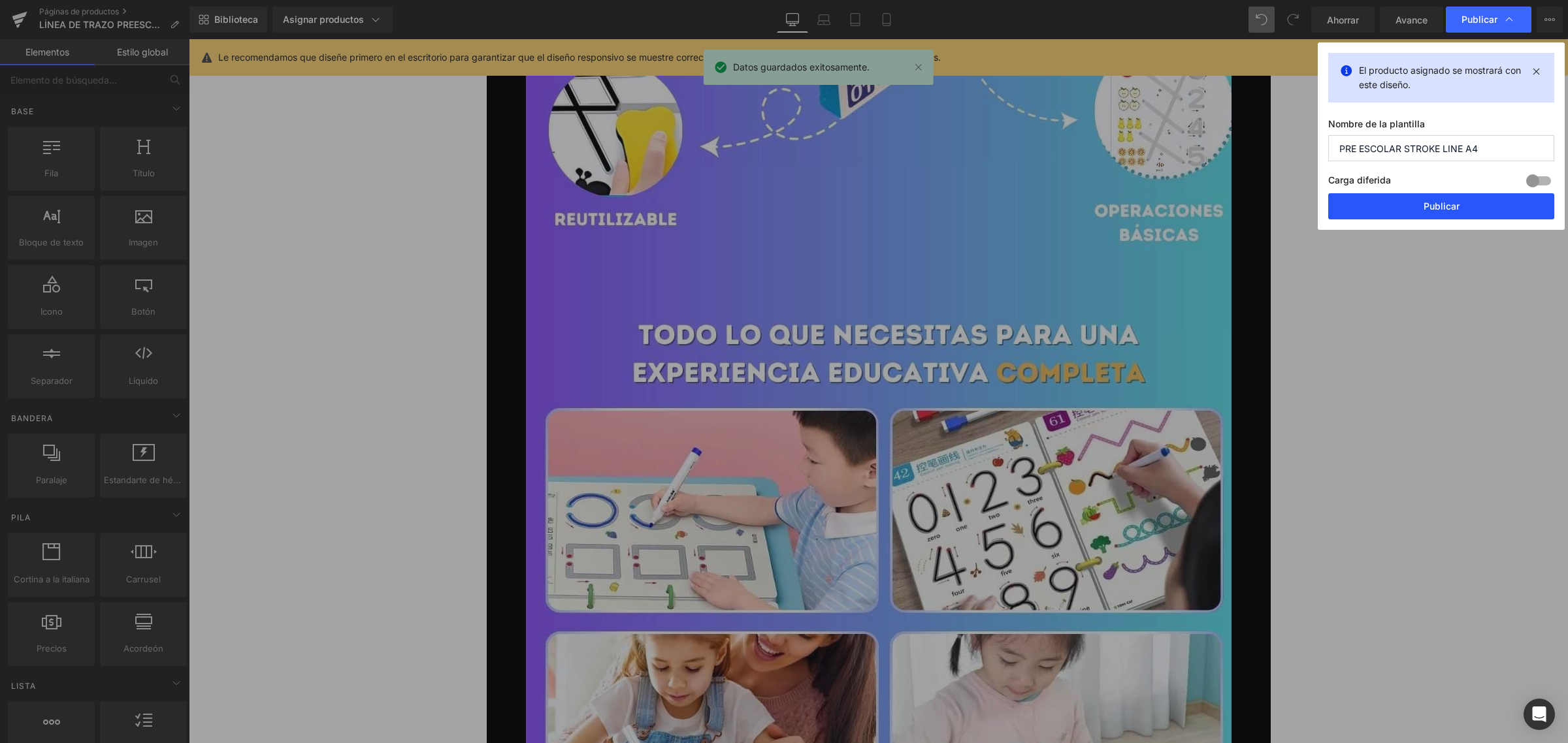
click at [1410, 205] on button "Publicar" at bounding box center [1441, 206] width 226 height 26
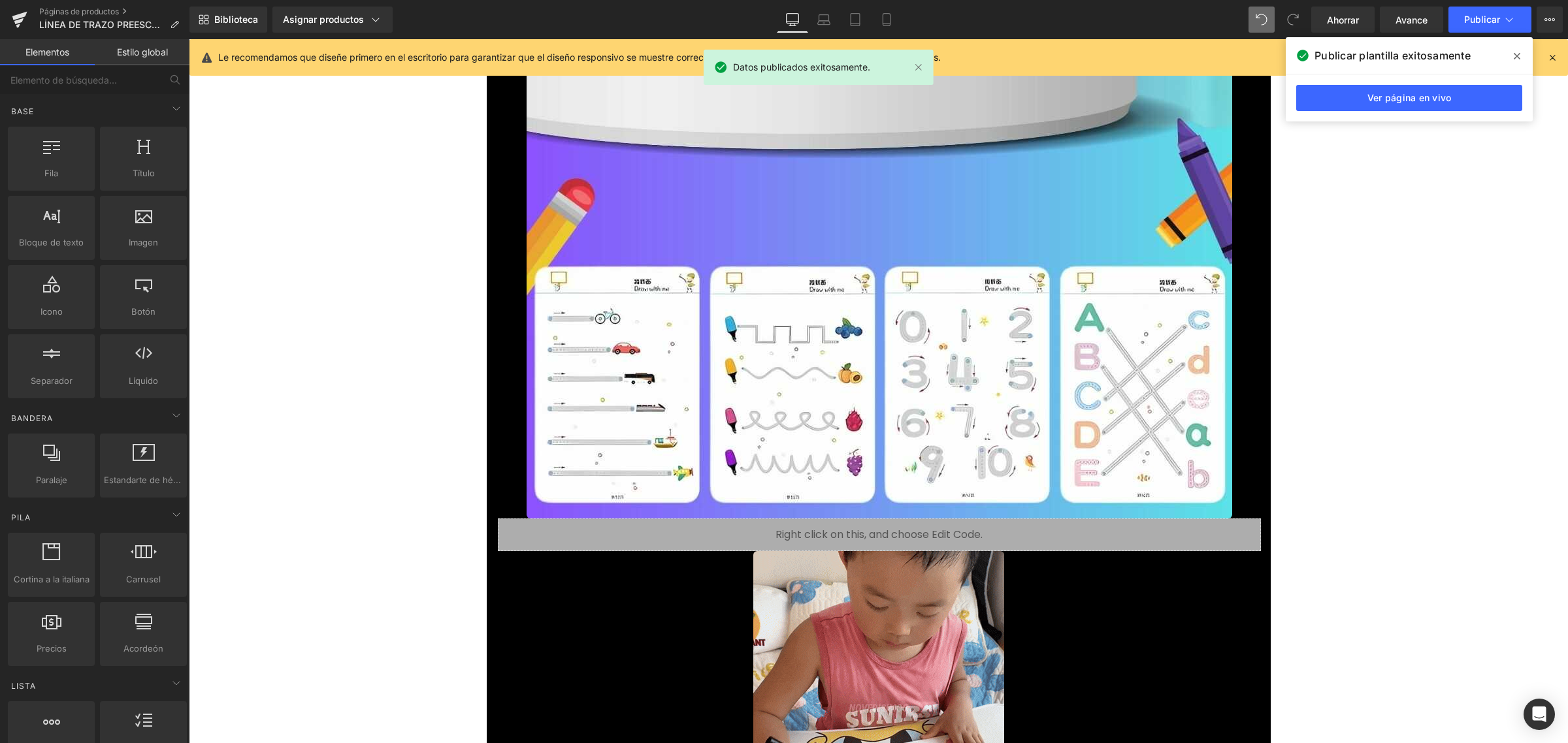
scroll to position [1143, 0]
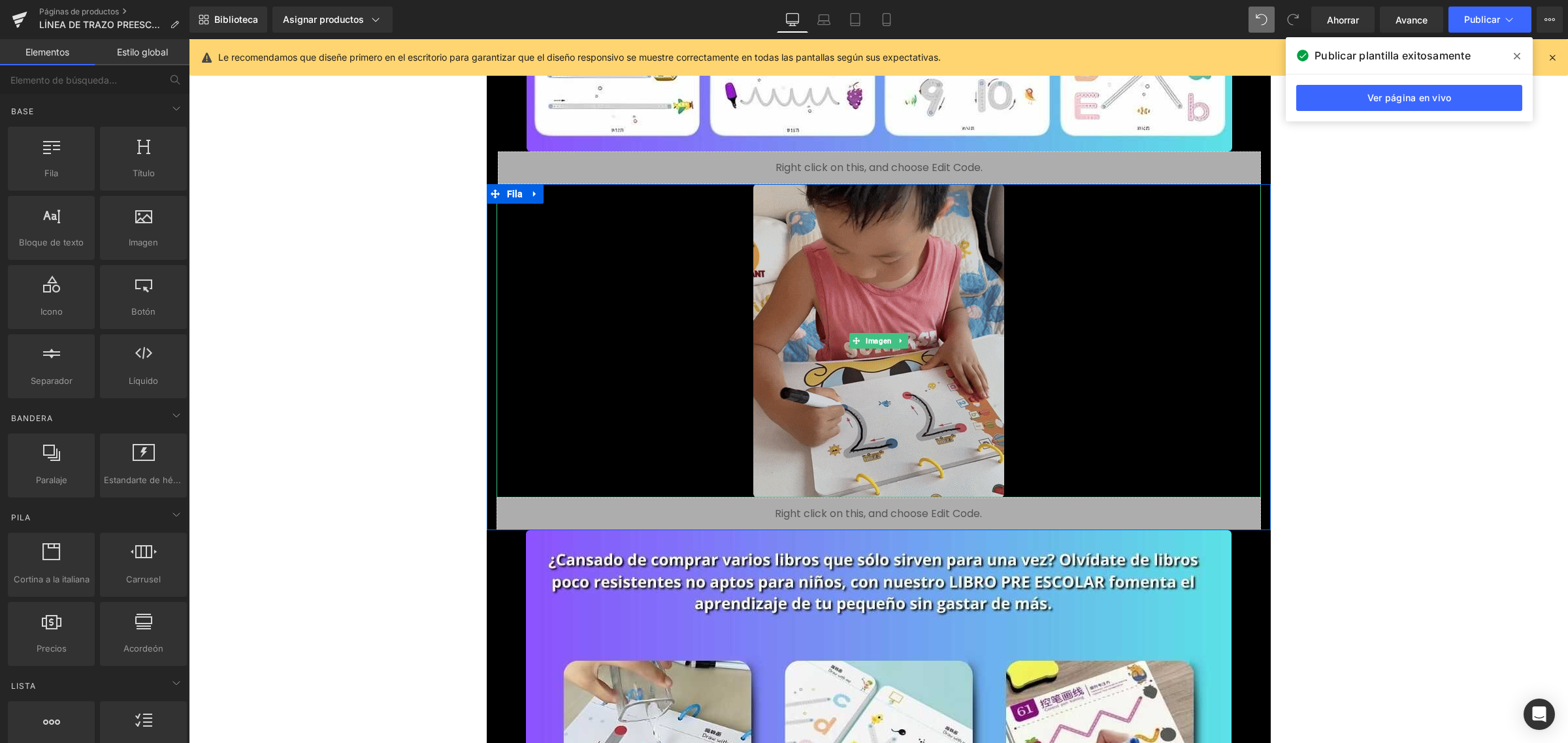
click at [887, 282] on img at bounding box center [879, 340] width 251 height 313
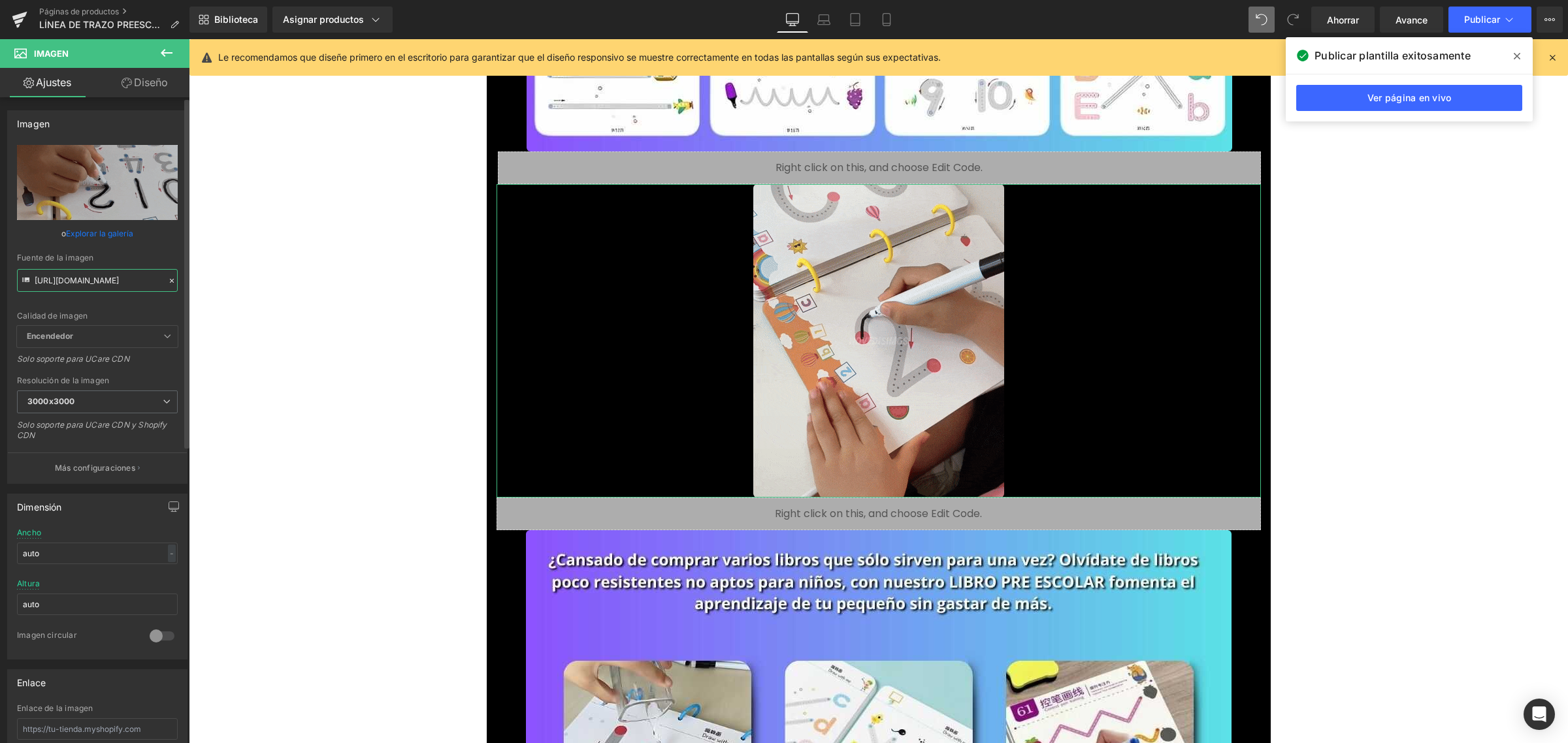
click at [103, 282] on input "[URL][DOMAIN_NAME]" at bounding box center [97, 280] width 161 height 23
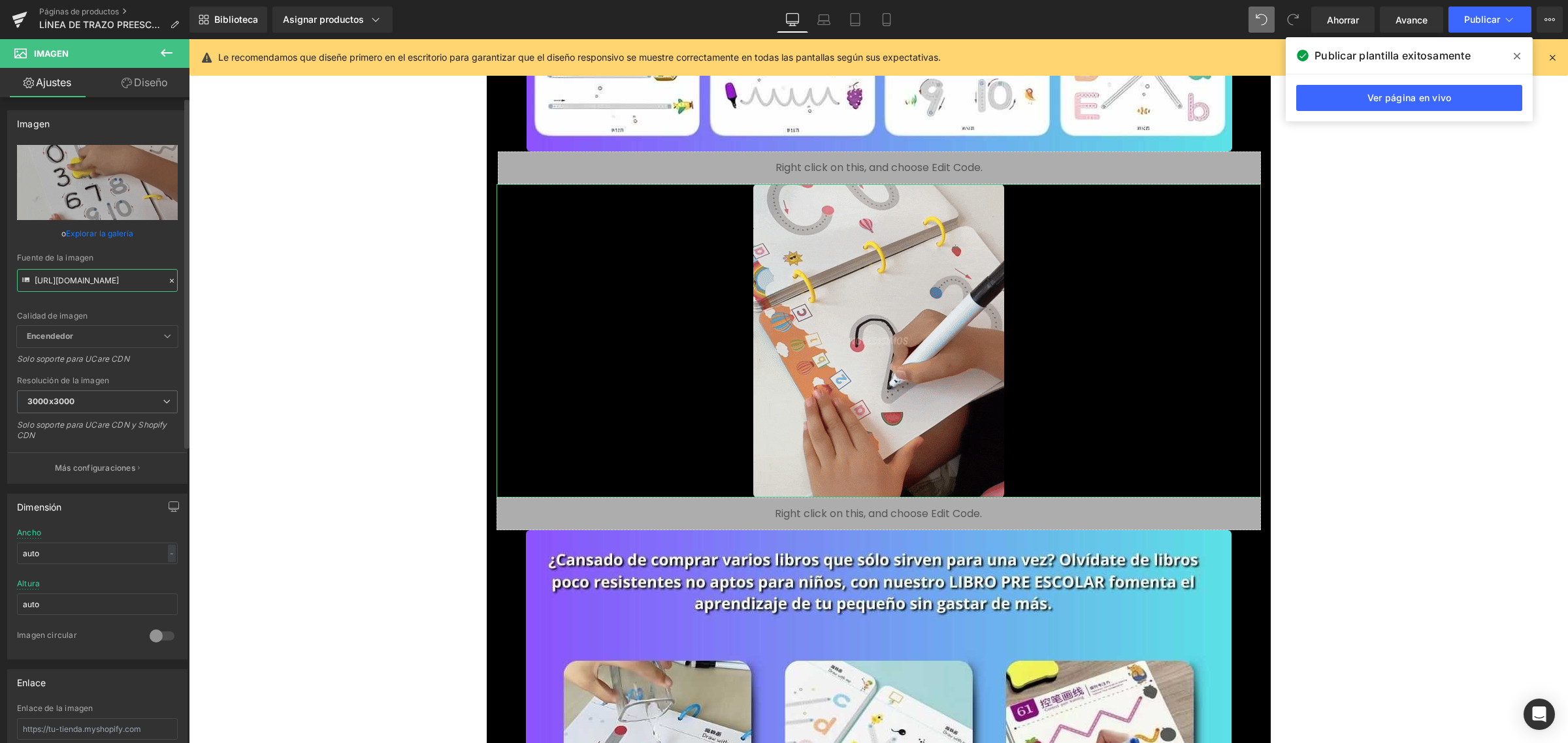
click at [103, 282] on input "[URL][DOMAIN_NAME]" at bounding box center [97, 280] width 161 height 23
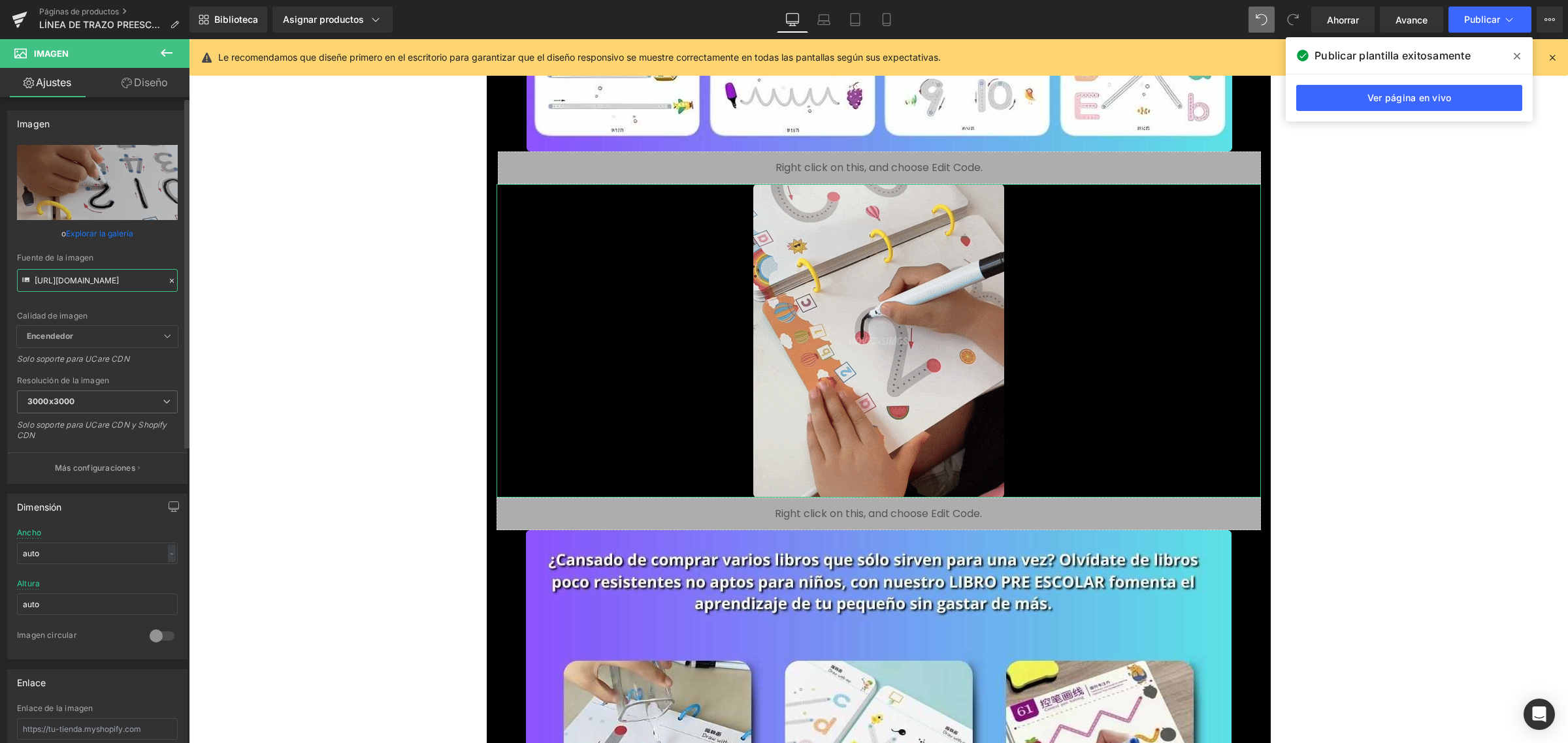
click at [103, 282] on input "[URL][DOMAIN_NAME]" at bounding box center [97, 280] width 161 height 23
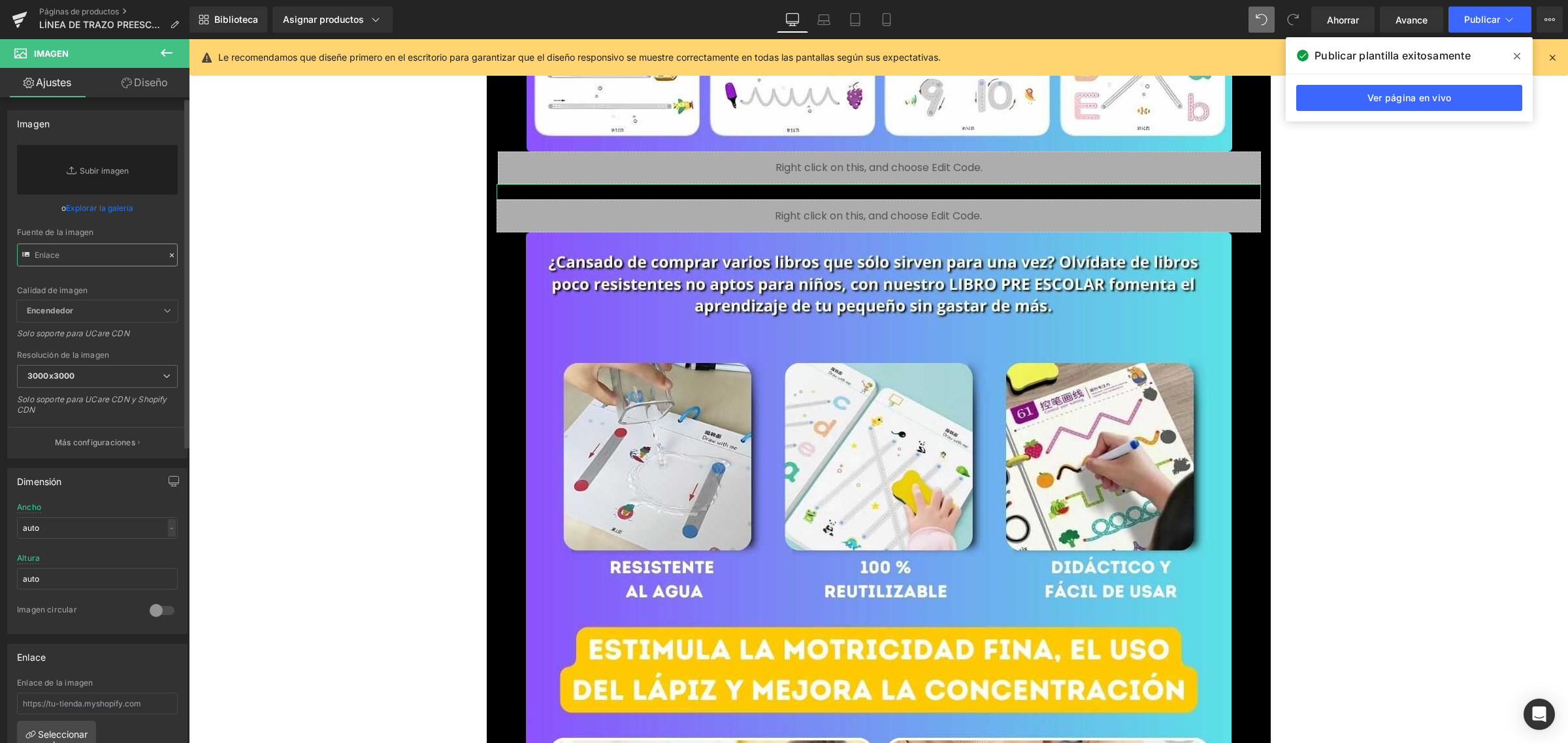
paste input "[URL][DOMAIN_NAME]"
type input "[URL][DOMAIN_NAME]"
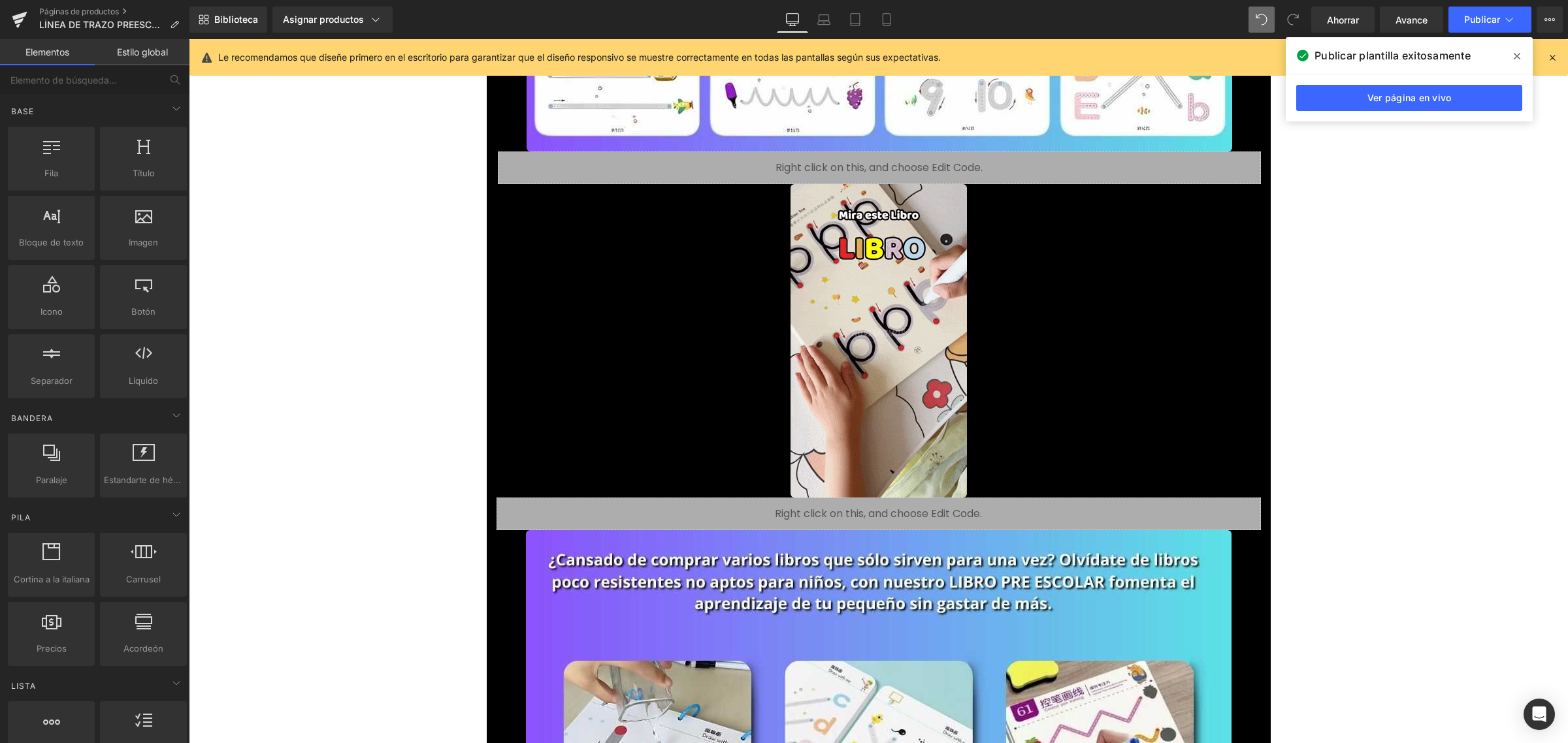
scroll to position [0, 0]
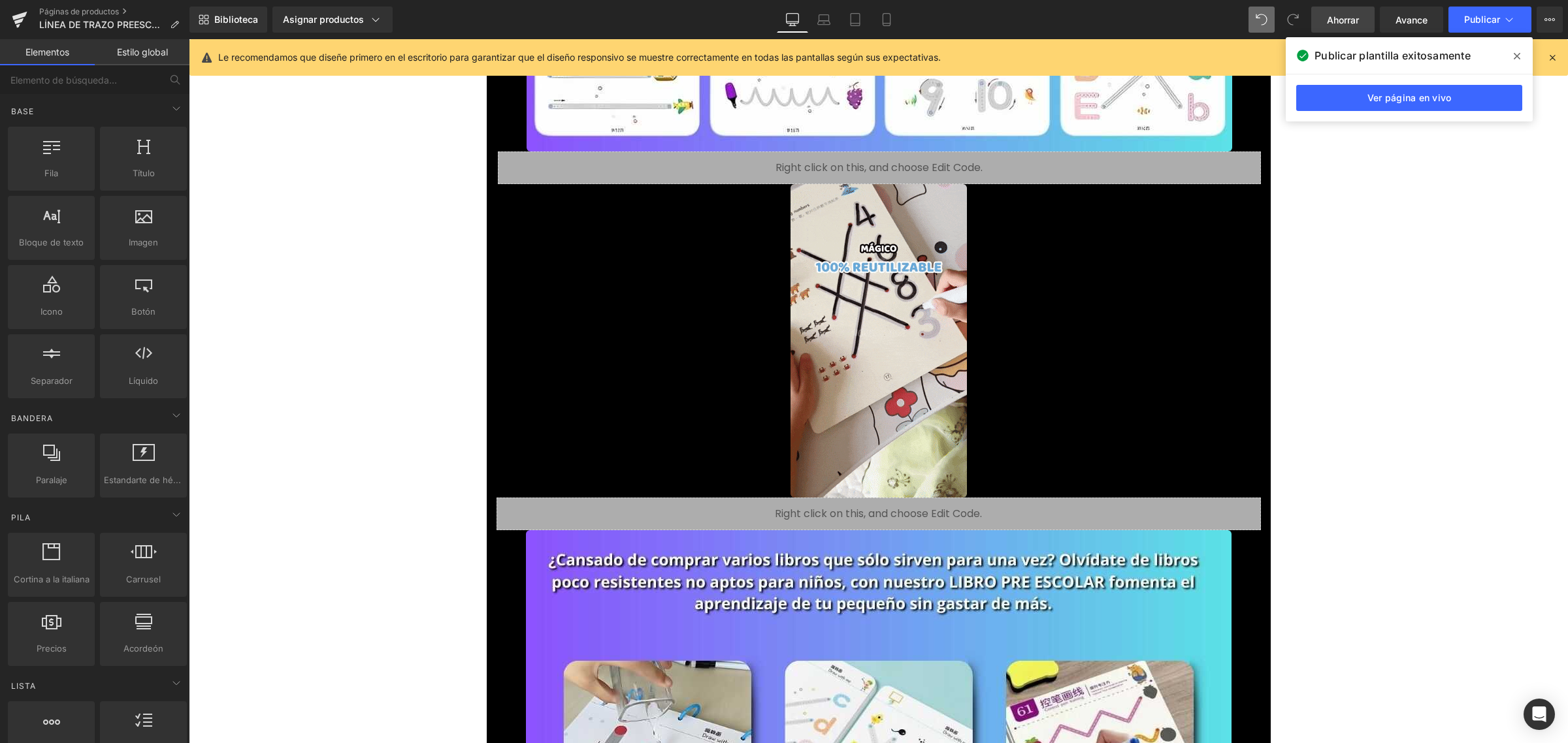
click at [1338, 14] on font "Ahorrar" at bounding box center [1343, 19] width 32 height 11
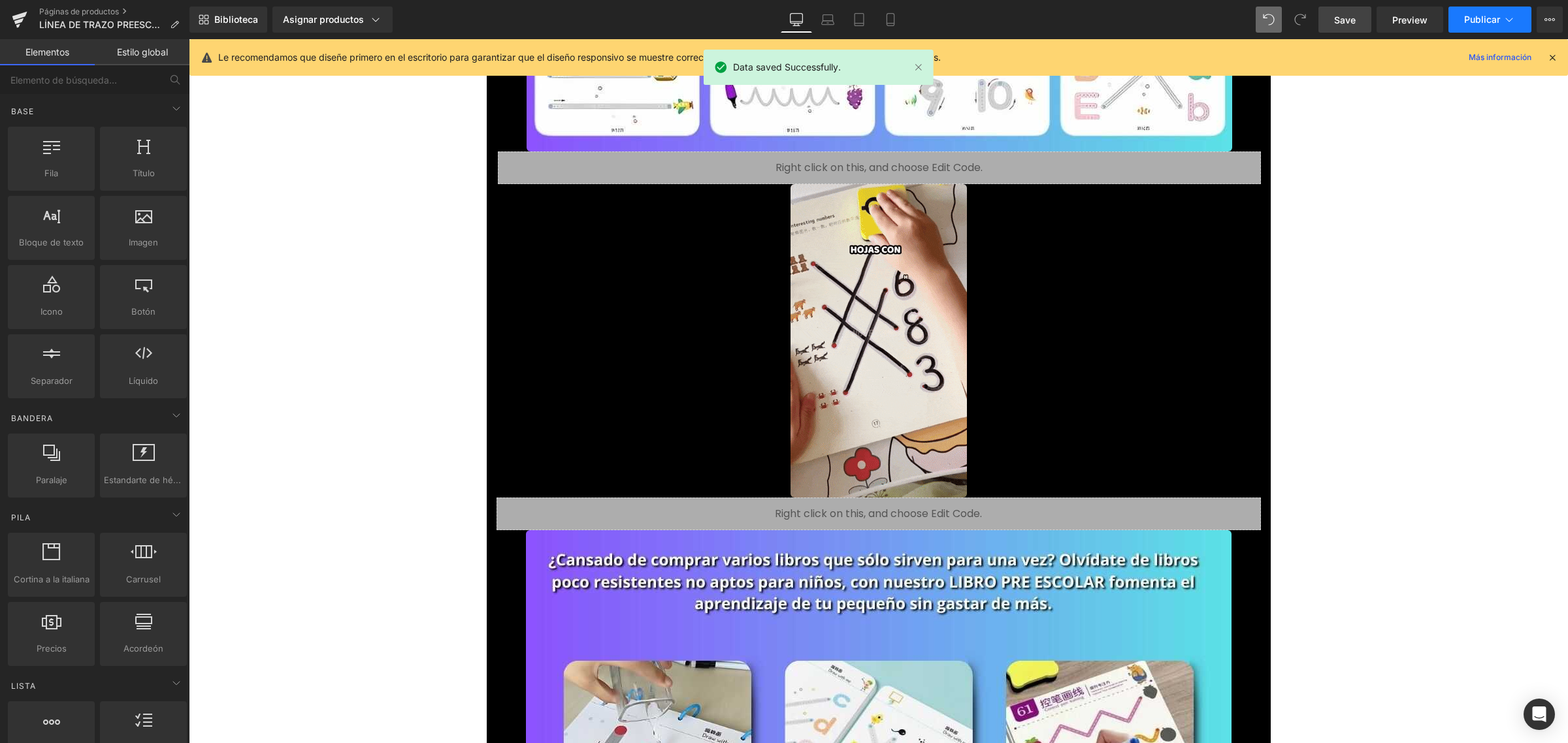
click at [1481, 16] on font "Publicar" at bounding box center [1482, 19] width 36 height 11
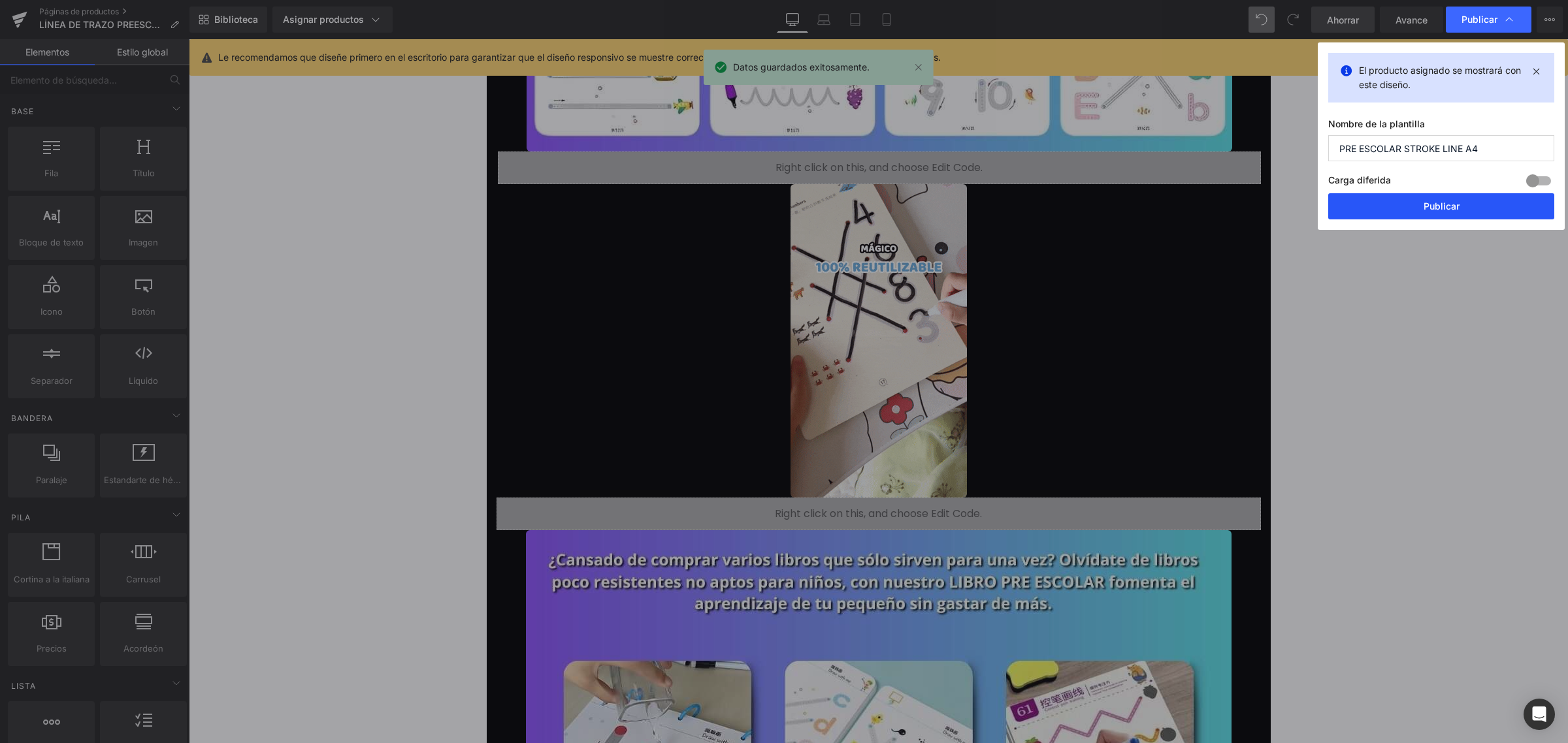
click at [1427, 197] on button "Publicar" at bounding box center [1441, 206] width 226 height 26
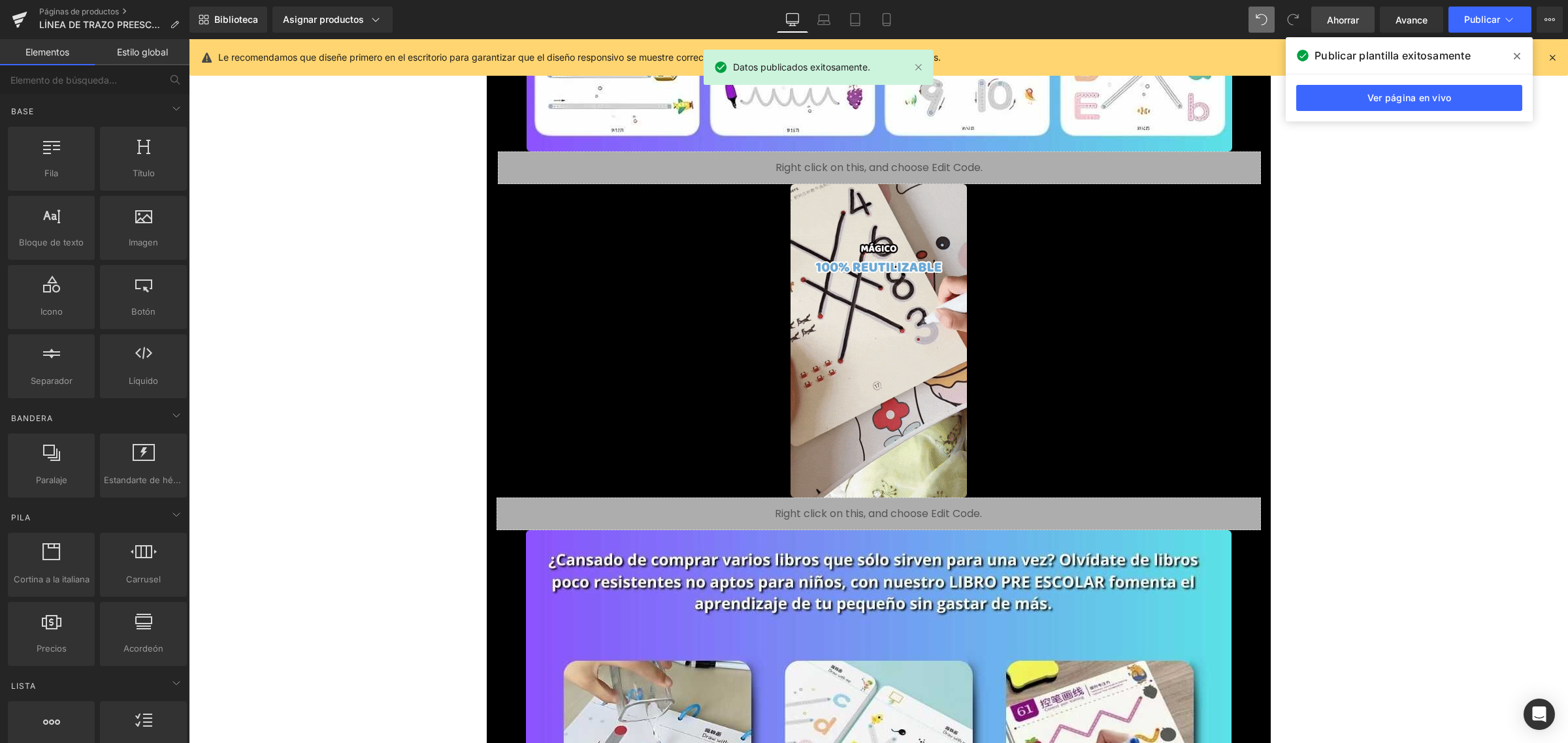
click at [1354, 21] on font "Ahorrar" at bounding box center [1343, 19] width 32 height 11
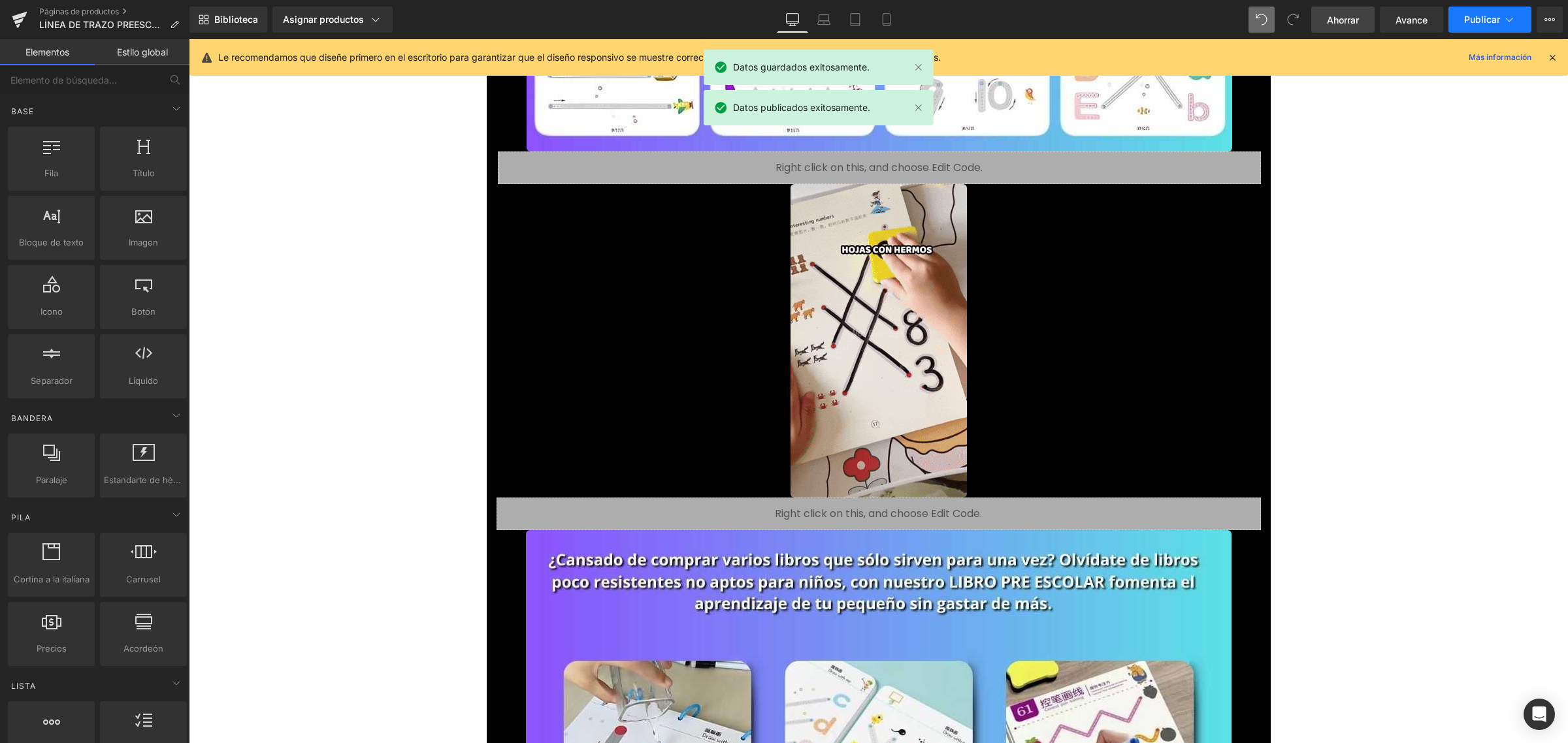
click at [1475, 16] on font "Publicar" at bounding box center [1482, 19] width 36 height 11
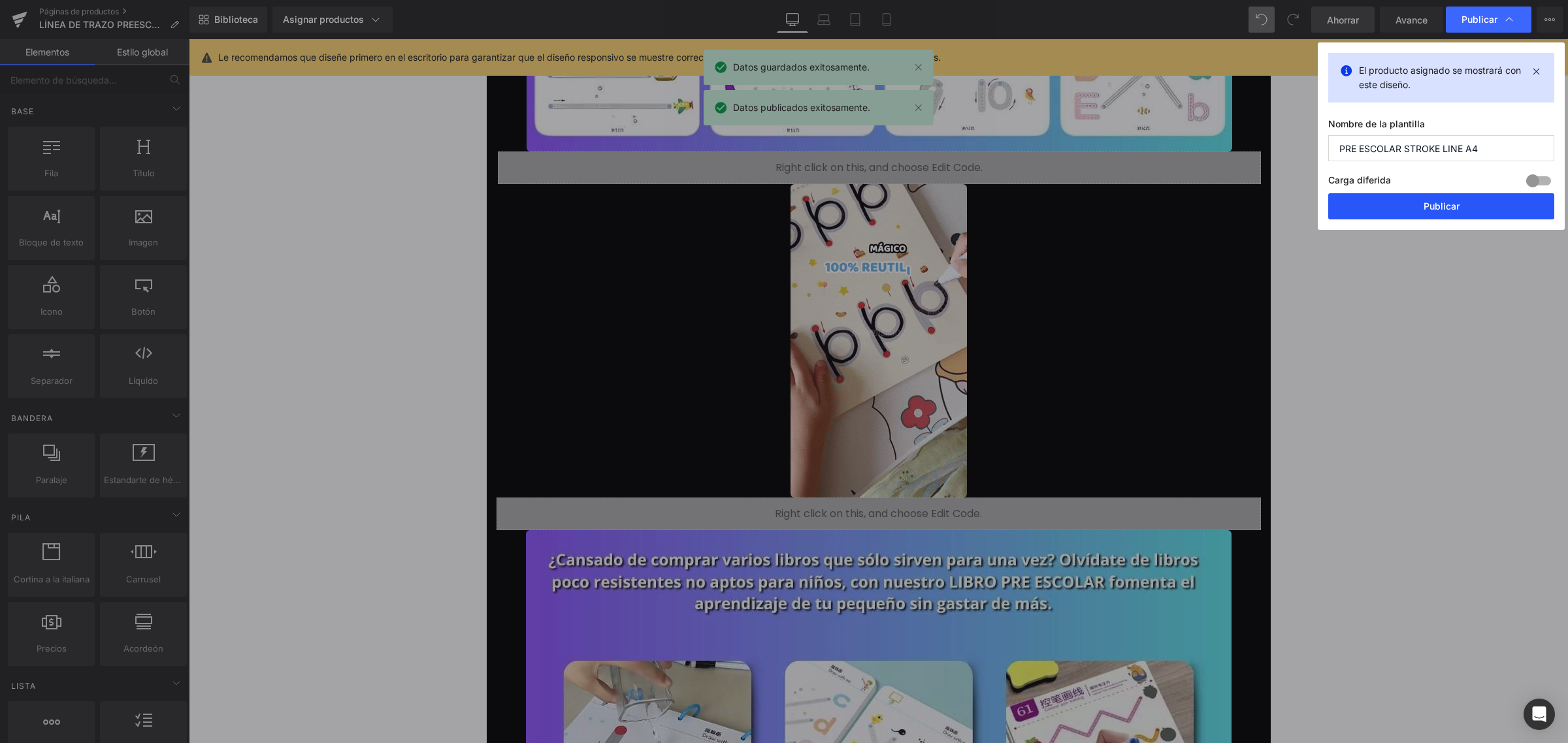
click at [1439, 214] on button "Publicar" at bounding box center [1441, 206] width 226 height 26
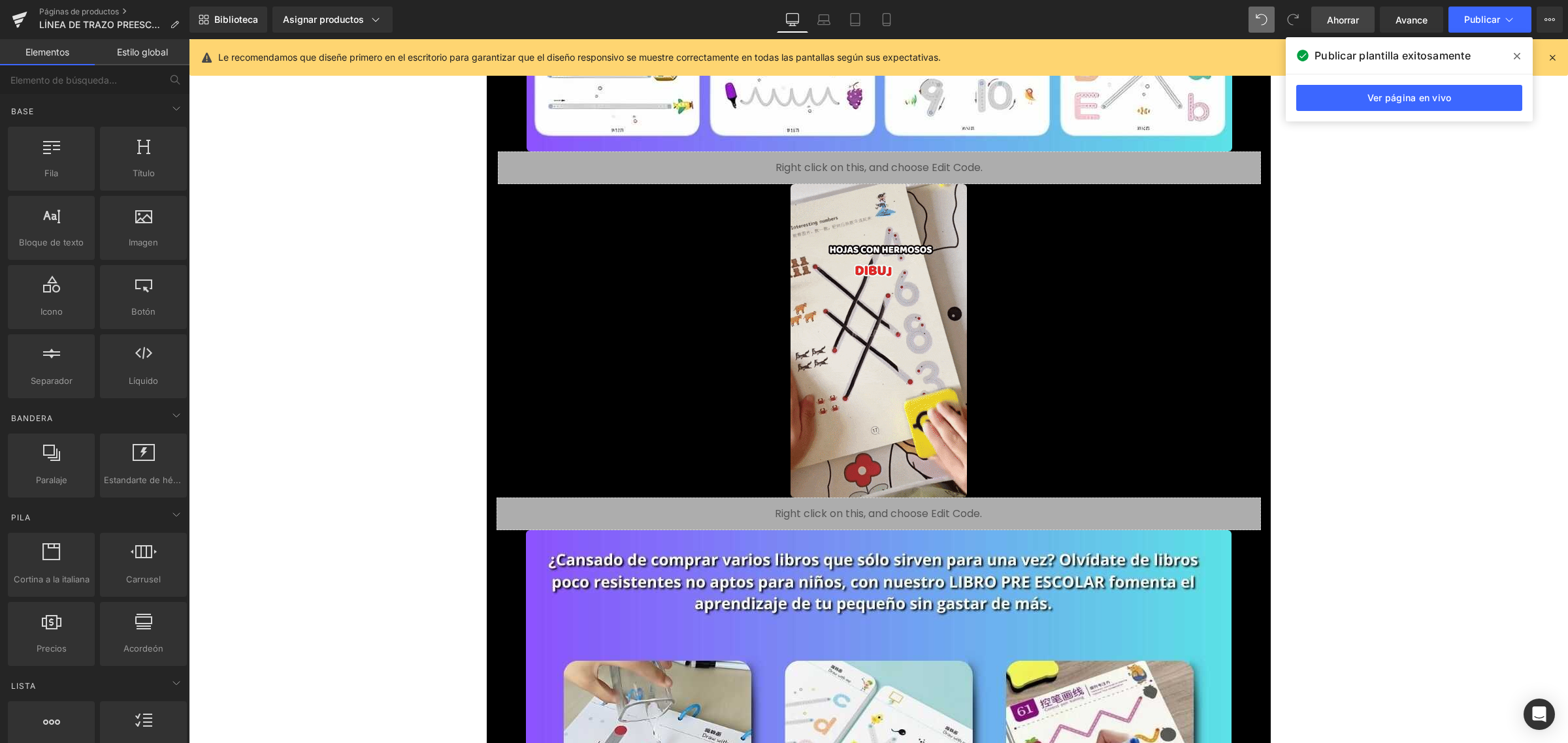
click at [1335, 23] on font "Ahorrar" at bounding box center [1343, 19] width 32 height 11
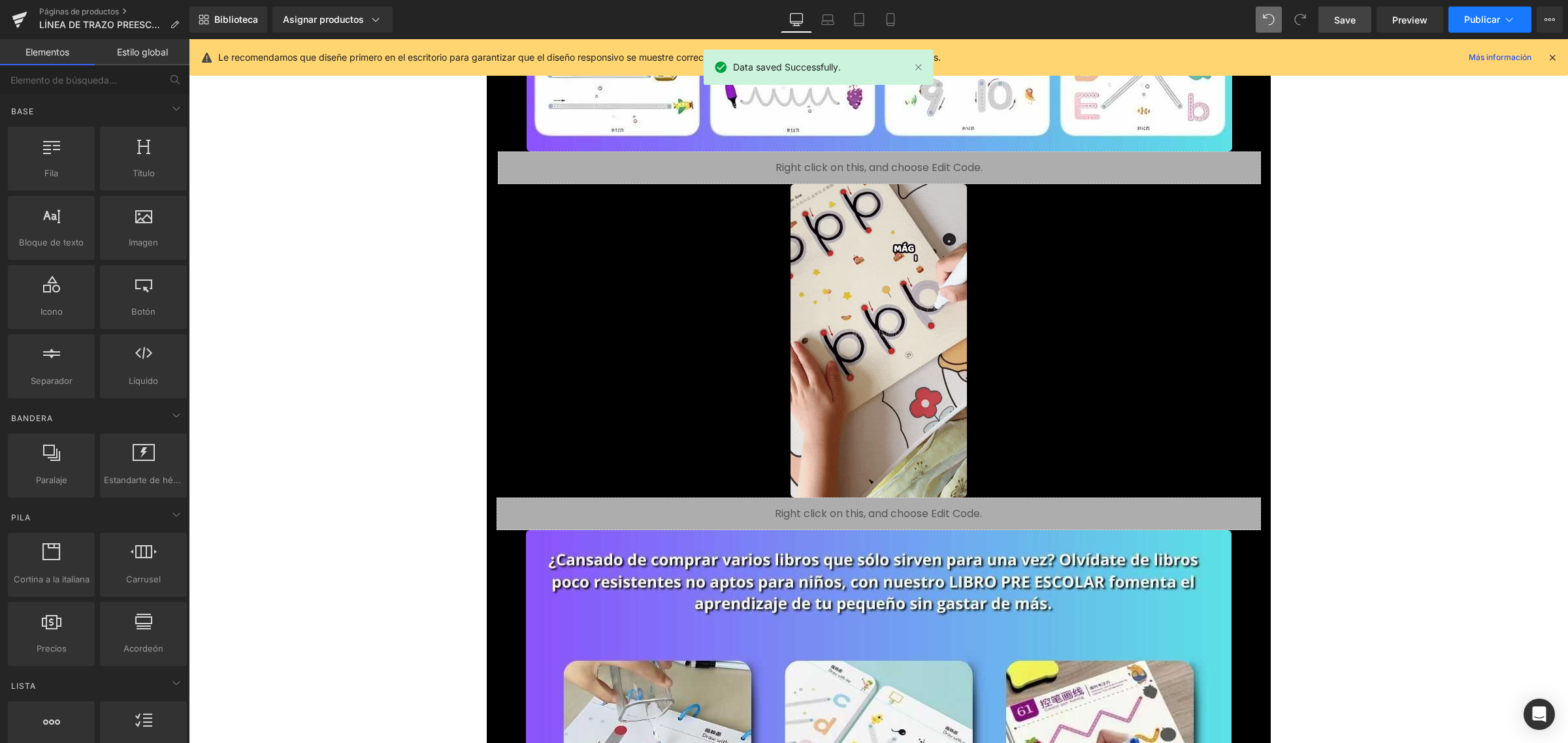
click at [1482, 20] on font "Publicar" at bounding box center [1482, 19] width 36 height 11
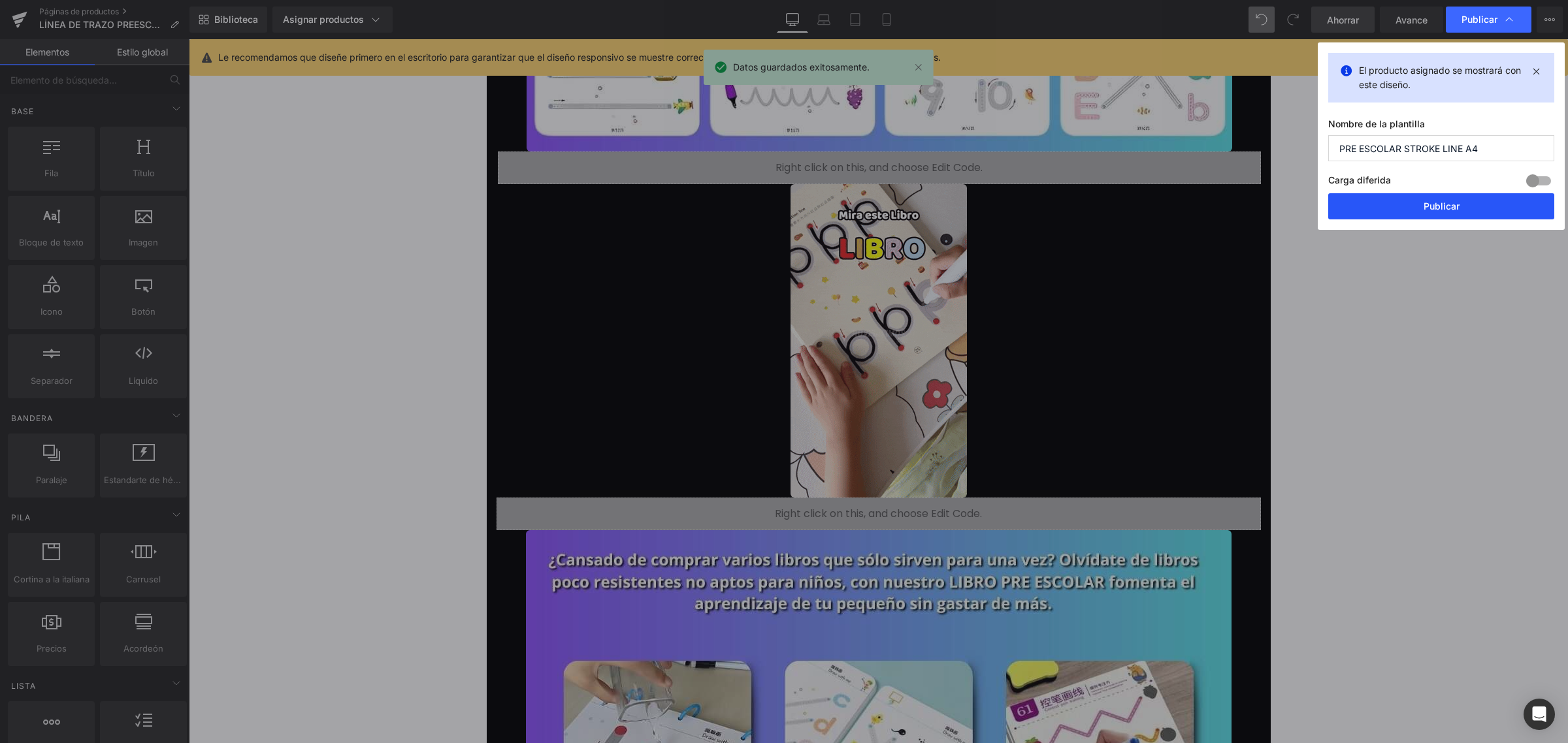
drag, startPoint x: 1411, startPoint y: 205, endPoint x: 1222, endPoint y: 165, distance: 193.2
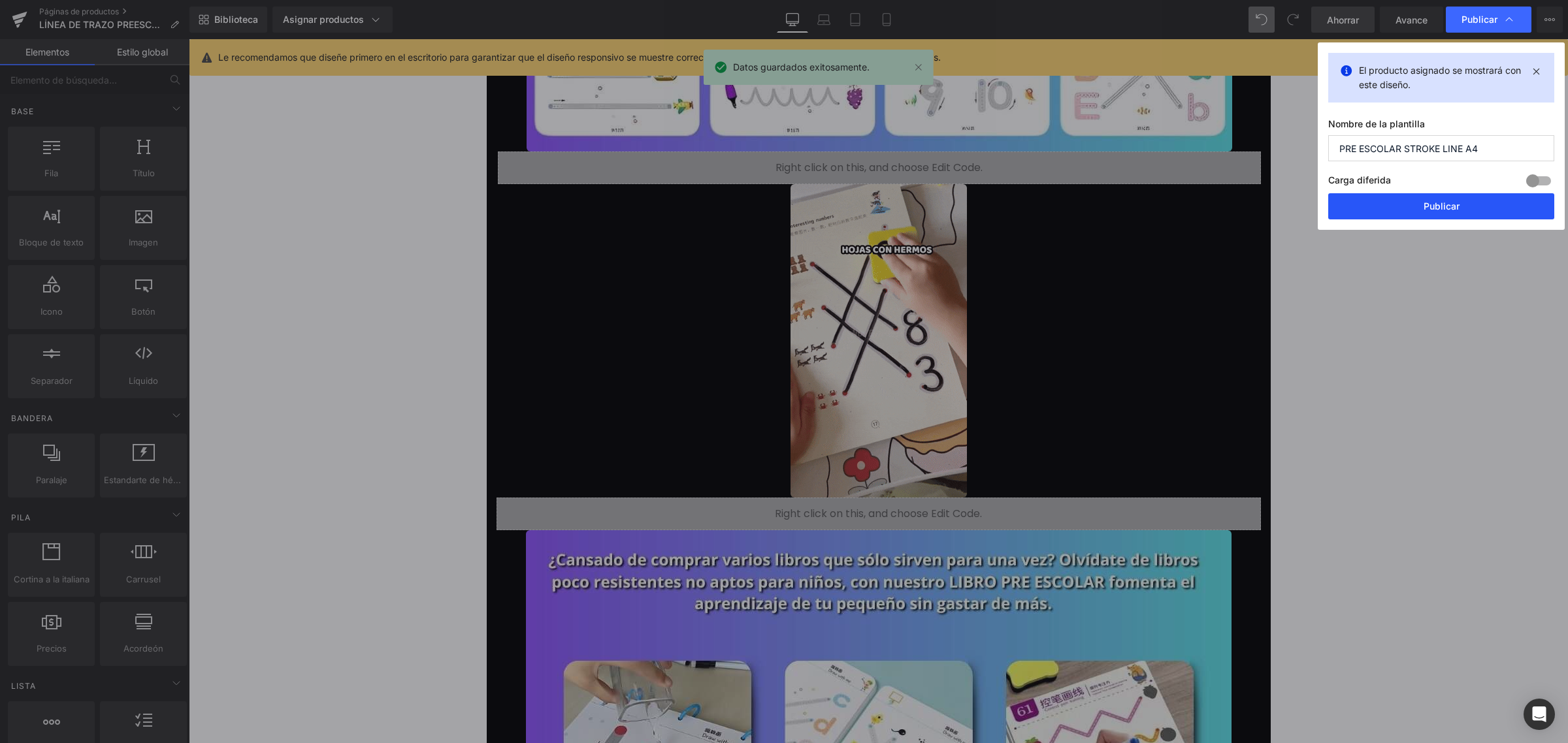
click at [1411, 205] on button "Publicar" at bounding box center [1441, 206] width 226 height 26
